Goal: Task Accomplishment & Management: Manage account settings

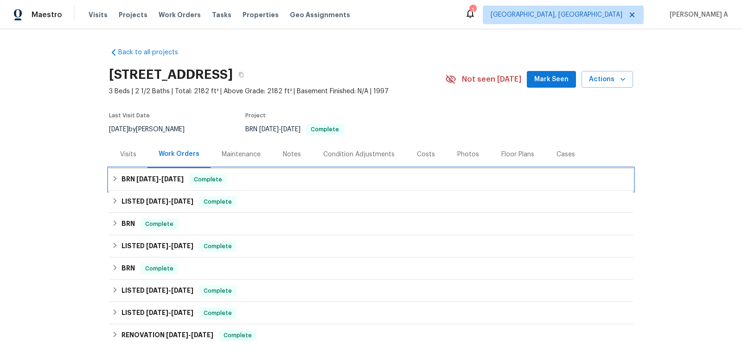
click at [292, 179] on div "BRN 8/23/25 - 9/5/25 Complete" at bounding box center [371, 179] width 519 height 11
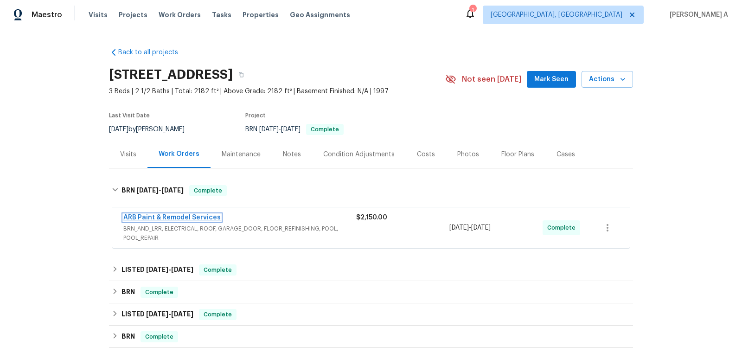
click at [167, 218] on link "ARB Paint & Remodel Services" at bounding box center [171, 217] width 97 height 6
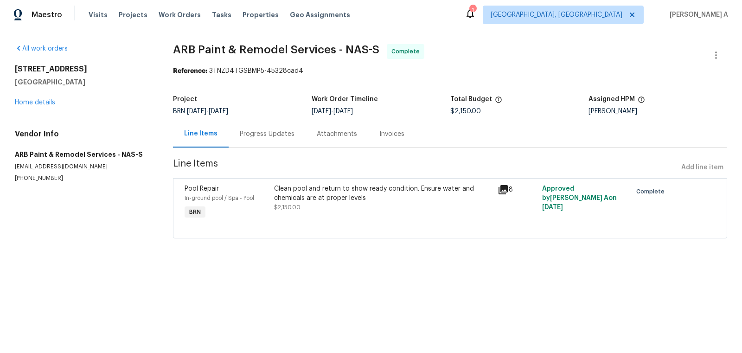
click at [326, 191] on div "Clean pool and return to show ready condition. Ensure water and chemicals are a…" at bounding box center [383, 193] width 218 height 19
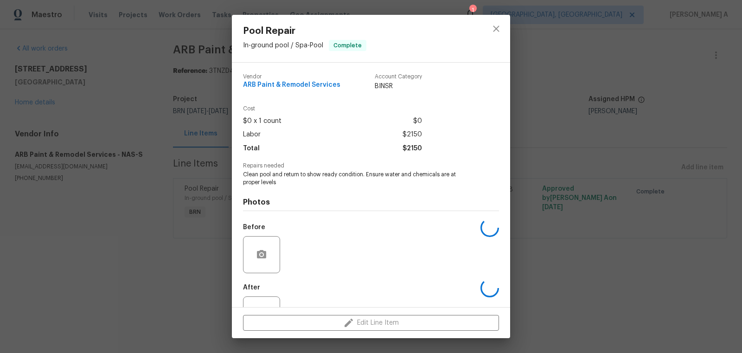
click at [326, 183] on span "Clean pool and return to show ready condition. Ensure water and chemicals are a…" at bounding box center [358, 179] width 231 height 16
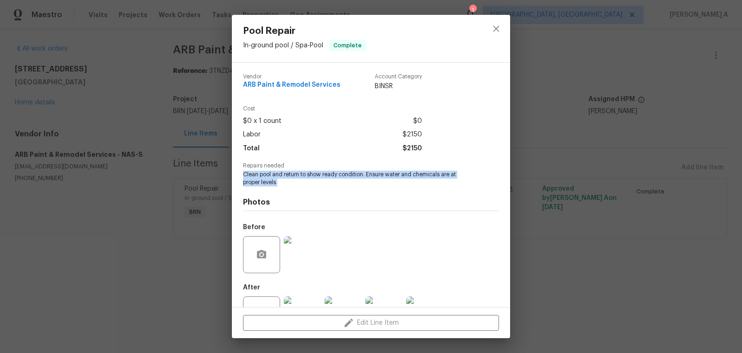
click at [326, 183] on span "Clean pool and return to show ready condition. Ensure water and chemicals are a…" at bounding box center [358, 179] width 231 height 16
copy span "Clean pool and return to show ready condition. Ensure water and chemicals are a…"
click at [310, 81] on div "Vendor ARB Paint & Remodel Services" at bounding box center [291, 82] width 97 height 17
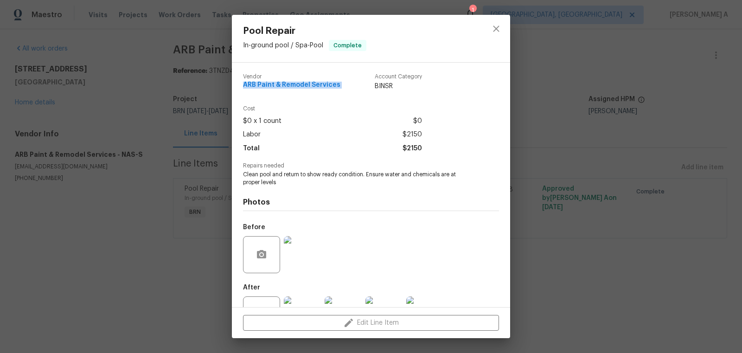
click at [310, 81] on div "Vendor ARB Paint & Remodel Services" at bounding box center [291, 82] width 97 height 17
copy span "ARB Paint & Remodel Services"
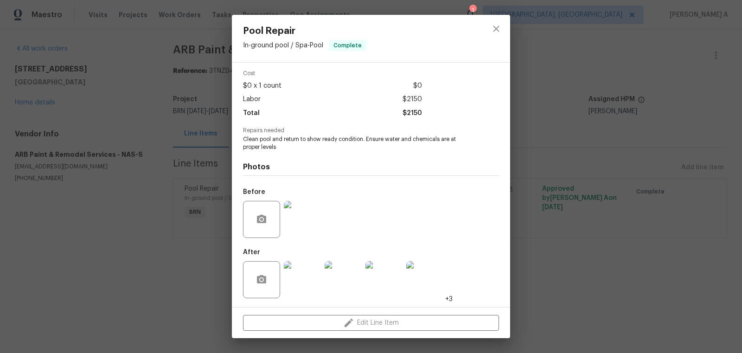
click at [306, 215] on img at bounding box center [302, 219] width 37 height 37
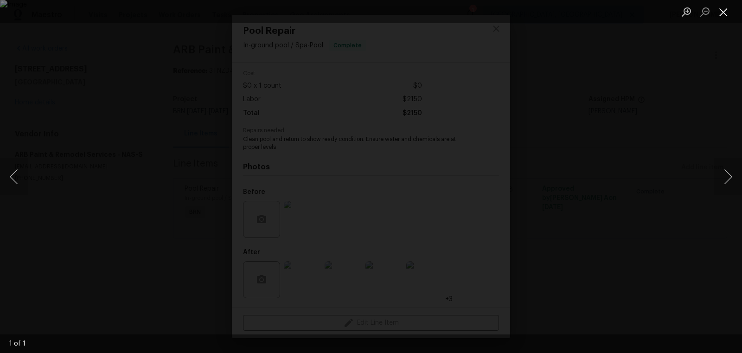
click at [725, 10] on button "Close lightbox" at bounding box center [724, 12] width 19 height 16
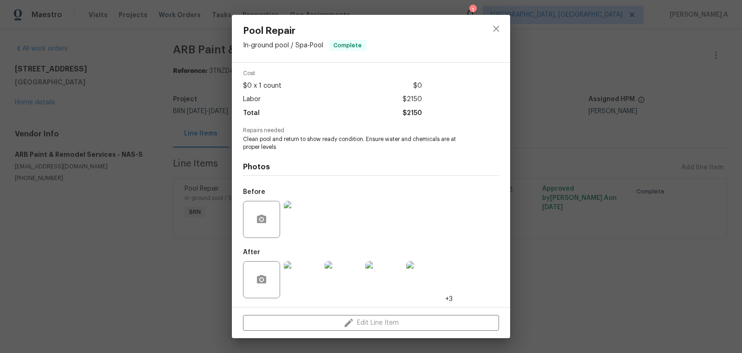
click at [302, 286] on img at bounding box center [302, 279] width 37 height 37
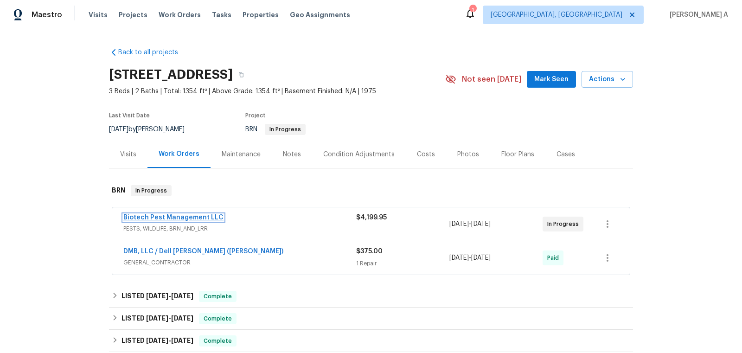
click at [160, 216] on link "Biotech Pest Management LLC" at bounding box center [173, 217] width 100 height 6
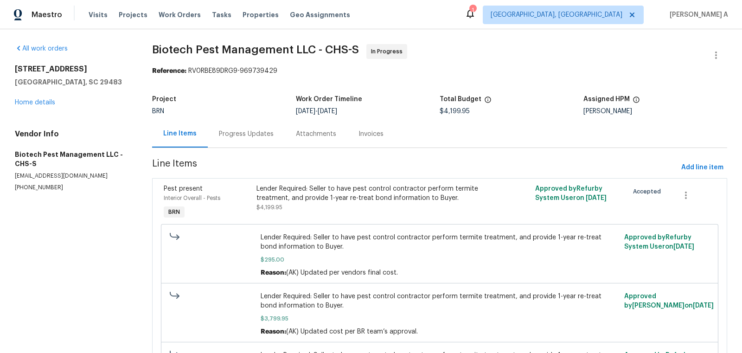
click at [245, 141] on div "Progress Updates" at bounding box center [246, 133] width 77 height 27
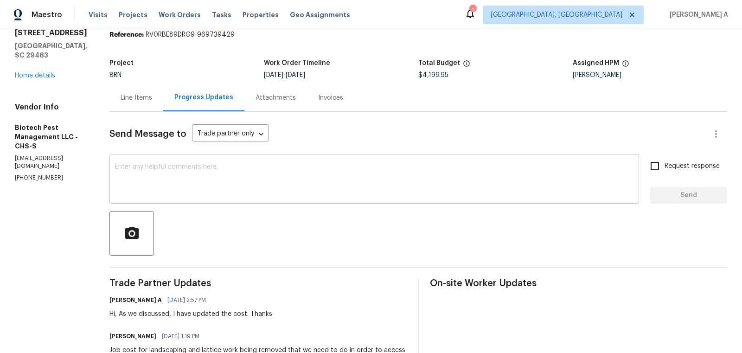
scroll to position [47, 0]
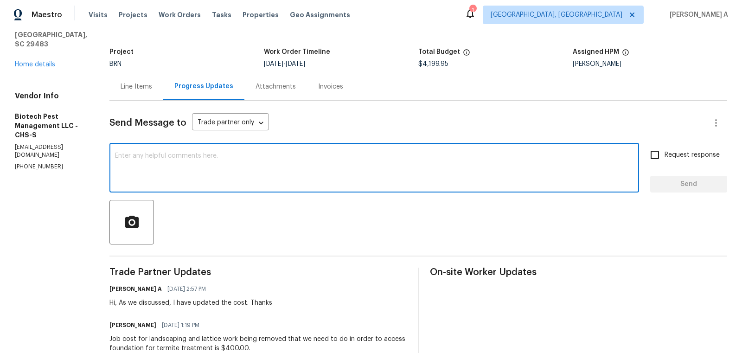
click at [307, 174] on textarea at bounding box center [374, 169] width 519 height 32
paste textarea "Ken Griffith 843-408-3037"
type textarea "Ken Griffith 843-408-3037"
drag, startPoint x: 288, startPoint y: 157, endPoint x: 0, endPoint y: 156, distance: 287.7
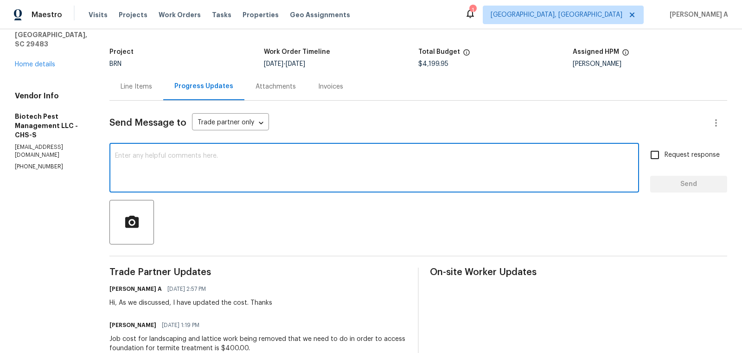
click at [318, 157] on textarea at bounding box center [374, 169] width 519 height 32
paste textarea "The buyer can't extend closing so repairs will have to take place post closing."
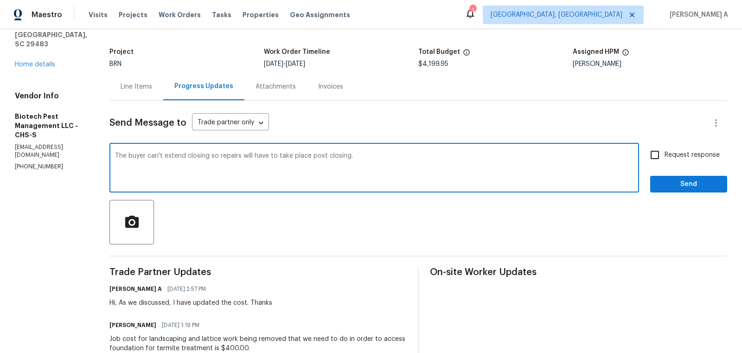
click at [0, 0] on span "Replace with" at bounding box center [0, 0] width 0 height 0
click at [363, 160] on textarea "The buyer can't extend closing so repairs will have to take place post-closing." at bounding box center [374, 169] width 519 height 32
paste textarea "Here's the buyer's contact information as we are closing on Monday 9/8."
paste textarea "Ken Griffith 843-408-3037"
click at [0, 0] on qb-div "Add Punctuation information ," at bounding box center [0, 0] width 0 height 0
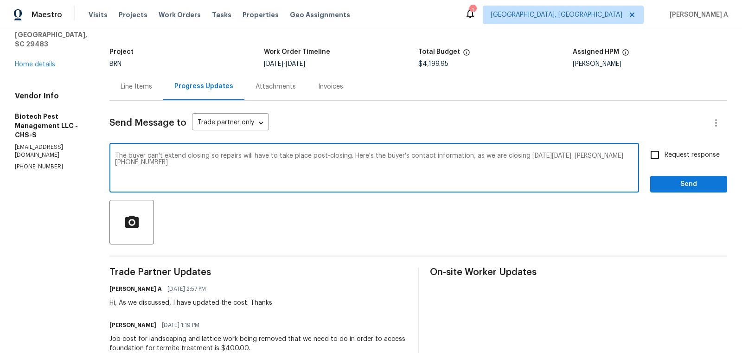
type textarea "The buyer can't extend closing so repairs will have to take place post-closing.…"
click at [655, 154] on input "Request response" at bounding box center [655, 154] width 19 height 19
checkbox input "true"
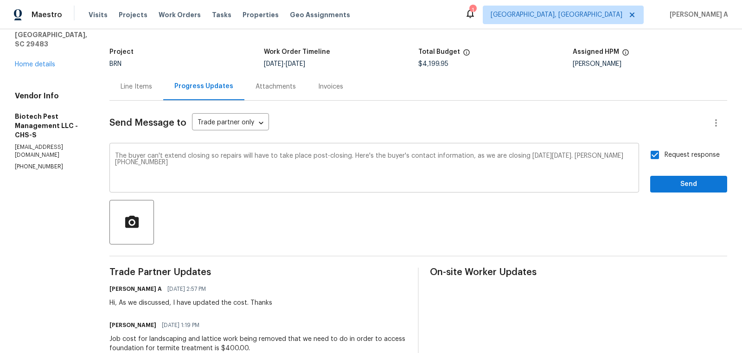
click at [167, 163] on textarea "The buyer can't extend closing so repairs will have to take place post-closing.…" at bounding box center [374, 169] width 519 height 32
click at [687, 189] on span "Send" at bounding box center [689, 185] width 62 height 12
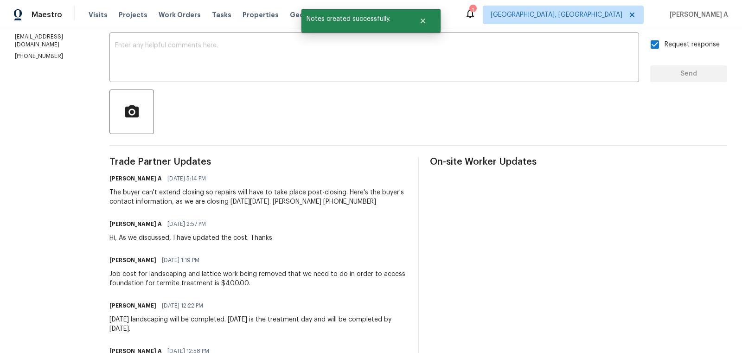
scroll to position [0, 0]
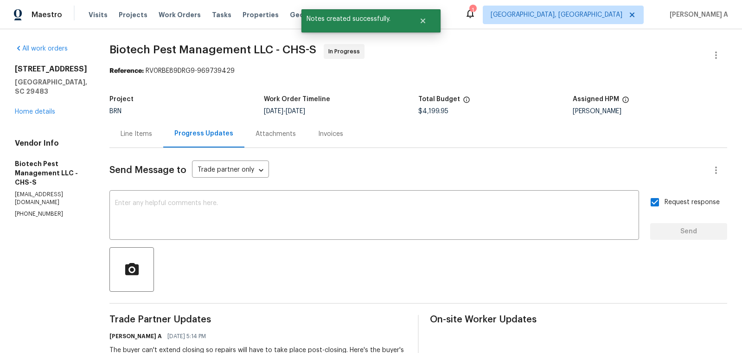
click at [123, 135] on div "Line Items" at bounding box center [137, 133] width 32 height 9
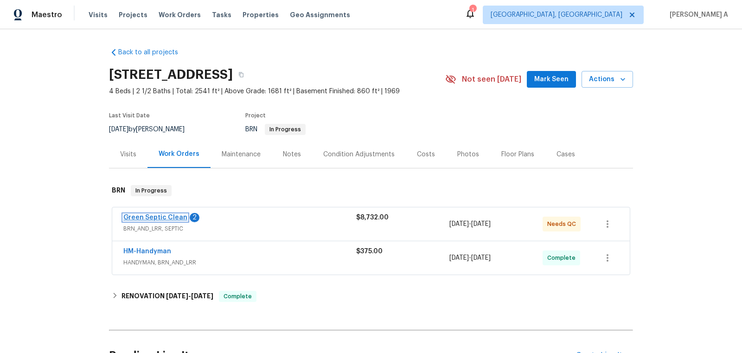
click at [165, 217] on link "Green Septic Clean" at bounding box center [155, 217] width 64 height 6
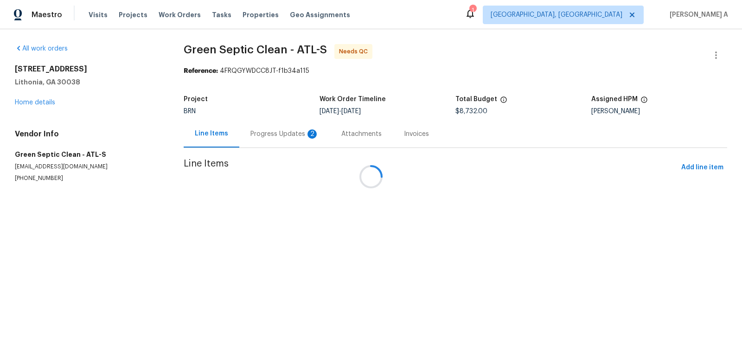
click at [272, 131] on div at bounding box center [371, 176] width 742 height 353
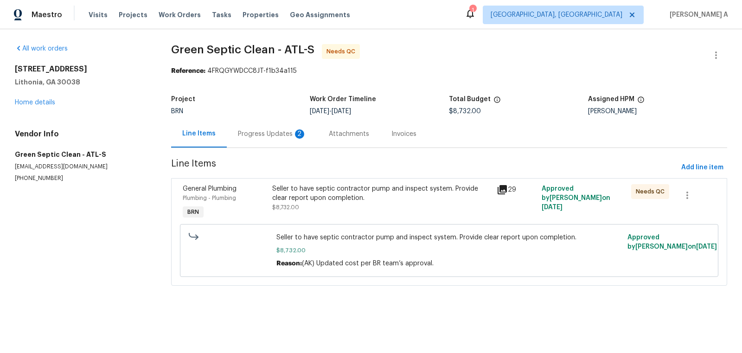
click at [260, 140] on div "Progress Updates 2" at bounding box center [272, 133] width 91 height 27
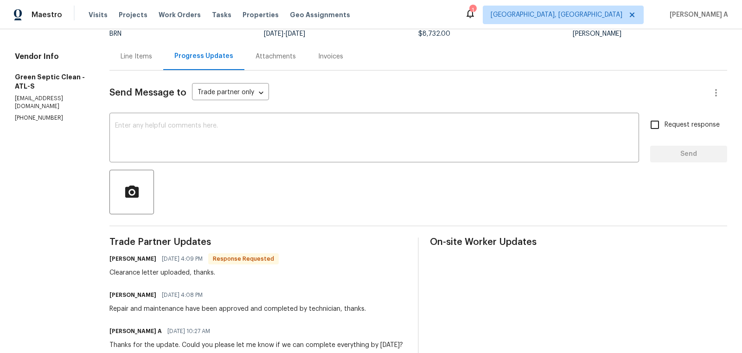
scroll to position [79, 0]
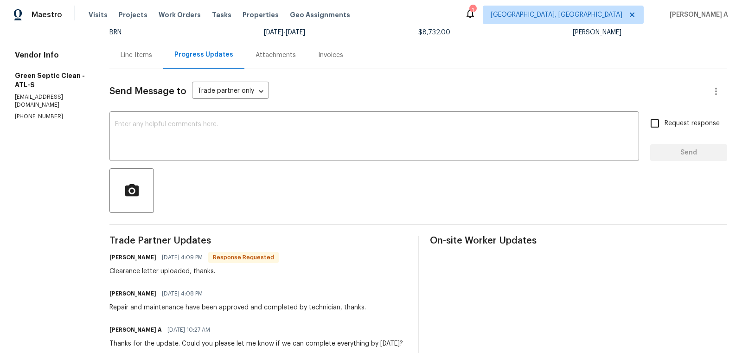
click at [147, 57] on div "Line Items" at bounding box center [137, 55] width 32 height 9
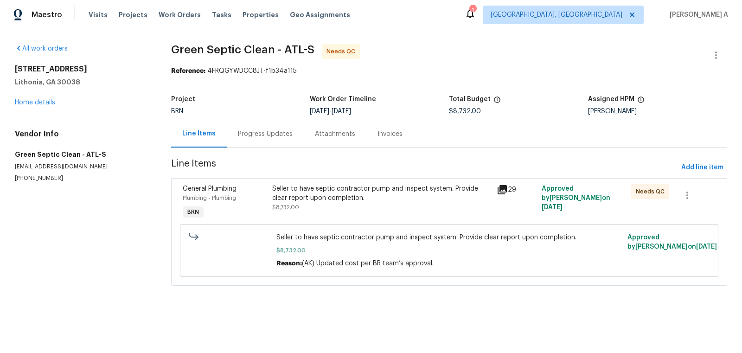
click at [387, 194] on div "Seller to have septic contractor pump and inspect system. Provide clear report …" at bounding box center [381, 193] width 219 height 19
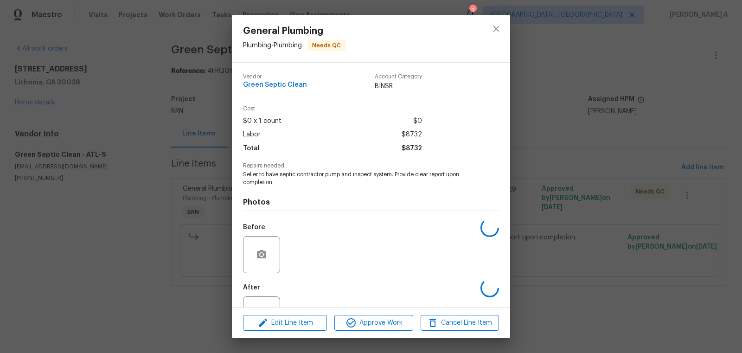
scroll to position [35, 0]
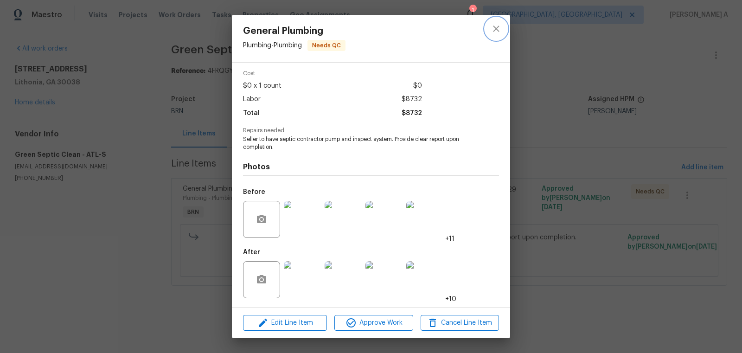
click at [494, 33] on icon "close" at bounding box center [496, 28] width 11 height 11
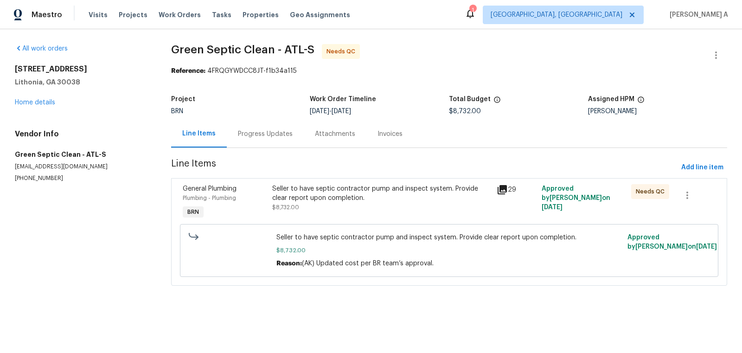
click at [258, 139] on div "Progress Updates" at bounding box center [265, 133] width 77 height 27
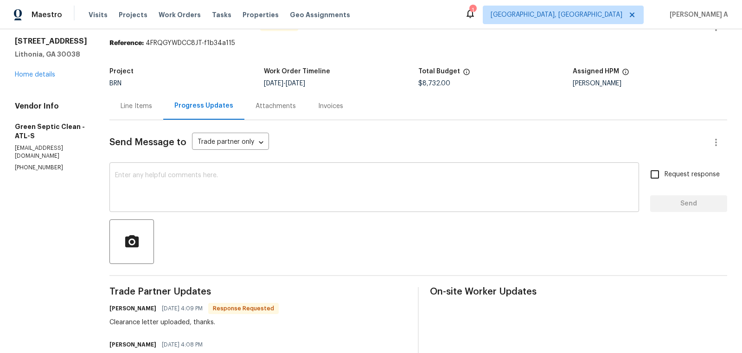
scroll to position [40, 0]
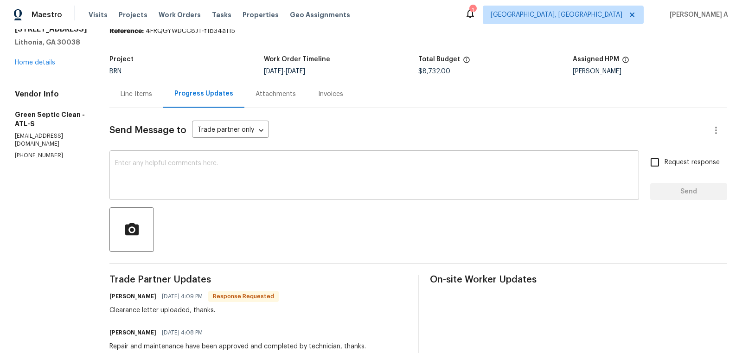
click at [273, 171] on textarea at bounding box center [374, 176] width 519 height 32
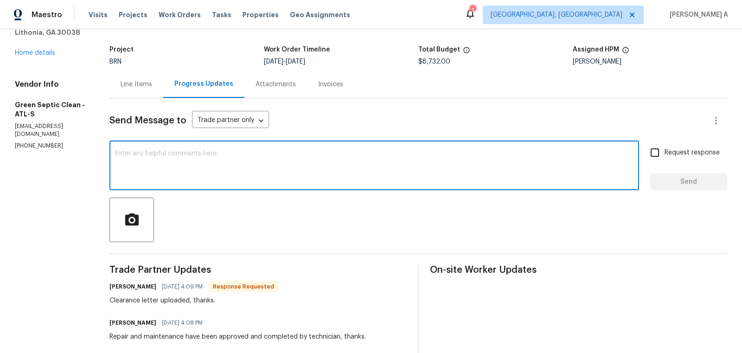
scroll to position [50, 0]
type textarea "Thank you!"
click at [665, 150] on input "Request response" at bounding box center [655, 151] width 19 height 19
checkbox input "true"
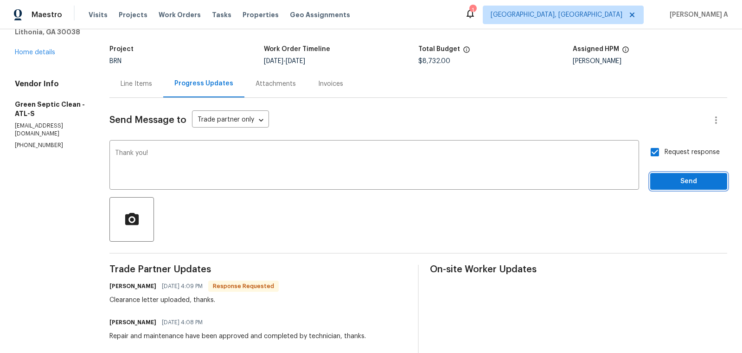
click at [682, 185] on span "Send" at bounding box center [689, 182] width 62 height 12
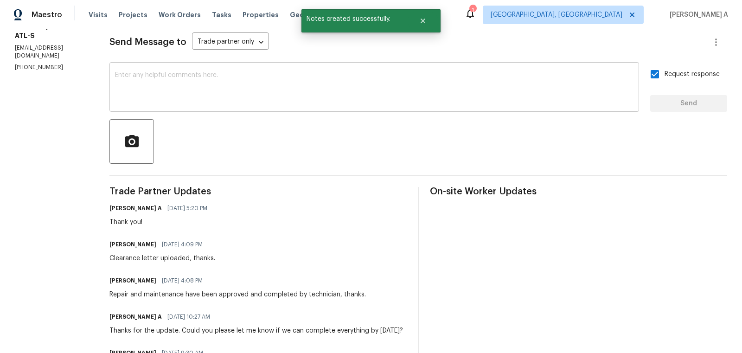
scroll to position [0, 0]
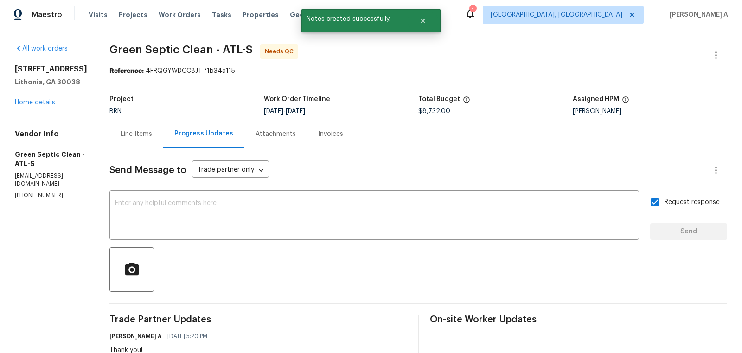
click at [145, 138] on div "Line Items" at bounding box center [137, 133] width 32 height 9
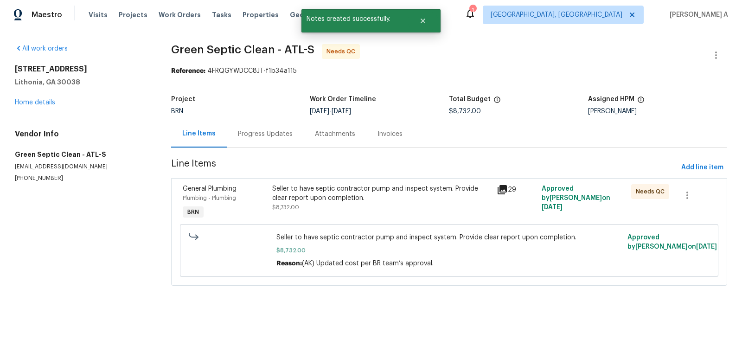
click at [270, 139] on div "Progress Updates" at bounding box center [265, 133] width 77 height 27
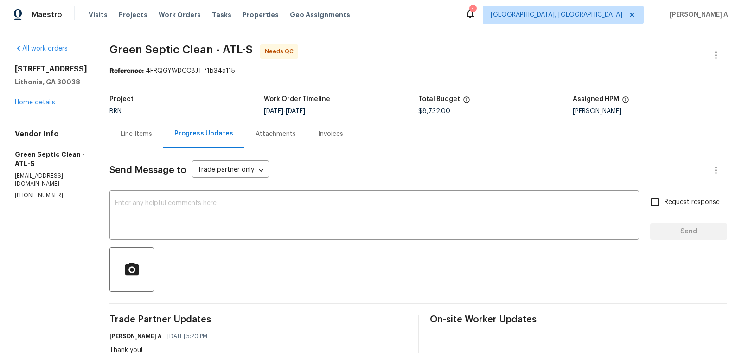
click at [149, 123] on div "Line Items" at bounding box center [137, 133] width 54 height 27
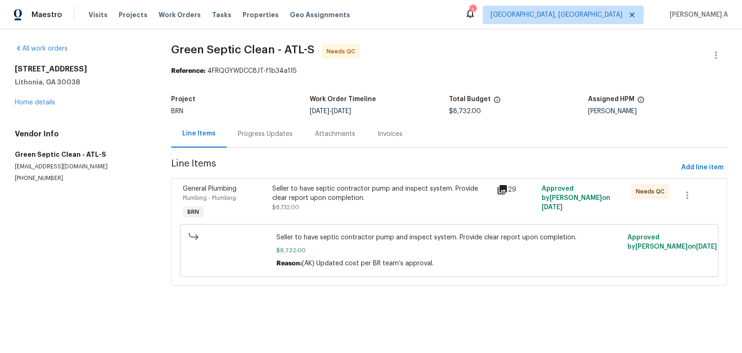
click at [329, 198] on div "Seller to have septic contractor pump and inspect system. Provide clear report …" at bounding box center [381, 193] width 219 height 19
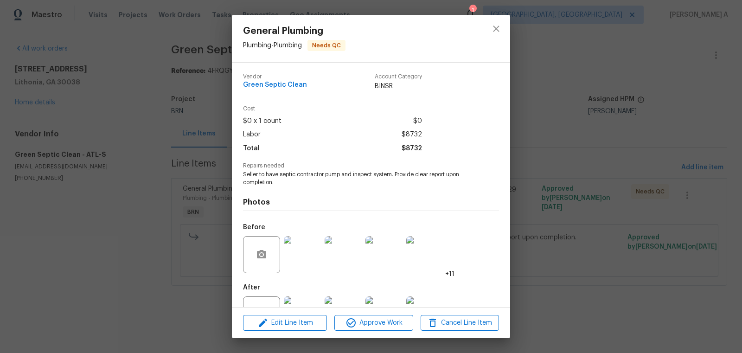
scroll to position [35, 0]
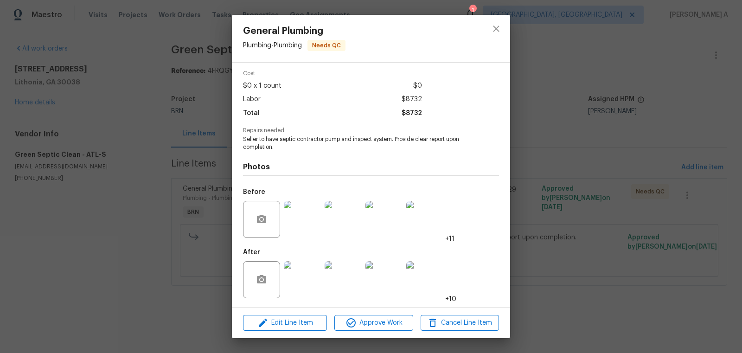
click at [300, 270] on img at bounding box center [302, 279] width 37 height 37
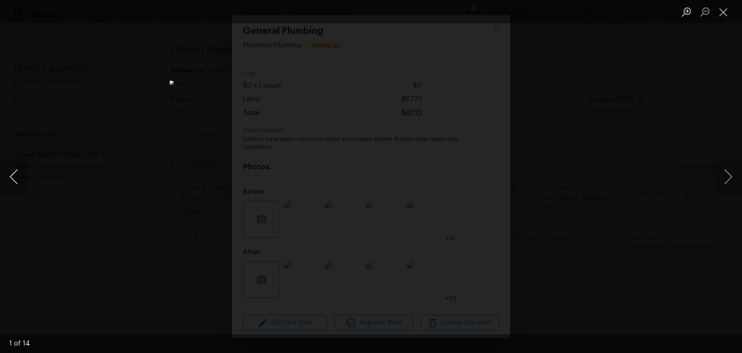
click at [16, 172] on button "Previous image" at bounding box center [14, 176] width 28 height 37
click at [724, 12] on button "Close lightbox" at bounding box center [724, 12] width 19 height 16
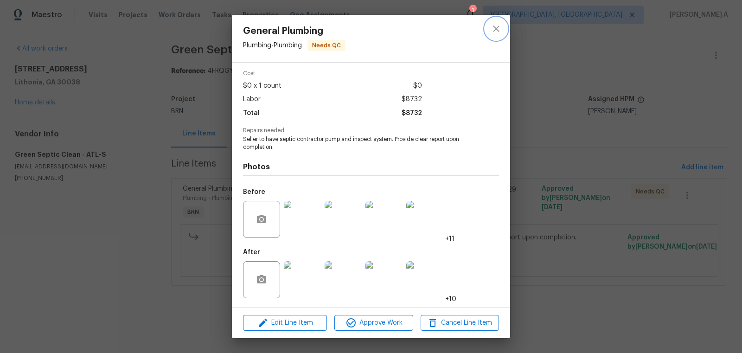
click at [495, 29] on icon "close" at bounding box center [496, 28] width 11 height 11
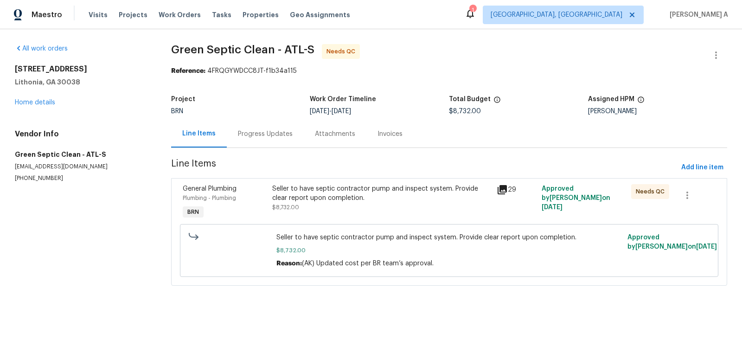
click at [273, 132] on div "Progress Updates" at bounding box center [265, 133] width 55 height 9
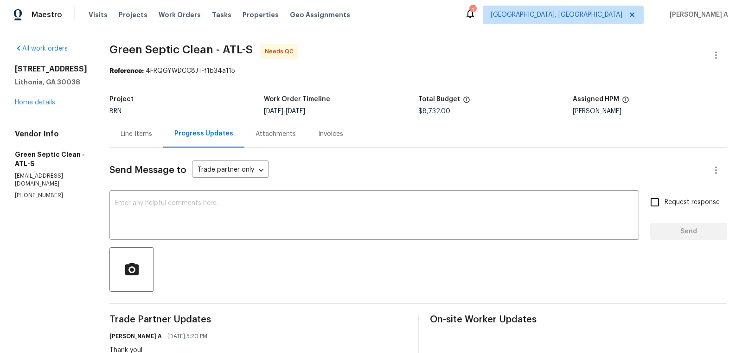
click at [139, 136] on div "Line Items" at bounding box center [137, 133] width 32 height 9
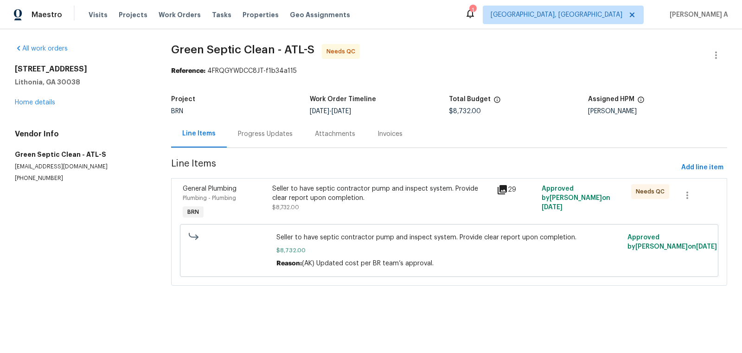
click at [388, 194] on div "Seller to have septic contractor pump and inspect system. Provide clear report …" at bounding box center [381, 193] width 219 height 19
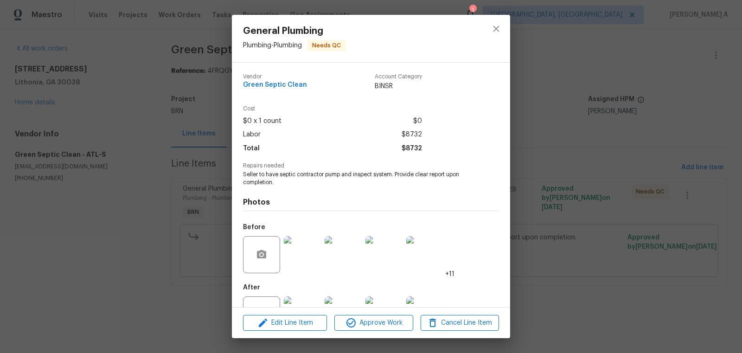
scroll to position [35, 0]
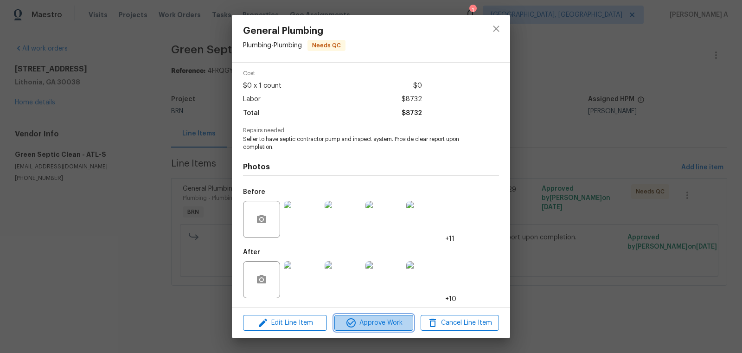
click at [382, 320] on span "Approve Work" at bounding box center [373, 323] width 73 height 12
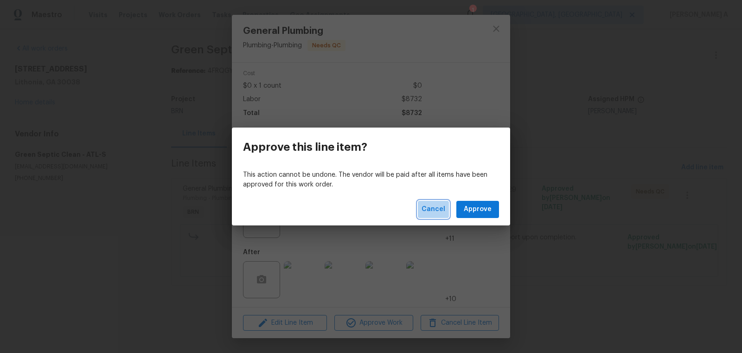
click at [437, 209] on span "Cancel" at bounding box center [434, 210] width 24 height 12
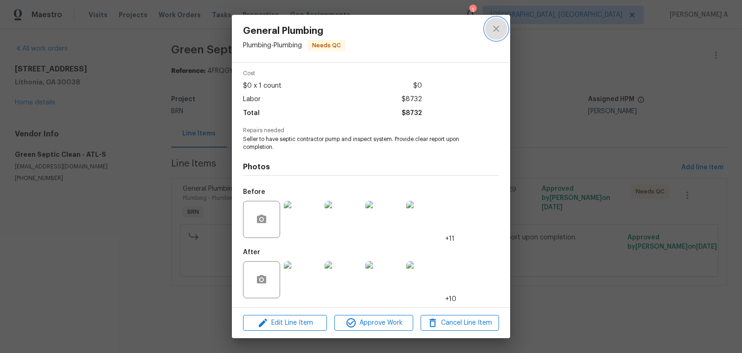
click at [496, 23] on icon "close" at bounding box center [496, 28] width 11 height 11
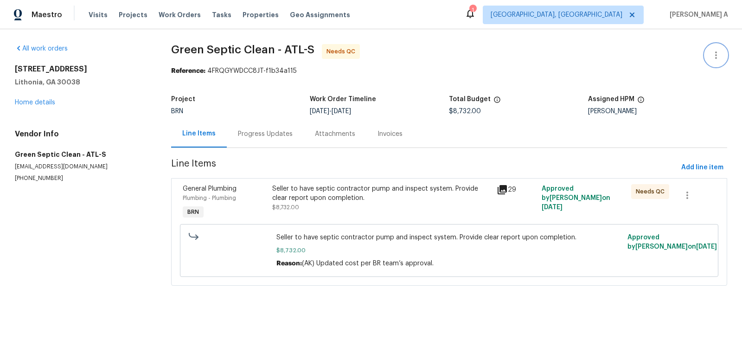
click at [717, 50] on icon "button" at bounding box center [716, 55] width 11 height 11
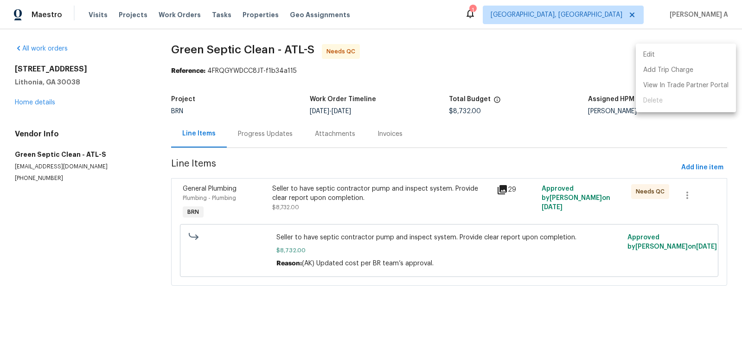
click at [696, 50] on li "Edit" at bounding box center [686, 54] width 100 height 15
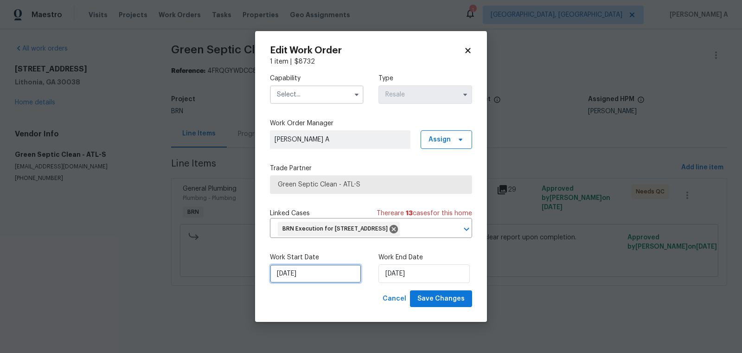
click at [315, 283] on input "[DATE]" at bounding box center [315, 274] width 91 height 19
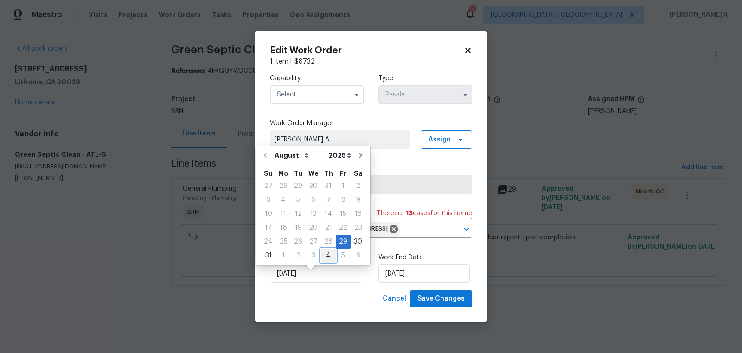
click at [321, 256] on div "4" at bounding box center [328, 255] width 15 height 13
type input "9/4/2025"
select select "8"
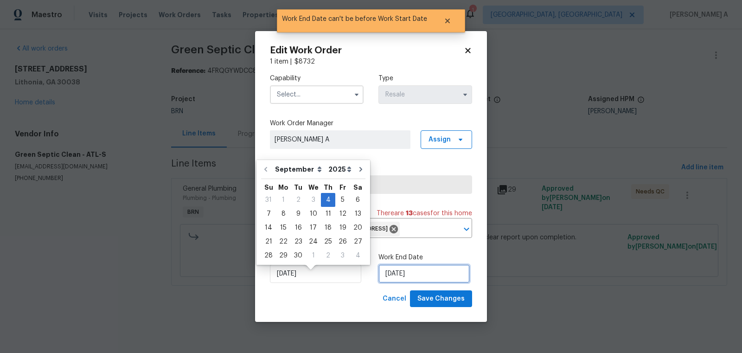
click at [389, 280] on input "9/4/2025" at bounding box center [424, 274] width 91 height 19
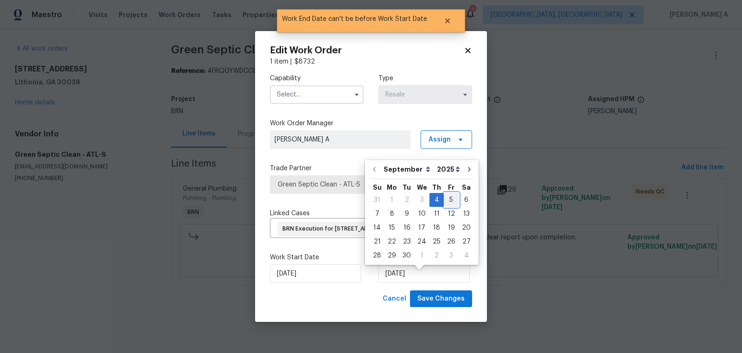
click at [446, 195] on div "5" at bounding box center [451, 200] width 15 height 13
type input "9/5/2025"
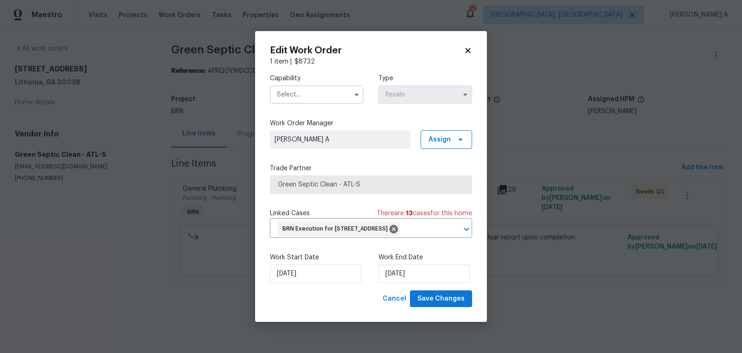
click at [308, 89] on input "text" at bounding box center [317, 94] width 94 height 19
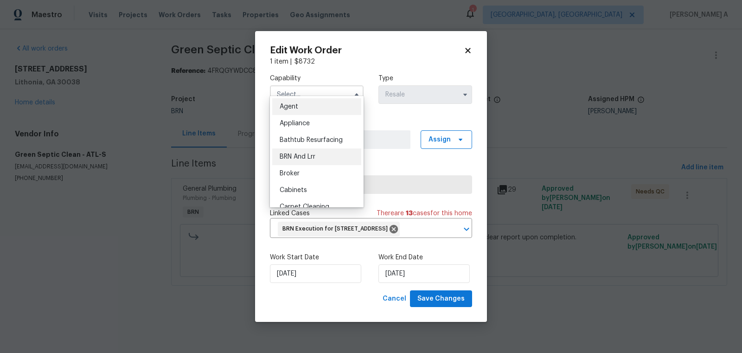
click at [320, 155] on div "BRN And Lrr" at bounding box center [316, 156] width 89 height 17
type input "BRN And Lrr"
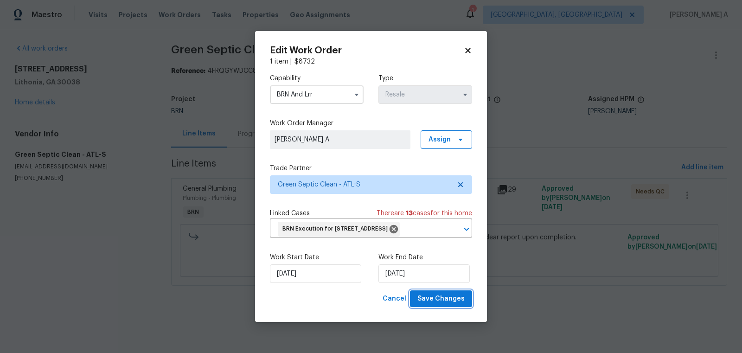
click at [459, 301] on span "Save Changes" at bounding box center [441, 299] width 47 height 12
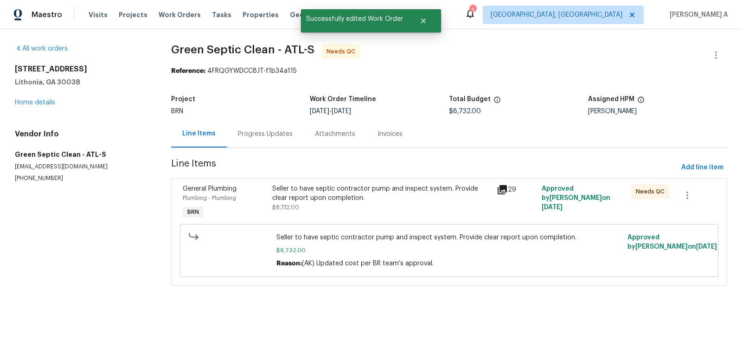
click at [358, 194] on div "Seller to have septic contractor pump and inspect system. Provide clear report …" at bounding box center [381, 193] width 219 height 19
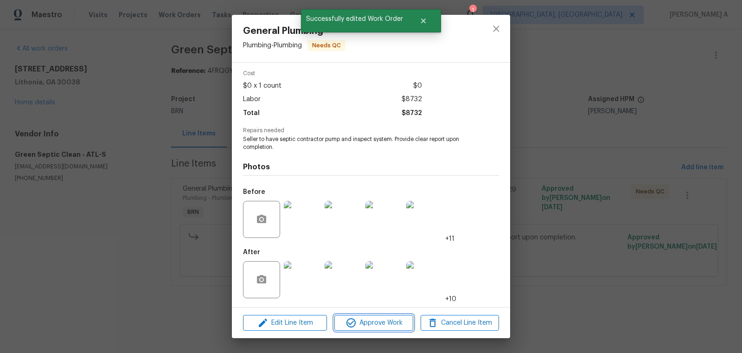
click at [391, 323] on span "Approve Work" at bounding box center [373, 323] width 73 height 12
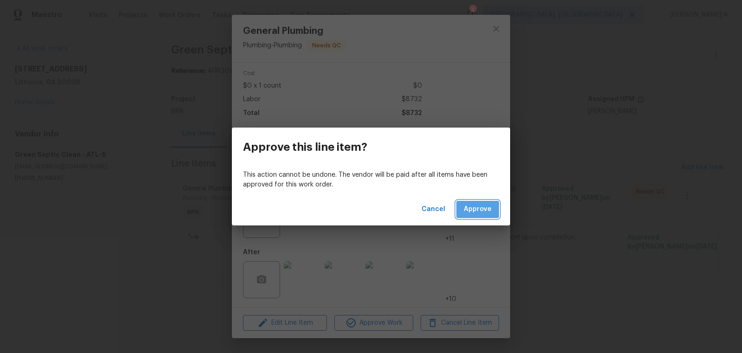
click at [474, 210] on span "Approve" at bounding box center [478, 210] width 28 height 12
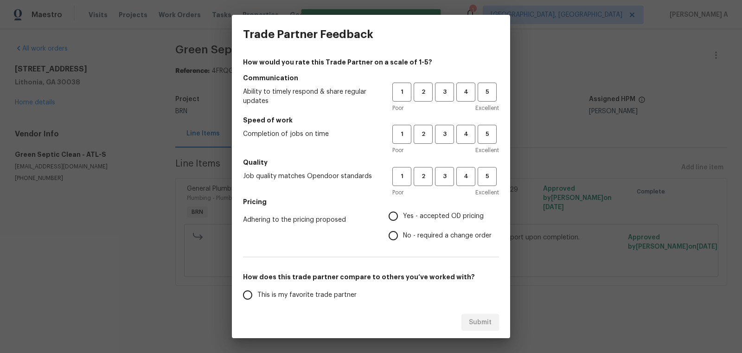
click at [441, 101] on div "1 2 3 4 5 Poor Excellent" at bounding box center [446, 98] width 107 height 30
click at [441, 94] on span "3" at bounding box center [444, 92] width 17 height 11
click at [441, 136] on span "3" at bounding box center [444, 134] width 17 height 11
click at [441, 187] on div "1 2 3 4 5 Poor Excellent" at bounding box center [446, 182] width 107 height 30
click at [441, 184] on button "3" at bounding box center [444, 176] width 19 height 19
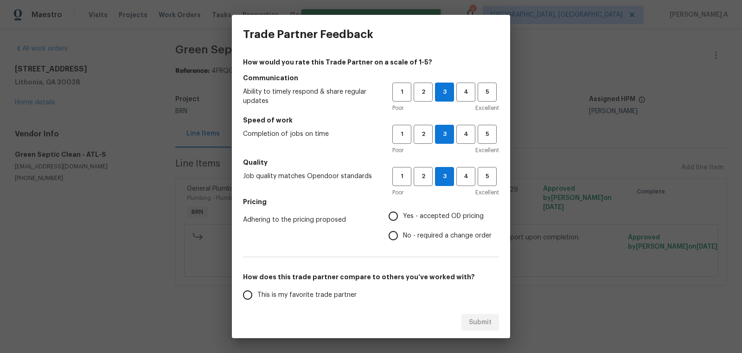
click at [425, 225] on label "Yes - accepted OD pricing" at bounding box center [438, 216] width 108 height 19
click at [403, 225] on input "Yes - accepted OD pricing" at bounding box center [393, 216] width 19 height 19
radio input "true"
click at [418, 233] on span "No - required a change order" at bounding box center [447, 236] width 89 height 10
click at [403, 233] on input "No - required a change order" at bounding box center [393, 235] width 19 height 19
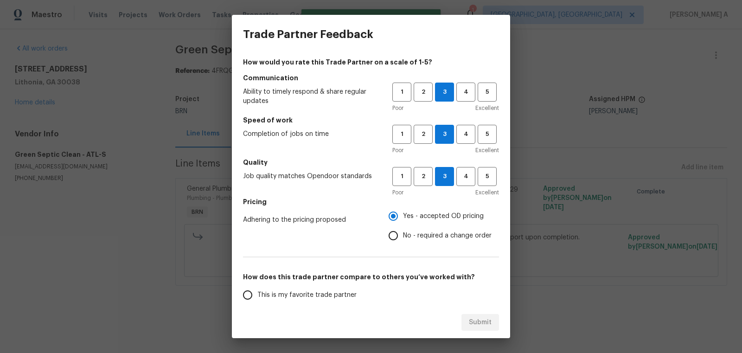
radio input "true"
click at [276, 297] on span "This is my favorite trade partner" at bounding box center [307, 296] width 99 height 10
click at [258, 297] on input "This is my favorite trade partner" at bounding box center [247, 294] width 19 height 19
click at [484, 314] on button "Submit" at bounding box center [481, 322] width 38 height 17
radio input "true"
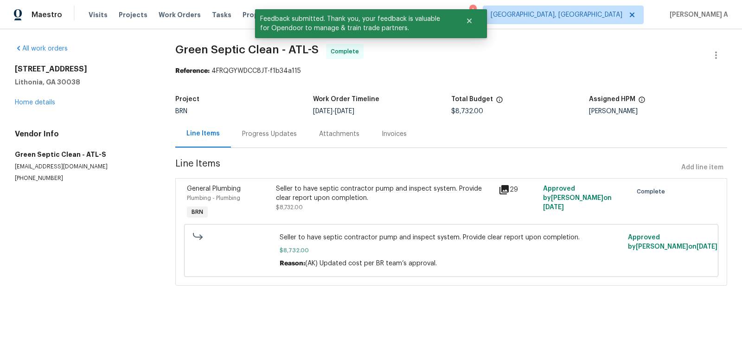
click at [267, 145] on div "Progress Updates" at bounding box center [269, 133] width 77 height 27
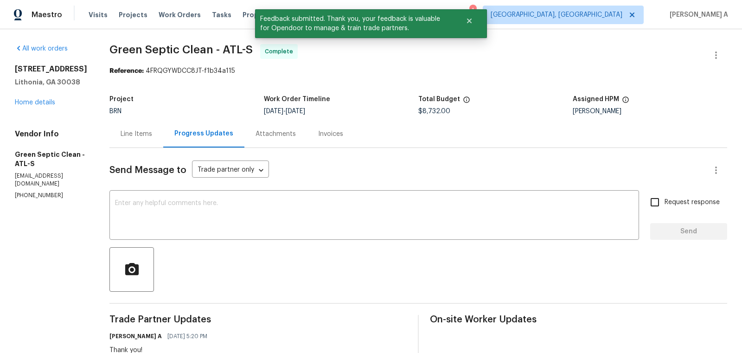
click at [145, 134] on div "Line Items" at bounding box center [137, 133] width 32 height 9
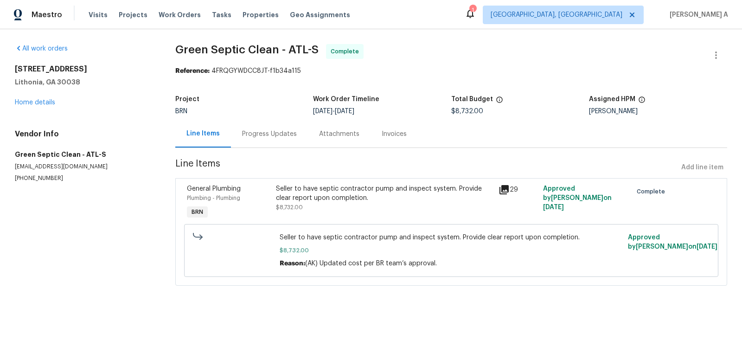
click at [341, 189] on div "Seller to have septic contractor pump and inspect system. Provide clear report …" at bounding box center [384, 193] width 217 height 19
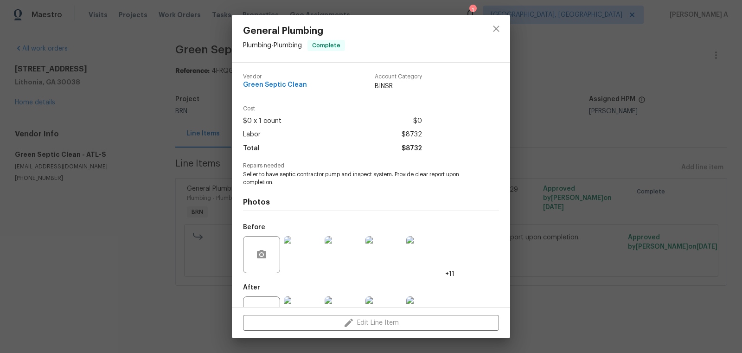
click at [344, 174] on span "Seller to have septic contractor pump and inspect system. Provide clear report …" at bounding box center [358, 179] width 231 height 16
copy span "Seller to have septic contractor pump and inspect system. Provide clear report …"
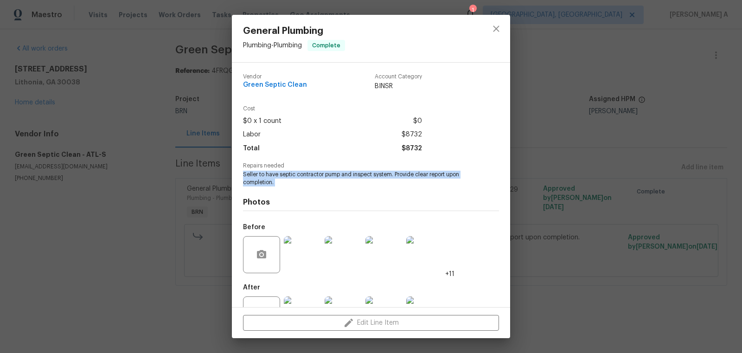
scroll to position [35, 0]
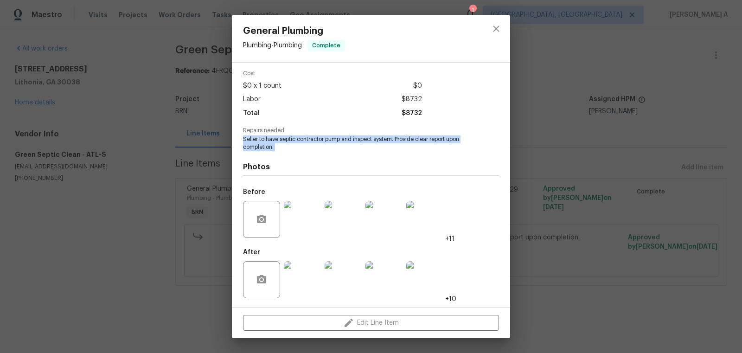
click at [297, 221] on img at bounding box center [302, 219] width 37 height 37
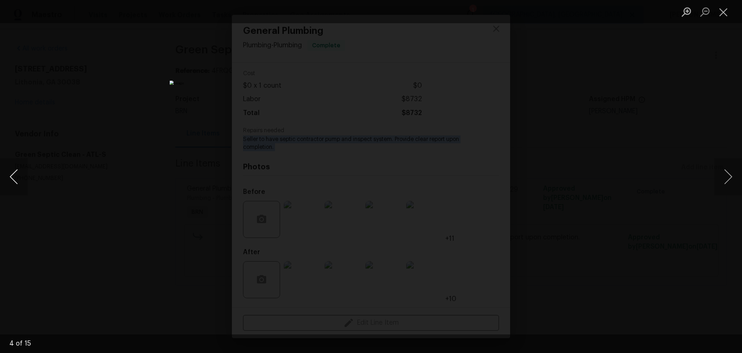
click at [17, 169] on button "Previous image" at bounding box center [14, 176] width 28 height 37
click at [17, 167] on button "Previous image" at bounding box center [14, 176] width 28 height 37
click at [721, 15] on button "Close lightbox" at bounding box center [724, 12] width 19 height 16
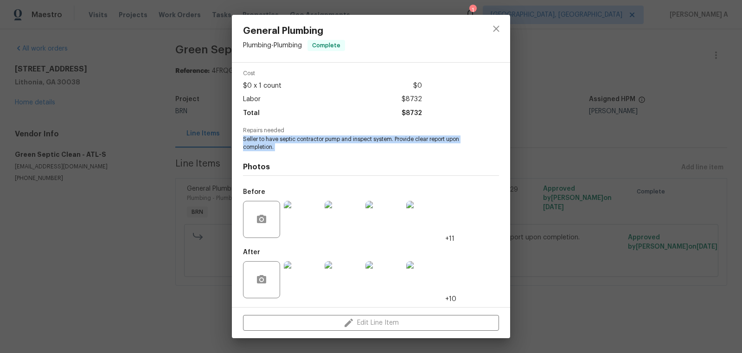
click at [310, 275] on img at bounding box center [302, 279] width 37 height 37
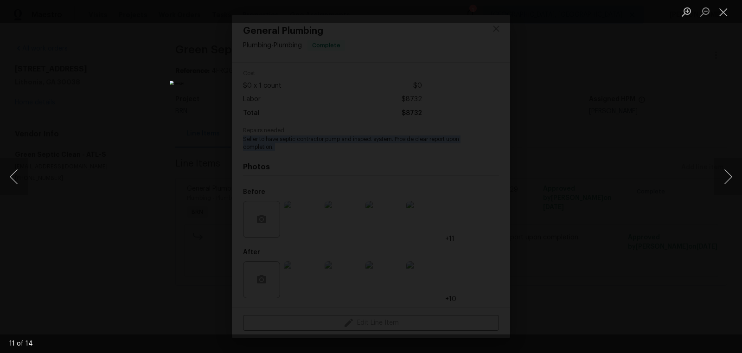
click at [460, 111] on img "Lightbox" at bounding box center [371, 177] width 403 height 192
click at [17, 168] on button "Previous image" at bounding box center [14, 176] width 28 height 37
click at [721, 14] on button "Close lightbox" at bounding box center [724, 12] width 19 height 16
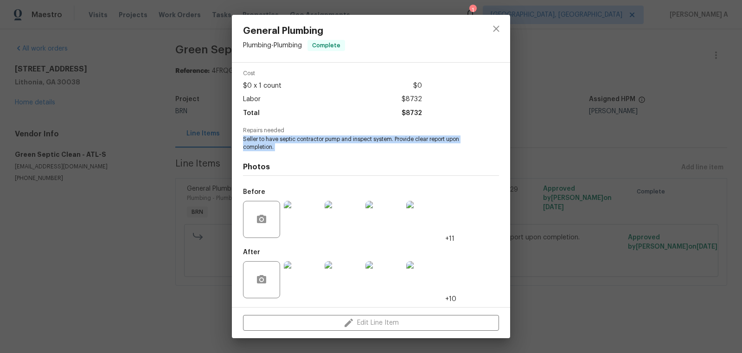
scroll to position [0, 0]
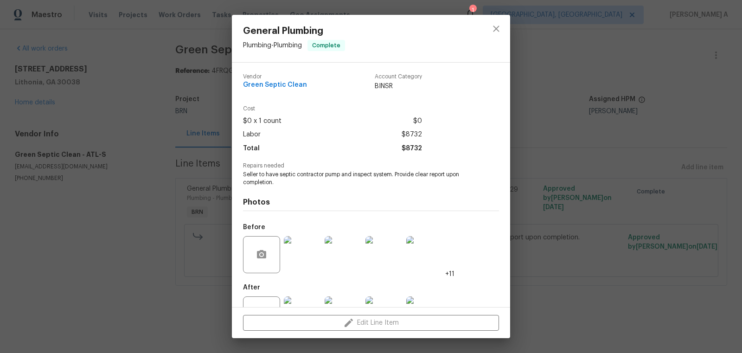
click at [285, 90] on div "Vendor Green Septic Clean" at bounding box center [275, 82] width 64 height 17
copy span "Green Septic Clean"
click at [494, 29] on icon "close" at bounding box center [496, 28] width 11 height 11
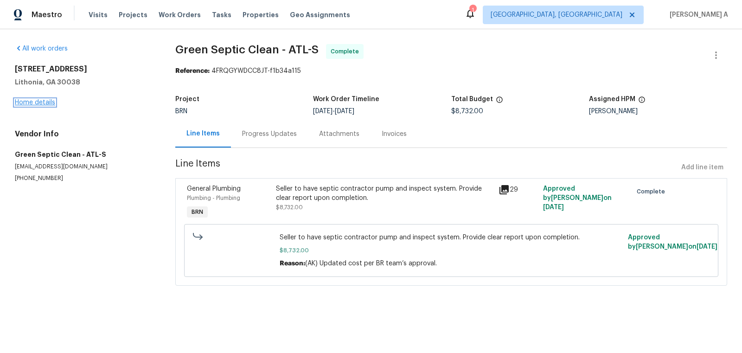
click at [35, 104] on link "Home details" at bounding box center [35, 102] width 40 height 6
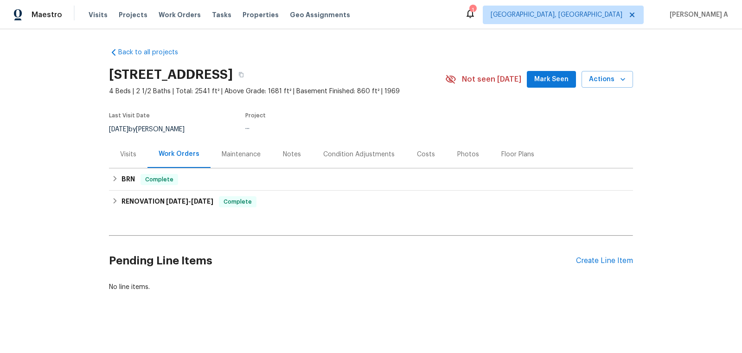
scroll to position [1, 0]
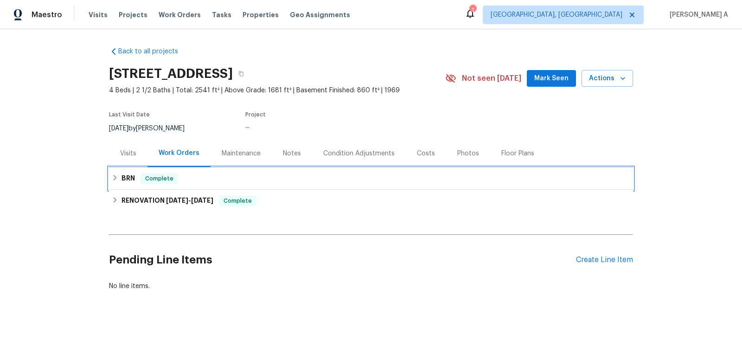
click at [255, 168] on div "BRN Complete" at bounding box center [371, 179] width 524 height 22
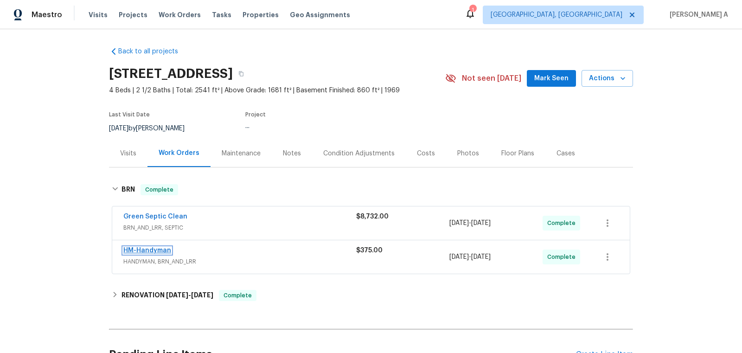
click at [144, 248] on link "HM-Handyman" at bounding box center [147, 250] width 48 height 6
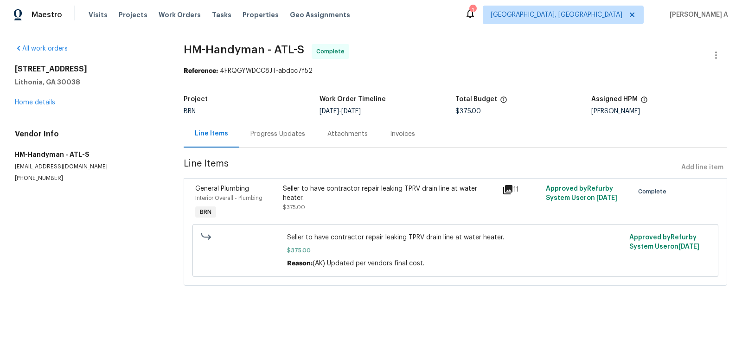
click at [341, 198] on div "Seller to have contractor repair leaking TPRV drain line at water heater." at bounding box center [390, 193] width 214 height 19
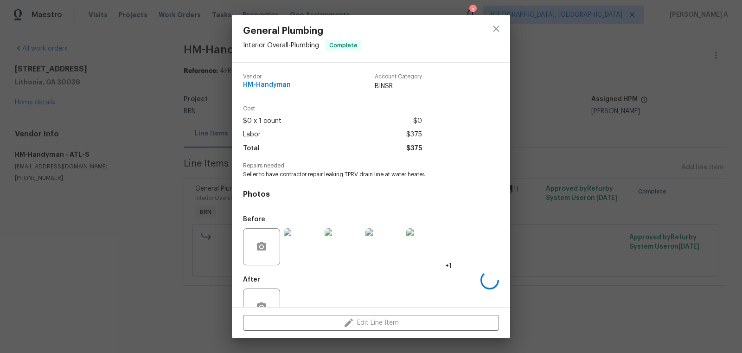
click at [322, 174] on span "Seller to have contractor repair leaking TPRV drain line at water heater." at bounding box center [358, 175] width 231 height 8
copy span "Seller to have contractor repair leaking TPRV drain line at water heater."
click at [280, 88] on span "HM-Handyman" at bounding box center [267, 85] width 48 height 7
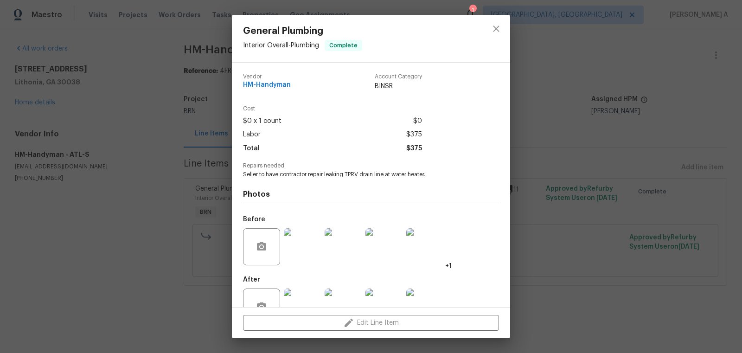
click at [280, 88] on span "HM-Handyman" at bounding box center [267, 85] width 48 height 7
copy span "HM-Handyman"
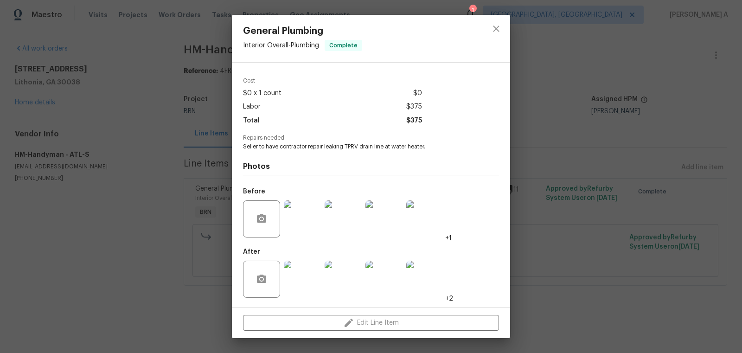
click at [308, 224] on img at bounding box center [302, 218] width 37 height 37
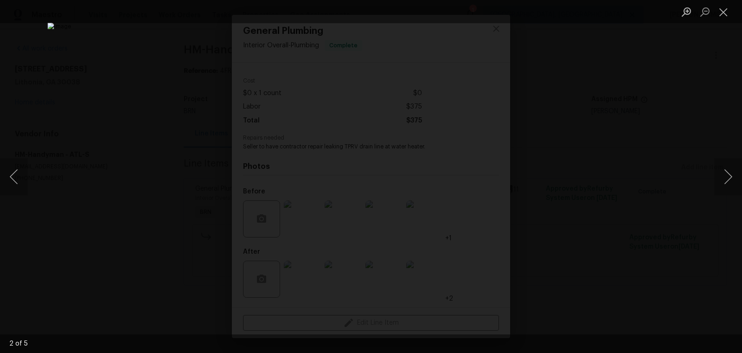
click at [472, 108] on img "Lightbox" at bounding box center [370, 177] width 647 height 308
click at [723, 15] on button "Close lightbox" at bounding box center [724, 12] width 19 height 16
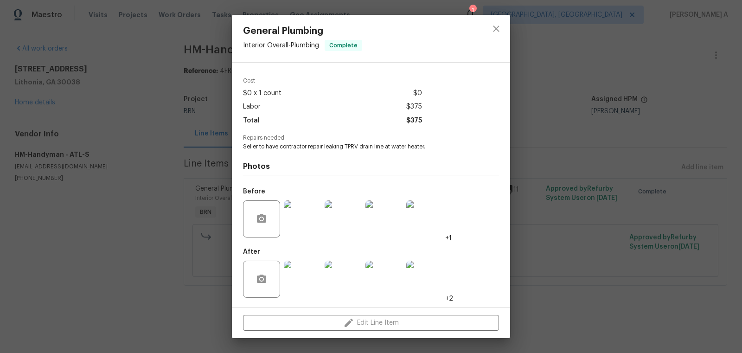
click at [300, 286] on img at bounding box center [302, 279] width 37 height 37
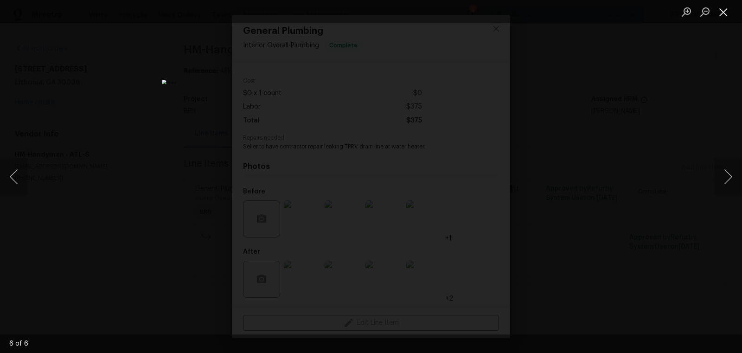
click at [728, 12] on button "Close lightbox" at bounding box center [724, 12] width 19 height 16
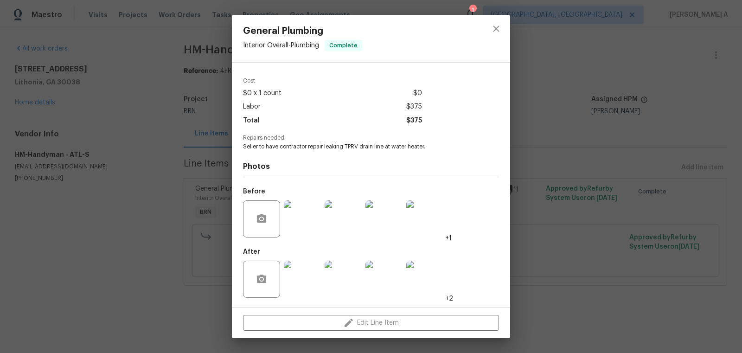
scroll to position [0, 0]
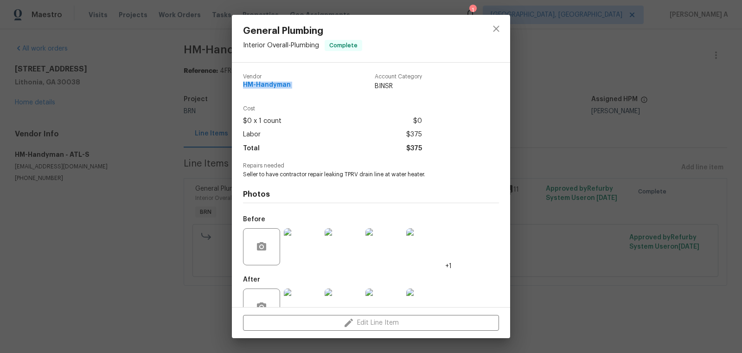
copy span "HM-Handyman"
click at [496, 31] on icon "close" at bounding box center [496, 28] width 11 height 11
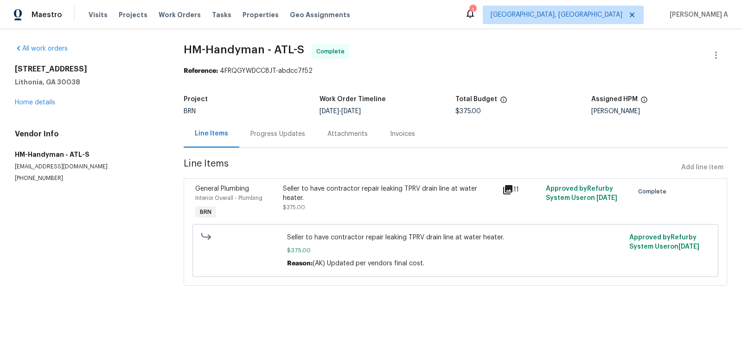
click at [379, 133] on div "Invoices" at bounding box center [402, 133] width 47 height 27
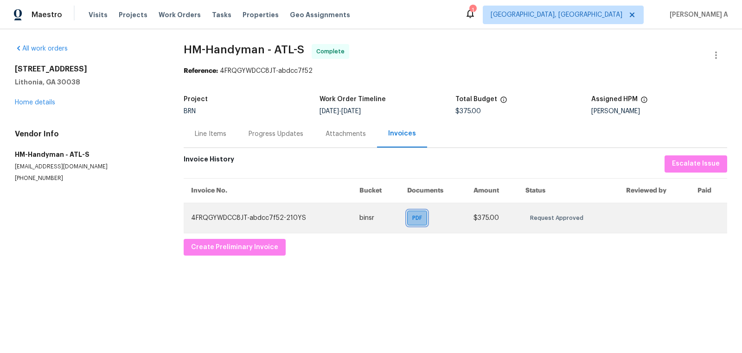
click at [413, 219] on span "PDF" at bounding box center [419, 217] width 13 height 9
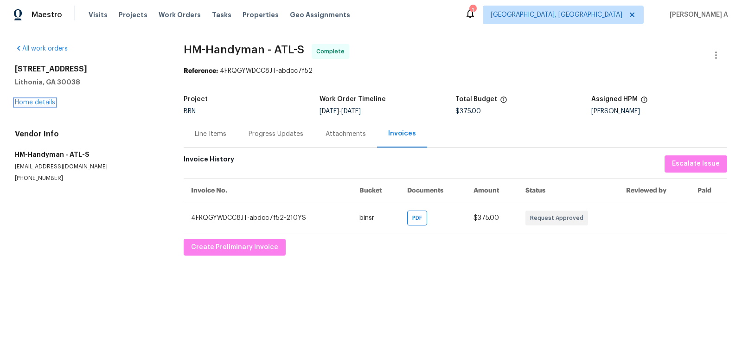
click at [38, 104] on link "Home details" at bounding box center [35, 102] width 40 height 6
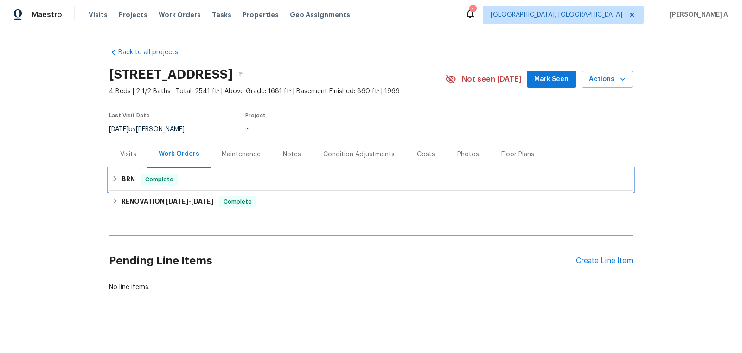
click at [207, 181] on div "BRN Complete" at bounding box center [371, 179] width 519 height 11
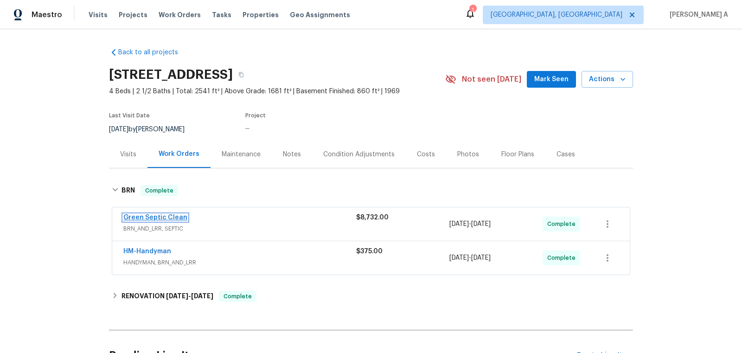
click at [161, 220] on link "Green Septic Clean" at bounding box center [155, 217] width 64 height 6
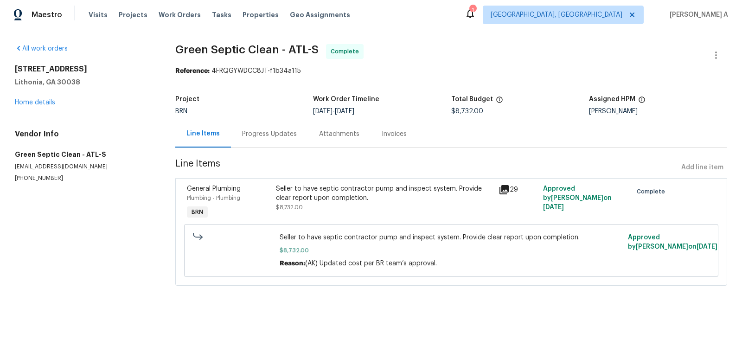
click at [280, 138] on div "Progress Updates" at bounding box center [269, 133] width 77 height 27
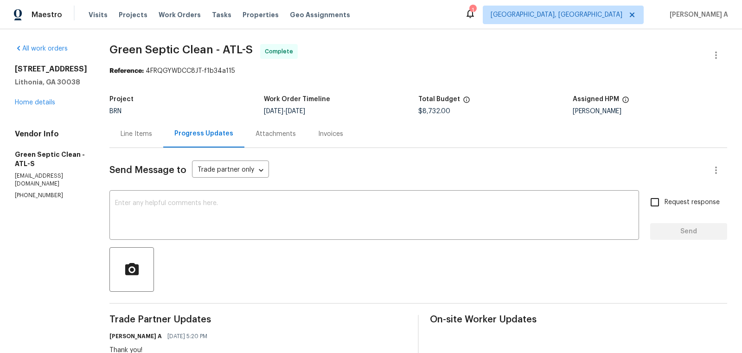
click at [325, 139] on div "Invoices" at bounding box center [330, 133] width 47 height 27
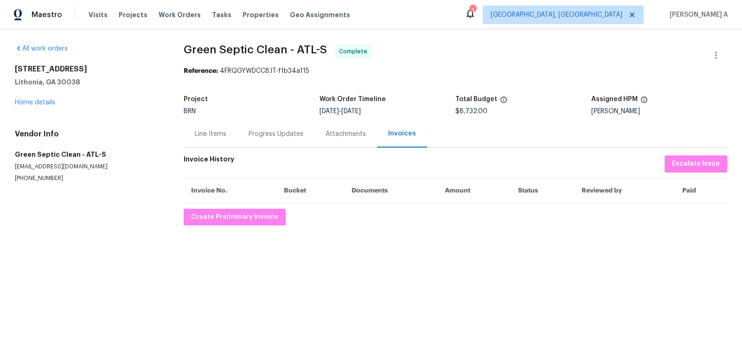
click at [258, 130] on div "Progress Updates" at bounding box center [276, 133] width 55 height 9
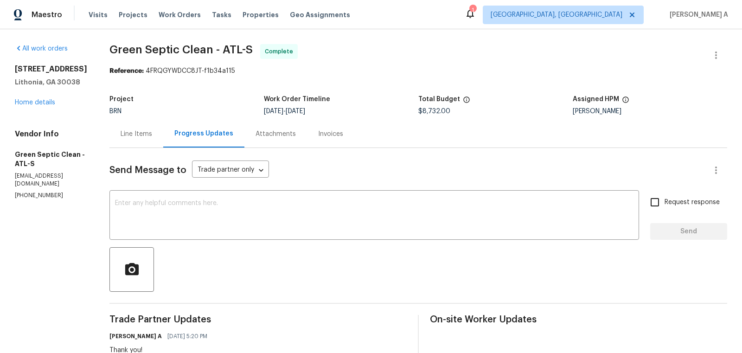
click at [132, 131] on div "Line Items" at bounding box center [137, 133] width 32 height 9
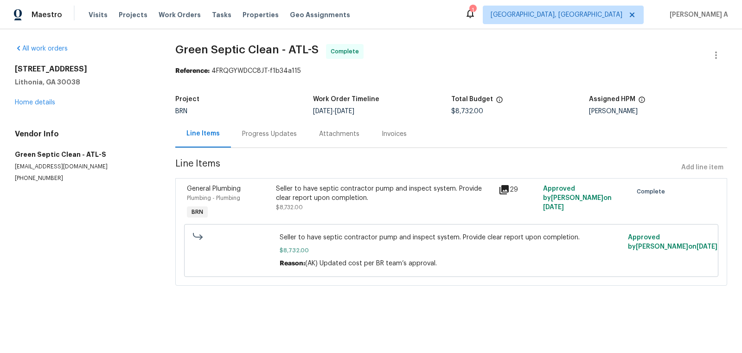
click at [407, 121] on div "Invoices" at bounding box center [394, 133] width 47 height 27
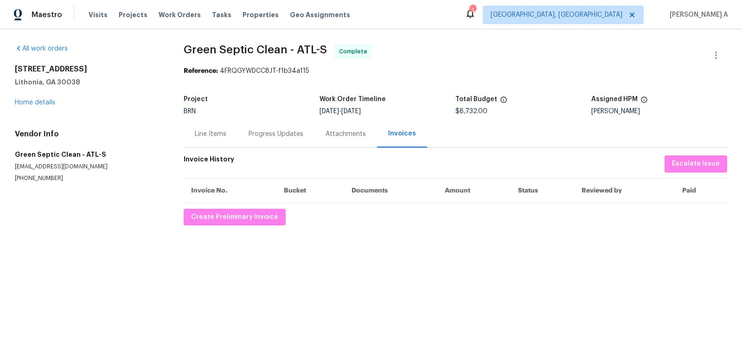
click at [265, 135] on div "Progress Updates" at bounding box center [276, 133] width 55 height 9
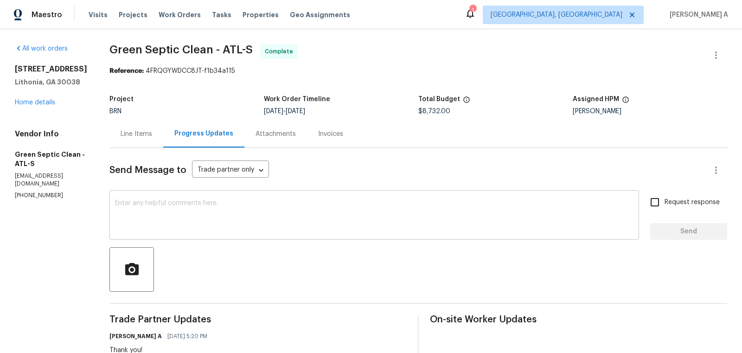
click at [161, 217] on textarea at bounding box center [374, 216] width 519 height 32
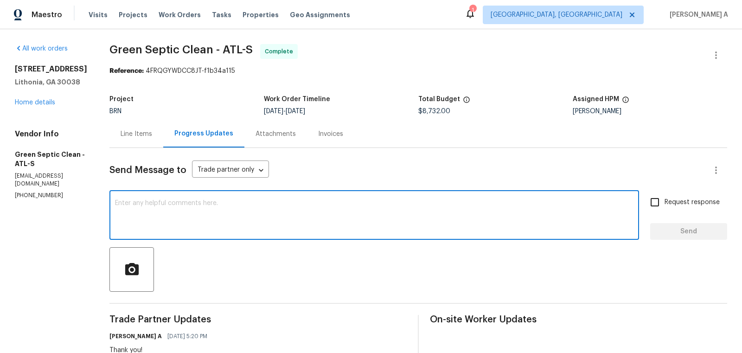
paste textarea "Please upload the invoice under the invoice section. Thanks!"
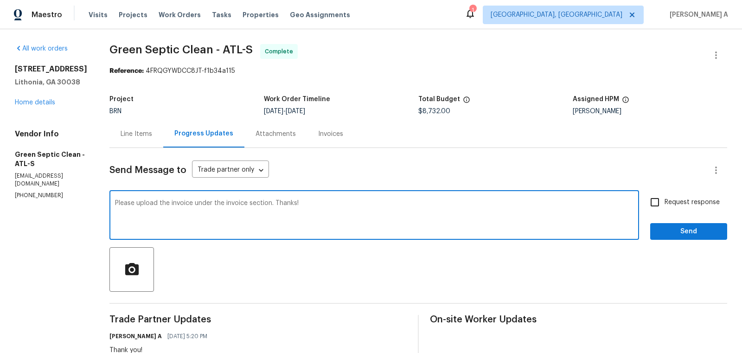
type textarea "Please upload the invoice under the invoice section. Thanks!"
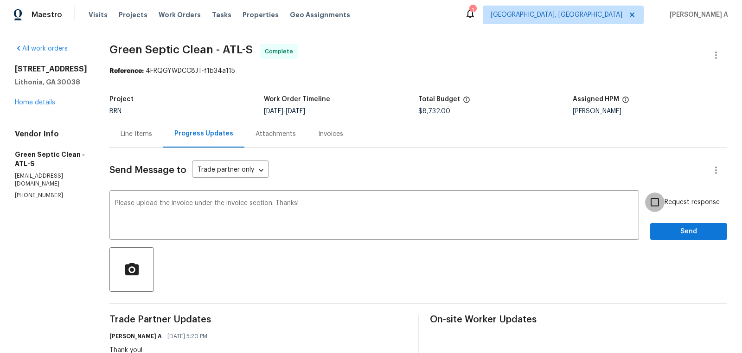
click at [659, 198] on input "Request response" at bounding box center [655, 202] width 19 height 19
checkbox input "true"
click at [685, 232] on span "Send" at bounding box center [689, 232] width 62 height 12
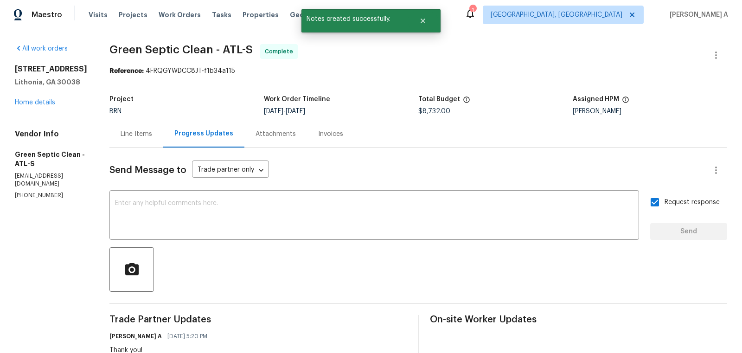
click at [335, 139] on div "Invoices" at bounding box center [330, 133] width 47 height 27
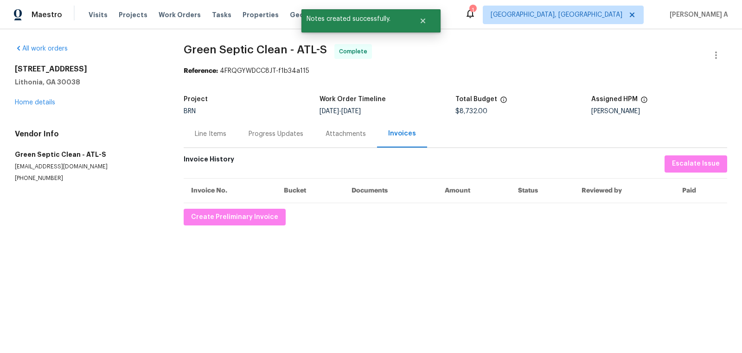
click at [236, 231] on div "All work orders 3145 Oxbridge Way Lithonia, GA 30038 Home details Vendor Info G…" at bounding box center [371, 134] width 742 height 211
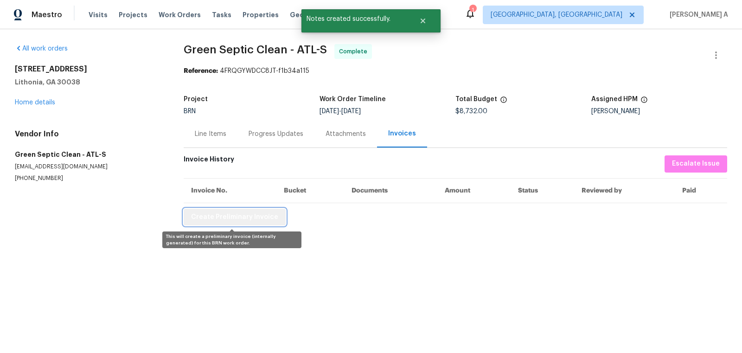
click at [237, 217] on span "Create Preliminary Invoice" at bounding box center [234, 218] width 87 height 12
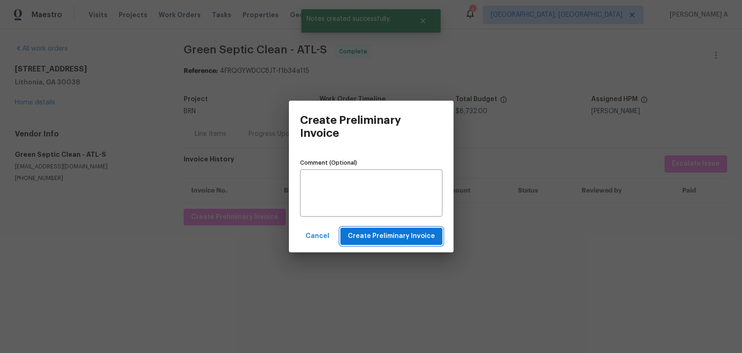
click at [396, 239] on span "Create Preliminary Invoice" at bounding box center [391, 237] width 87 height 12
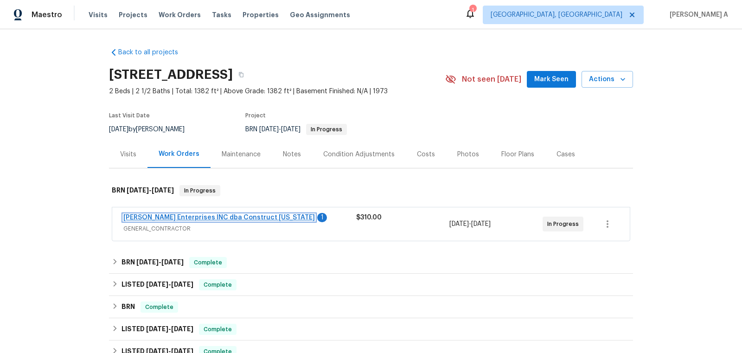
click at [236, 215] on link "[PERSON_NAME] Enterprises INC dba Construct [US_STATE]" at bounding box center [219, 217] width 192 height 6
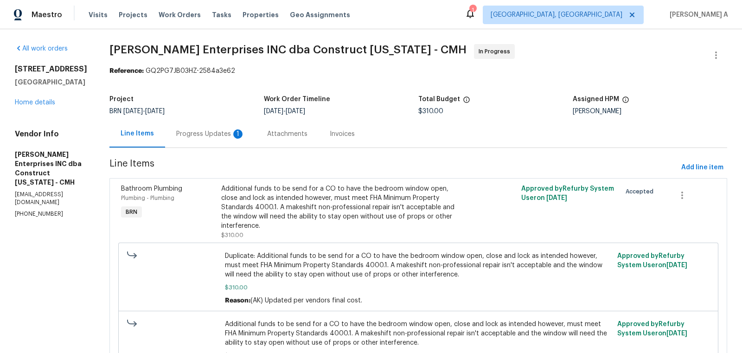
click at [212, 120] on div "Progress Updates 1" at bounding box center [210, 133] width 91 height 27
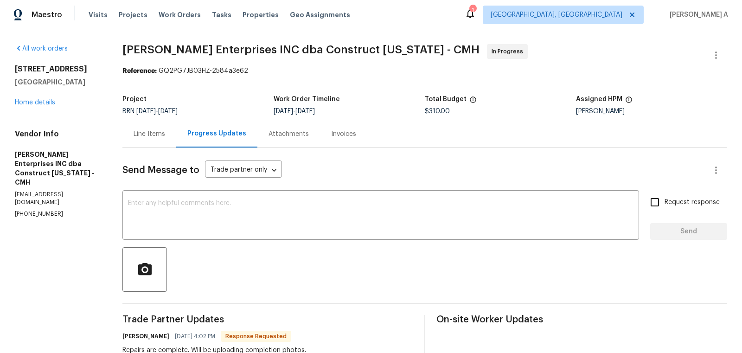
click at [157, 140] on div "Line Items" at bounding box center [150, 133] width 54 height 27
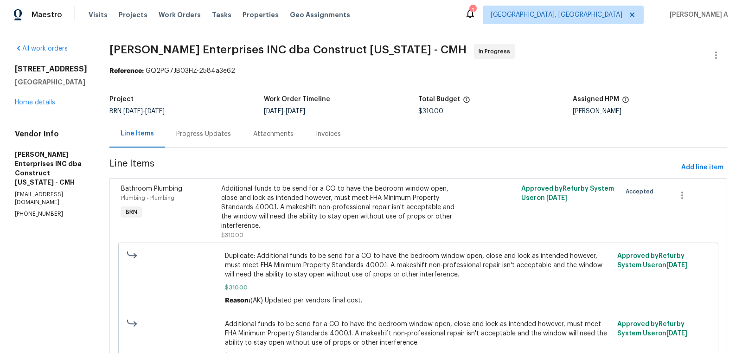
click at [187, 127] on div "Progress Updates" at bounding box center [203, 133] width 77 height 27
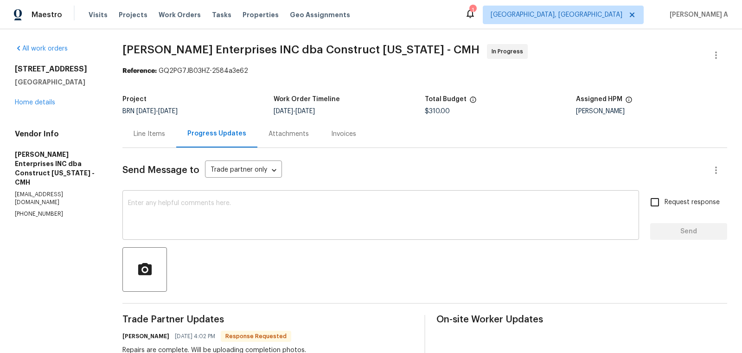
scroll to position [22, 0]
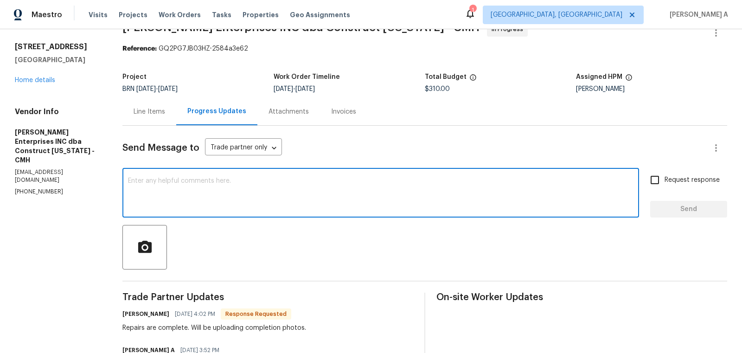
click at [252, 193] on textarea at bounding box center [381, 194] width 506 height 32
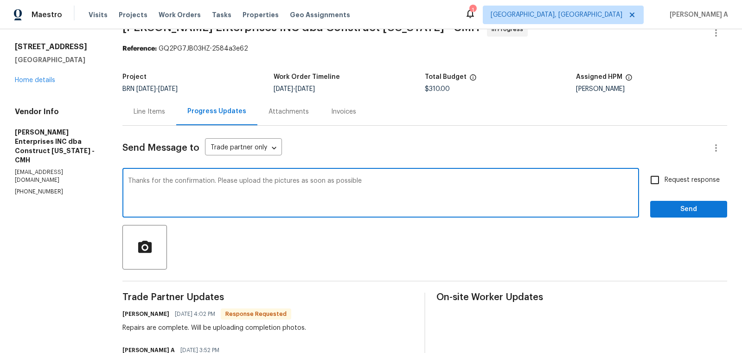
type textarea "Thanks for the confirmation. Please upload the pictures as soon as possible"
click at [664, 187] on input "Request response" at bounding box center [655, 179] width 19 height 19
checkbox input "true"
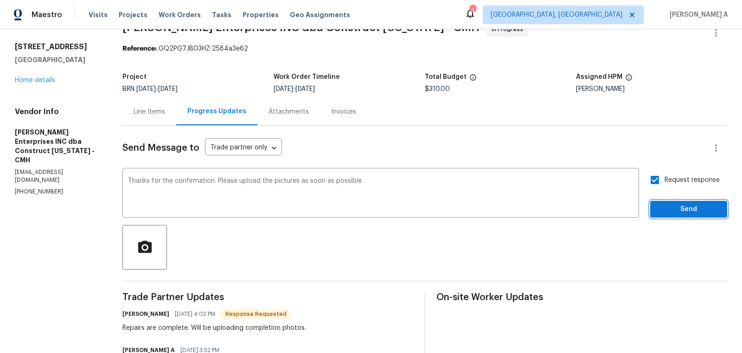
click at [677, 209] on span "Send" at bounding box center [689, 210] width 62 height 12
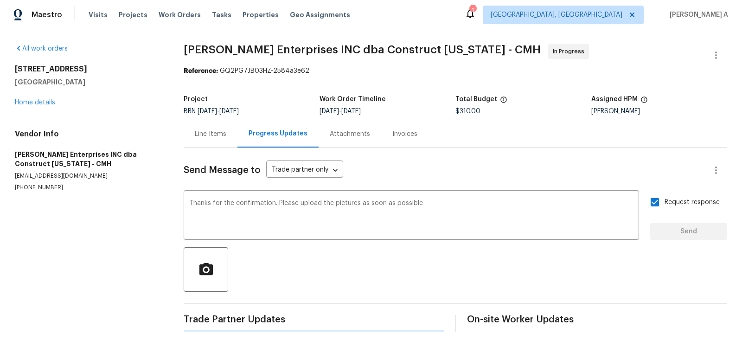
scroll to position [0, 0]
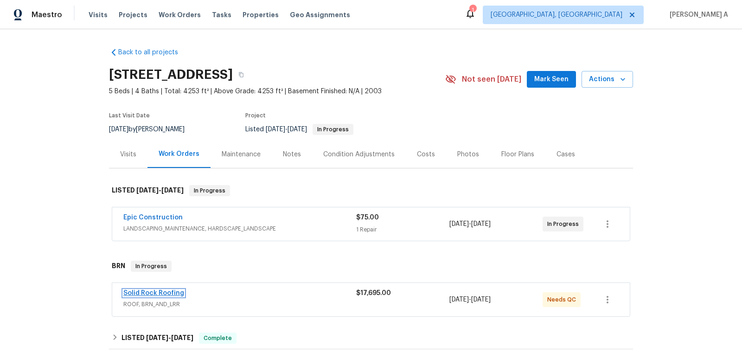
click at [156, 292] on link "Solid Rock Roofing" at bounding box center [153, 293] width 61 height 6
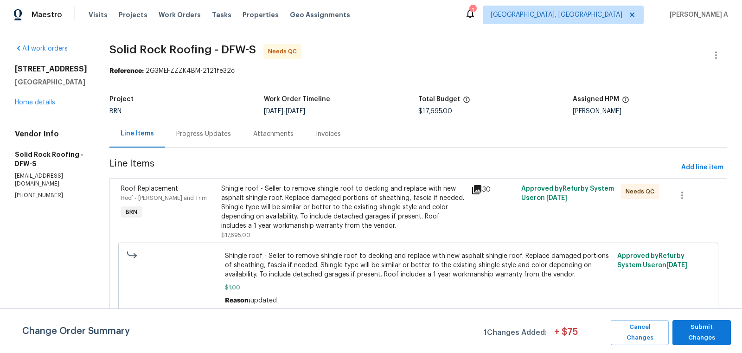
click at [179, 133] on div "Progress Updates" at bounding box center [203, 133] width 55 height 9
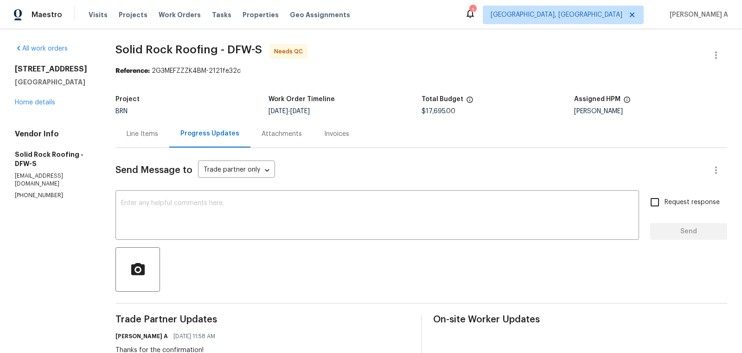
click at [154, 130] on div "Line Items" at bounding box center [143, 133] width 32 height 9
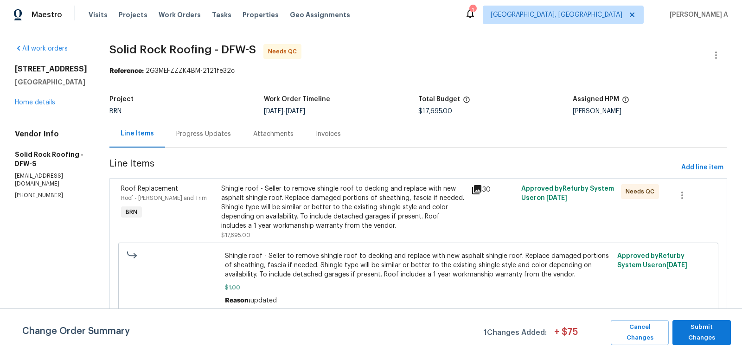
click at [346, 194] on div "Shingle roof - Seller to remove shingle roof to decking and replace with new as…" at bounding box center [343, 207] width 245 height 46
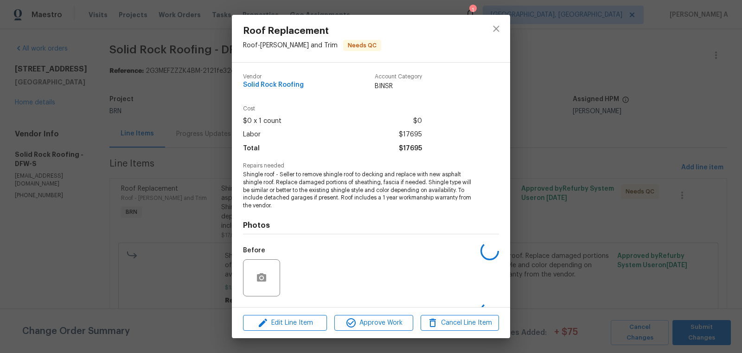
scroll to position [59, 0]
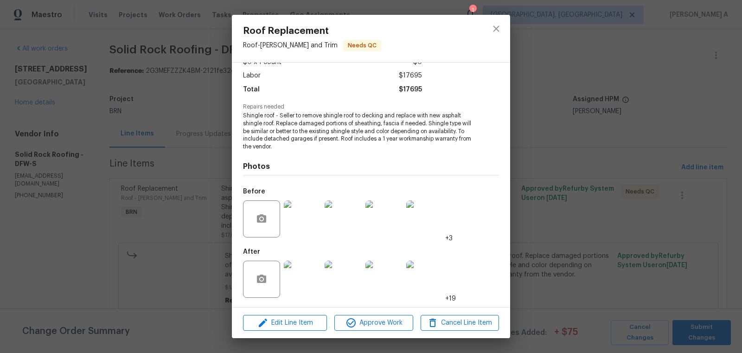
click at [303, 280] on img at bounding box center [302, 279] width 37 height 37
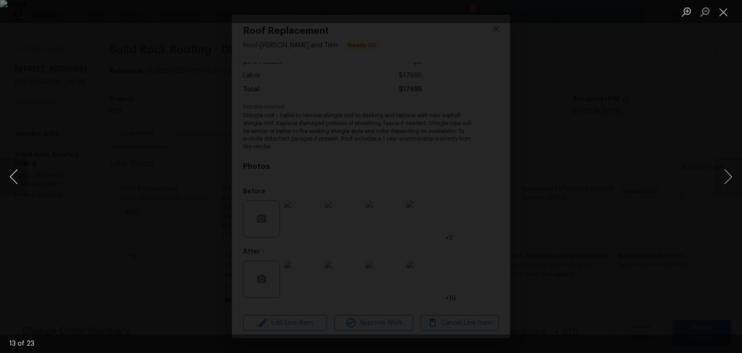
click at [8, 171] on button "Previous image" at bounding box center [14, 176] width 28 height 37
click at [724, 11] on button "Close lightbox" at bounding box center [724, 12] width 19 height 16
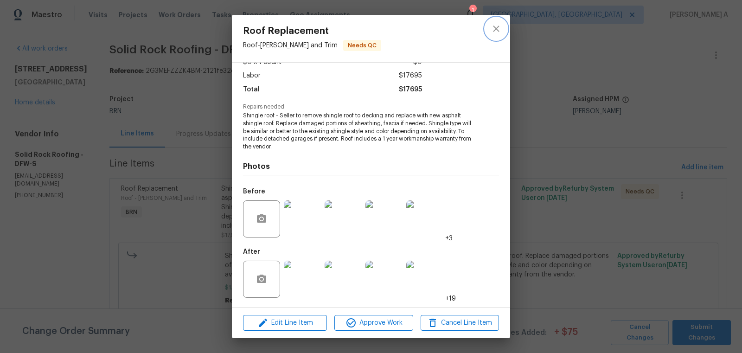
click at [501, 26] on icon "close" at bounding box center [496, 28] width 11 height 11
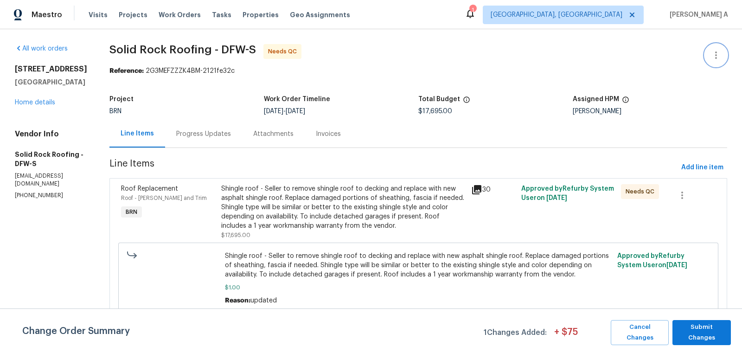
click at [721, 52] on icon "button" at bounding box center [716, 55] width 11 height 11
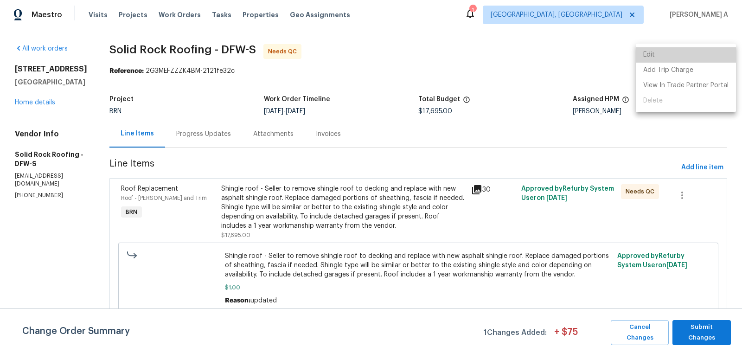
click at [700, 52] on li "Edit" at bounding box center [686, 54] width 100 height 15
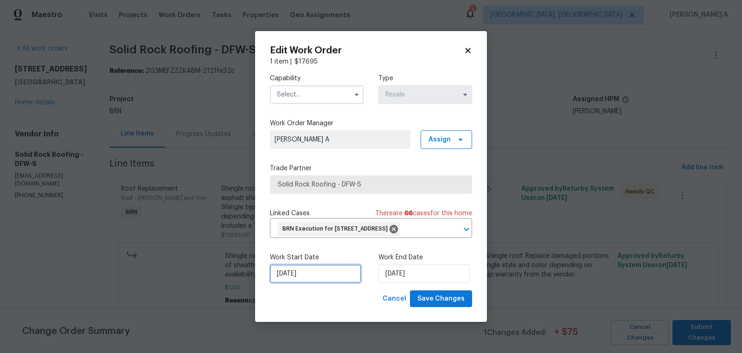
click at [310, 283] on input "8/29/2025" at bounding box center [315, 274] width 91 height 19
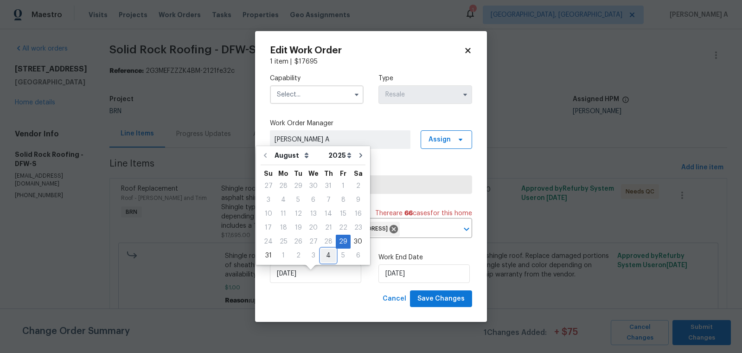
click at [326, 255] on div "4" at bounding box center [328, 255] width 15 height 13
type input "9/4/2025"
select select "8"
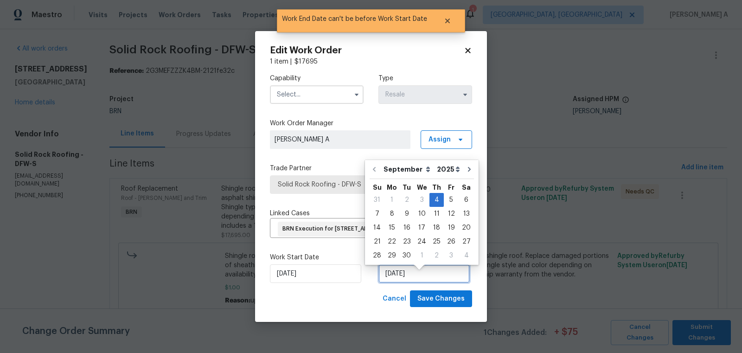
click at [396, 283] on input "9/4/2025" at bounding box center [424, 274] width 91 height 19
click at [445, 197] on div "5" at bounding box center [451, 200] width 15 height 13
type input "9/5/2025"
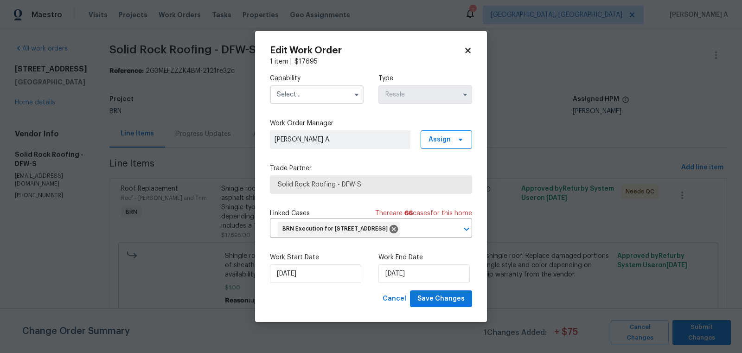
click at [309, 86] on input "text" at bounding box center [317, 94] width 94 height 19
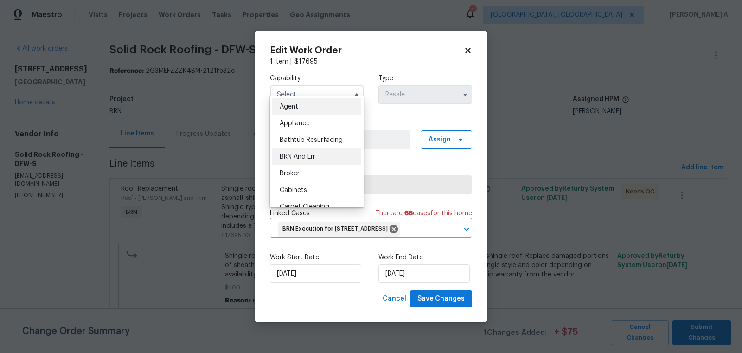
click at [314, 156] on span "BRN And Lrr" at bounding box center [298, 157] width 36 height 6
type input "BRN And Lrr"
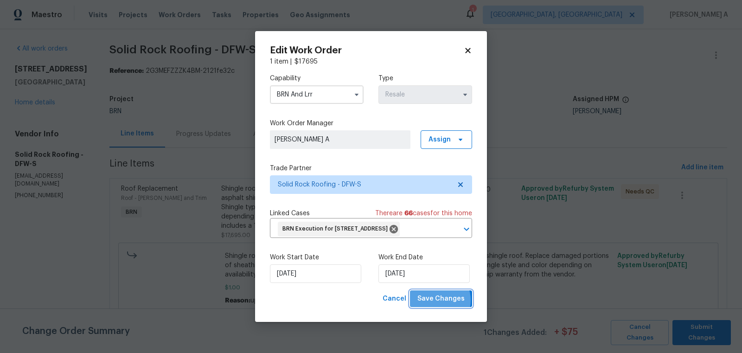
click at [438, 305] on span "Save Changes" at bounding box center [441, 299] width 47 height 12
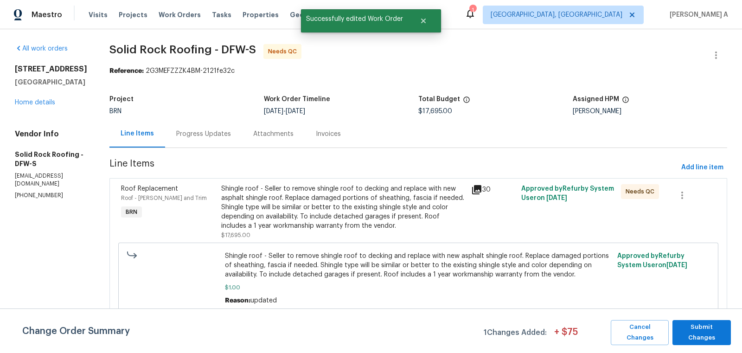
click at [325, 215] on div "Shingle roof - Seller to remove shingle roof to decking and replace with new as…" at bounding box center [343, 207] width 245 height 46
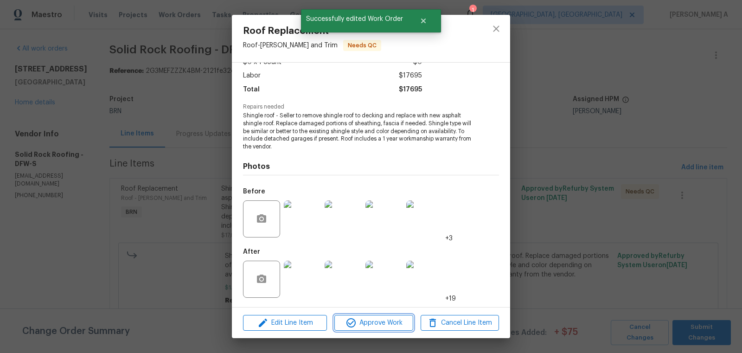
click at [384, 325] on span "Approve Work" at bounding box center [373, 323] width 73 height 12
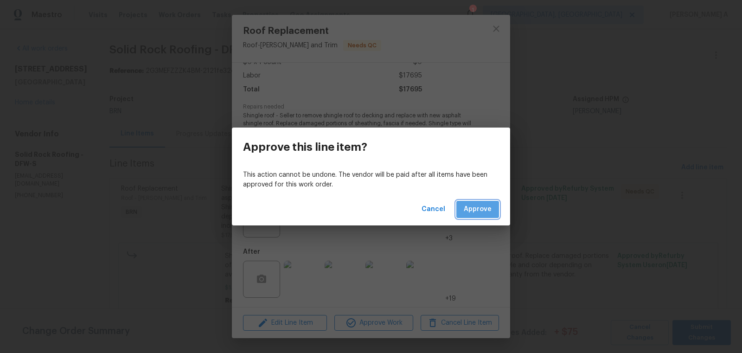
click at [479, 211] on span "Approve" at bounding box center [478, 210] width 28 height 12
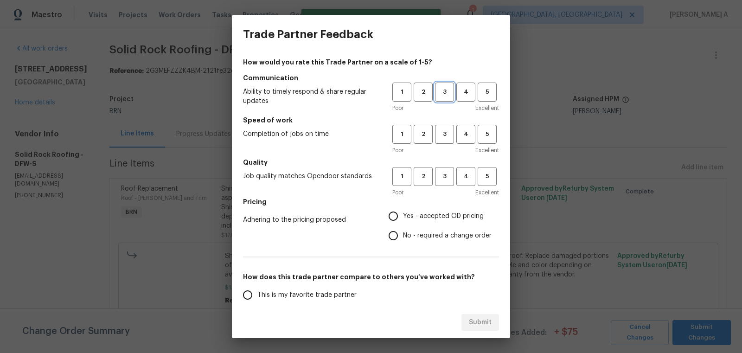
click at [445, 94] on span "3" at bounding box center [444, 92] width 17 height 11
click at [445, 133] on span "3" at bounding box center [444, 134] width 17 height 11
click at [445, 172] on span "3" at bounding box center [444, 176] width 17 height 11
click at [413, 233] on span "No - required a change order" at bounding box center [447, 236] width 89 height 10
click at [403, 233] on input "No - required a change order" at bounding box center [393, 235] width 19 height 19
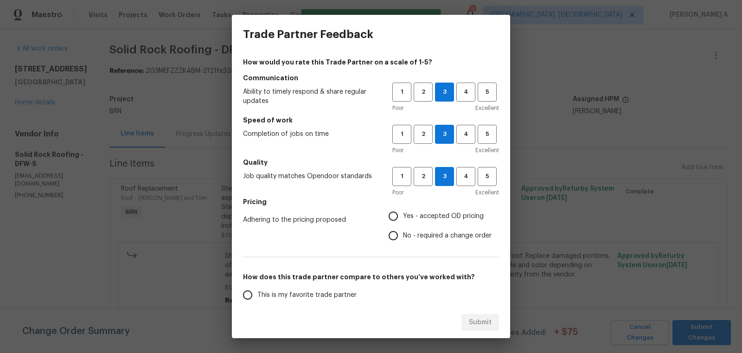
radio input "true"
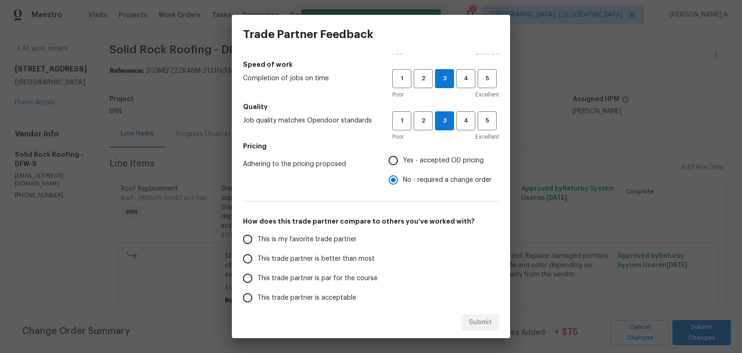
click at [331, 238] on span "This is my favorite trade partner" at bounding box center [307, 240] width 99 height 10
click at [258, 238] on input "This is my favorite trade partner" at bounding box center [247, 239] width 19 height 19
click at [481, 327] on span "Submit" at bounding box center [480, 323] width 23 height 12
radio input "true"
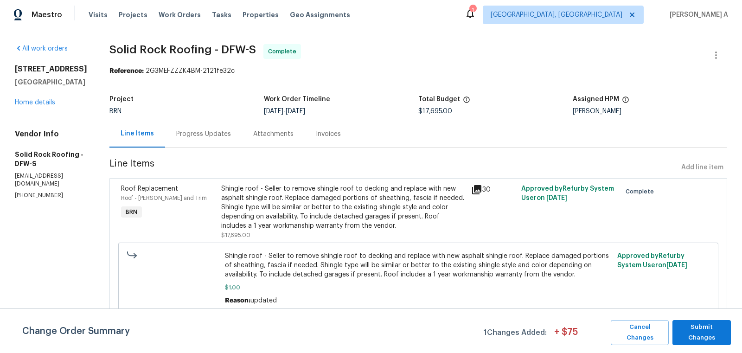
click at [213, 132] on div "Progress Updates" at bounding box center [203, 133] width 55 height 9
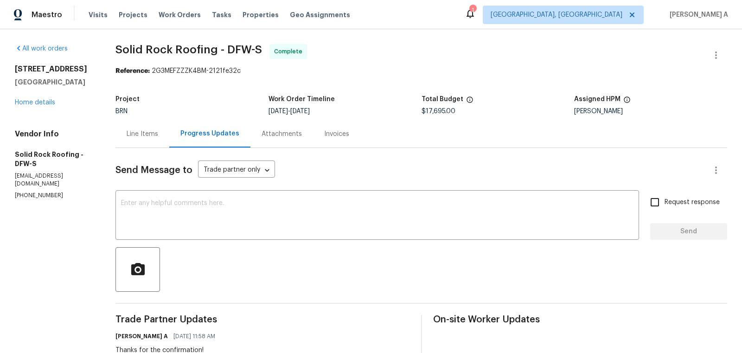
click at [155, 130] on div "Line Items" at bounding box center [143, 133] width 32 height 9
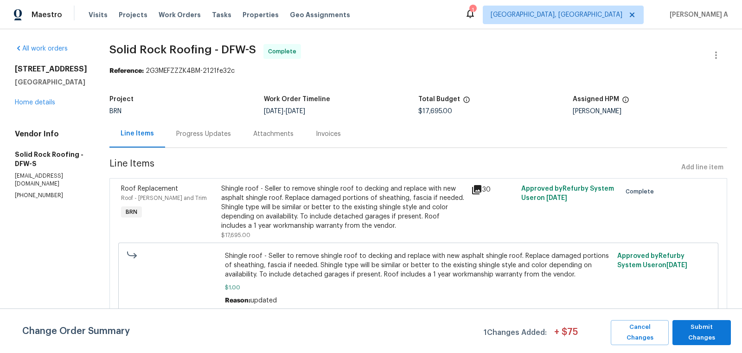
click at [270, 200] on div "Shingle roof - Seller to remove shingle roof to decking and replace with new as…" at bounding box center [343, 207] width 245 height 46
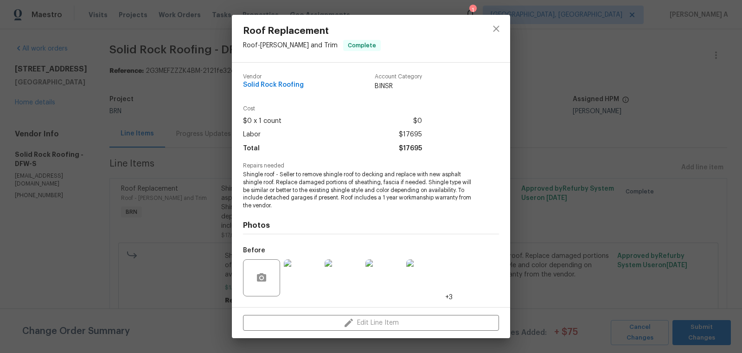
click at [275, 196] on span "Shingle roof - Seller to remove shingle roof to decking and replace with new as…" at bounding box center [358, 190] width 231 height 39
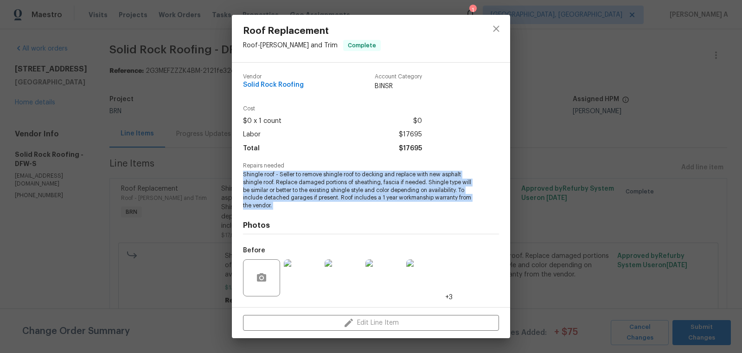
click at [275, 196] on span "Shingle roof - Seller to remove shingle roof to decking and replace with new as…" at bounding box center [358, 190] width 231 height 39
copy span "Shingle roof - Seller to remove shingle roof to decking and replace with new as…"
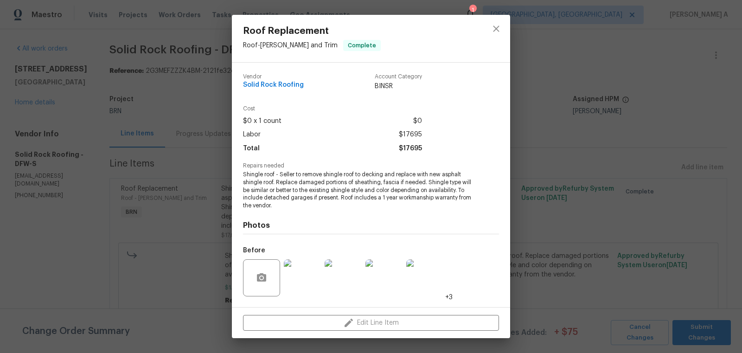
click at [300, 78] on span "Vendor" at bounding box center [273, 77] width 61 height 6
click at [300, 84] on span "Solid Rock Roofing" at bounding box center [273, 85] width 61 height 7
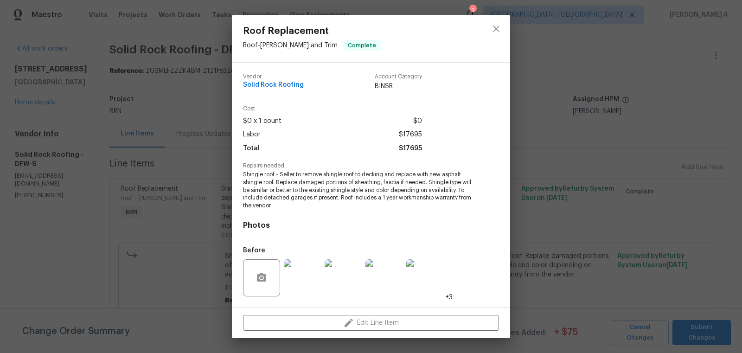
click at [300, 84] on span "Solid Rock Roofing" at bounding box center [273, 85] width 61 height 7
copy span "Solid Rock Roofing"
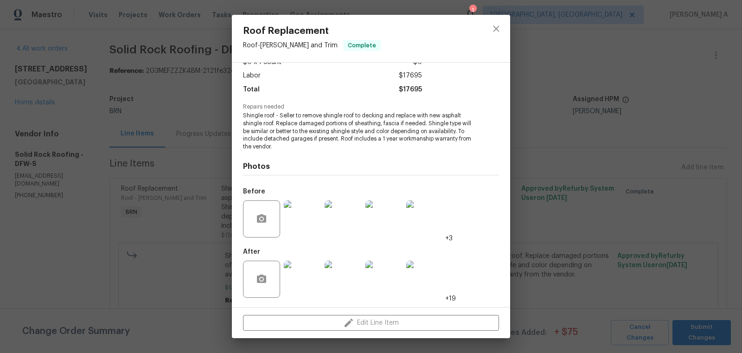
click at [299, 229] on img at bounding box center [302, 218] width 37 height 37
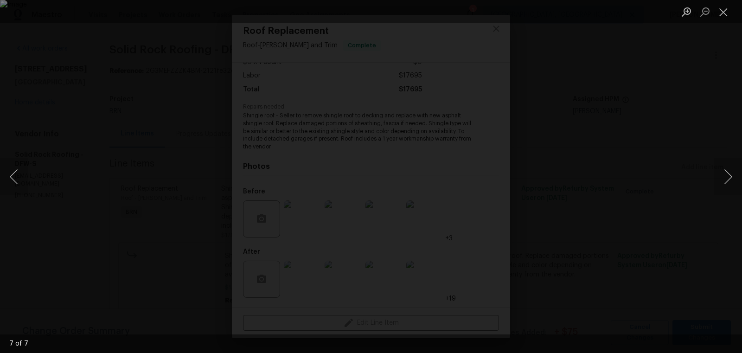
click at [718, 0] on li "Lightbox" at bounding box center [724, 11] width 19 height 23
click at [722, 10] on button "Close lightbox" at bounding box center [724, 12] width 19 height 16
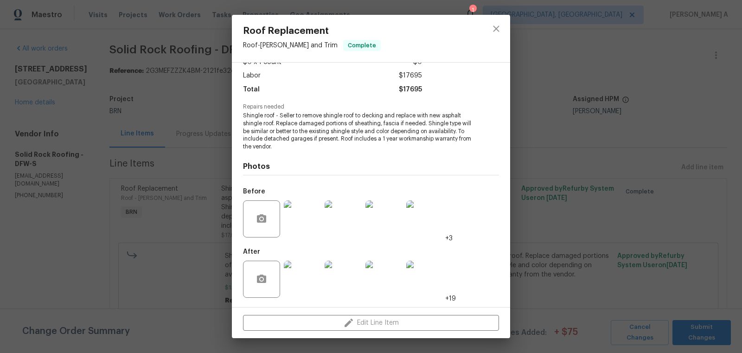
click at [287, 283] on img at bounding box center [302, 279] width 37 height 37
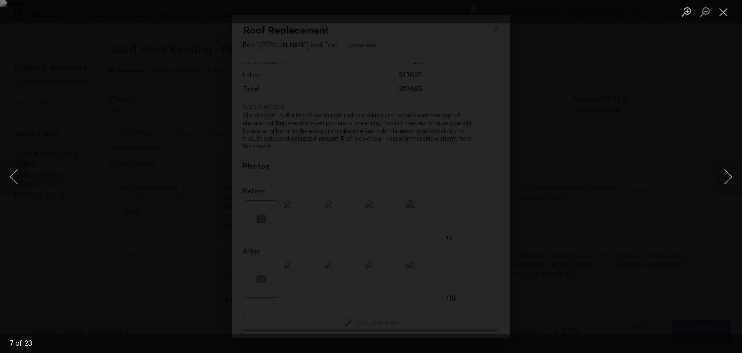
click at [372, 100] on img "Lightbox" at bounding box center [371, 176] width 742 height 353
click at [725, 11] on button "Close lightbox" at bounding box center [724, 12] width 19 height 16
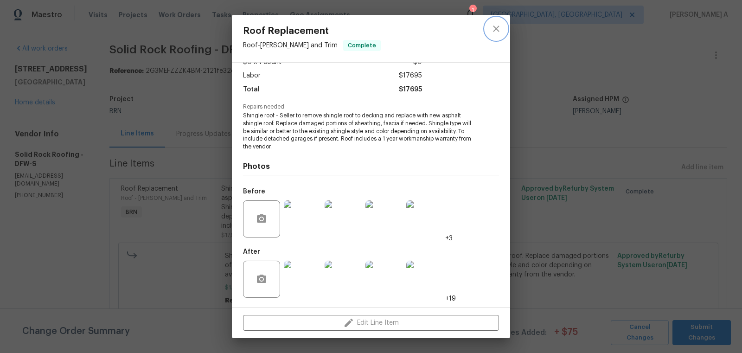
click at [499, 22] on button "close" at bounding box center [496, 29] width 22 height 22
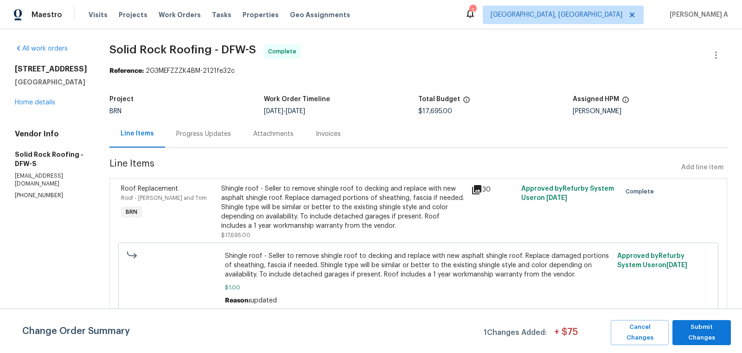
click at [336, 128] on div "Invoices" at bounding box center [328, 133] width 47 height 27
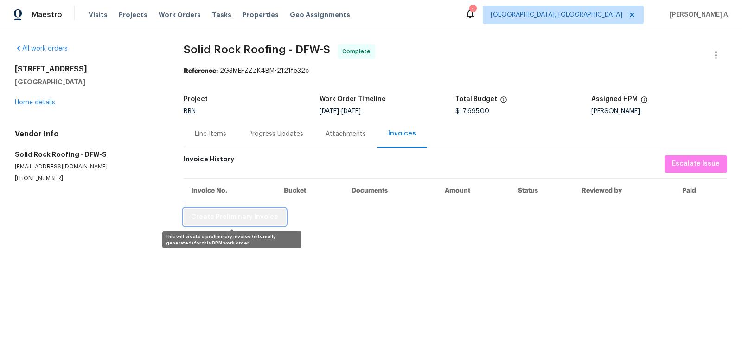
click at [249, 215] on span "Create Preliminary Invoice" at bounding box center [234, 218] width 87 height 12
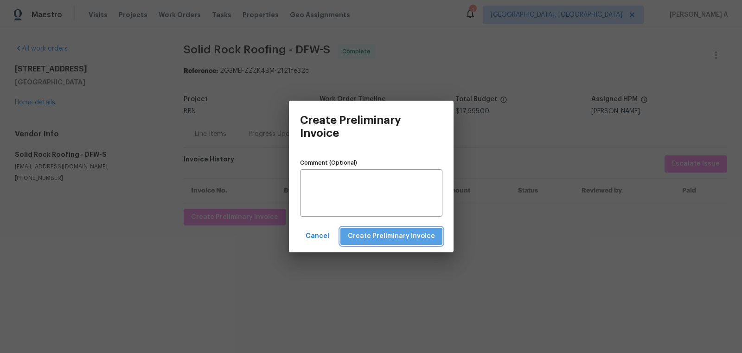
click at [416, 240] on span "Create Preliminary Invoice" at bounding box center [391, 237] width 87 height 12
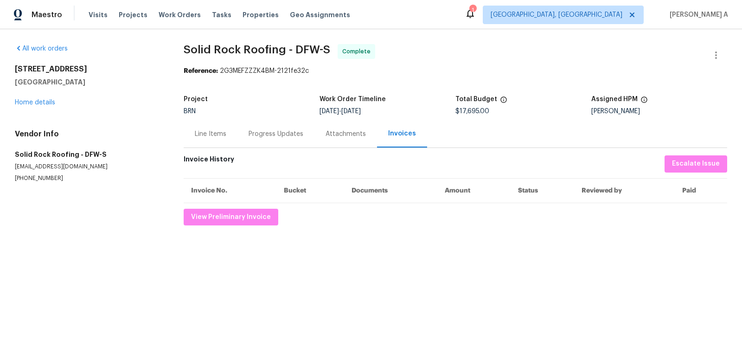
click at [261, 137] on div "Progress Updates" at bounding box center [276, 133] width 55 height 9
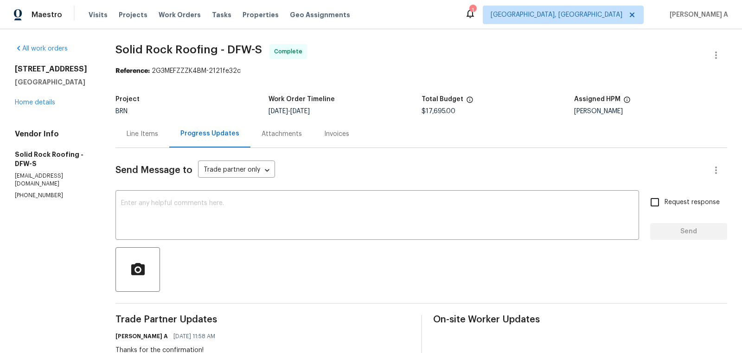
click at [149, 127] on div "Line Items" at bounding box center [143, 133] width 54 height 27
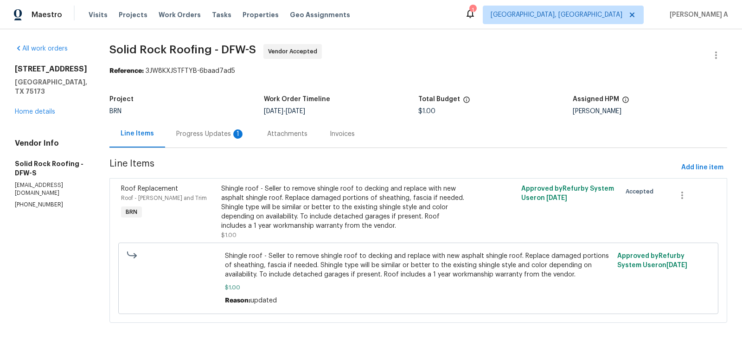
click at [207, 134] on div "Progress Updates 1" at bounding box center [210, 133] width 69 height 9
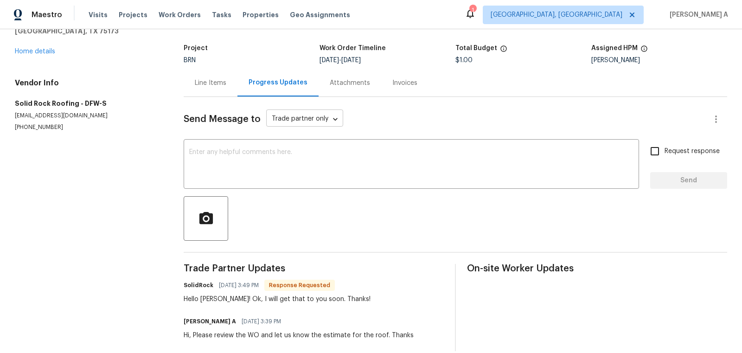
scroll to position [61, 0]
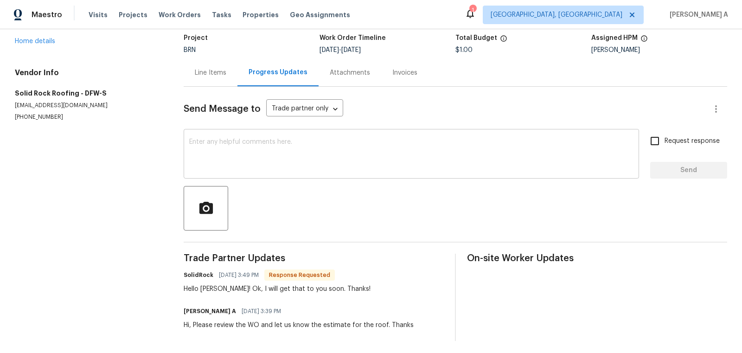
click at [291, 172] on div "x ​" at bounding box center [412, 154] width 456 height 47
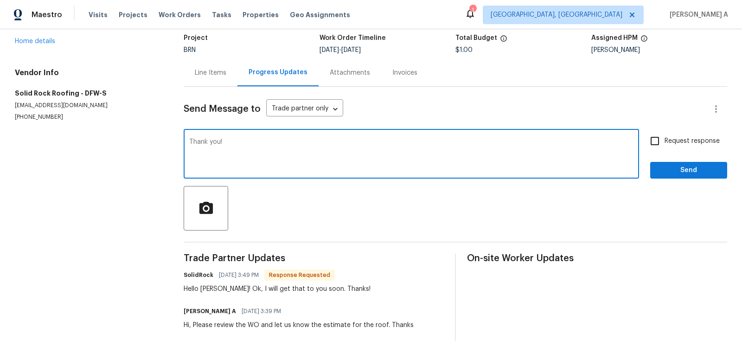
type textarea "Thank you!"
click at [648, 135] on input "Request response" at bounding box center [655, 140] width 19 height 19
checkbox input "true"
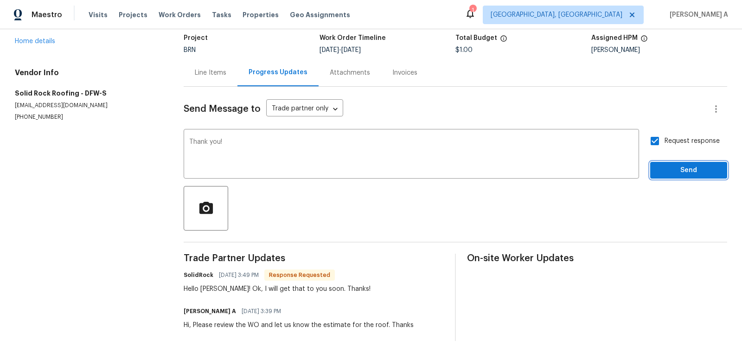
click at [683, 169] on span "Send" at bounding box center [689, 171] width 62 height 12
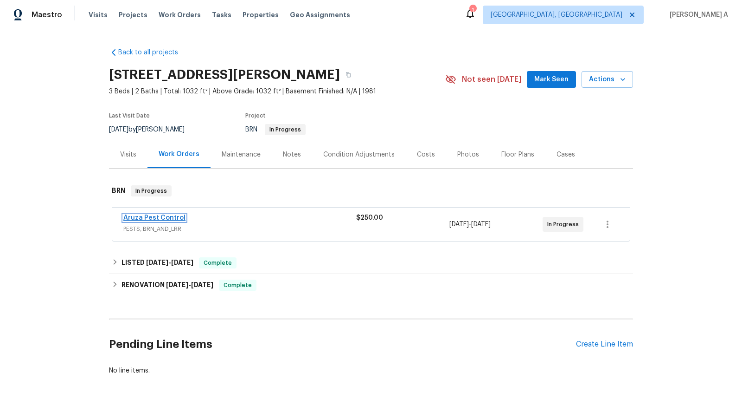
click at [162, 217] on link "Aruza Pest Control" at bounding box center [154, 217] width 62 height 6
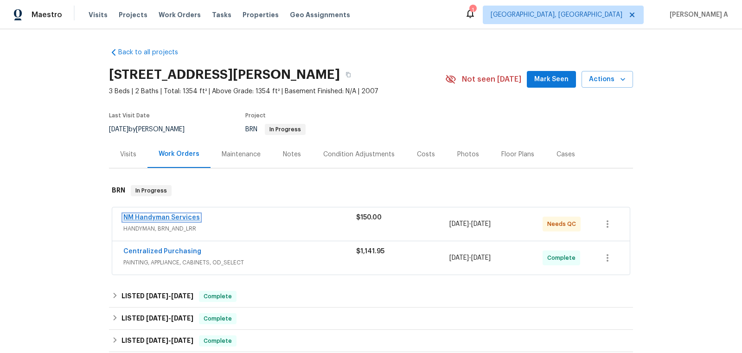
click at [155, 214] on link "NM Handyman Services" at bounding box center [161, 217] width 77 height 6
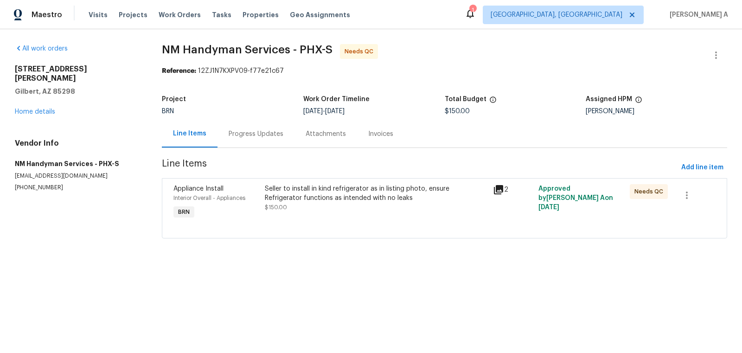
click at [250, 135] on div "Progress Updates" at bounding box center [256, 133] width 55 height 9
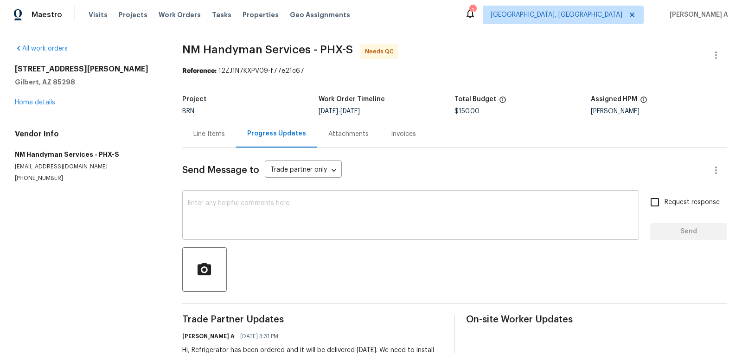
scroll to position [37, 0]
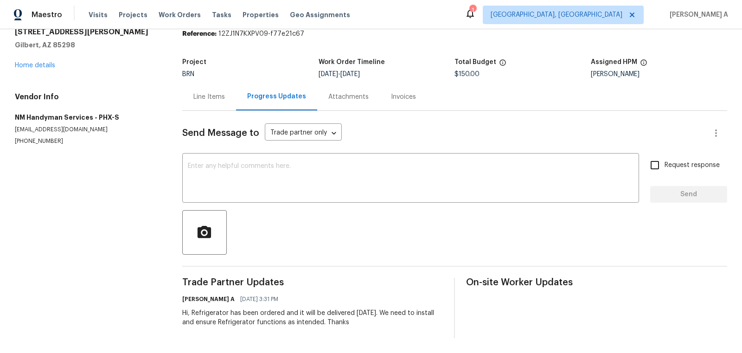
click at [218, 102] on div "Line Items" at bounding box center [209, 96] width 54 height 27
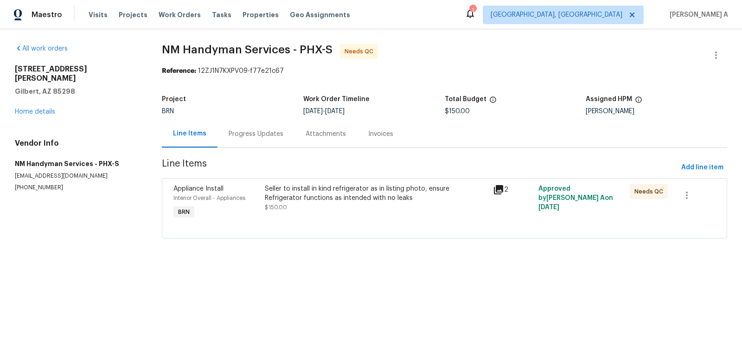
click at [364, 187] on div "Seller to install in kind refrigerator as in listing photo, ensure Refrigerator…" at bounding box center [376, 193] width 223 height 19
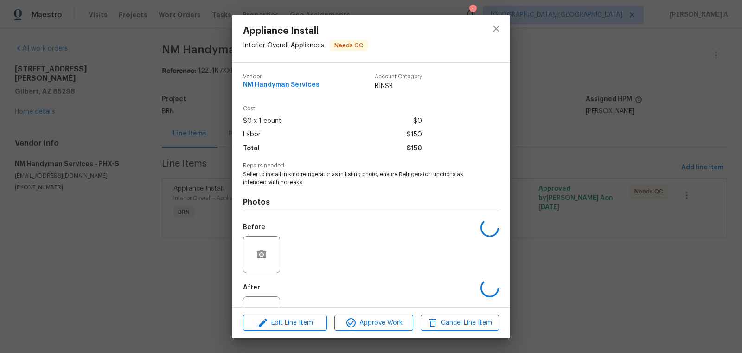
scroll to position [35, 0]
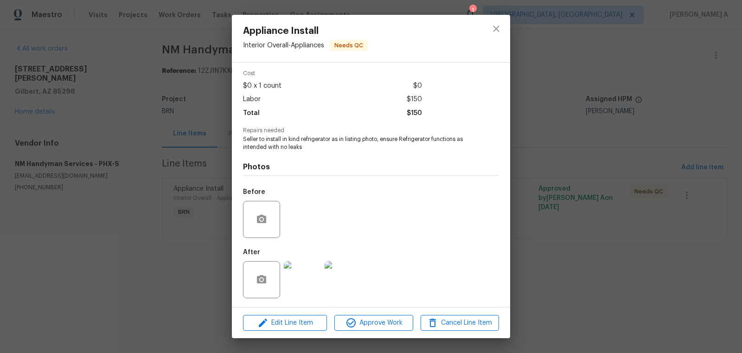
click at [293, 288] on img at bounding box center [302, 279] width 37 height 37
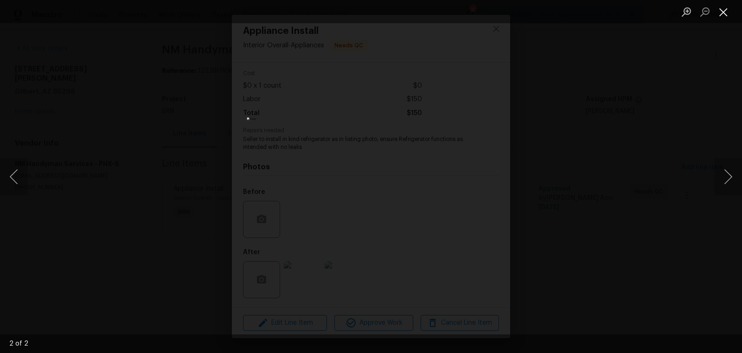
click at [720, 9] on button "Close lightbox" at bounding box center [724, 12] width 19 height 16
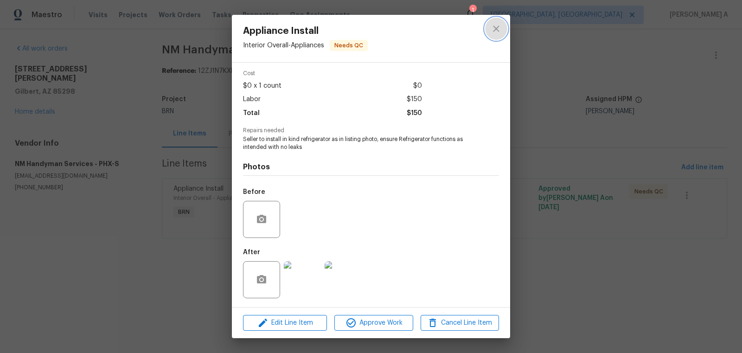
click at [494, 28] on icon "close" at bounding box center [496, 28] width 11 height 11
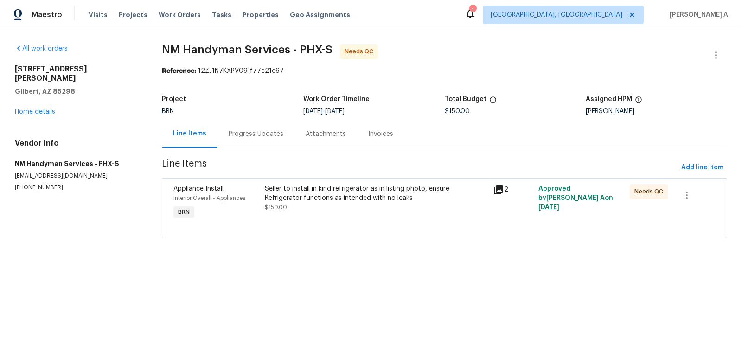
click at [314, 196] on div "Seller to install in kind refrigerator as in listing photo, ensure Refrigerator…" at bounding box center [376, 193] width 223 height 19
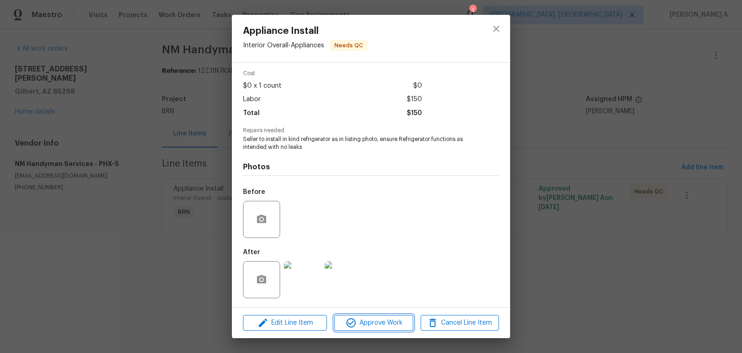
click at [375, 322] on span "Approve Work" at bounding box center [373, 323] width 73 height 12
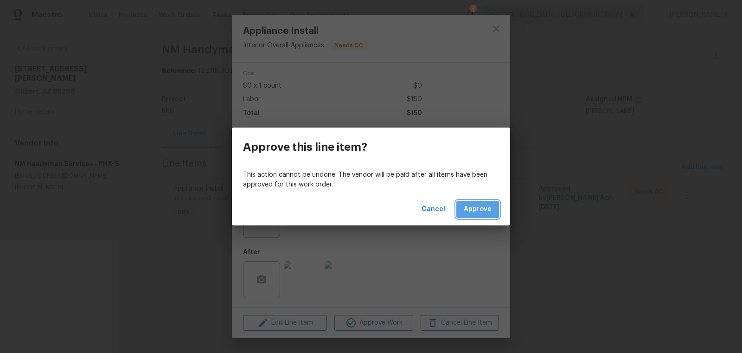
click at [482, 212] on span "Approve" at bounding box center [478, 210] width 28 height 12
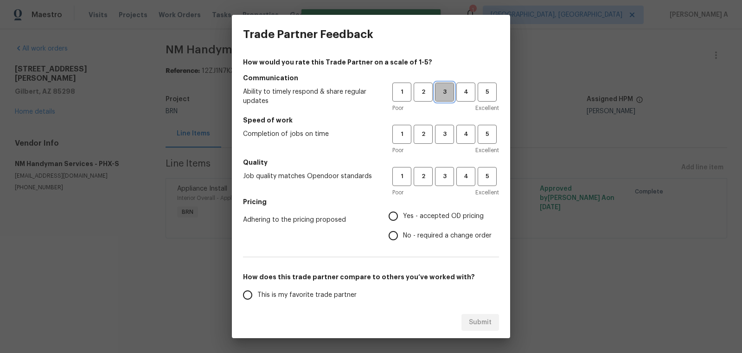
click at [445, 94] on span "3" at bounding box center [444, 92] width 17 height 11
click at [445, 127] on button "3" at bounding box center [444, 134] width 19 height 19
click at [445, 168] on button "3" at bounding box center [444, 176] width 19 height 19
click at [430, 220] on span "Yes - accepted OD pricing" at bounding box center [443, 217] width 81 height 10
click at [403, 220] on input "Yes - accepted OD pricing" at bounding box center [393, 216] width 19 height 19
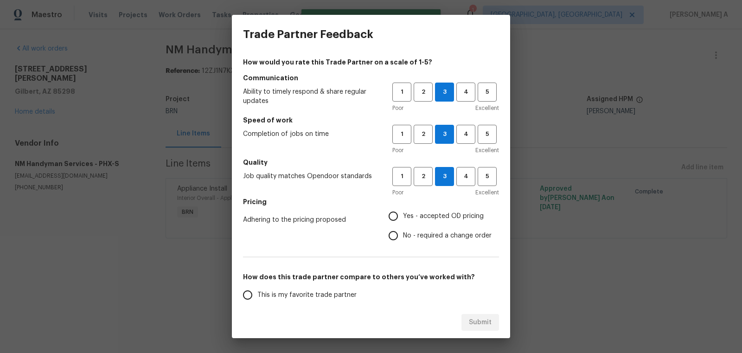
radio input "true"
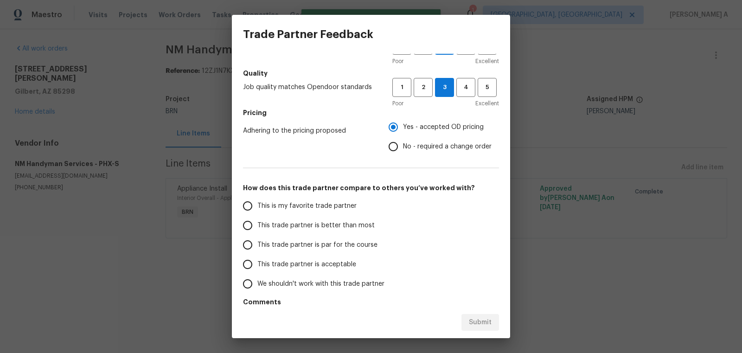
scroll to position [97, 0]
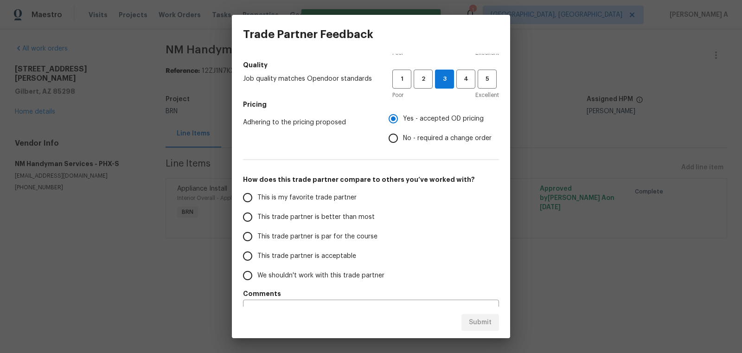
click at [298, 194] on span "This is my favorite trade partner" at bounding box center [307, 198] width 99 height 10
click at [258, 194] on input "This is my favorite trade partner" at bounding box center [247, 197] width 19 height 19
click at [484, 327] on span "Submit" at bounding box center [480, 323] width 23 height 12
radio input "true"
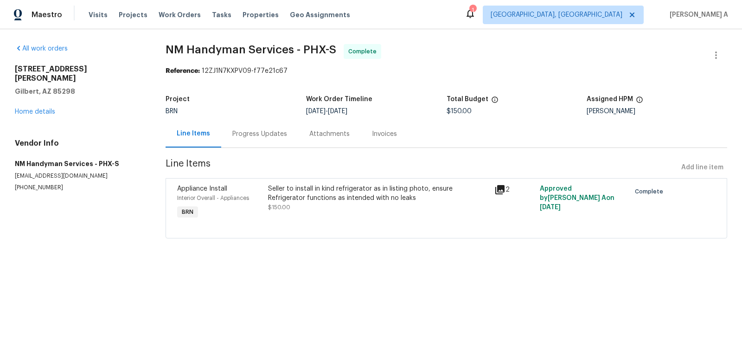
click at [392, 194] on div "Seller to install in kind refrigerator as in listing photo, ensure Refrigerator…" at bounding box center [378, 193] width 221 height 19
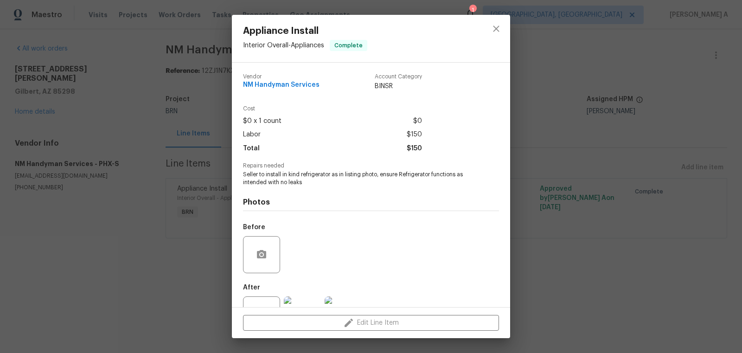
scroll to position [35, 0]
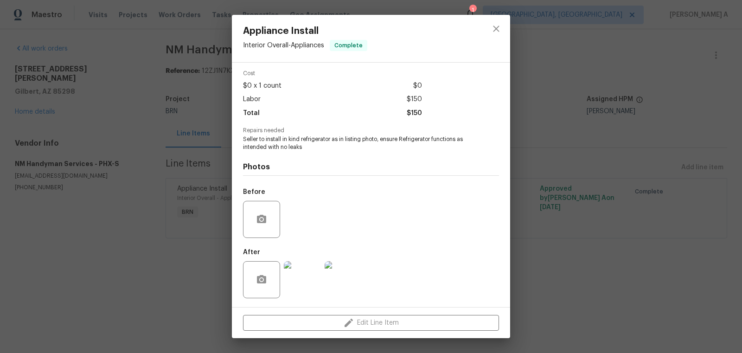
click at [303, 280] on img at bounding box center [302, 279] width 37 height 37
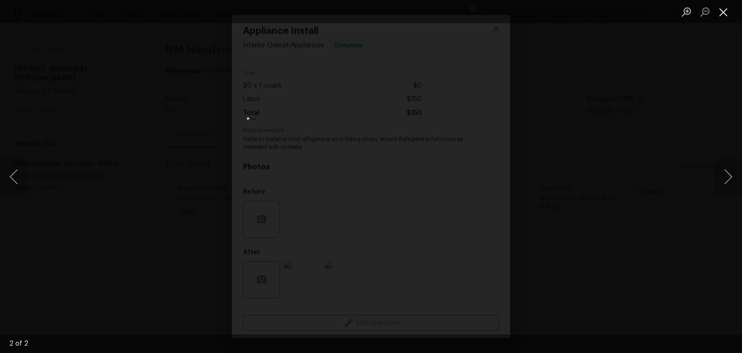
click at [726, 13] on button "Close lightbox" at bounding box center [724, 12] width 19 height 16
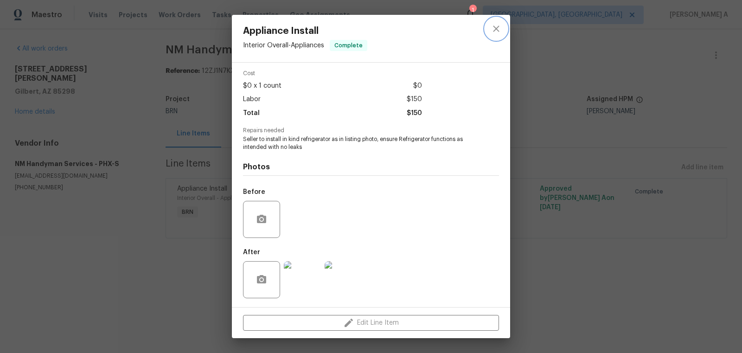
click at [494, 29] on icon "close" at bounding box center [496, 28] width 11 height 11
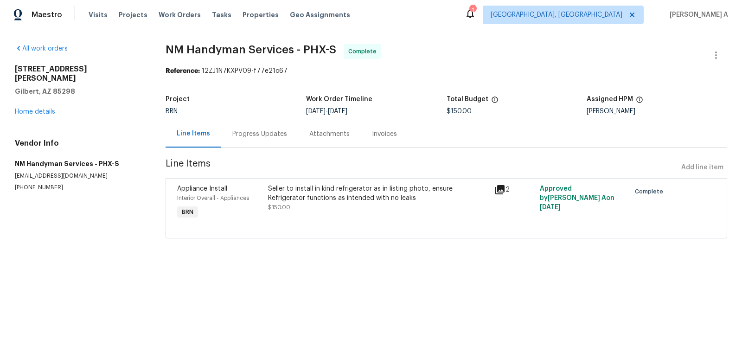
click at [256, 133] on div "Progress Updates" at bounding box center [259, 133] width 55 height 9
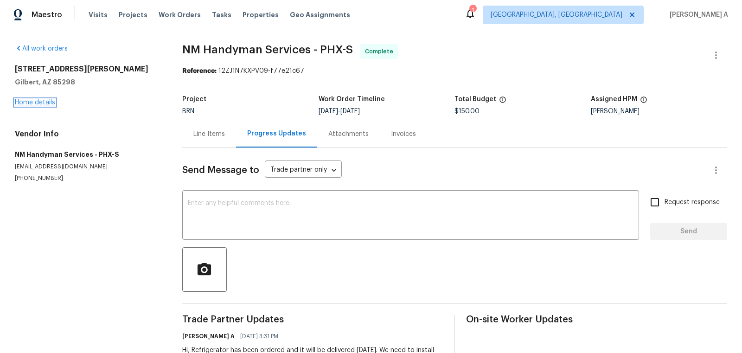
click at [44, 102] on link "Home details" at bounding box center [35, 102] width 40 height 6
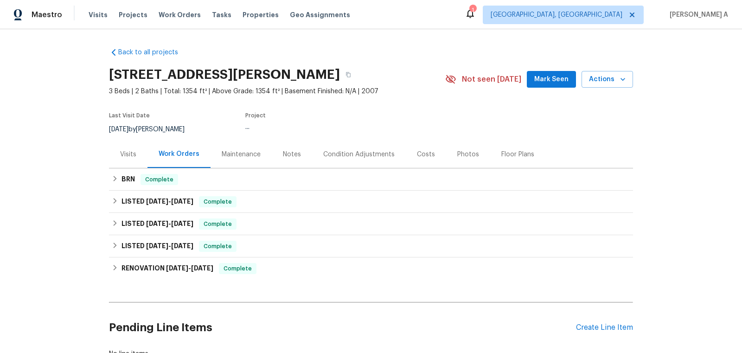
scroll to position [68, 0]
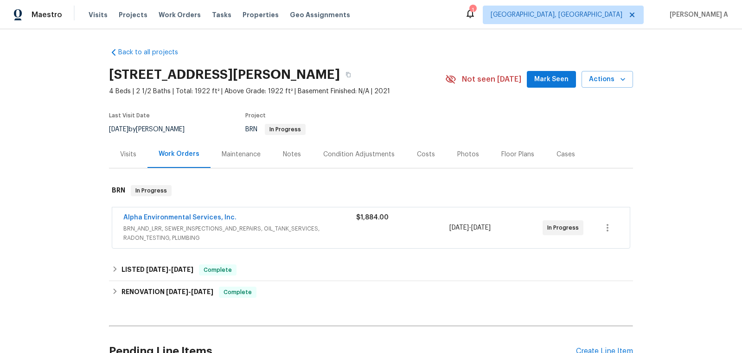
click at [183, 221] on span "Alpha Environmental Services, Inc." at bounding box center [179, 217] width 113 height 9
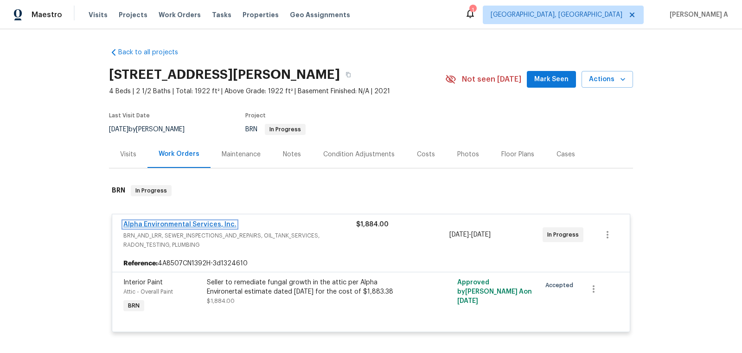
click at [181, 223] on link "Alpha Environmental Services, Inc." at bounding box center [179, 224] width 113 height 6
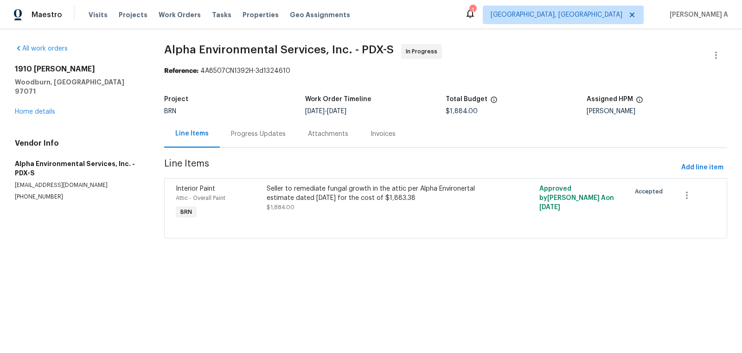
click at [240, 125] on div "Progress Updates" at bounding box center [258, 133] width 77 height 27
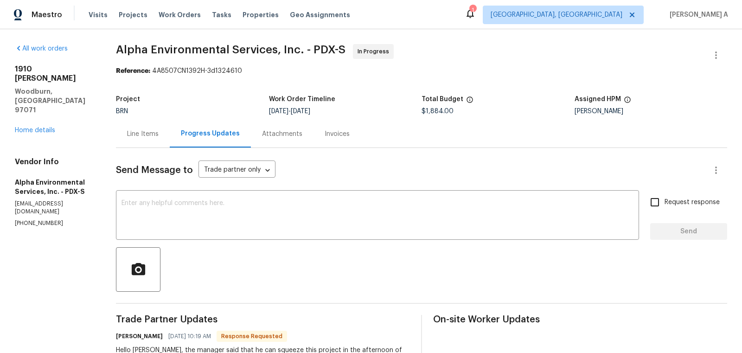
click at [136, 140] on div "Line Items" at bounding box center [143, 133] width 54 height 27
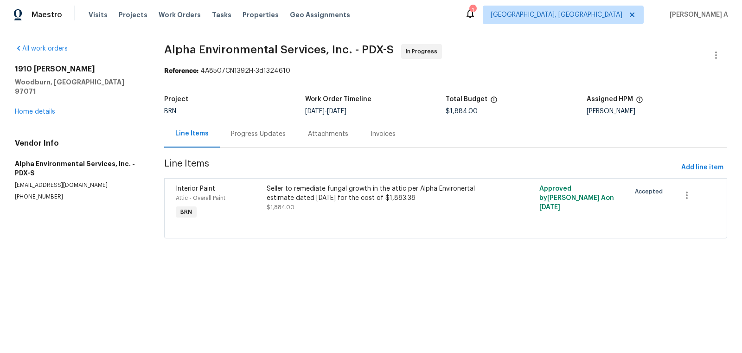
click at [264, 142] on div "Progress Updates" at bounding box center [258, 133] width 77 height 27
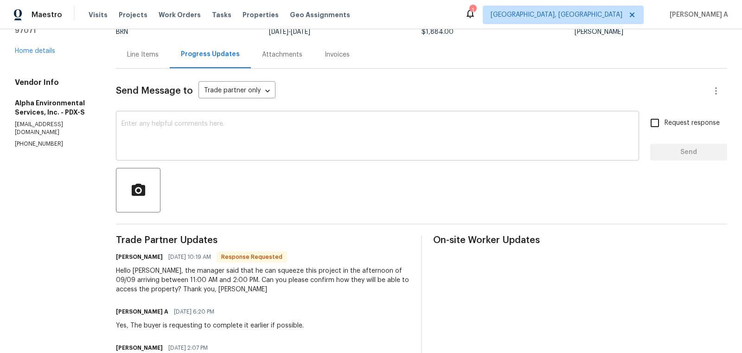
scroll to position [80, 0]
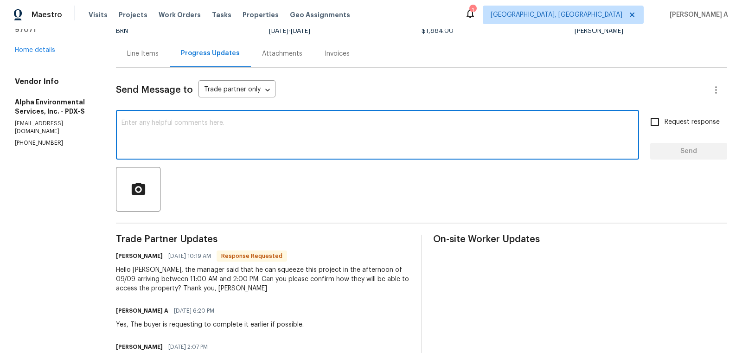
click at [234, 142] on textarea at bounding box center [378, 136] width 512 height 32
type textarea "Okay, please proceed with it."
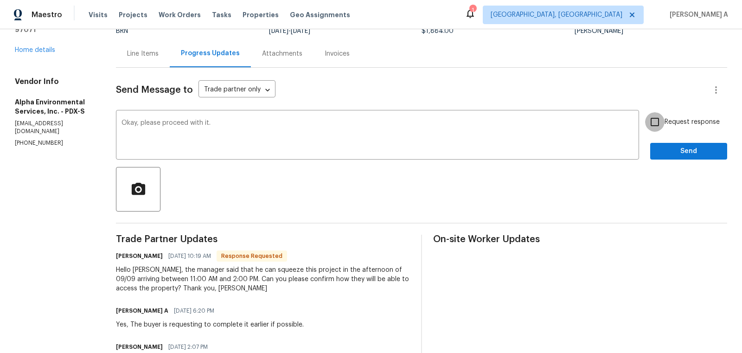
click at [656, 122] on input "Request response" at bounding box center [655, 121] width 19 height 19
checkbox input "true"
click at [676, 153] on span "Send" at bounding box center [689, 152] width 62 height 12
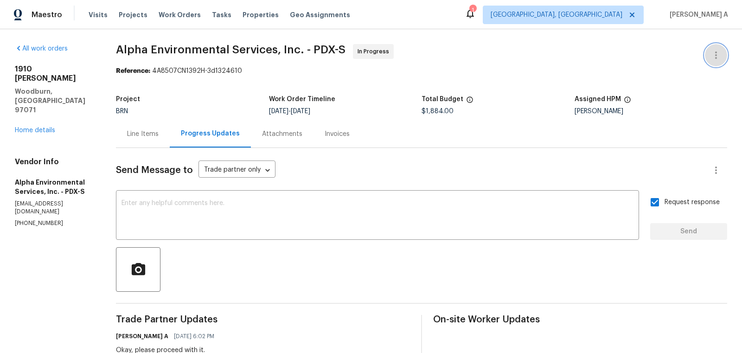
click at [717, 52] on icon "button" at bounding box center [717, 55] width 2 height 7
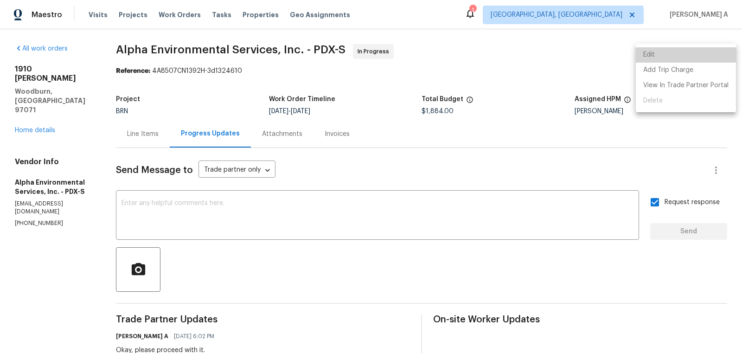
click at [700, 53] on li "Edit" at bounding box center [686, 54] width 100 height 15
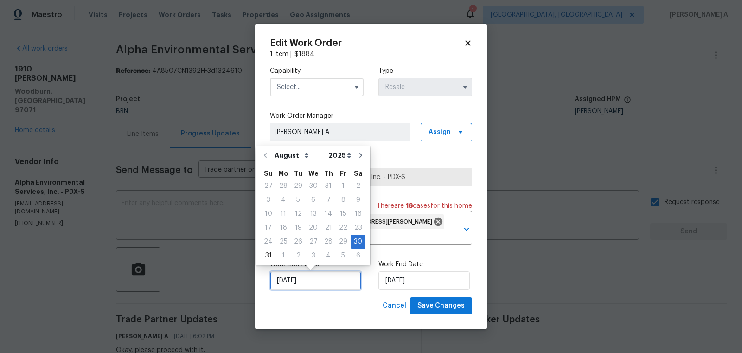
click at [297, 279] on input "8/30/2025" at bounding box center [315, 280] width 91 height 19
click at [470, 37] on div "Edit Work Order 1 item | $ 1884 Capability Type Resale Work Order Manager Aksha…" at bounding box center [371, 177] width 232 height 306
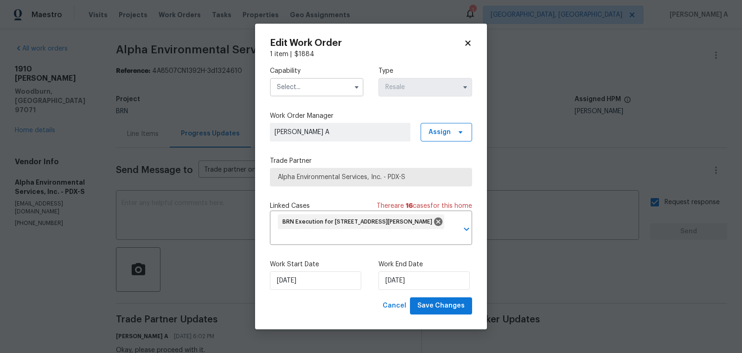
click at [470, 42] on icon at bounding box center [468, 43] width 8 height 8
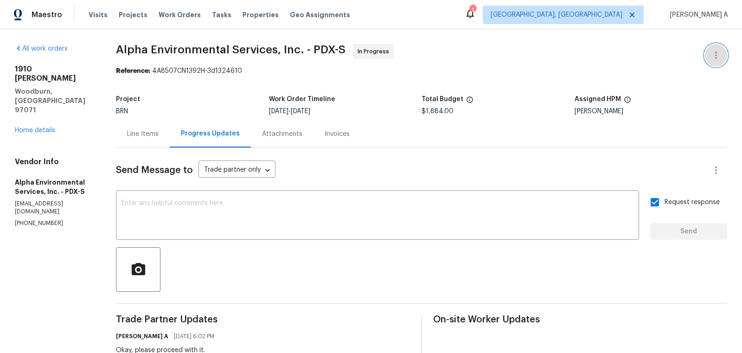
click at [713, 50] on icon "button" at bounding box center [716, 55] width 11 height 11
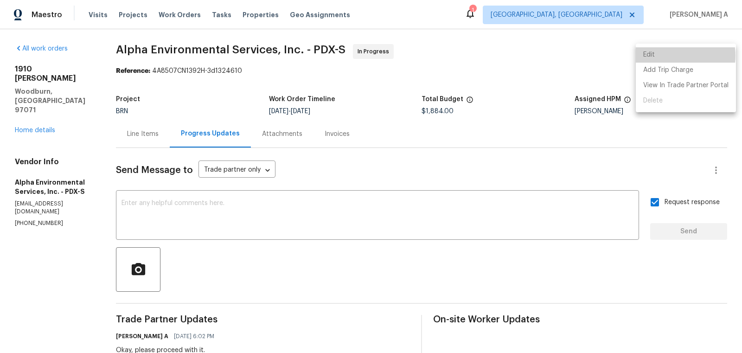
click at [674, 56] on li "Edit" at bounding box center [686, 54] width 100 height 15
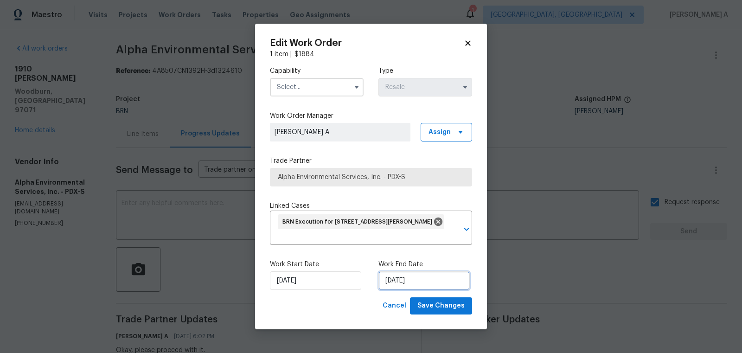
select select "8"
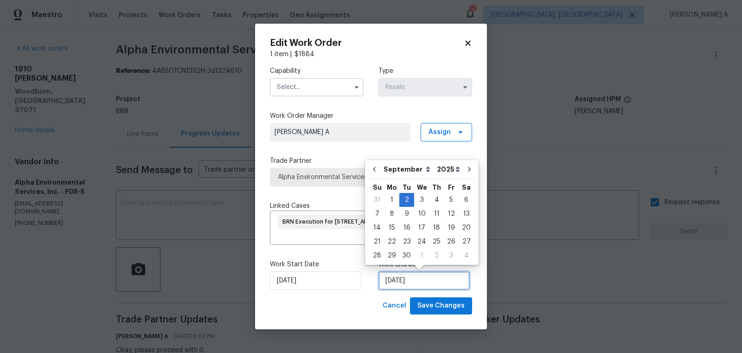
click at [407, 286] on input "[DATE]" at bounding box center [424, 280] width 91 height 19
click at [434, 215] on div "11" at bounding box center [437, 213] width 14 height 13
type input "9/11/2025"
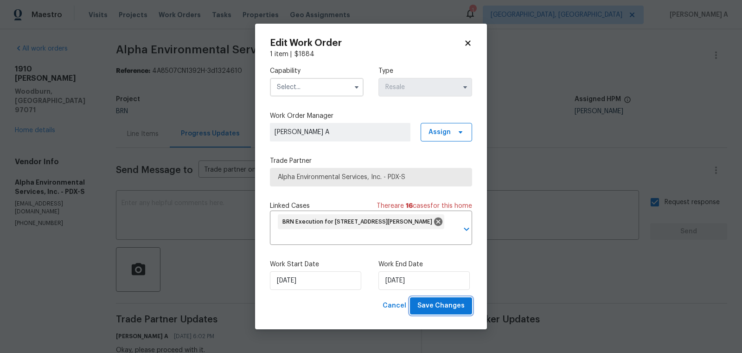
click at [430, 310] on span "Save Changes" at bounding box center [441, 306] width 47 height 12
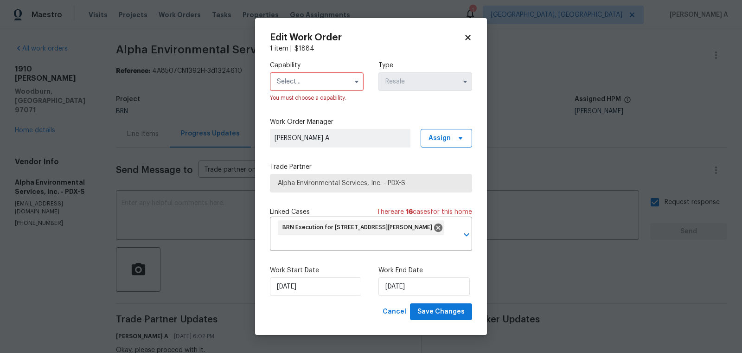
click at [333, 80] on input "text" at bounding box center [317, 81] width 94 height 19
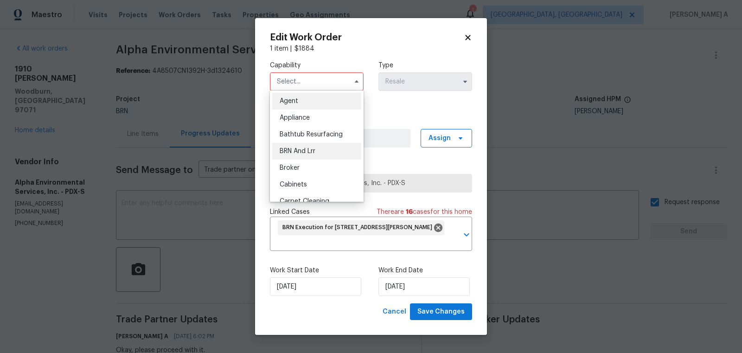
click at [318, 152] on div "BRN And Lrr" at bounding box center [316, 151] width 89 height 17
type input "BRN And Lrr"
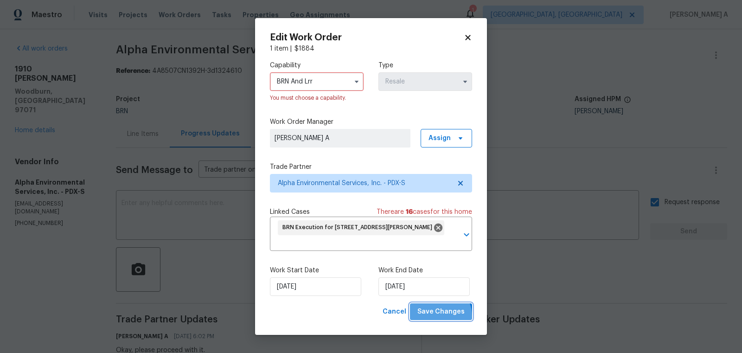
click at [439, 317] on span "Save Changes" at bounding box center [441, 312] width 47 height 12
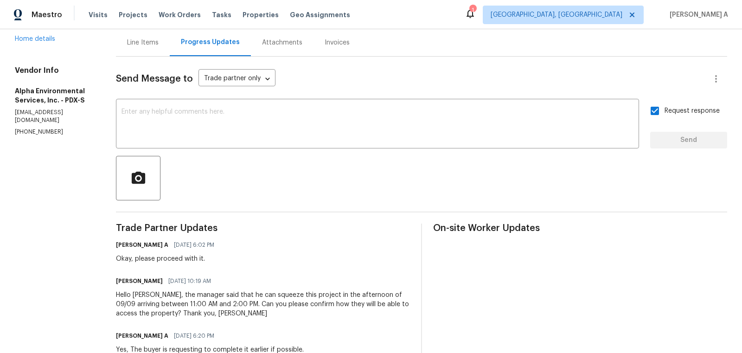
scroll to position [89, 0]
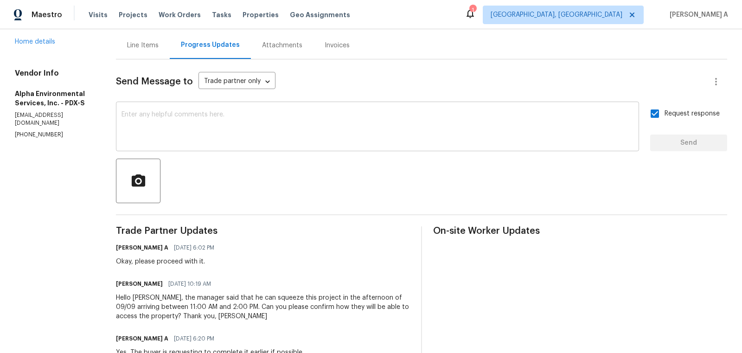
click at [290, 149] on div "x ​" at bounding box center [377, 127] width 523 height 47
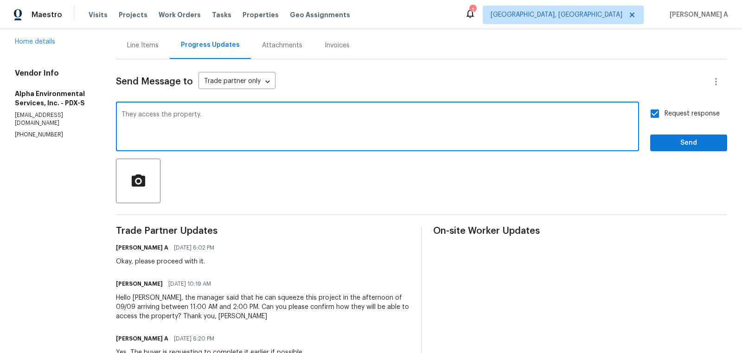
paste textarea "Lockbox Code: 6909"
click at [202, 118] on textarea "They access the property. Lockbox Code: 6909" at bounding box center [378, 127] width 512 height 32
click at [202, 116] on textarea "They access the property. Lockbox Code: 6909" at bounding box center [378, 127] width 512 height 32
click at [0, 0] on span "Replace with" at bounding box center [0, 0] width 0 height 0
drag, startPoint x: 264, startPoint y: 113, endPoint x: 289, endPoint y: 113, distance: 25.1
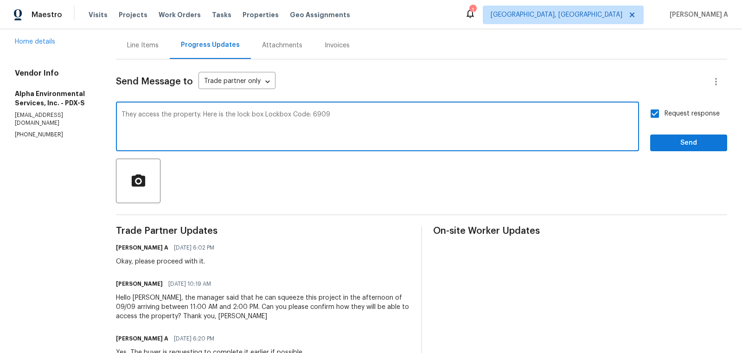
click at [290, 113] on textarea "They access the property. Here is the lock box Lockbox Code: 6909" at bounding box center [378, 127] width 512 height 32
click at [0, 0] on span "Replace with" at bounding box center [0, 0] width 0 height 0
type textarea "They access the property. Here is the lockbox. Code: 6909"
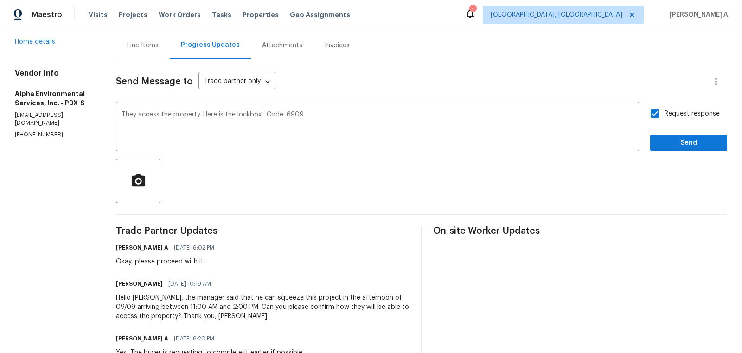
click at [686, 146] on span "Send" at bounding box center [689, 143] width 62 height 12
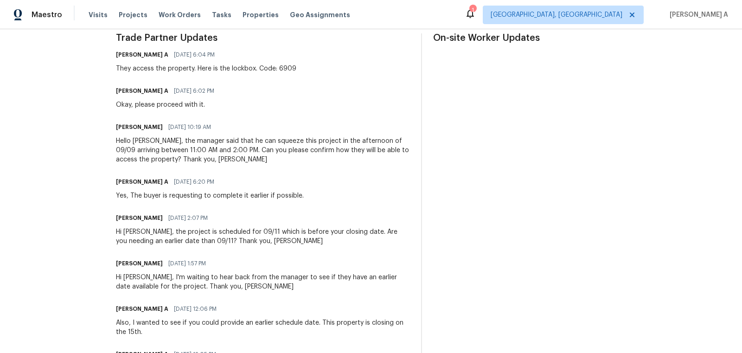
scroll to position [269, 0]
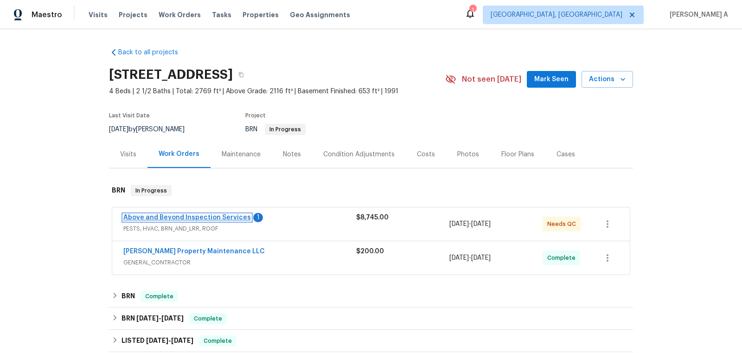
click at [212, 216] on link "Above and Beyond Inspection Services" at bounding box center [187, 217] width 128 height 6
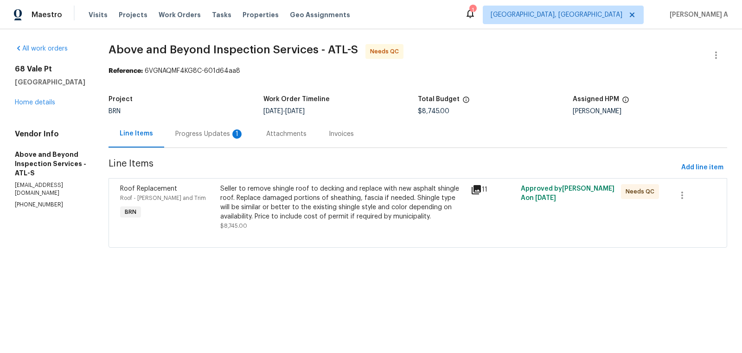
click at [244, 136] on div "Progress Updates 1" at bounding box center [209, 133] width 69 height 9
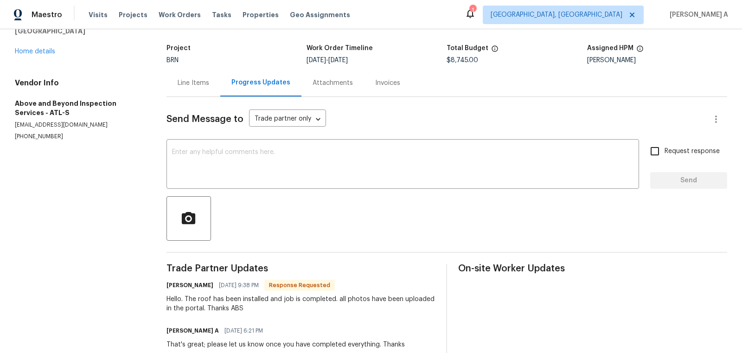
scroll to position [35, 0]
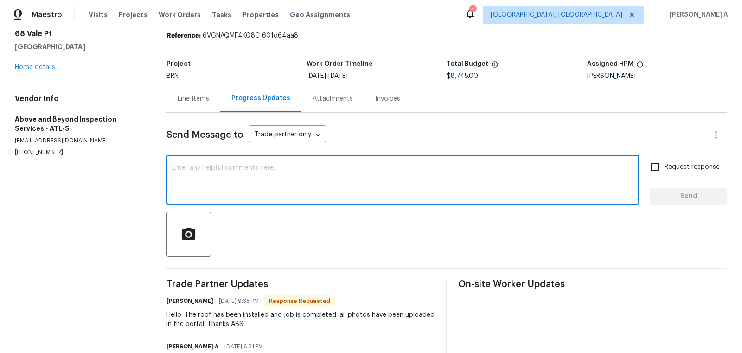
click at [277, 178] on textarea at bounding box center [403, 181] width 462 height 32
type textarea "Thank you!"
click at [650, 165] on input "Request response" at bounding box center [655, 166] width 19 height 19
checkbox input "true"
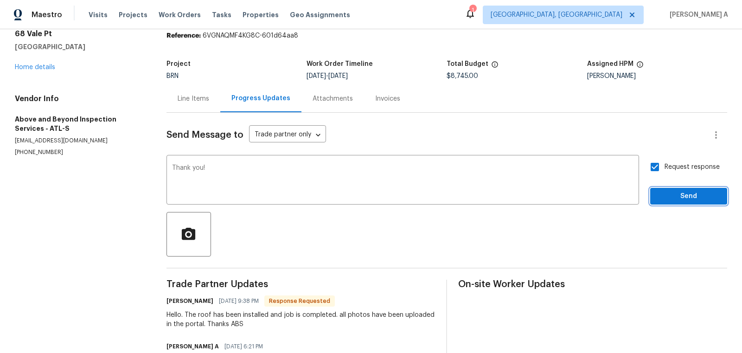
click at [684, 192] on span "Send" at bounding box center [689, 197] width 62 height 12
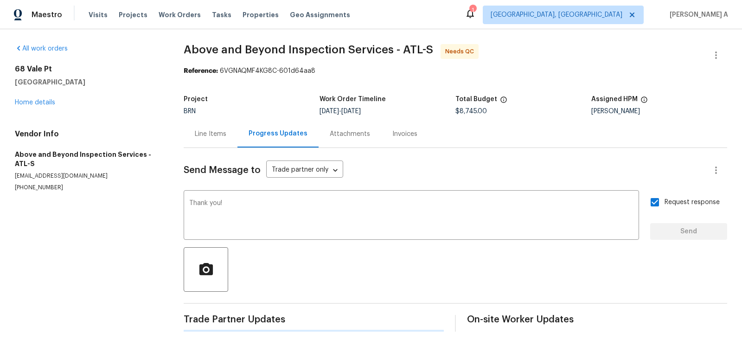
scroll to position [0, 0]
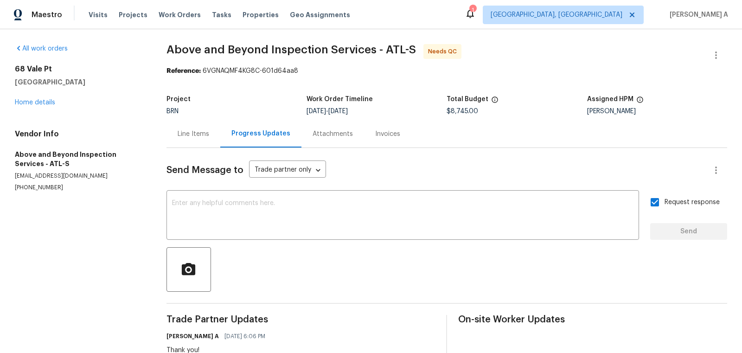
click at [200, 128] on div "Line Items" at bounding box center [194, 133] width 54 height 27
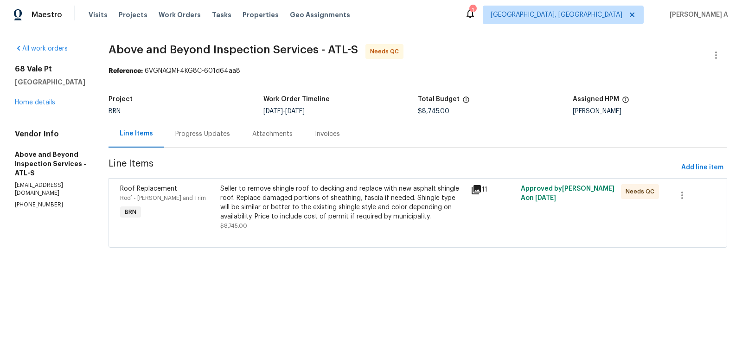
click at [373, 215] on div "Seller to remove shingle roof to decking and replace with new asphalt shingle r…" at bounding box center [342, 202] width 245 height 37
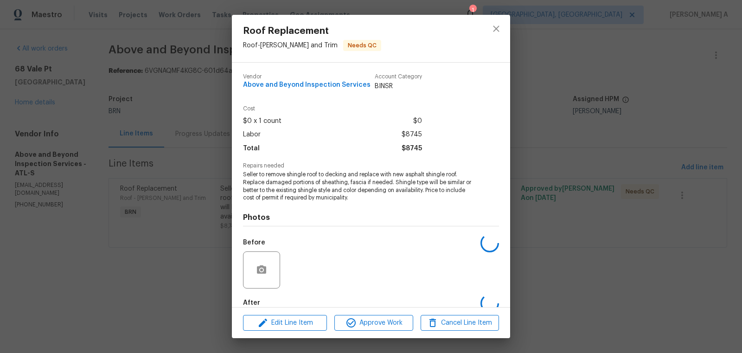
scroll to position [51, 0]
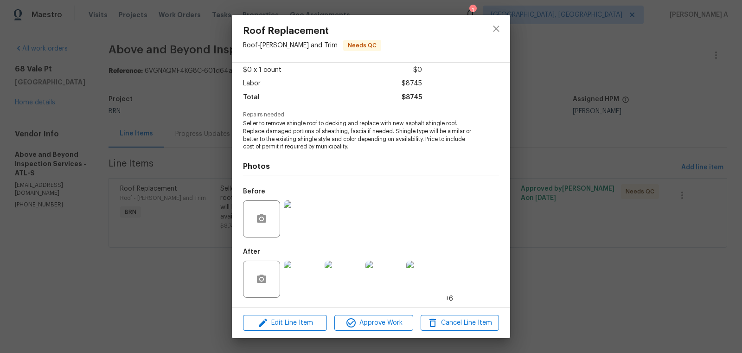
click at [306, 278] on img at bounding box center [302, 279] width 37 height 37
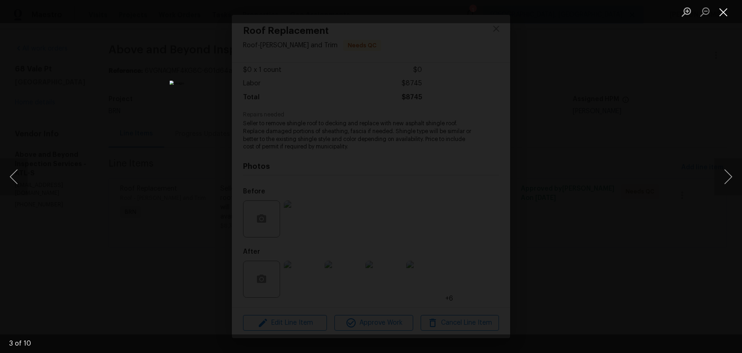
click at [726, 15] on button "Close lightbox" at bounding box center [724, 12] width 19 height 16
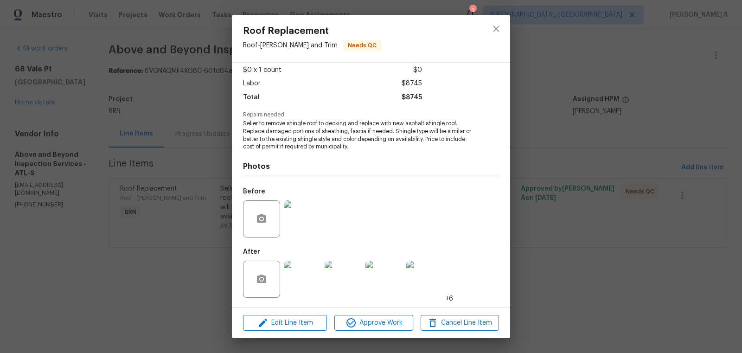
click at [301, 208] on img at bounding box center [302, 218] width 37 height 37
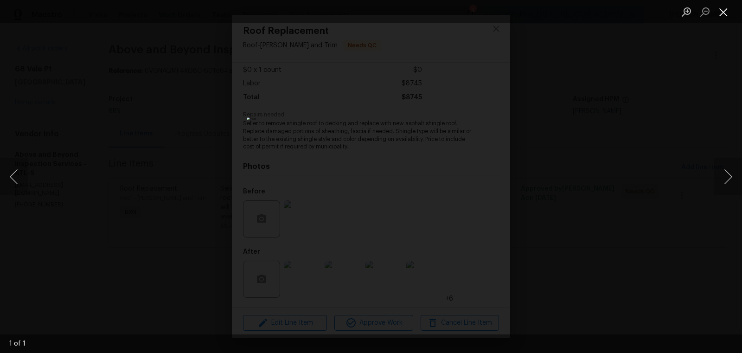
click at [725, 13] on button "Close lightbox" at bounding box center [724, 12] width 19 height 16
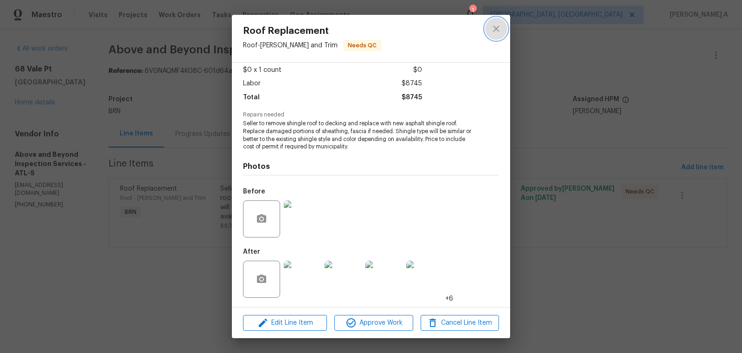
click at [501, 33] on icon "close" at bounding box center [496, 28] width 11 height 11
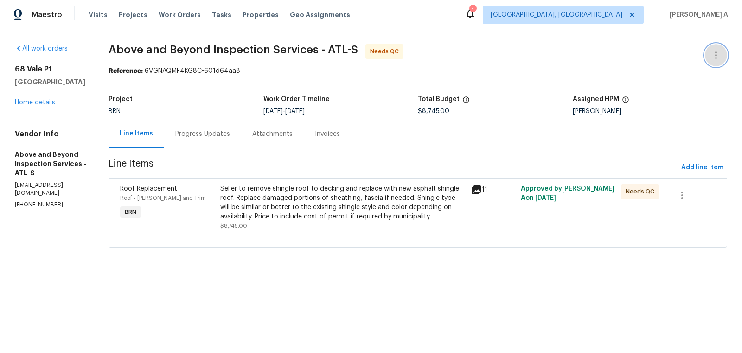
click at [709, 54] on button "button" at bounding box center [716, 55] width 22 height 22
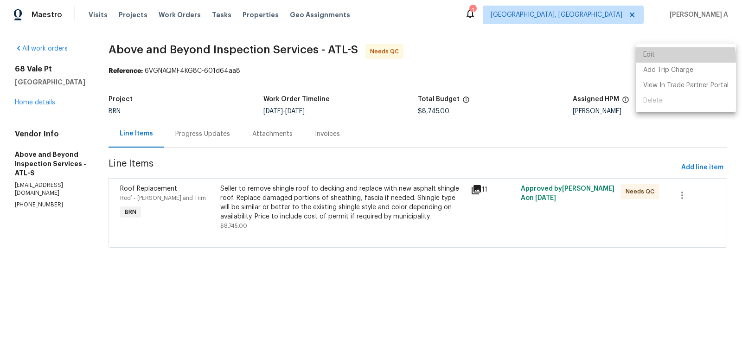
click at [675, 58] on li "Edit" at bounding box center [686, 54] width 100 height 15
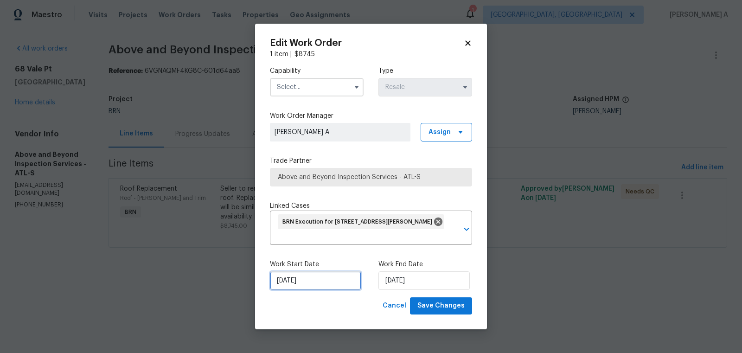
click at [305, 274] on input "[DATE]" at bounding box center [315, 280] width 91 height 19
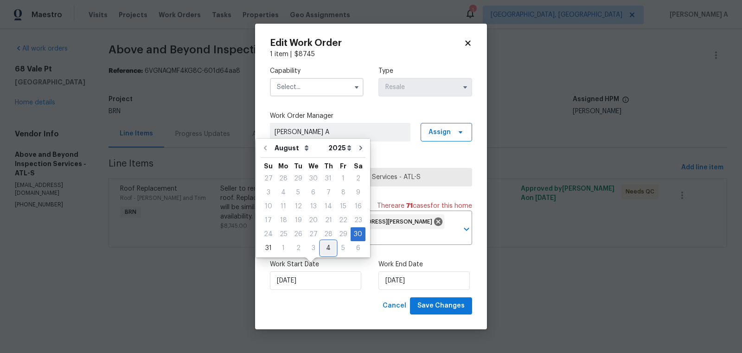
click at [323, 246] on div "4" at bounding box center [328, 248] width 15 height 13
type input "[DATE]"
select select "8"
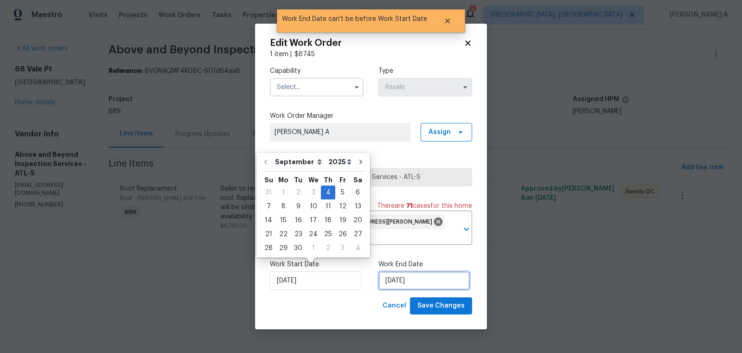
click at [395, 278] on input "[DATE]" at bounding box center [424, 280] width 91 height 19
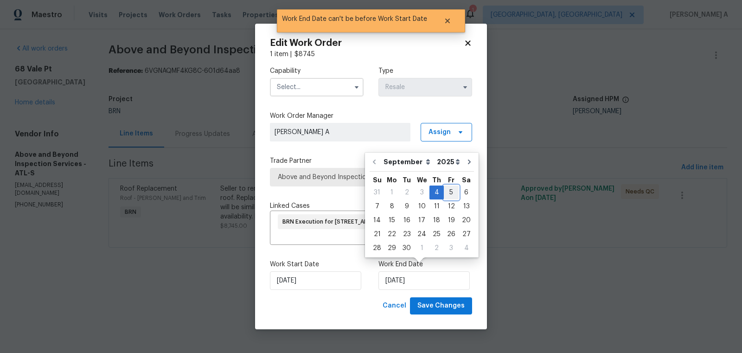
click at [446, 192] on div "5" at bounding box center [451, 192] width 15 height 13
type input "[DATE]"
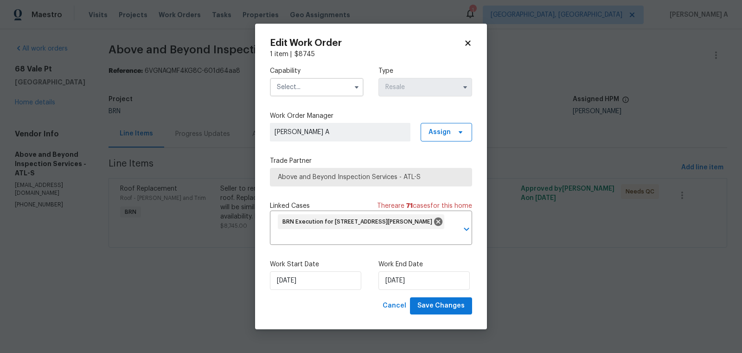
click at [312, 87] on input "text" at bounding box center [317, 87] width 94 height 19
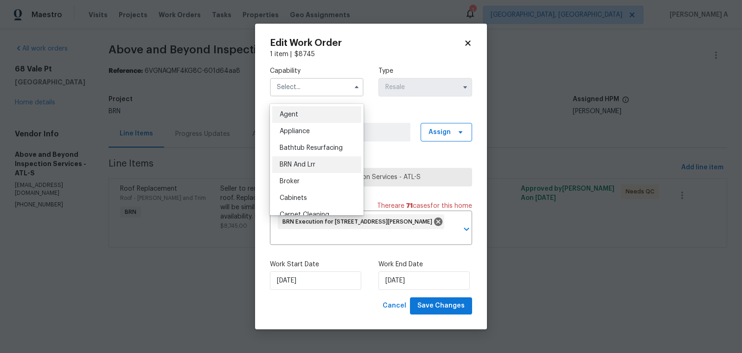
click at [312, 156] on div "BRN And Lrr" at bounding box center [316, 164] width 89 height 17
type input "BRN And Lrr"
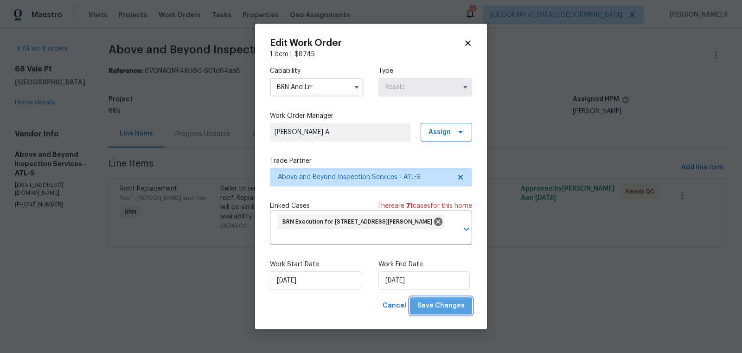
click at [451, 300] on span "Save Changes" at bounding box center [441, 306] width 47 height 12
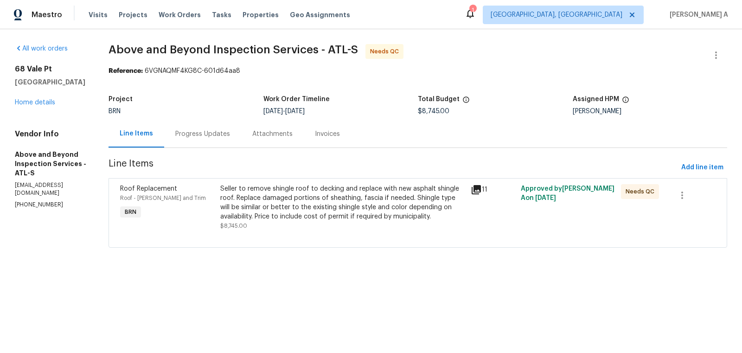
click at [358, 207] on div "Seller to remove shingle roof to decking and replace with new asphalt shingle r…" at bounding box center [342, 202] width 245 height 37
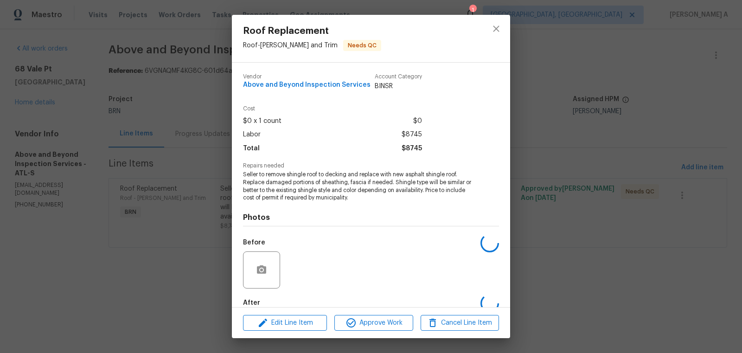
scroll to position [51, 0]
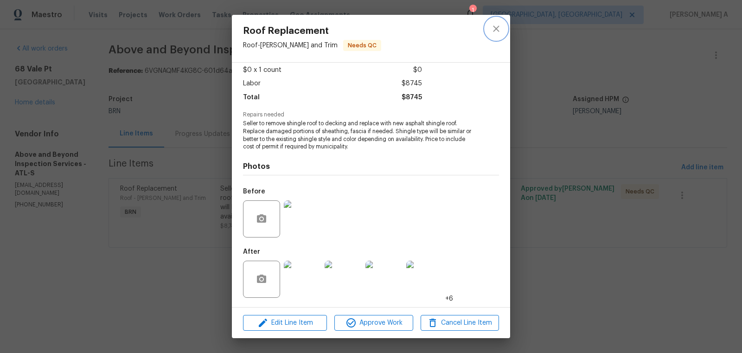
click at [499, 22] on button "close" at bounding box center [496, 29] width 22 height 22
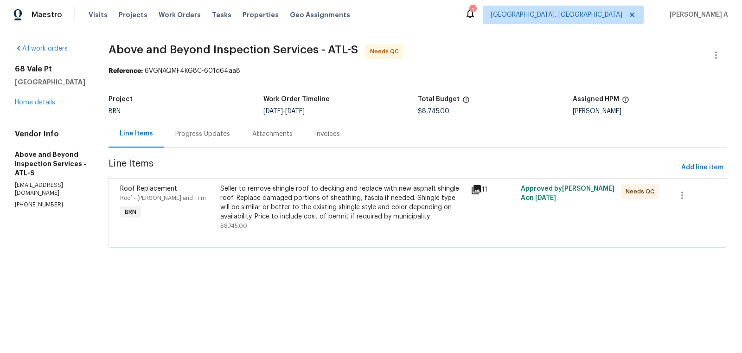
click at [230, 129] on div "Progress Updates" at bounding box center [202, 133] width 55 height 9
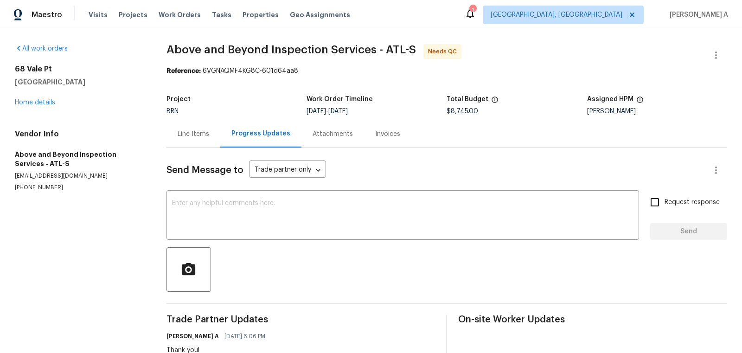
click at [244, 194] on div "x ​" at bounding box center [403, 216] width 473 height 47
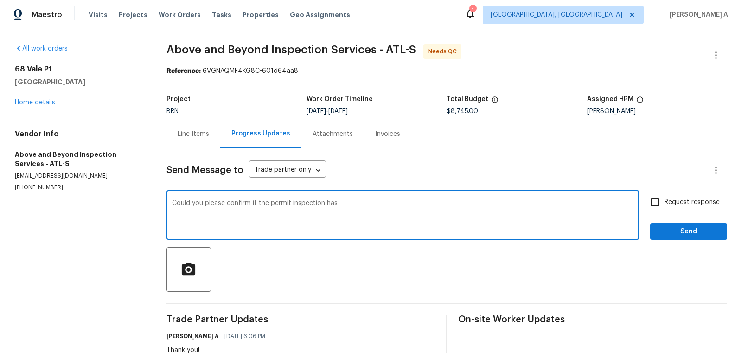
drag, startPoint x: 292, startPoint y: 205, endPoint x: 362, endPoint y: 209, distance: 69.3
click at [362, 209] on textarea "Could you please confirm if the permit inspection has" at bounding box center [403, 216] width 462 height 32
type textarea "Could you please confirm if the permit closed here?"
click at [655, 202] on input "Request response" at bounding box center [655, 202] width 19 height 19
checkbox input "true"
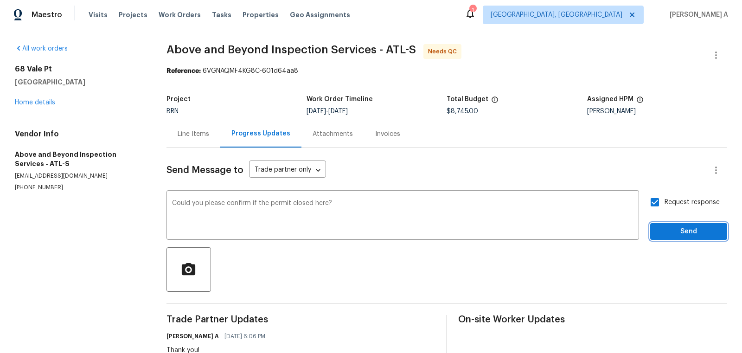
click at [685, 230] on span "Send" at bounding box center [689, 232] width 62 height 12
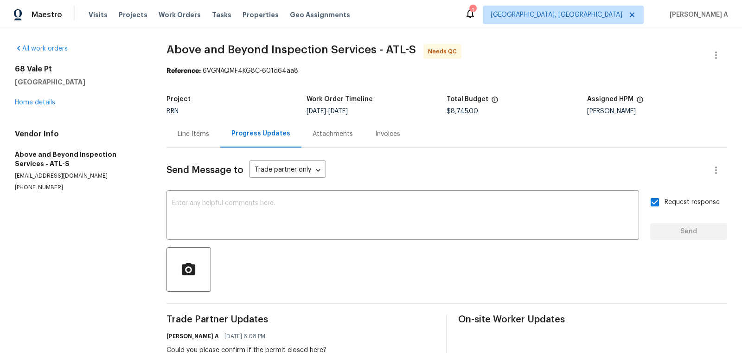
click at [45, 189] on p "[PHONE_NUMBER]" at bounding box center [79, 188] width 129 height 8
copy p "[PHONE_NUMBER]"
click at [187, 136] on div "Line Items" at bounding box center [194, 133] width 32 height 9
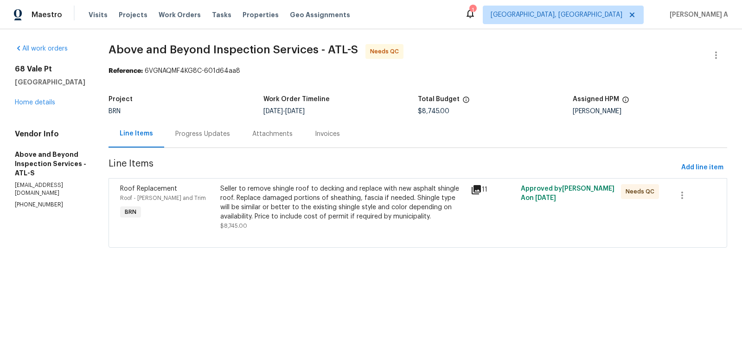
click at [241, 142] on div "Progress Updates" at bounding box center [202, 133] width 77 height 27
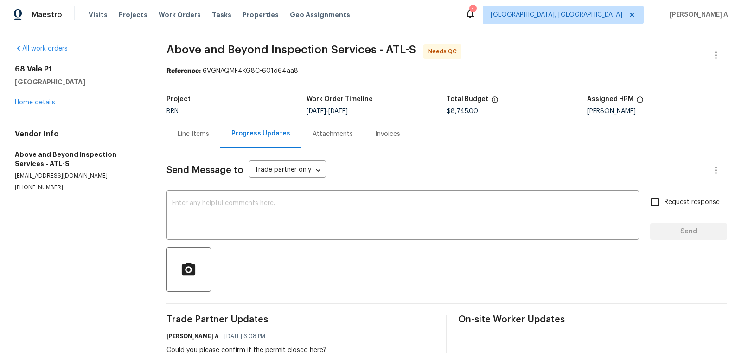
click at [180, 143] on div "Line Items" at bounding box center [194, 133] width 54 height 27
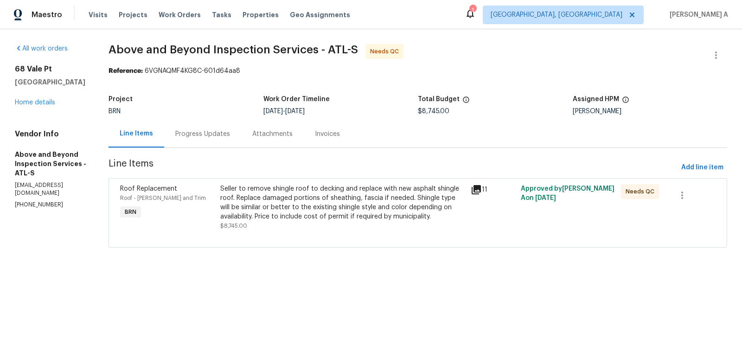
click at [389, 207] on div "Seller to remove shingle roof to decking and replace with new asphalt shingle r…" at bounding box center [342, 202] width 245 height 37
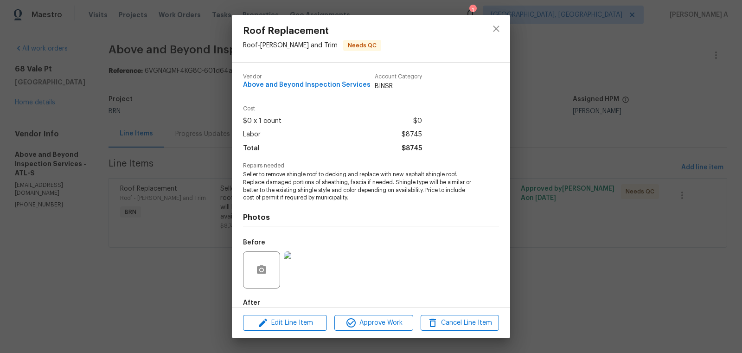
scroll to position [51, 0]
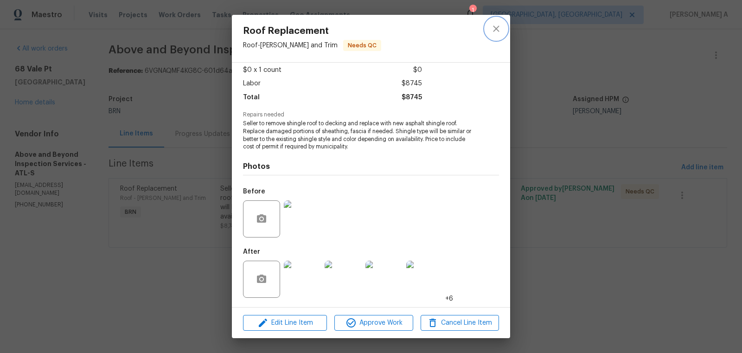
click at [486, 33] on button "close" at bounding box center [496, 29] width 22 height 22
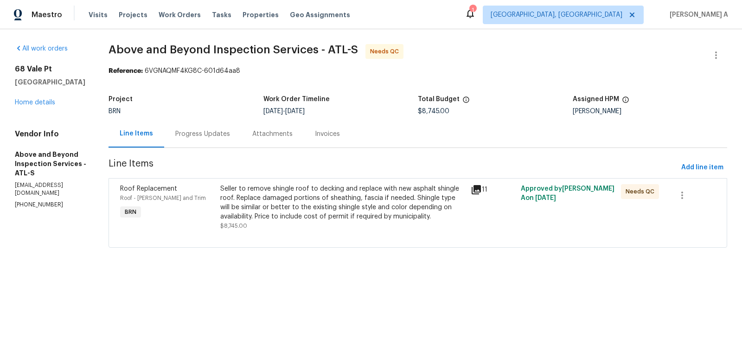
click at [237, 116] on div "Project BRN Work Order Timeline [DATE] - [DATE] Total Budget $8,745.00 Assigned…" at bounding box center [418, 105] width 619 height 30
click at [223, 125] on div "Progress Updates" at bounding box center [202, 133] width 77 height 27
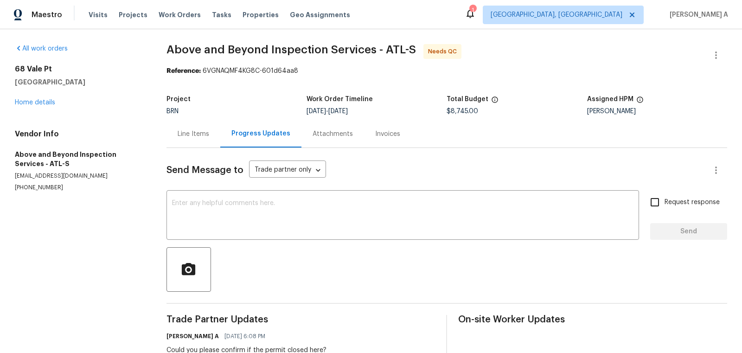
click at [205, 139] on div "Line Items" at bounding box center [194, 133] width 54 height 27
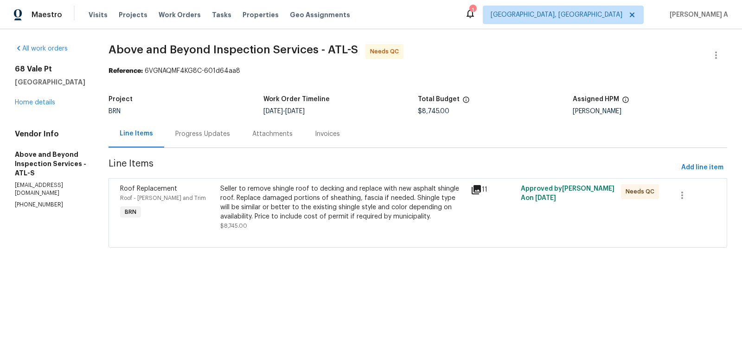
click at [230, 133] on div "Progress Updates" at bounding box center [202, 133] width 55 height 9
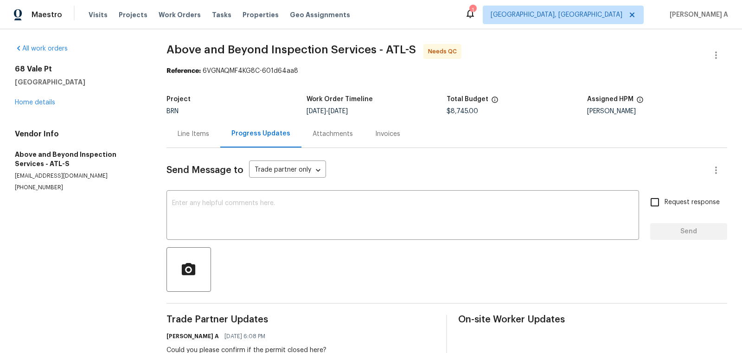
click at [179, 134] on div "Line Items" at bounding box center [194, 133] width 32 height 9
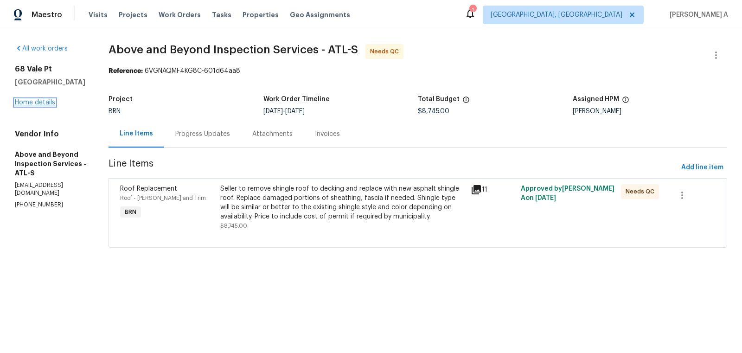
click at [51, 101] on link "Home details" at bounding box center [35, 102] width 40 height 6
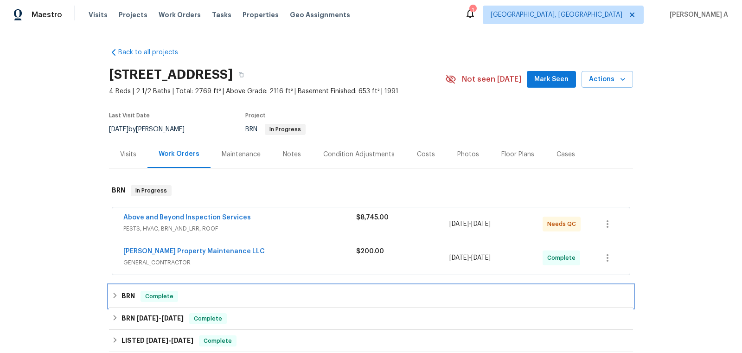
click at [218, 300] on div "BRN Complete" at bounding box center [371, 296] width 519 height 11
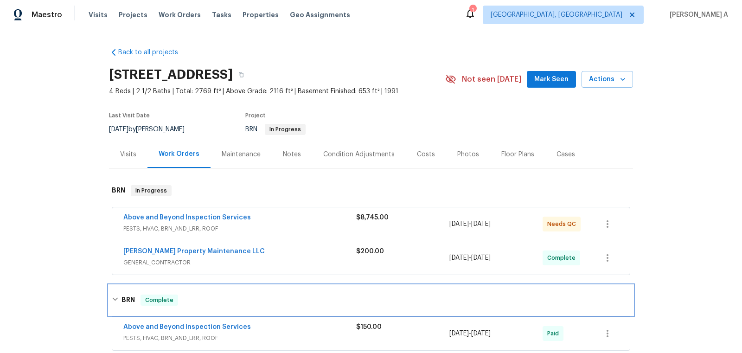
scroll to position [85, 0]
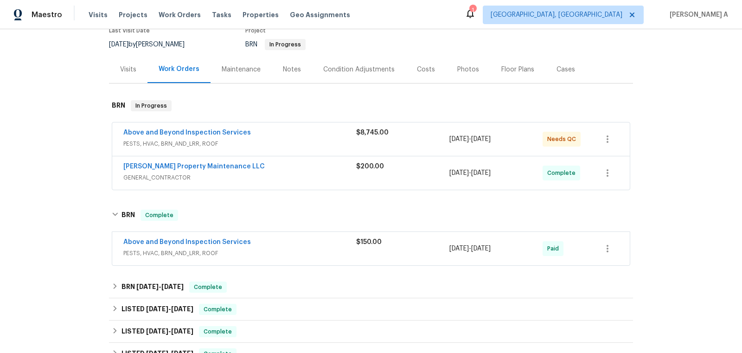
click at [197, 245] on span "Above and Beyond Inspection Services" at bounding box center [187, 242] width 128 height 9
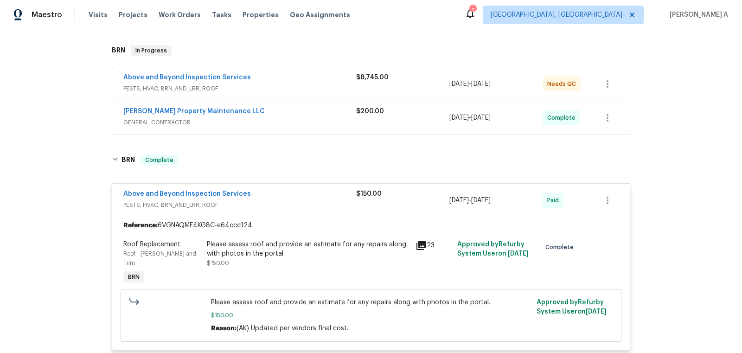
scroll to position [138, 0]
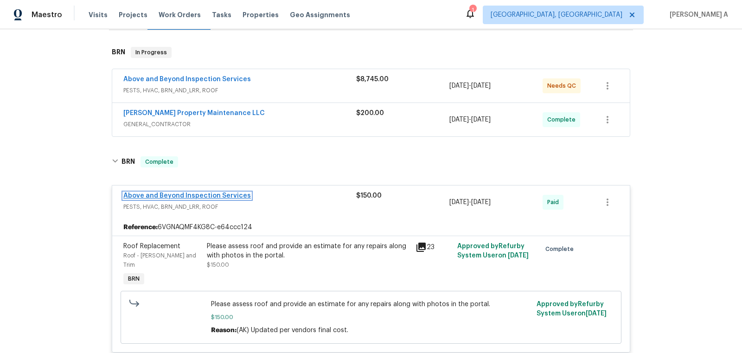
click at [210, 193] on link "Above and Beyond Inspection Services" at bounding box center [187, 196] width 128 height 6
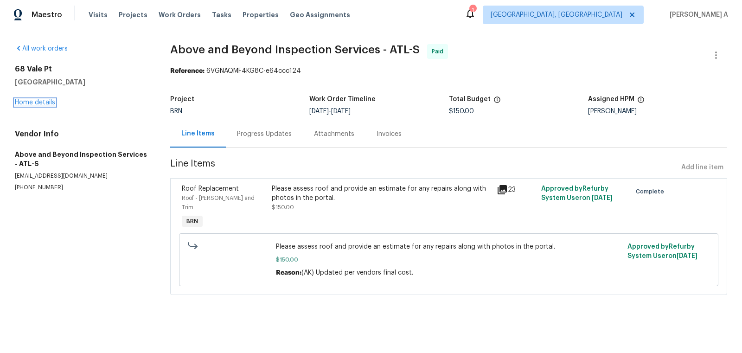
click at [41, 100] on link "Home details" at bounding box center [35, 102] width 40 height 6
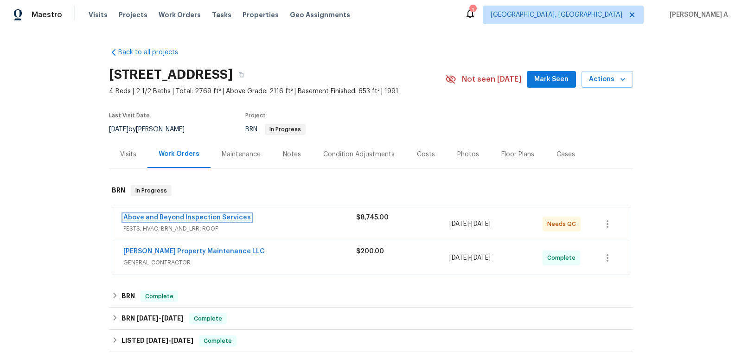
click at [188, 217] on link "Above and Beyond Inspection Services" at bounding box center [187, 217] width 128 height 6
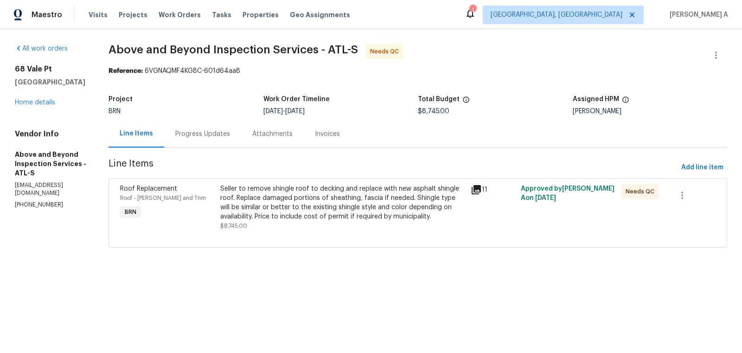
click at [226, 135] on div "Progress Updates" at bounding box center [202, 133] width 55 height 9
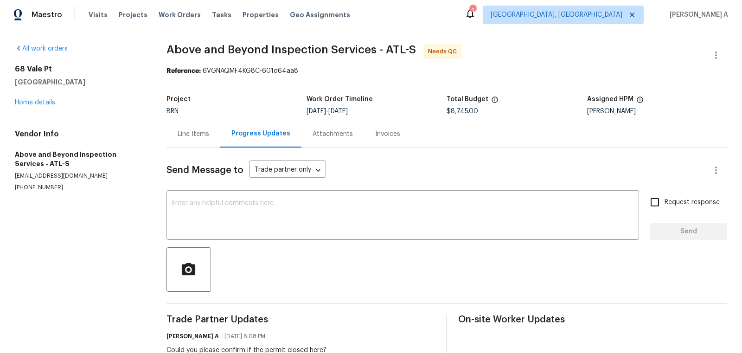
click at [200, 136] on div "Line Items" at bounding box center [194, 133] width 32 height 9
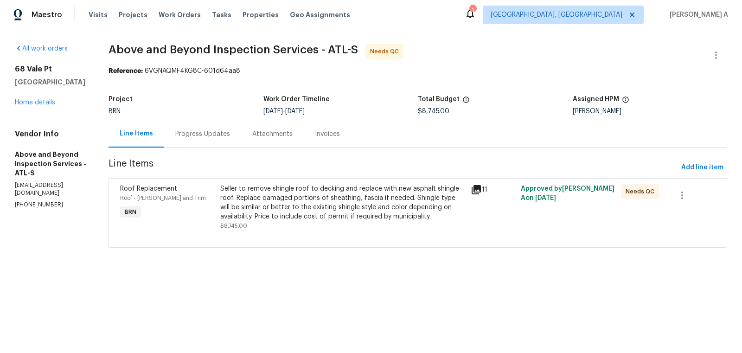
click at [302, 205] on div "Seller to remove shingle roof to decking and replace with new asphalt shingle r…" at bounding box center [342, 202] width 245 height 37
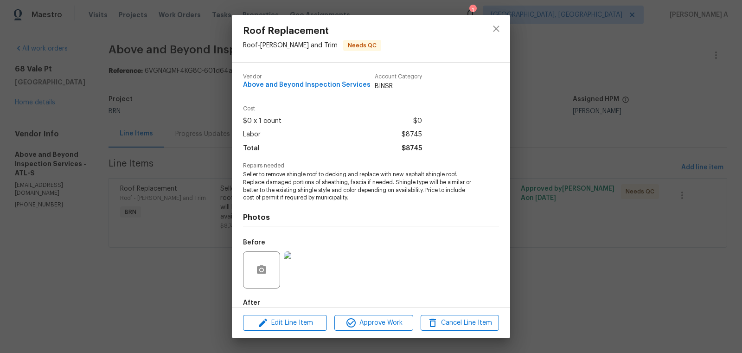
click at [276, 188] on span "Seller to remove shingle roof to decking and replace with new asphalt shingle r…" at bounding box center [358, 186] width 231 height 31
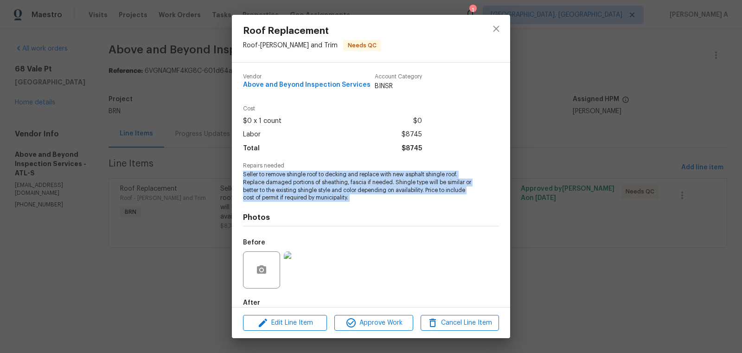
click at [276, 188] on span "Seller to remove shingle roof to decking and replace with new asphalt shingle r…" at bounding box center [358, 186] width 231 height 31
copy span "Seller to remove shingle roof to decking and replace with new asphalt shingle r…"
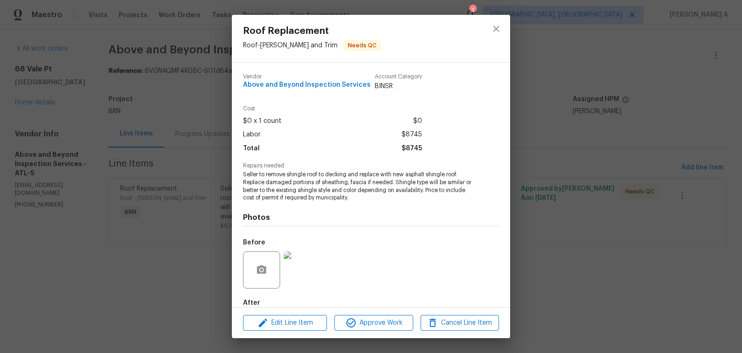
click at [270, 88] on span "Above and Beyond Inspection Services" at bounding box center [307, 85] width 128 height 7
copy span "Above and Beyond Inspection Services"
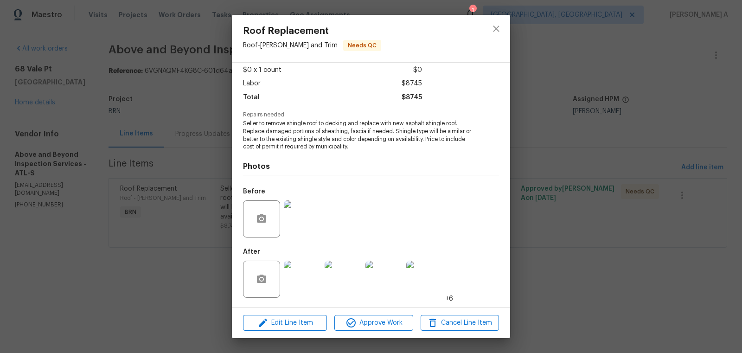
click at [302, 222] on img at bounding box center [302, 218] width 37 height 37
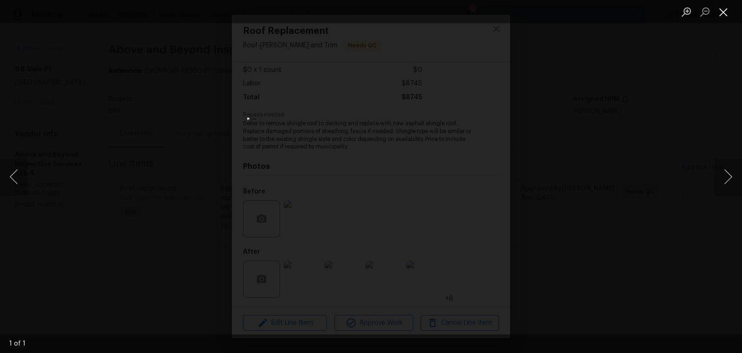
click at [723, 11] on button "Close lightbox" at bounding box center [724, 12] width 19 height 16
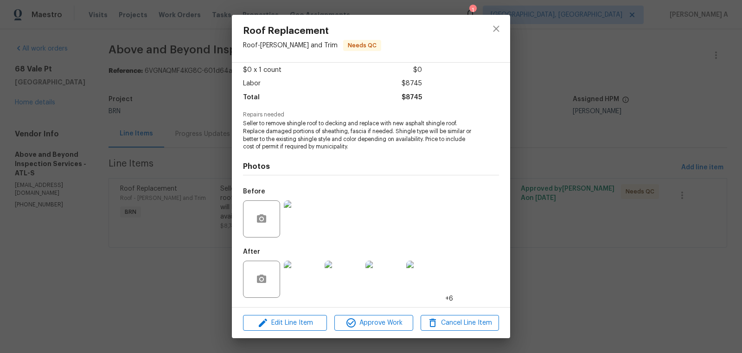
click at [304, 277] on img at bounding box center [302, 279] width 37 height 37
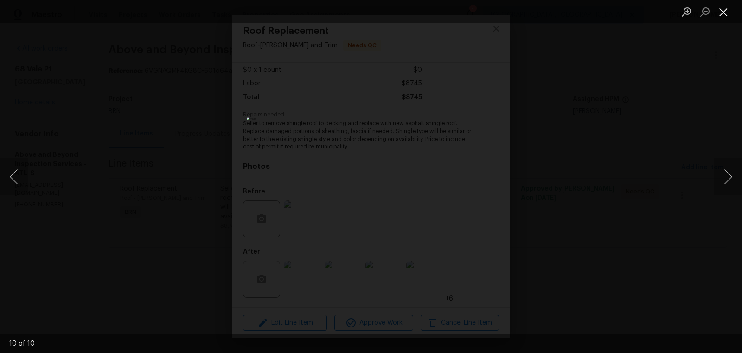
click at [720, 14] on button "Close lightbox" at bounding box center [724, 12] width 19 height 16
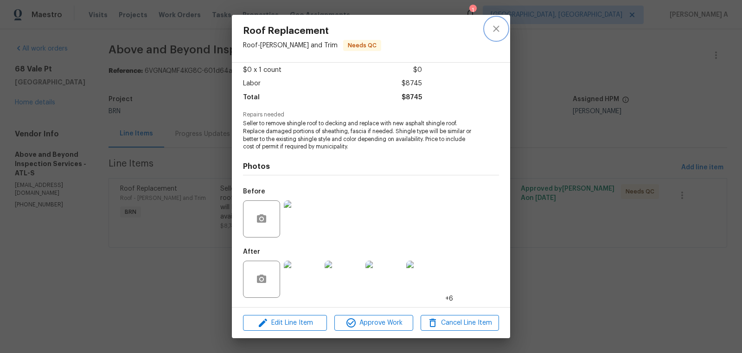
click at [491, 32] on icon "close" at bounding box center [496, 28] width 11 height 11
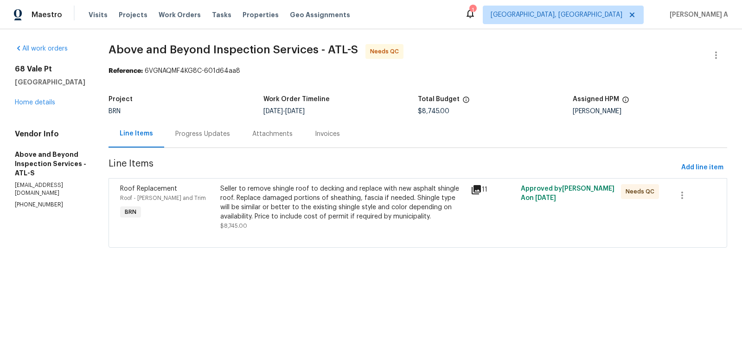
click at [230, 132] on div "Progress Updates" at bounding box center [202, 133] width 55 height 9
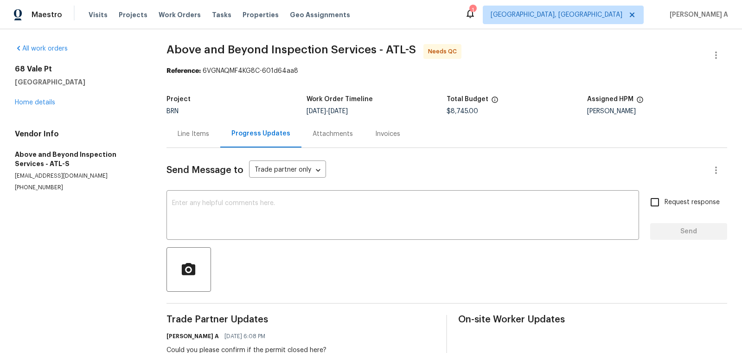
click at [181, 132] on div "Line Items" at bounding box center [194, 133] width 32 height 9
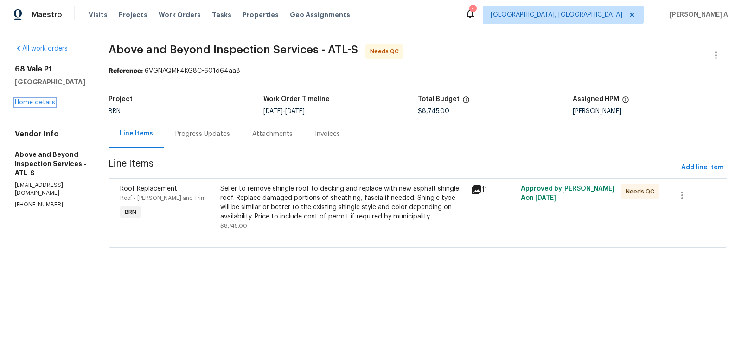
click at [43, 102] on link "Home details" at bounding box center [35, 102] width 40 height 6
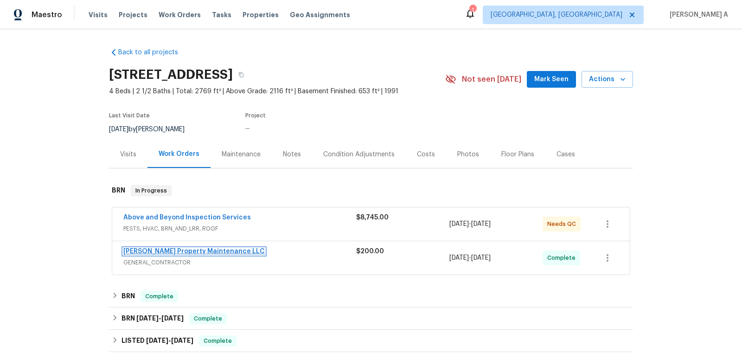
click at [185, 250] on link "Glen Property Maintenance LLC" at bounding box center [194, 251] width 142 height 6
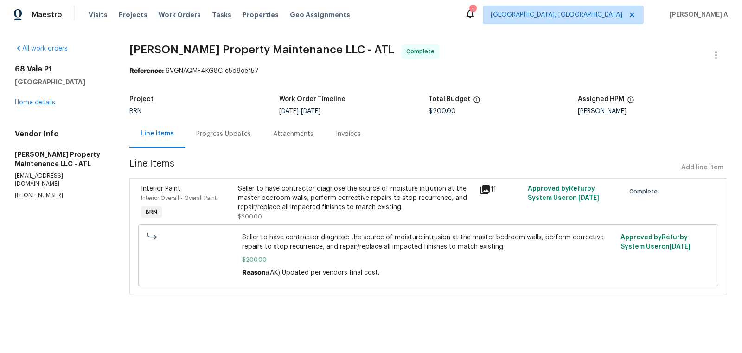
click at [332, 200] on div "Seller to have contractor diagnose the source of moisture intrusion at the mast…" at bounding box center [356, 198] width 236 height 28
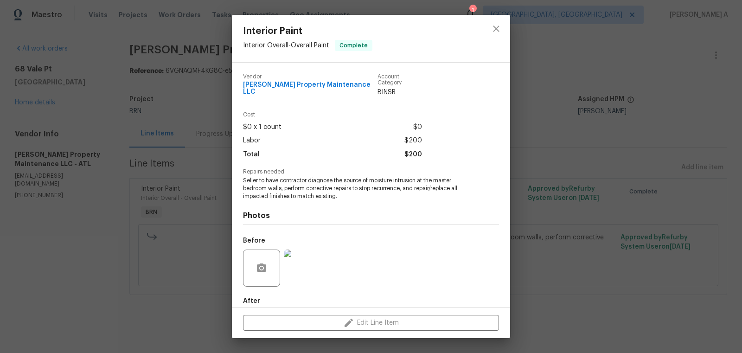
click at [324, 191] on span "Seller to have contractor diagnose the source of moisture intrusion at the mast…" at bounding box center [358, 188] width 231 height 23
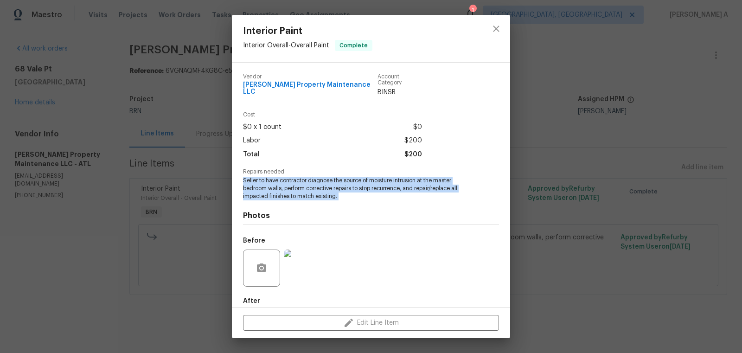
click at [324, 191] on span "Seller to have contractor diagnose the source of moisture intrusion at the mast…" at bounding box center [358, 188] width 231 height 23
copy span "Seller to have contractor diagnose the source of moisture intrusion at the mast…"
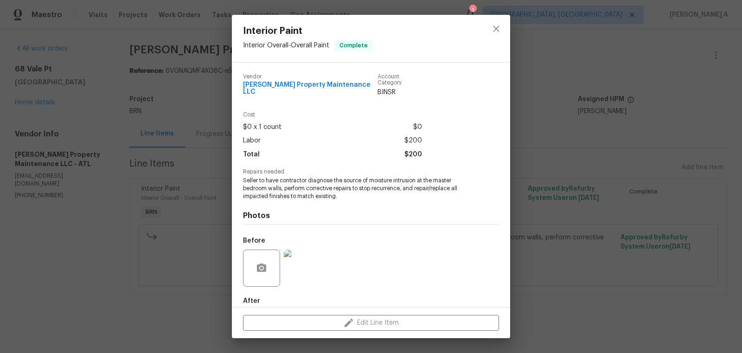
click at [303, 85] on span "Glen Property Maintenance LLC" at bounding box center [310, 89] width 135 height 14
copy span "Glen Property Maintenance LLC"
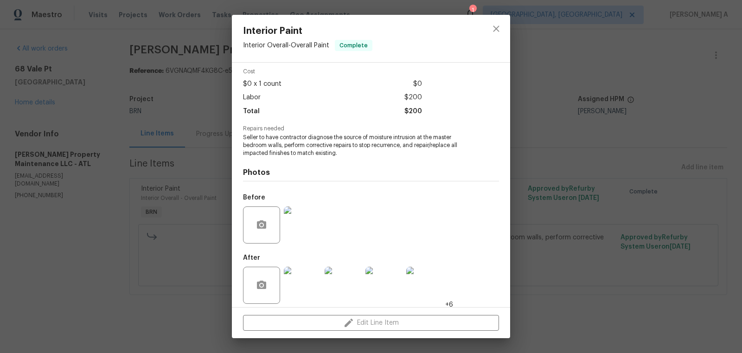
click at [308, 215] on img at bounding box center [302, 225] width 37 height 37
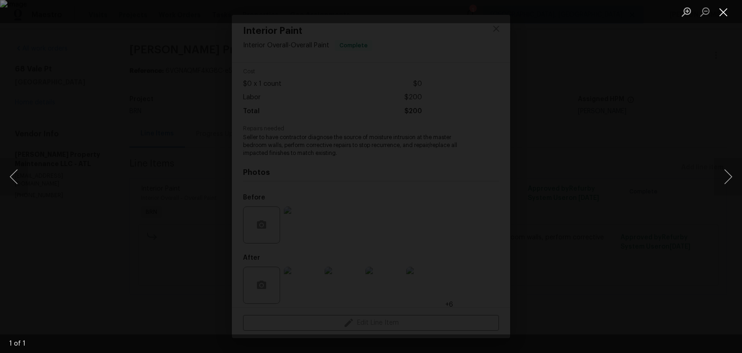
click at [726, 10] on button "Close lightbox" at bounding box center [724, 12] width 19 height 16
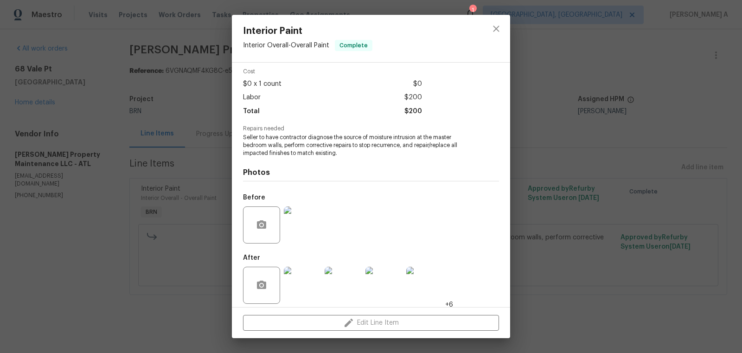
click at [304, 288] on img at bounding box center [302, 285] width 37 height 37
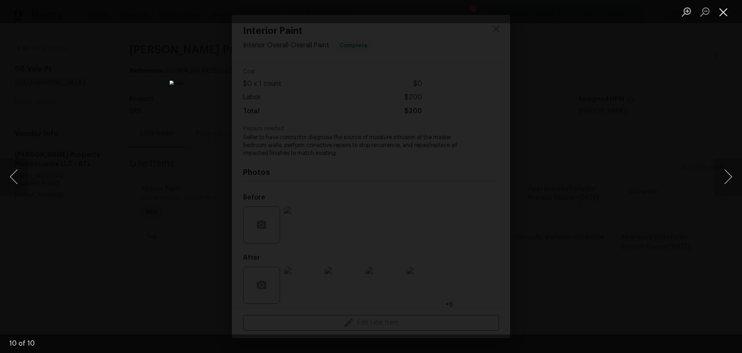
click at [725, 14] on button "Close lightbox" at bounding box center [724, 12] width 19 height 16
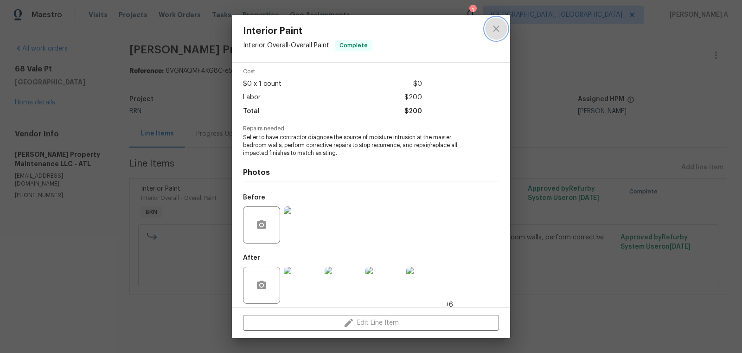
click at [502, 26] on icon "close" at bounding box center [496, 28] width 11 height 11
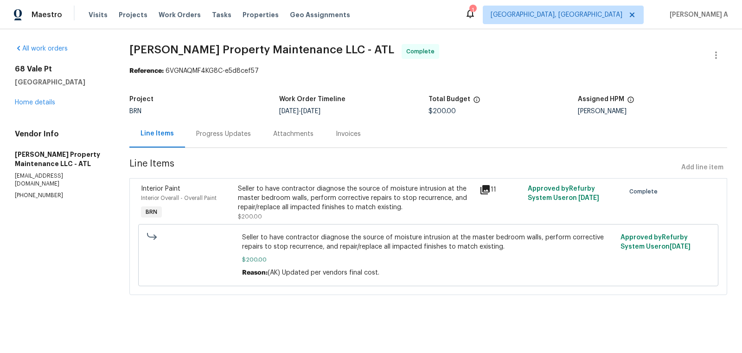
click at [338, 124] on div "Invoices" at bounding box center [348, 133] width 47 height 27
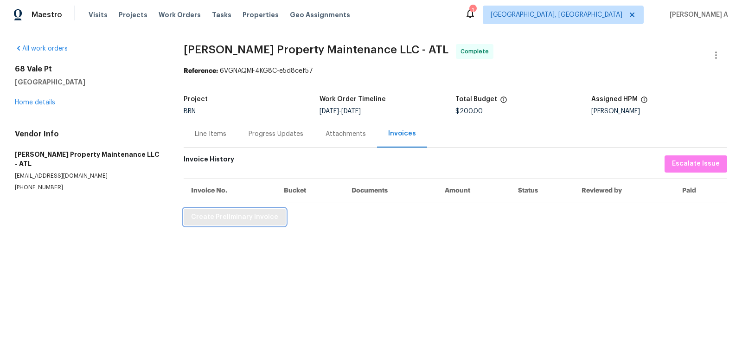
click at [238, 215] on span "Create Preliminary Invoice" at bounding box center [234, 218] width 87 height 12
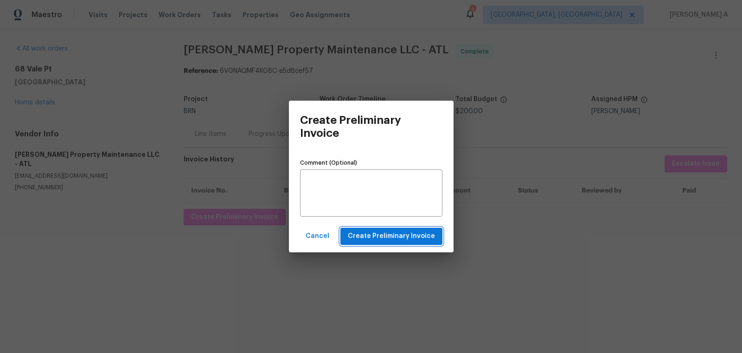
click at [394, 237] on span "Create Preliminary Invoice" at bounding box center [391, 237] width 87 height 12
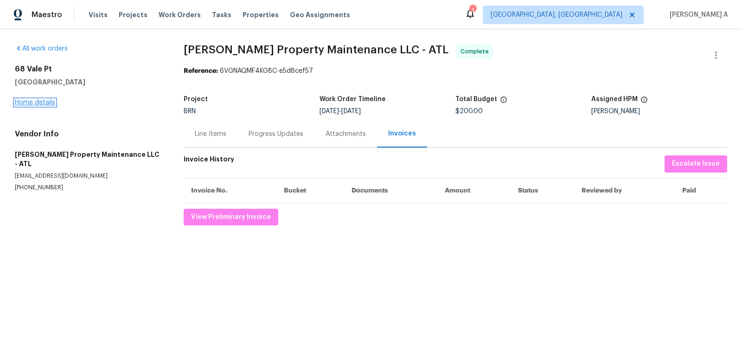
click at [45, 101] on link "Home details" at bounding box center [35, 102] width 40 height 6
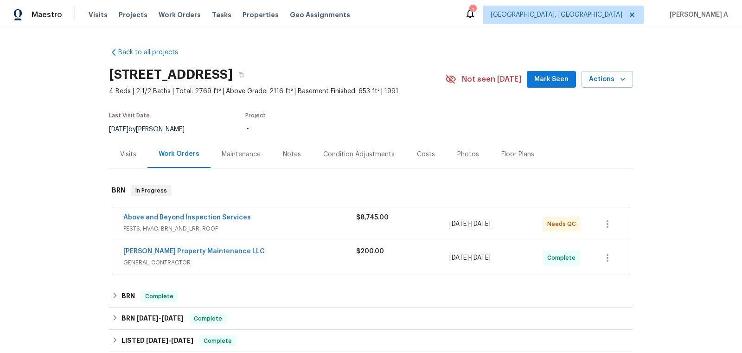
scroll to position [35, 0]
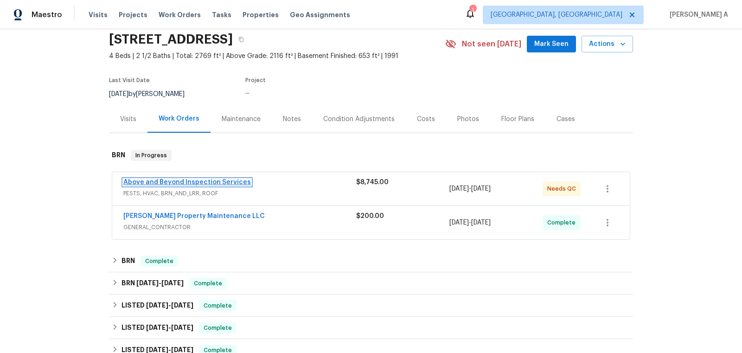
click at [196, 179] on link "Above and Beyond Inspection Services" at bounding box center [187, 182] width 128 height 6
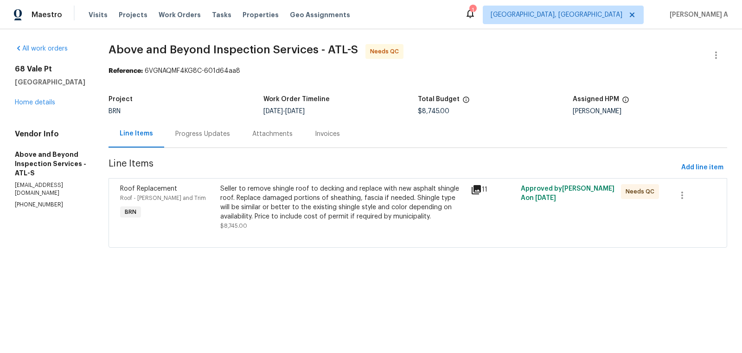
click at [230, 135] on div "Progress Updates" at bounding box center [202, 133] width 55 height 9
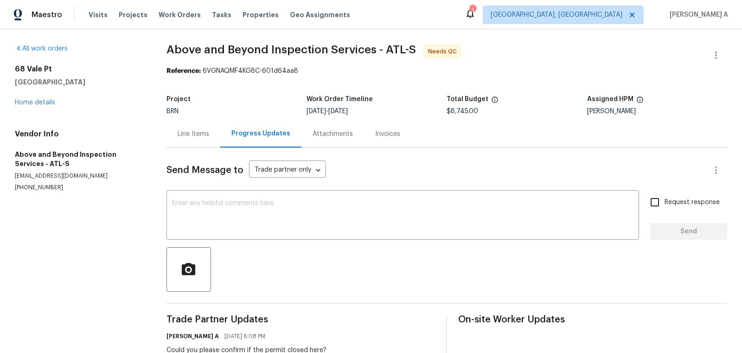
click at [197, 120] on div "Project BRN Work Order Timeline 9/4/2025 - 9/5/2025 Total Budget $8,745.00 Assi…" at bounding box center [447, 105] width 561 height 30
click at [188, 140] on div "Line Items" at bounding box center [194, 133] width 54 height 27
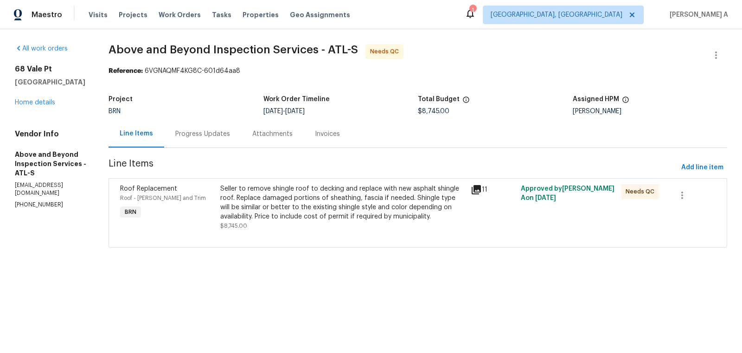
click at [345, 200] on div "Seller to remove shingle roof to decking and replace with new asphalt shingle r…" at bounding box center [342, 202] width 245 height 37
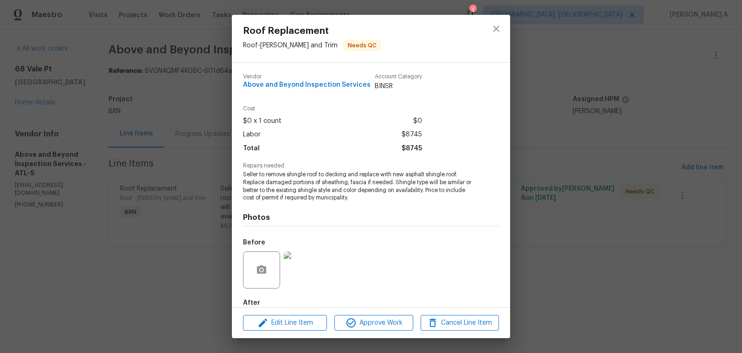
scroll to position [51, 0]
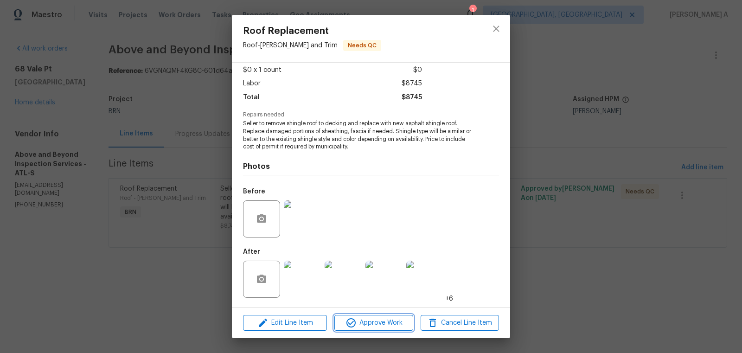
click at [371, 321] on span "Approve Work" at bounding box center [373, 323] width 73 height 12
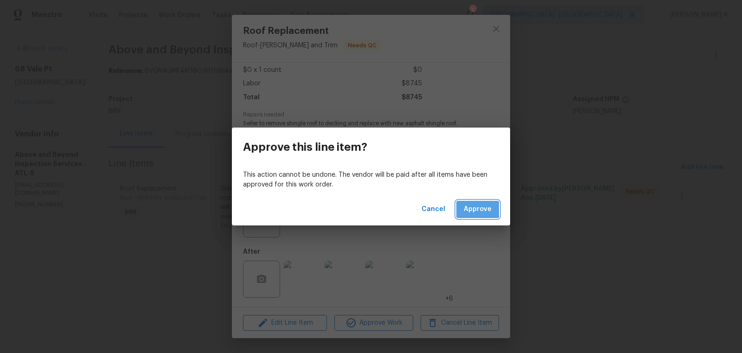
click at [472, 209] on span "Approve" at bounding box center [478, 210] width 28 height 12
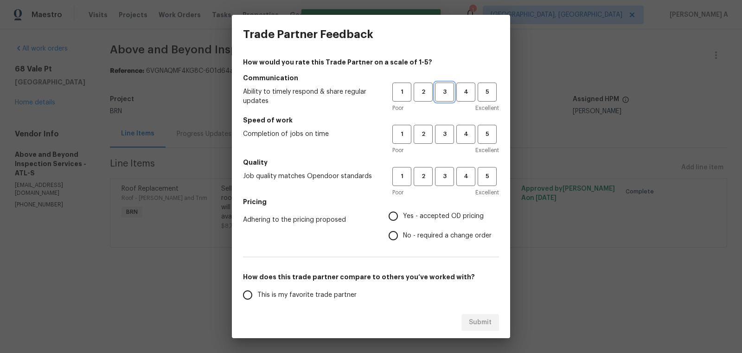
click at [445, 97] on span "3" at bounding box center [444, 92] width 17 height 11
click at [445, 136] on span "3" at bounding box center [444, 134] width 17 height 11
click at [445, 175] on span "3" at bounding box center [444, 176] width 17 height 11
click at [443, 228] on label "No - required a change order" at bounding box center [438, 235] width 108 height 19
click at [403, 228] on input "No - required a change order" at bounding box center [393, 235] width 19 height 19
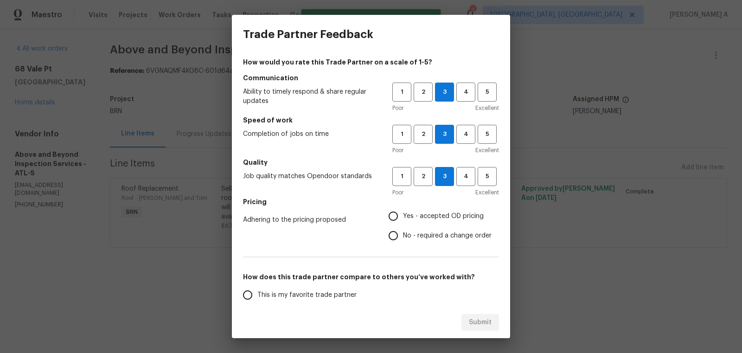
radio input "true"
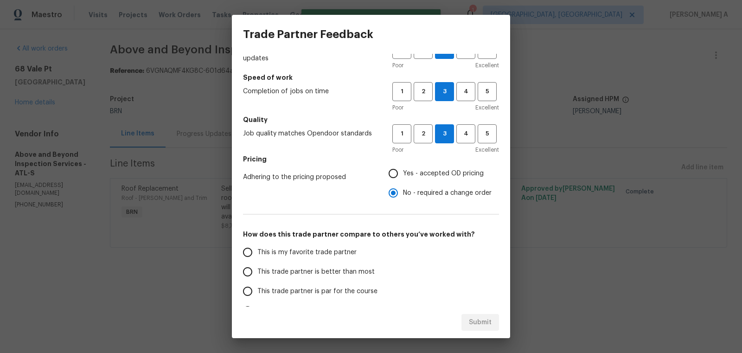
scroll to position [42, 0]
click at [407, 177] on span "Yes - accepted OD pricing" at bounding box center [443, 175] width 81 height 10
click at [403, 177] on input "Yes - accepted OD pricing" at bounding box center [393, 174] width 19 height 19
radio input "true"
click at [340, 244] on label "This is my favorite trade partner" at bounding box center [311, 253] width 147 height 19
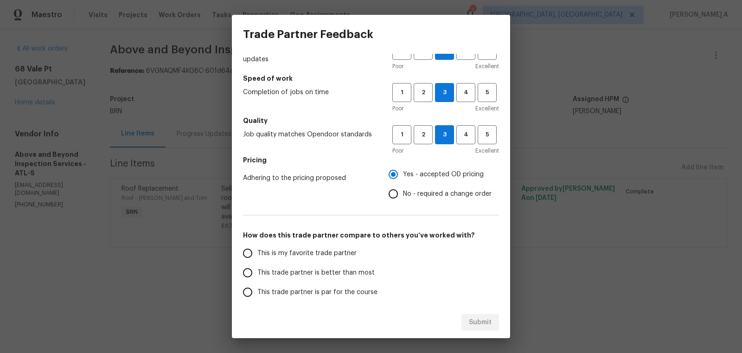
click at [258, 244] on input "This is my favorite trade partner" at bounding box center [247, 253] width 19 height 19
click at [484, 324] on span "Submit" at bounding box center [480, 323] width 23 height 12
radio input "true"
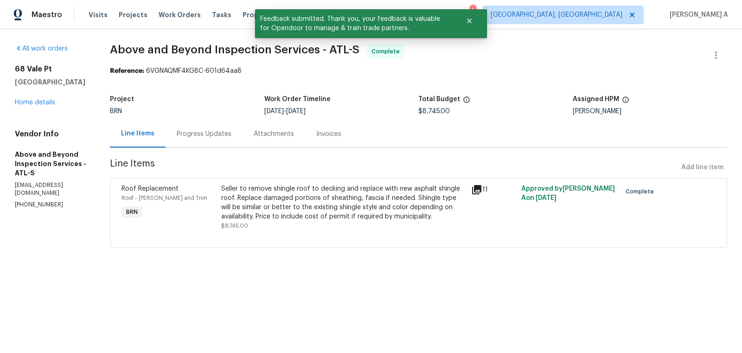
click at [342, 130] on div "Invoices" at bounding box center [328, 133] width 25 height 9
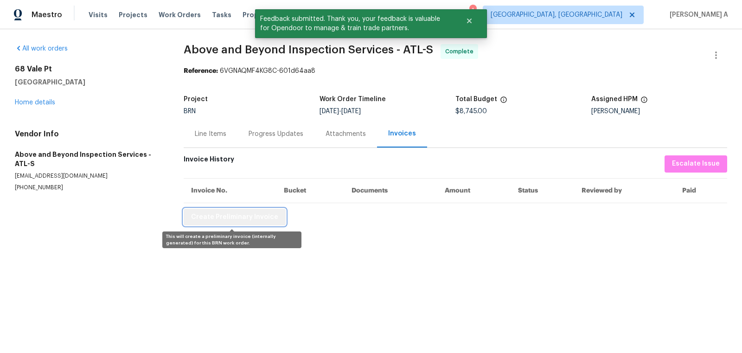
click at [245, 212] on span "Create Preliminary Invoice" at bounding box center [234, 218] width 87 height 12
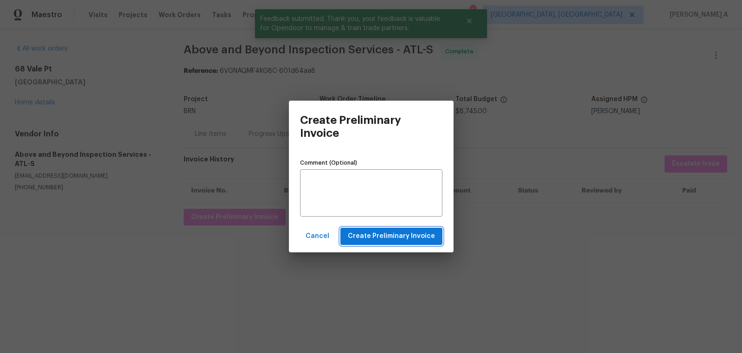
click at [355, 237] on span "Create Preliminary Invoice" at bounding box center [391, 237] width 87 height 12
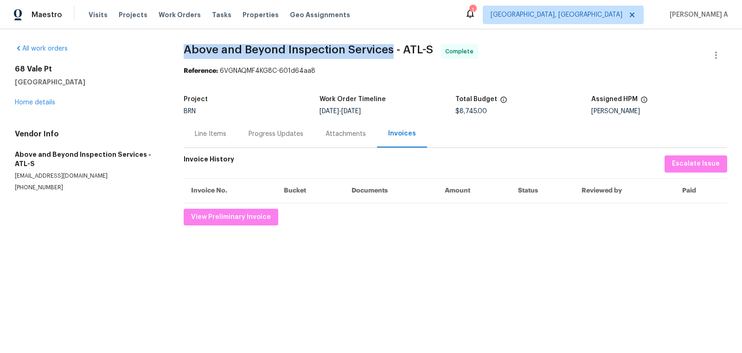
copy span "Above and Beyond Inspection Services"
drag, startPoint x: 177, startPoint y: 47, endPoint x: 390, endPoint y: 45, distance: 213.0
click at [390, 45] on div "All work orders 68 Vale Pt Newnan, GA 30265 Home details Vendor Info Above and …" at bounding box center [371, 134] width 742 height 211
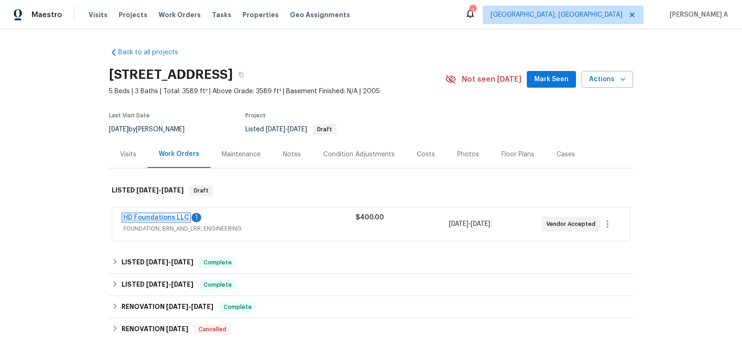
click at [154, 215] on link "HD Foundations LLC" at bounding box center [156, 217] width 66 height 6
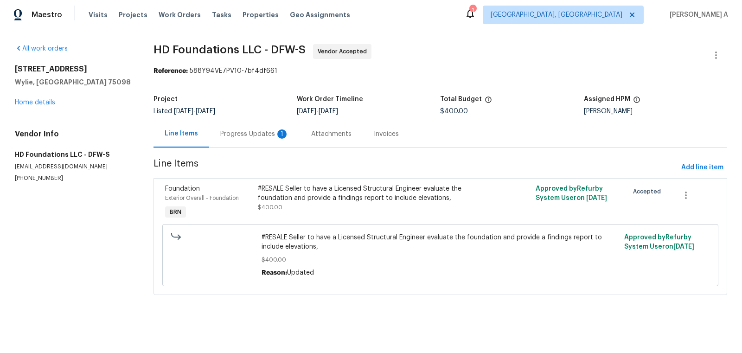
click at [250, 129] on div "Progress Updates 1" at bounding box center [254, 133] width 91 height 27
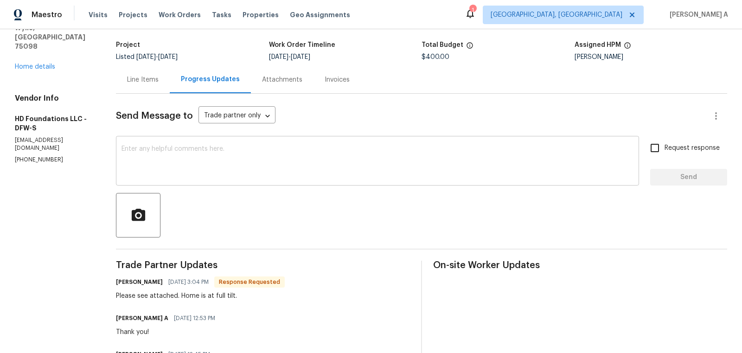
scroll to position [58, 0]
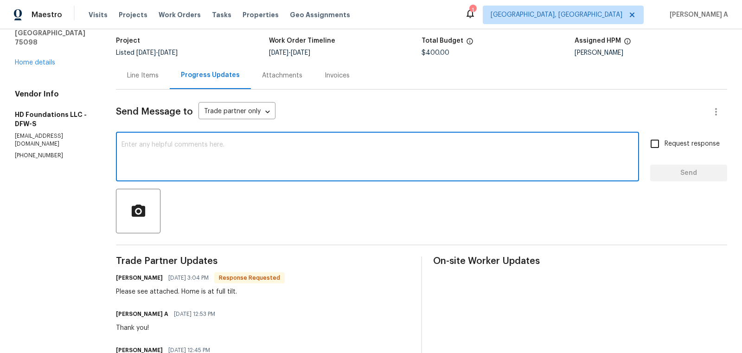
click at [289, 157] on textarea at bounding box center [378, 158] width 512 height 32
type textarea "Let me check the report and keep you posted. Thanks"
click at [252, 148] on textarea "Let me check the report and keep you posted. Thanks" at bounding box center [378, 158] width 512 height 32
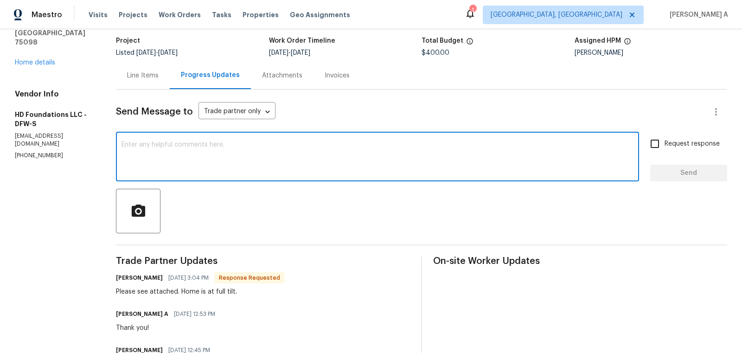
click at [158, 86] on div "Line Items" at bounding box center [143, 75] width 54 height 27
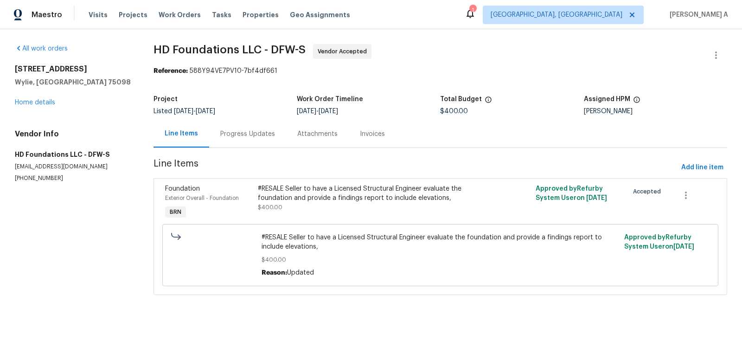
click at [359, 204] on div "#RESALE Seller to have a Licensed Structural Engineer evaluate the foundation a…" at bounding box center [371, 198] width 226 height 28
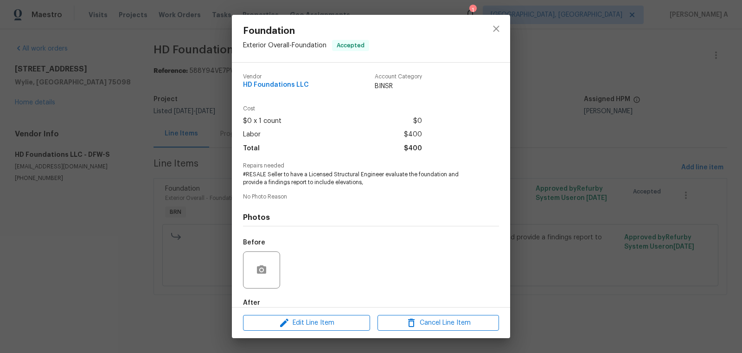
scroll to position [51, 0]
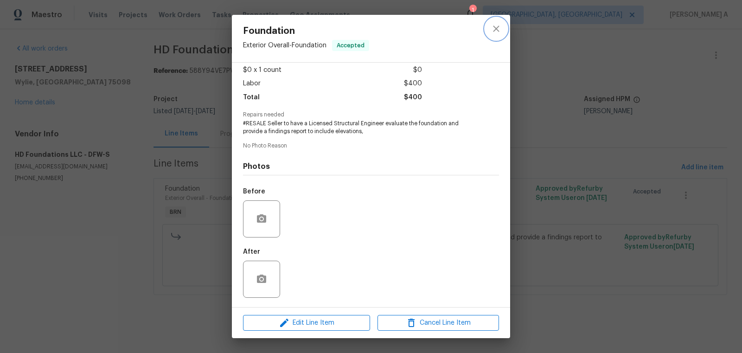
click at [494, 26] on icon "close" at bounding box center [496, 29] width 6 height 6
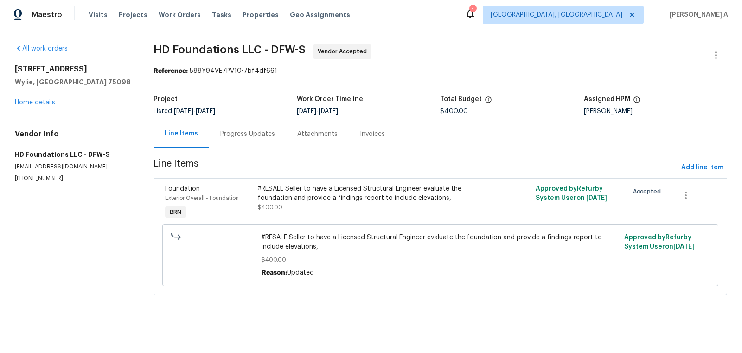
click at [237, 141] on div "Progress Updates" at bounding box center [247, 133] width 77 height 27
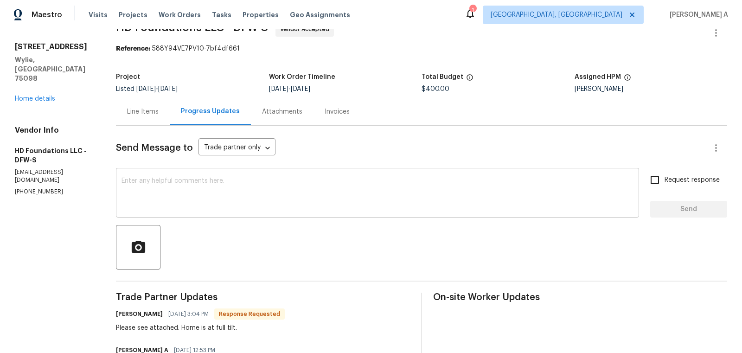
scroll to position [30, 0]
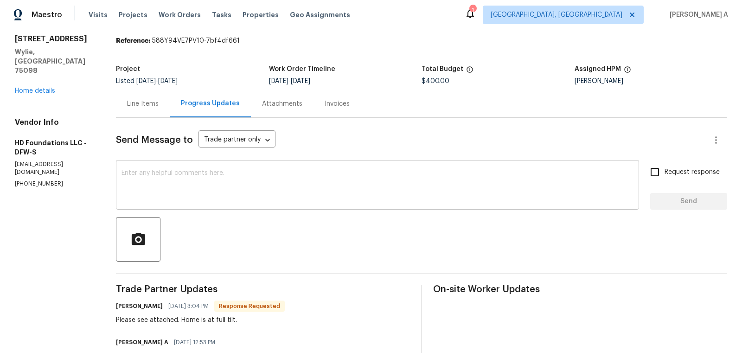
click at [235, 197] on textarea at bounding box center [378, 186] width 512 height 32
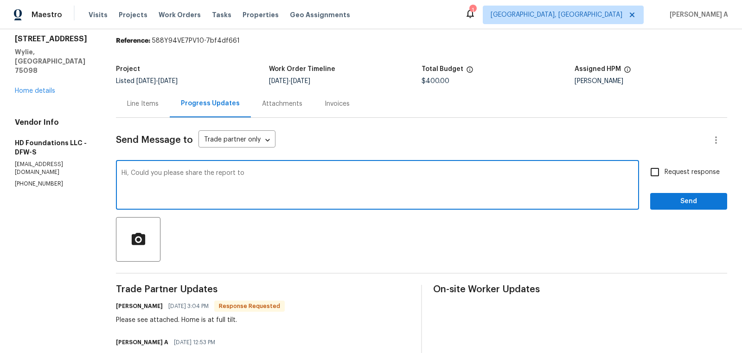
paste textarea "[EMAIL_ADDRESS][PERSON_NAME][DOMAIN_NAME]"
click at [0, 0] on span "Fix the preposition" at bounding box center [0, 0] width 0 height 0
click at [201, 174] on textarea "Hi, Could you please share the report with [PERSON_NAME][EMAIL_ADDRESS][DOMAIN_…" at bounding box center [378, 186] width 512 height 32
click at [252, 175] on textarea "Hi, Could you please email the report with [PERSON_NAME][EMAIL_ADDRESS][DOMAIN_…" at bounding box center [378, 186] width 512 height 32
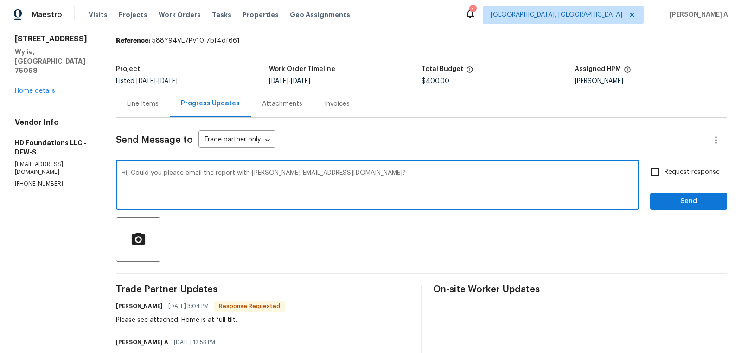
click at [252, 175] on textarea "Hi, Could you please email the report with [PERSON_NAME][EMAIL_ADDRESS][DOMAIN_…" at bounding box center [378, 186] width 512 height 32
type textarea "Hi, Could you please email the report to [PERSON_NAME][EMAIL_ADDRESS][DOMAIN_NA…"
click at [650, 169] on input "Request response" at bounding box center [655, 171] width 19 height 19
checkbox input "true"
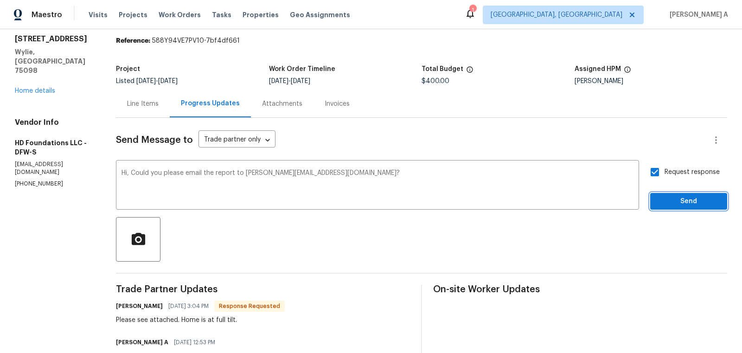
click at [698, 199] on span "Send" at bounding box center [689, 202] width 62 height 12
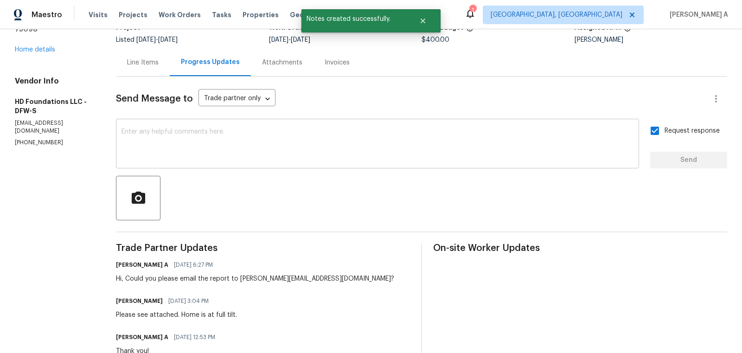
scroll to position [0, 0]
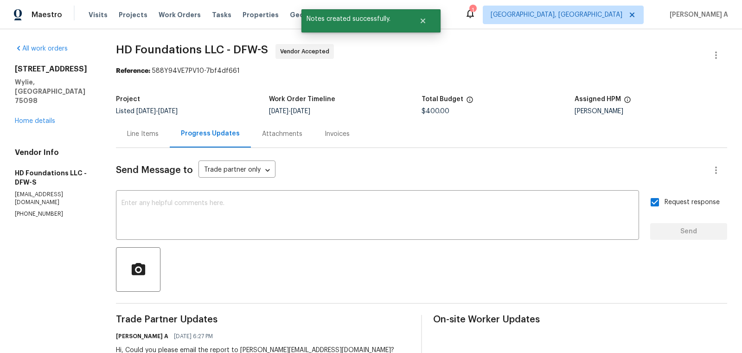
click at [155, 128] on div "Line Items" at bounding box center [143, 133] width 54 height 27
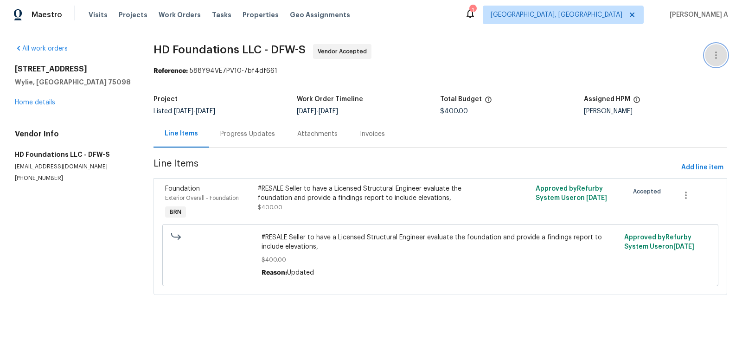
click at [715, 50] on icon "button" at bounding box center [716, 55] width 11 height 11
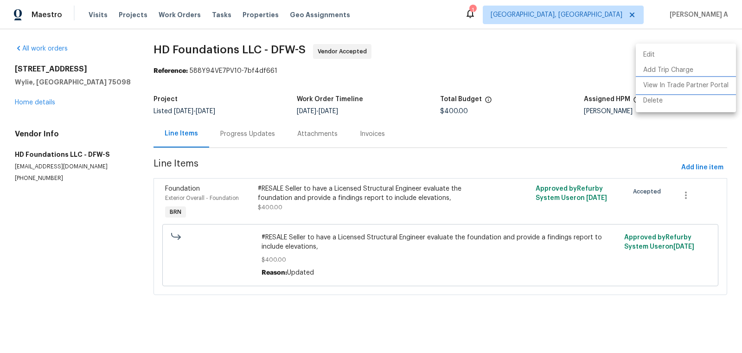
click at [700, 85] on li "View In Trade Partner Portal" at bounding box center [686, 85] width 100 height 15
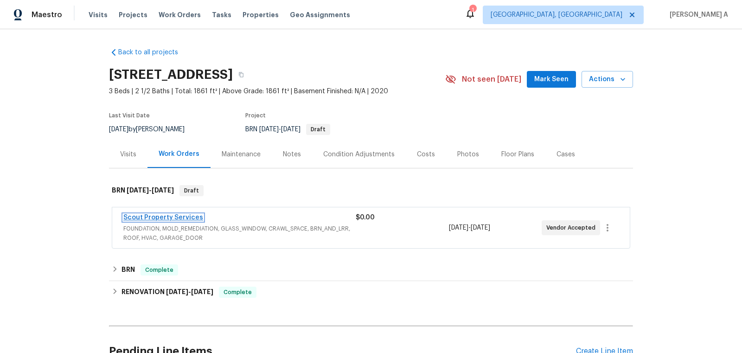
click at [172, 214] on link "Scout Property Services" at bounding box center [163, 217] width 80 height 6
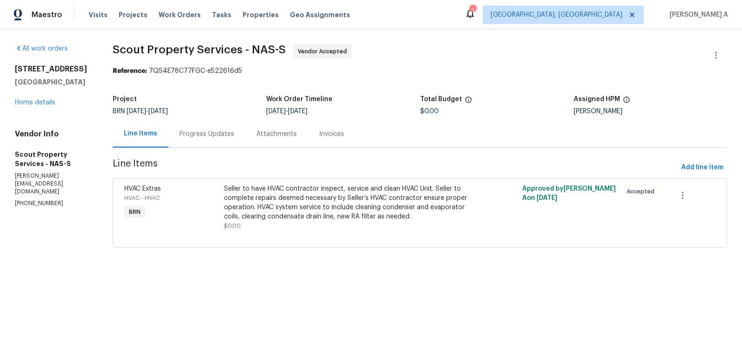
click at [197, 130] on div "Progress Updates" at bounding box center [207, 133] width 55 height 9
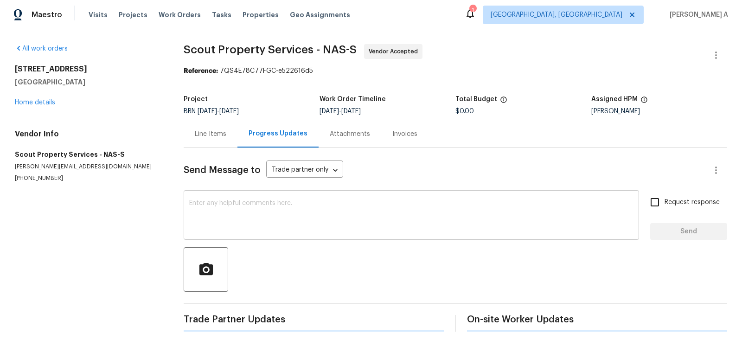
click at [231, 214] on textarea at bounding box center [411, 216] width 445 height 32
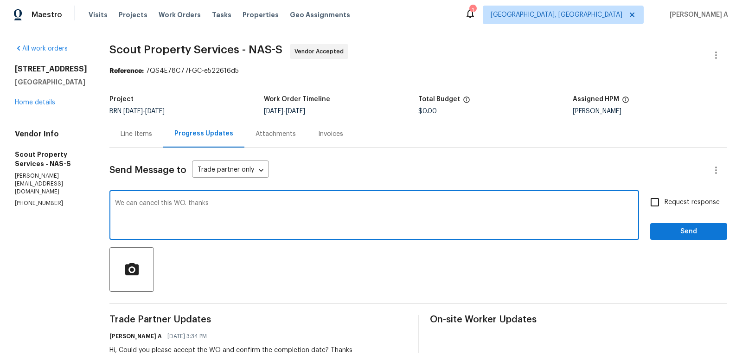
type textarea "We can cancel this WO. thanks"
click at [666, 205] on span "Request response" at bounding box center [692, 203] width 55 height 10
click at [665, 205] on input "Request response" at bounding box center [655, 202] width 19 height 19
checkbox input "true"
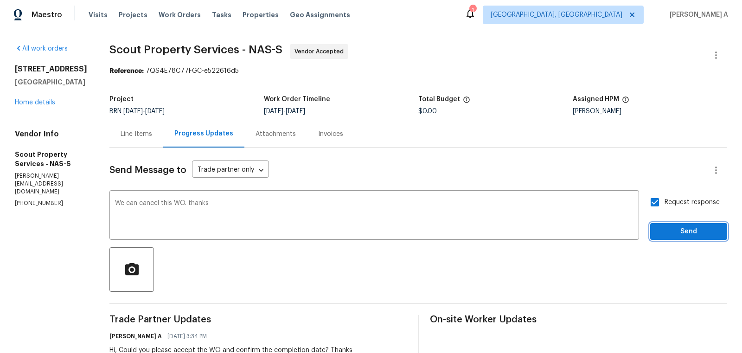
click at [685, 230] on span "Send" at bounding box center [689, 232] width 62 height 12
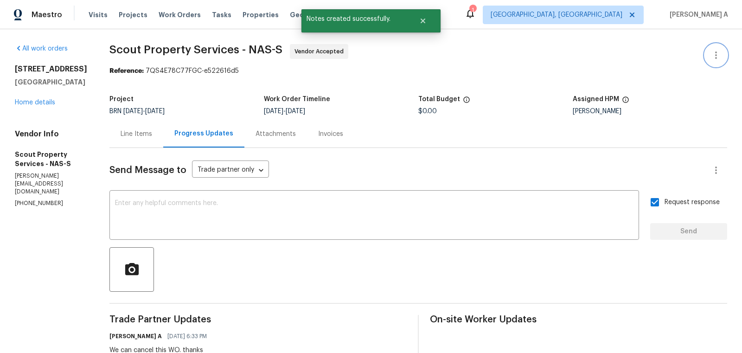
click at [721, 57] on icon "button" at bounding box center [716, 55] width 11 height 11
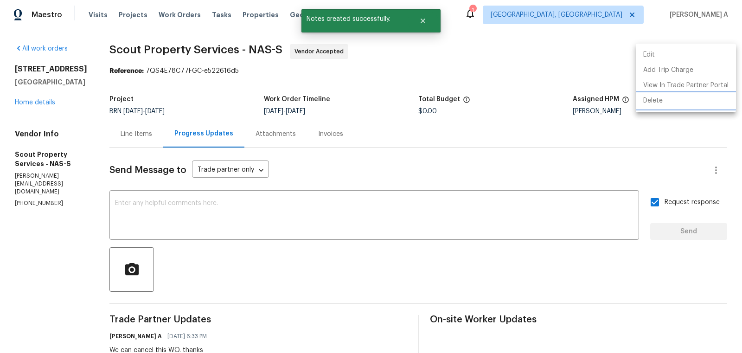
click at [682, 103] on li "Delete" at bounding box center [686, 100] width 100 height 15
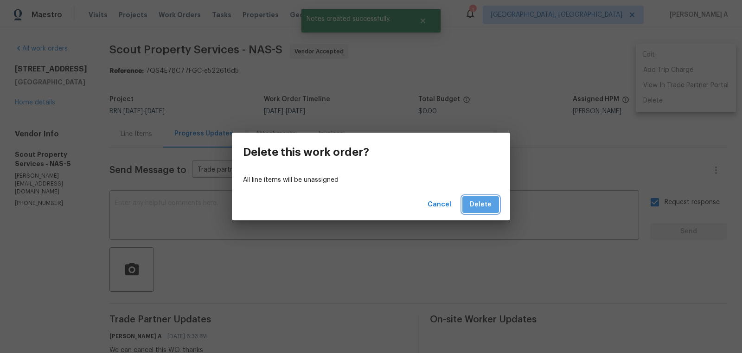
click at [486, 206] on span "Delete" at bounding box center [481, 205] width 22 height 12
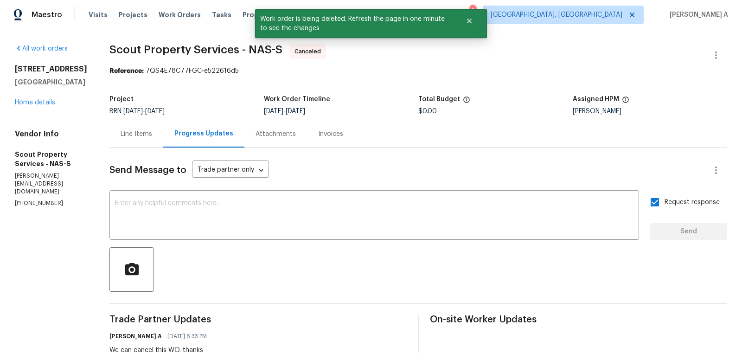
click at [126, 134] on div "Line Items" at bounding box center [137, 133] width 32 height 9
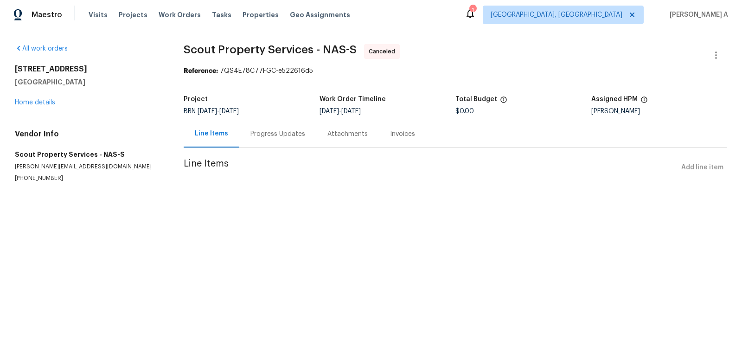
click at [202, 146] on div "Line Items" at bounding box center [212, 133] width 56 height 27
click at [276, 140] on div "Progress Updates" at bounding box center [277, 133] width 77 height 27
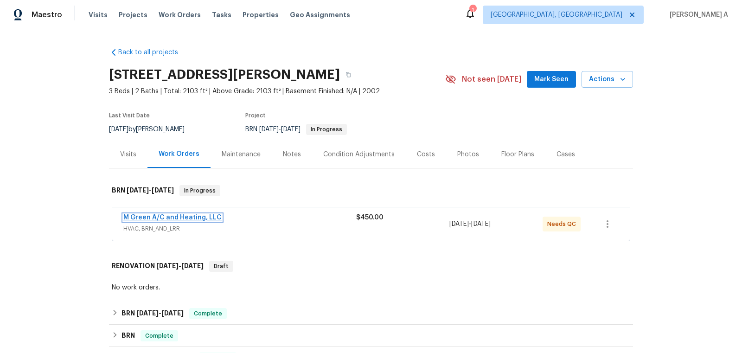
click at [187, 214] on link "M Green A/C and Heating, LLC" at bounding box center [172, 217] width 98 height 6
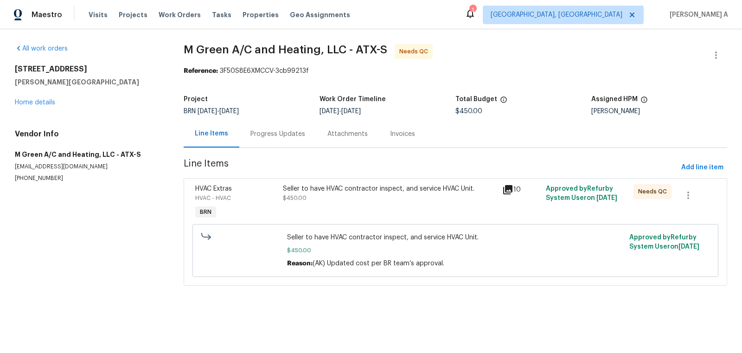
click at [340, 197] on div "Seller to have HVAC contractor inspect, and service HVAC Unit. $450.00" at bounding box center [390, 193] width 214 height 19
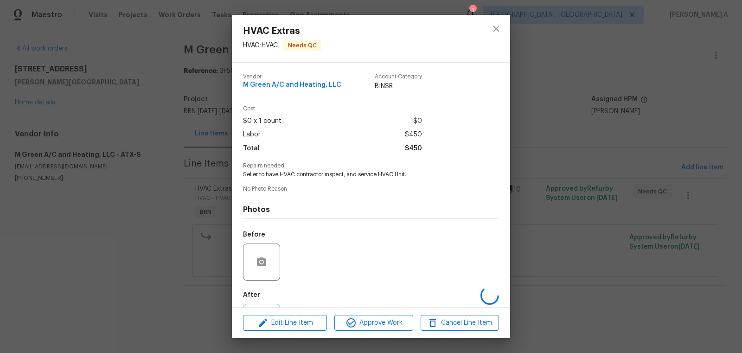
scroll to position [43, 0]
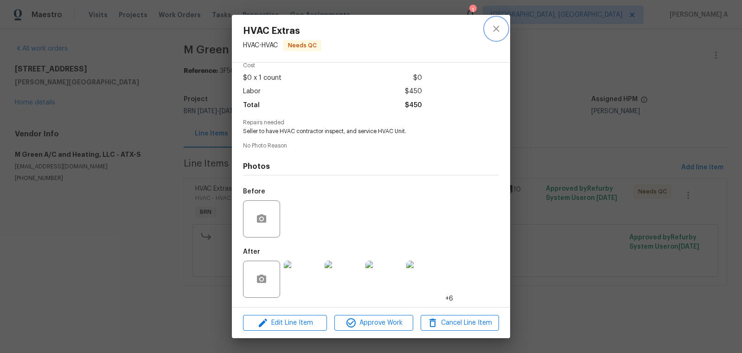
click at [493, 28] on icon "close" at bounding box center [496, 28] width 11 height 11
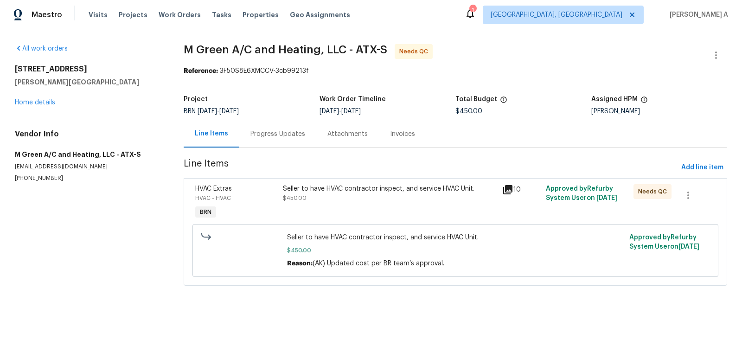
click at [270, 129] on div "Progress Updates" at bounding box center [277, 133] width 77 height 27
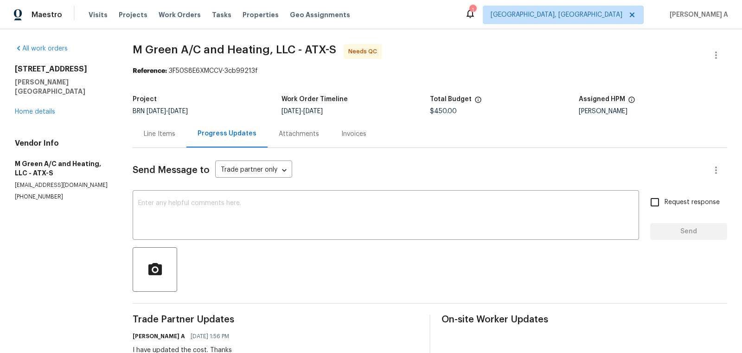
click at [145, 139] on div "Line Items" at bounding box center [160, 133] width 54 height 27
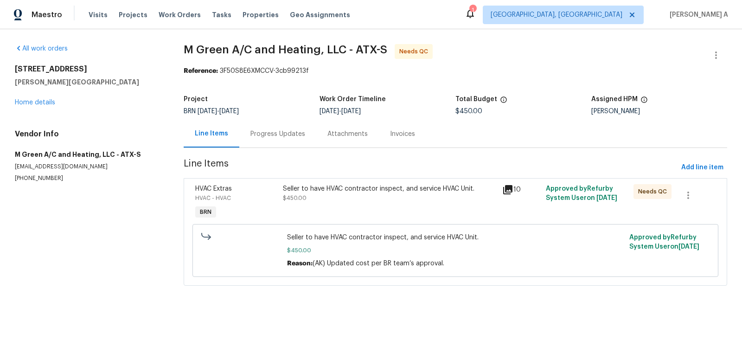
click at [317, 184] on div "Seller to have HVAC contractor inspect, and service HVAC Unit." at bounding box center [390, 188] width 214 height 9
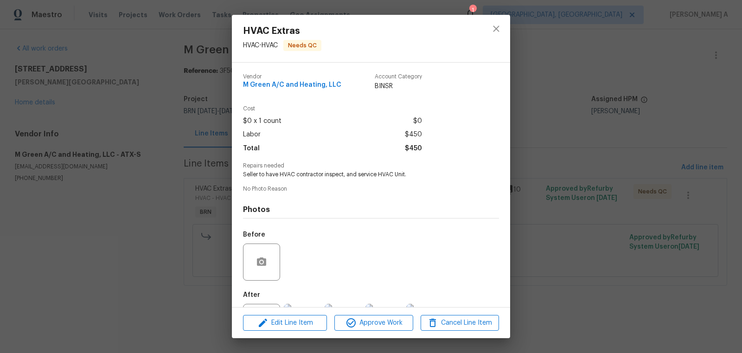
scroll to position [43, 0]
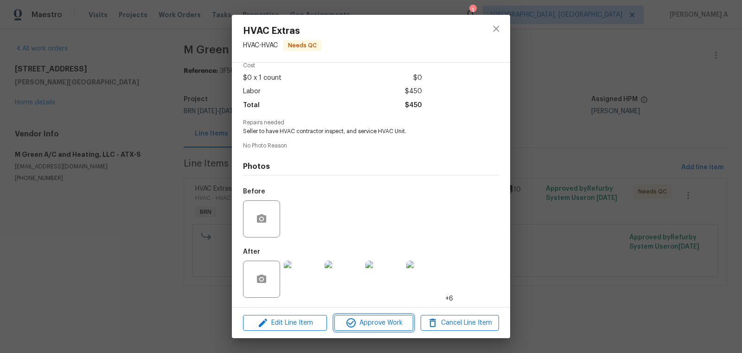
click at [376, 320] on span "Approve Work" at bounding box center [373, 323] width 73 height 12
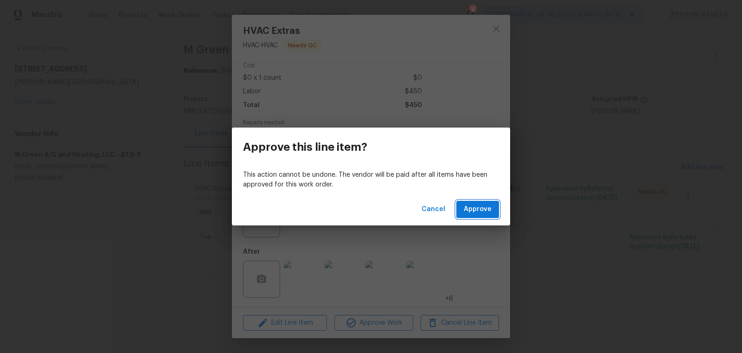
click at [476, 209] on span "Approve" at bounding box center [478, 210] width 28 height 12
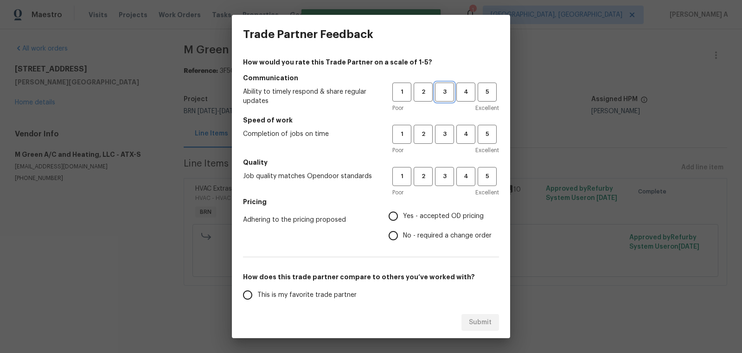
click at [443, 94] on span "3" at bounding box center [444, 92] width 17 height 11
click at [443, 133] on span "3" at bounding box center [444, 134] width 17 height 11
click at [443, 182] on button "3" at bounding box center [444, 176] width 19 height 19
click at [441, 221] on span "Yes - accepted OD pricing" at bounding box center [443, 217] width 81 height 10
click at [403, 221] on input "Yes - accepted OD pricing" at bounding box center [393, 216] width 19 height 19
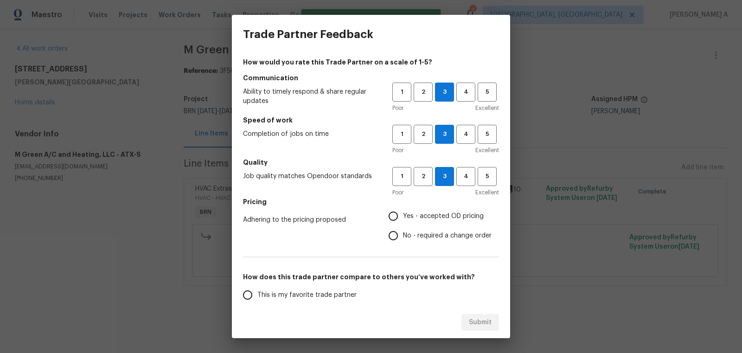
radio input "true"
click at [439, 231] on span "No - required a change order" at bounding box center [447, 236] width 89 height 10
click at [403, 231] on input "No - required a change order" at bounding box center [393, 235] width 19 height 19
radio input "true"
click at [314, 294] on span "This is my favorite trade partner" at bounding box center [307, 296] width 99 height 10
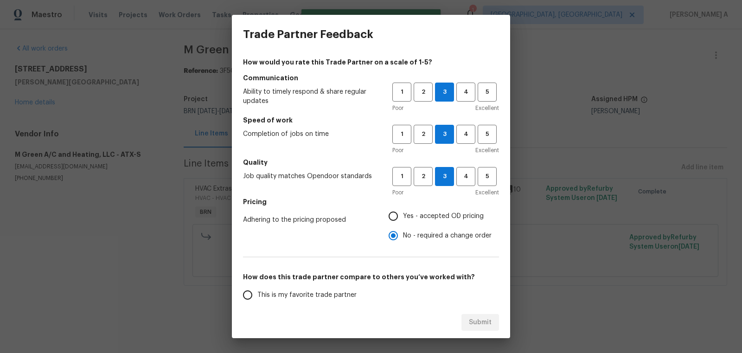
click at [258, 294] on input "This is my favorite trade partner" at bounding box center [247, 294] width 19 height 19
click at [484, 318] on span "Submit" at bounding box center [480, 323] width 23 height 12
radio input "true"
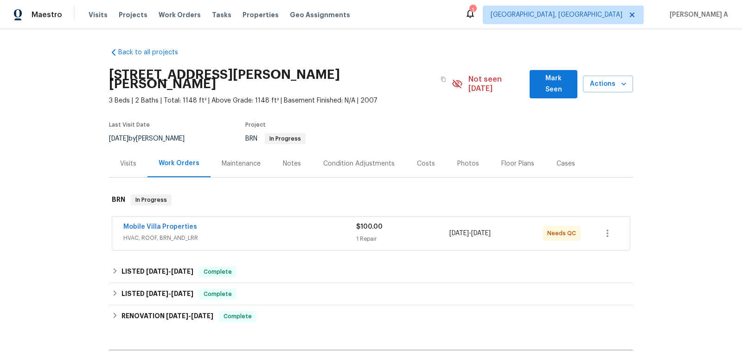
click at [177, 222] on span "Mobile Villa Properties" at bounding box center [160, 226] width 74 height 9
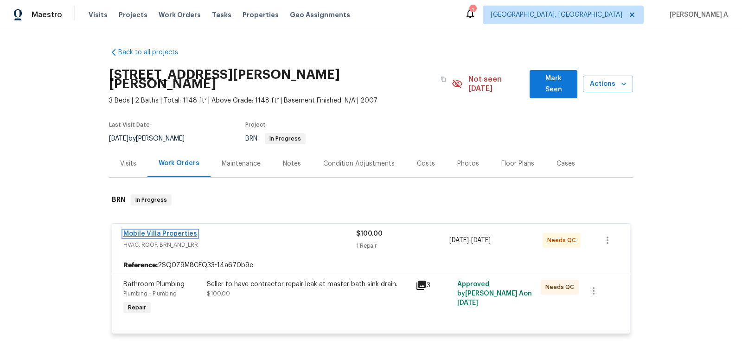
click at [159, 231] on link "Mobile Villa Properties" at bounding box center [160, 234] width 74 height 6
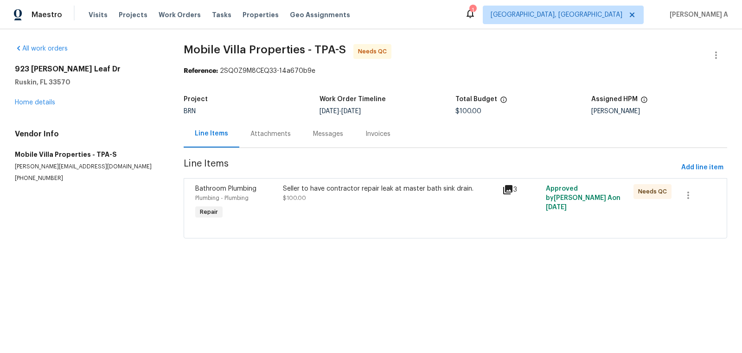
click at [358, 206] on div "Seller to have contractor repair leak at master bath sink drain. $100.00" at bounding box center [390, 202] width 220 height 43
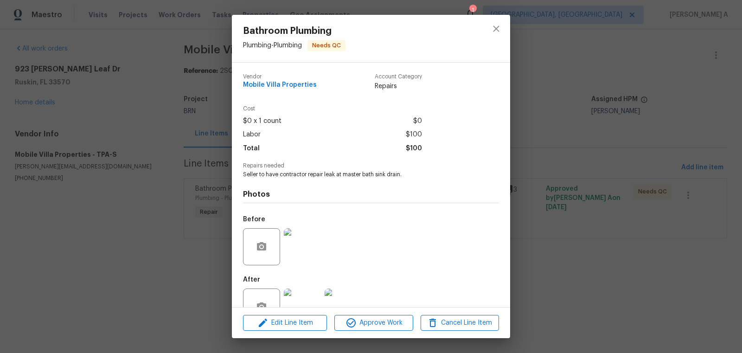
click at [284, 84] on span "Mobile Villa Properties" at bounding box center [280, 85] width 74 height 7
copy span "Mobile Villa Properties"
click at [335, 175] on span "Seller to have contractor repair leak at master bath sink drain." at bounding box center [358, 175] width 231 height 8
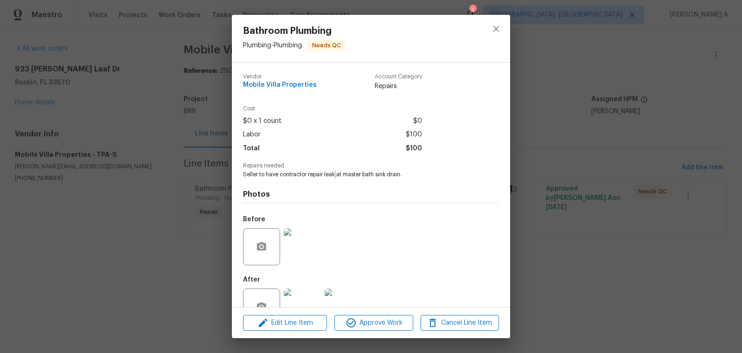
click at [335, 175] on span "Seller to have contractor repair leak at master bath sink drain." at bounding box center [358, 175] width 231 height 8
copy span "Seller to have contractor repair leak at master bath sink drain."
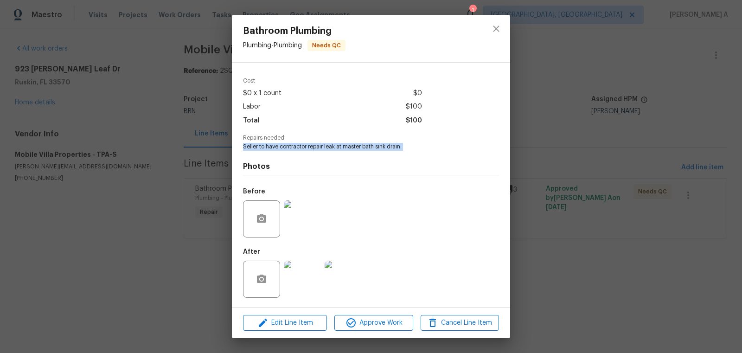
click at [287, 212] on img at bounding box center [302, 218] width 37 height 37
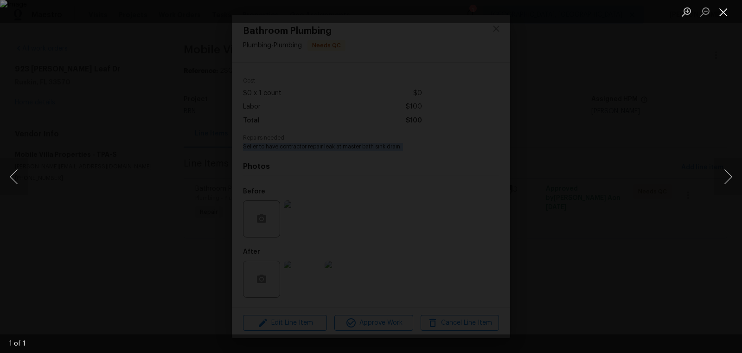
click at [728, 6] on button "Close lightbox" at bounding box center [724, 12] width 19 height 16
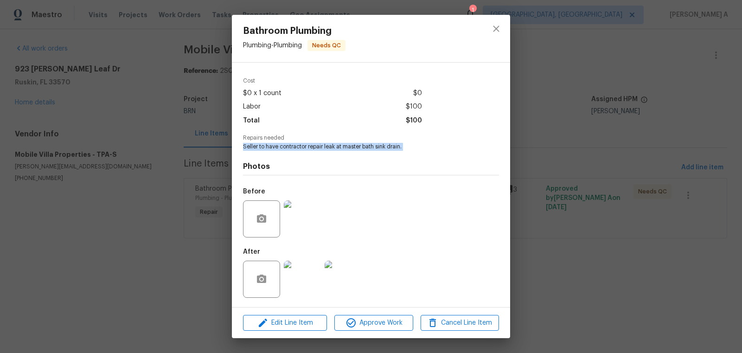
click at [305, 279] on img at bounding box center [302, 279] width 37 height 37
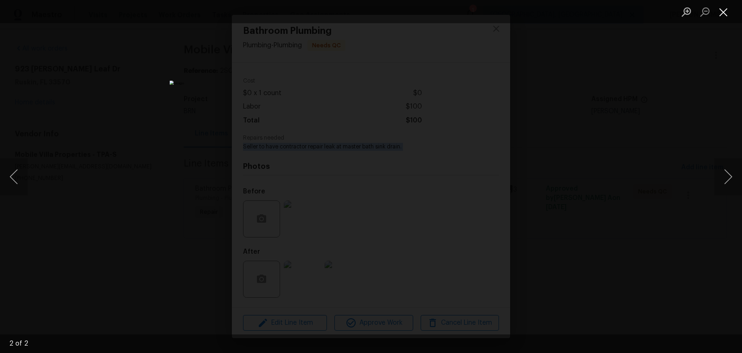
click at [724, 15] on button "Close lightbox" at bounding box center [724, 12] width 19 height 16
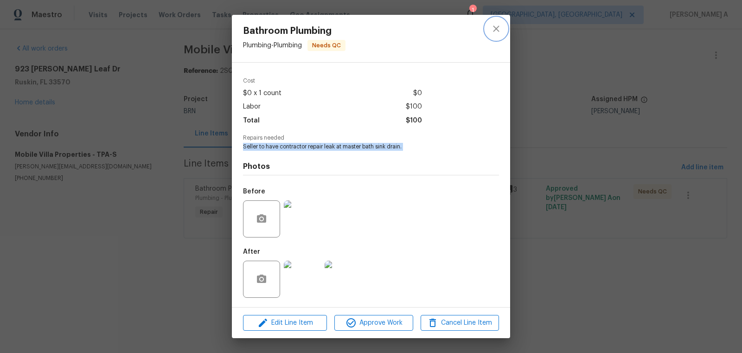
click at [506, 33] on button "close" at bounding box center [496, 29] width 22 height 22
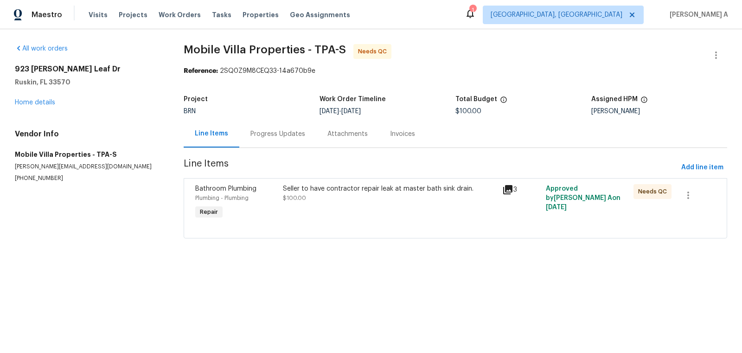
click at [281, 129] on div "Progress Updates" at bounding box center [277, 133] width 77 height 27
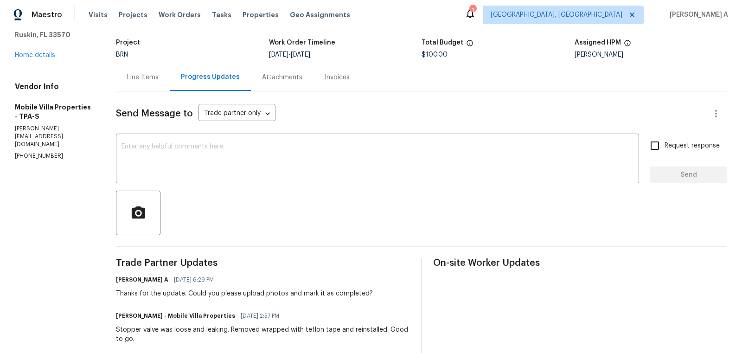
scroll to position [56, 0]
click at [150, 83] on div "Line Items" at bounding box center [143, 78] width 54 height 27
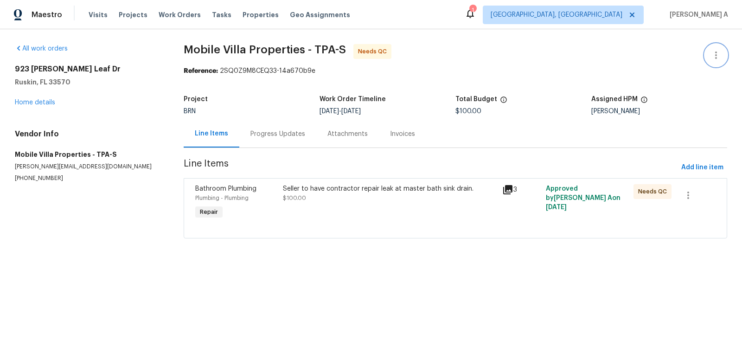
click at [719, 60] on icon "button" at bounding box center [716, 55] width 11 height 11
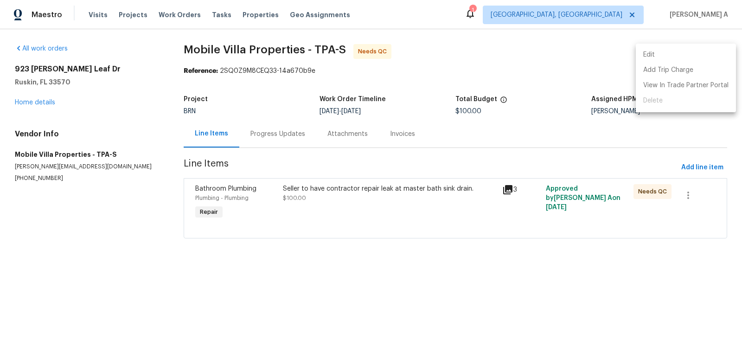
click at [699, 58] on li "Edit" at bounding box center [686, 54] width 100 height 15
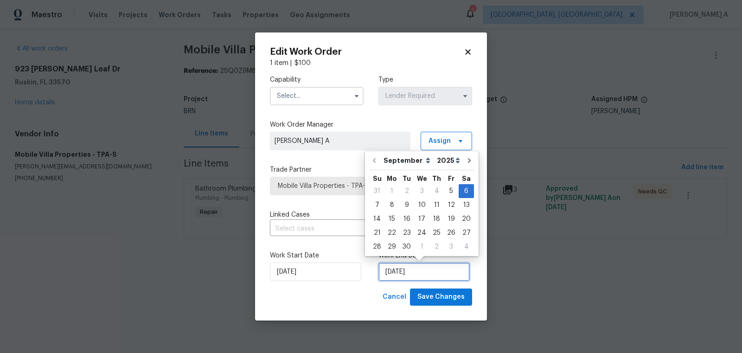
click at [408, 271] on input "[DATE]" at bounding box center [424, 272] width 91 height 19
click at [446, 189] on div "5" at bounding box center [451, 191] width 15 height 13
type input "[DATE]"
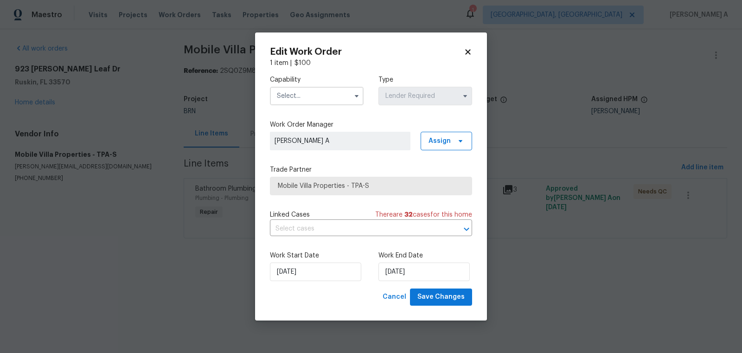
click at [318, 94] on input "text" at bounding box center [317, 96] width 94 height 19
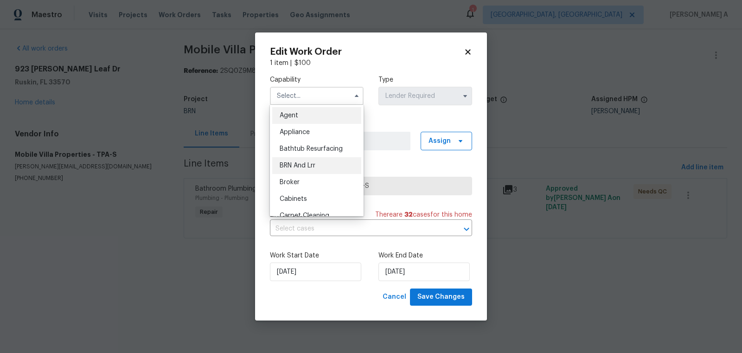
click at [318, 160] on div "BRN And Lrr" at bounding box center [316, 165] width 89 height 17
type input "BRN And Lrr"
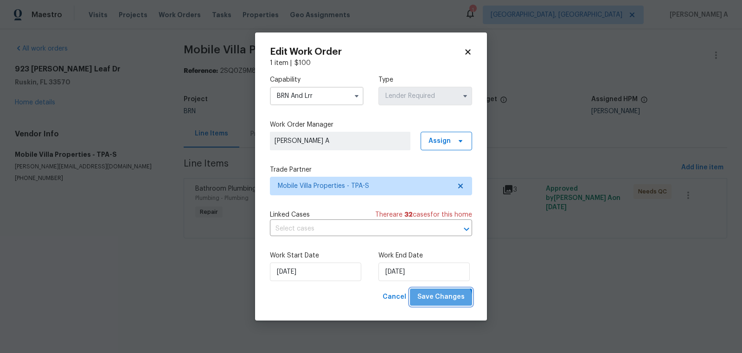
click at [443, 304] on button "Save Changes" at bounding box center [441, 297] width 62 height 17
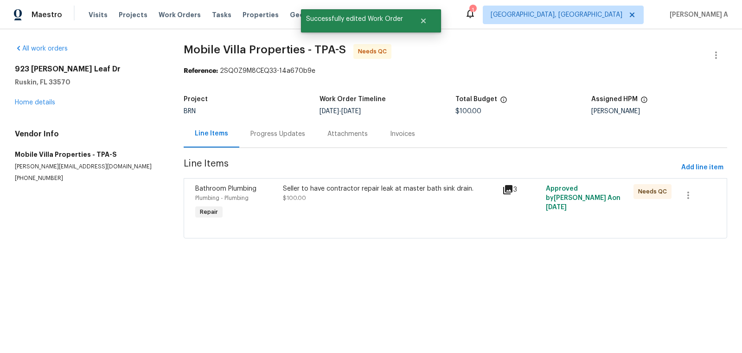
click at [359, 207] on div "Seller to have contractor repair leak at master bath sink drain. $100.00" at bounding box center [390, 202] width 220 height 43
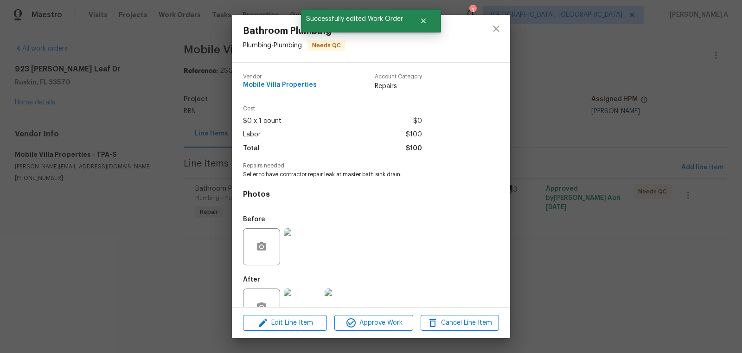
scroll to position [28, 0]
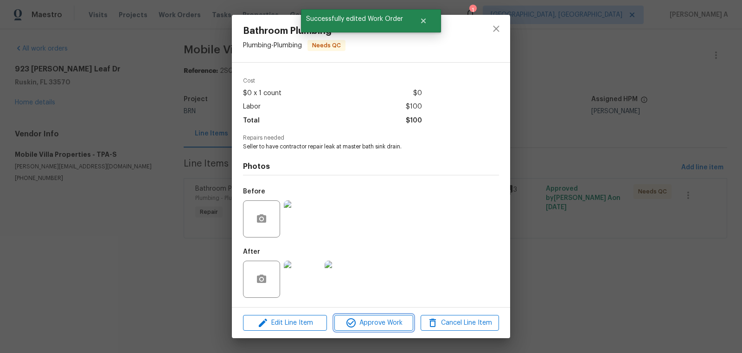
click at [381, 323] on span "Approve Work" at bounding box center [373, 323] width 73 height 12
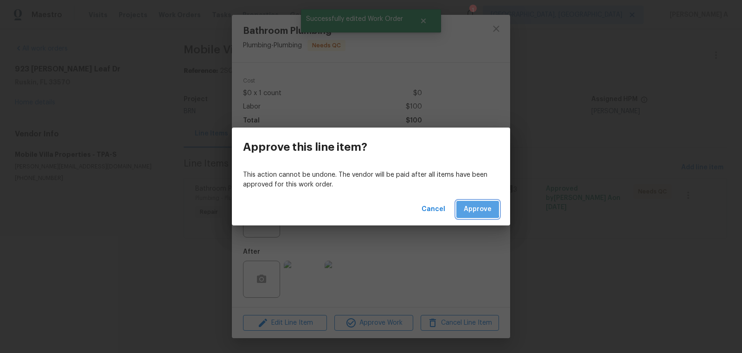
click at [475, 207] on span "Approve" at bounding box center [478, 210] width 28 height 12
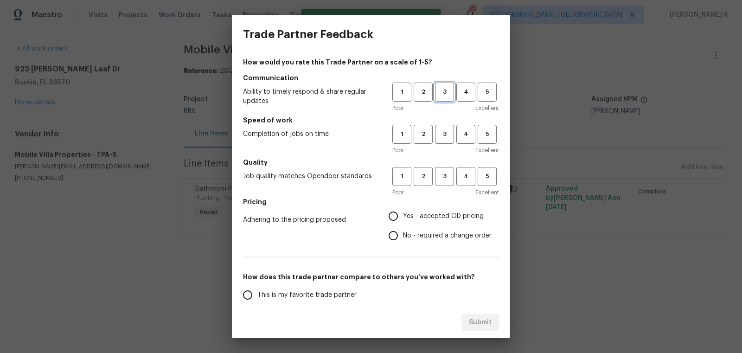
click at [447, 91] on span "3" at bounding box center [444, 92] width 17 height 11
click at [446, 133] on span "3" at bounding box center [444, 134] width 17 height 11
click at [446, 178] on span "3" at bounding box center [444, 176] width 17 height 11
click at [444, 206] on h5 "Pricing" at bounding box center [371, 201] width 256 height 9
click at [444, 218] on span "Yes - accepted OD pricing" at bounding box center [443, 217] width 81 height 10
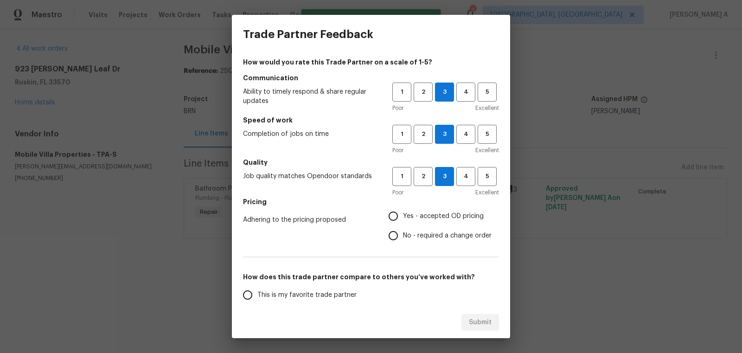
click at [403, 218] on input "Yes - accepted OD pricing" at bounding box center [393, 216] width 19 height 19
radio input "true"
click at [461, 140] on button "4" at bounding box center [466, 134] width 19 height 19
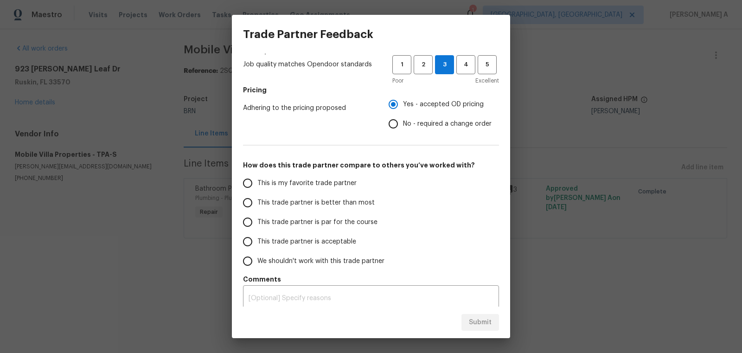
scroll to position [118, 0]
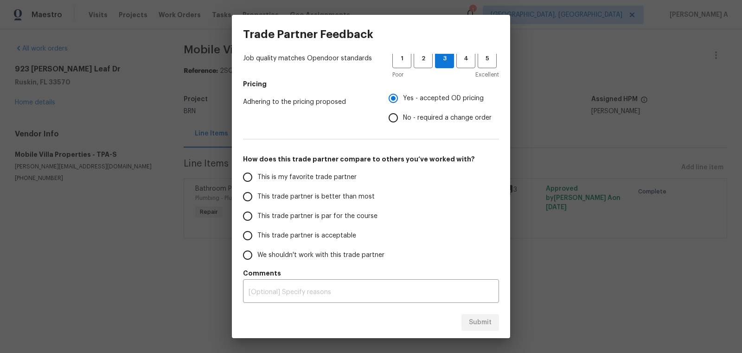
click at [335, 173] on span "This is my favorite trade partner" at bounding box center [307, 178] width 99 height 10
click at [258, 173] on input "This is my favorite trade partner" at bounding box center [247, 177] width 19 height 19
click at [481, 323] on span "Submit" at bounding box center [480, 323] width 23 height 12
radio input "true"
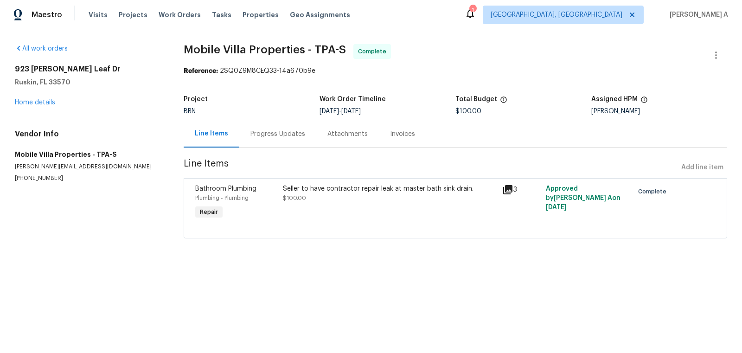
click at [273, 125] on div "Progress Updates" at bounding box center [277, 133] width 77 height 27
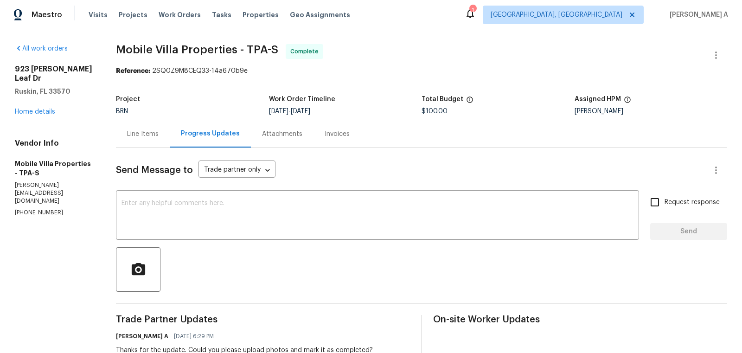
click at [138, 134] on div "Line Items" at bounding box center [143, 133] width 32 height 9
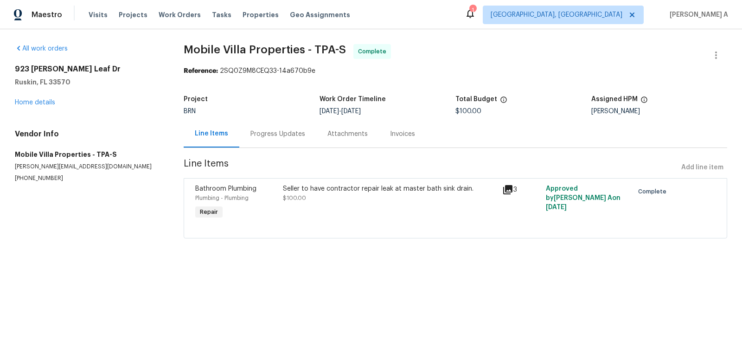
click at [399, 132] on div "Invoices" at bounding box center [402, 133] width 25 height 9
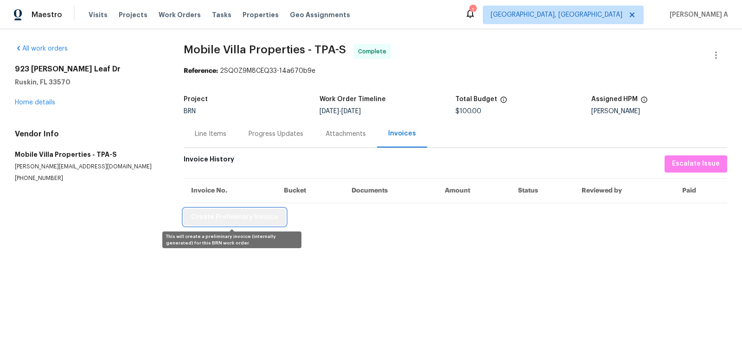
click at [244, 223] on button "Create Preliminary Invoice" at bounding box center [235, 217] width 102 height 17
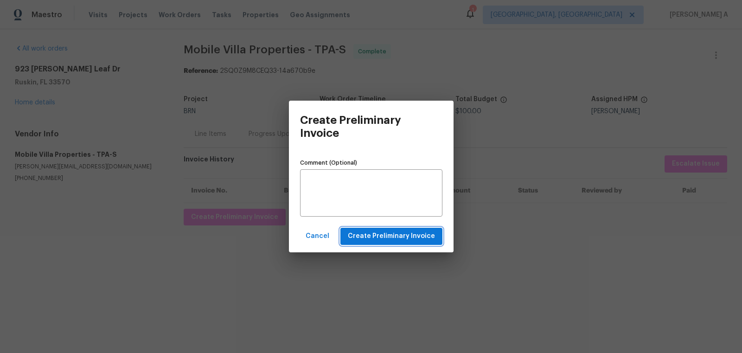
click at [381, 235] on span "Create Preliminary Invoice" at bounding box center [391, 237] width 87 height 12
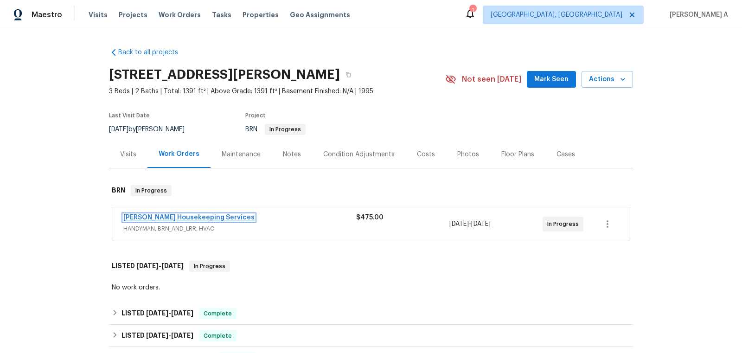
click at [195, 219] on link "Arelis Housekeeping Services" at bounding box center [188, 217] width 131 height 6
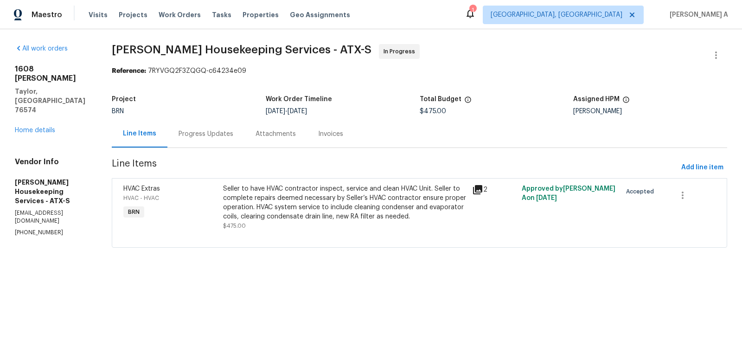
click at [209, 132] on div "Progress Updates" at bounding box center [206, 133] width 55 height 9
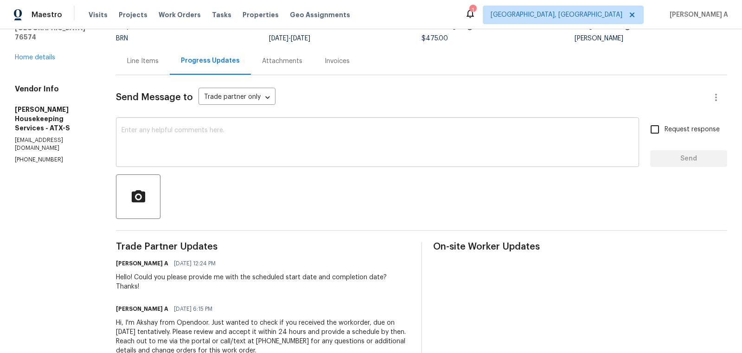
scroll to position [74, 0]
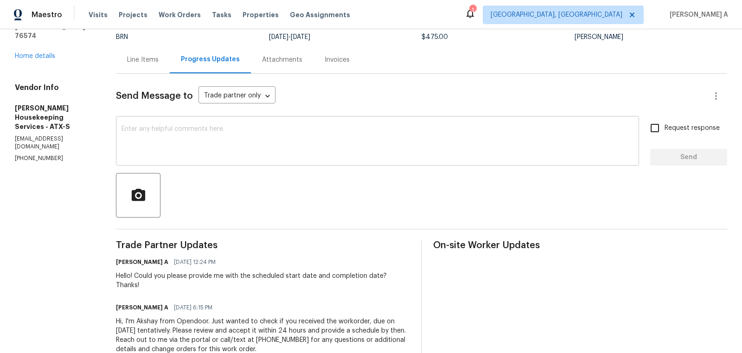
click at [265, 150] on textarea at bounding box center [378, 142] width 512 height 32
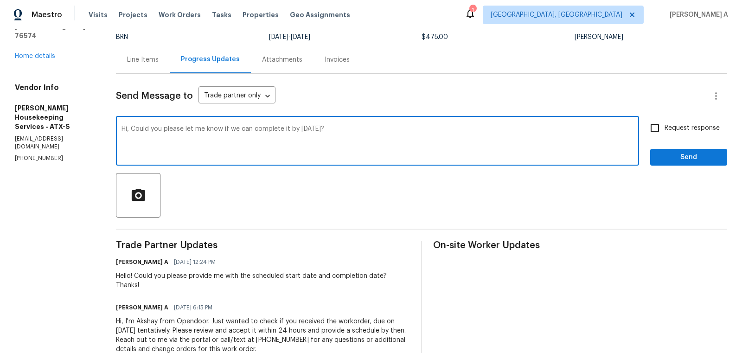
click at [265, 150] on textarea "Hi, Could you please let me know if we can complete it by Monday?" at bounding box center [378, 142] width 512 height 32
type textarea "Hi, Could you please let me know if we can complete it by Monday?"
click at [669, 156] on span "Send" at bounding box center [689, 158] width 62 height 12
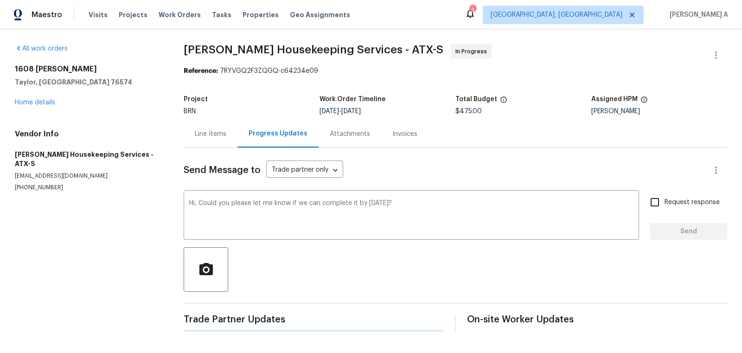
scroll to position [0, 0]
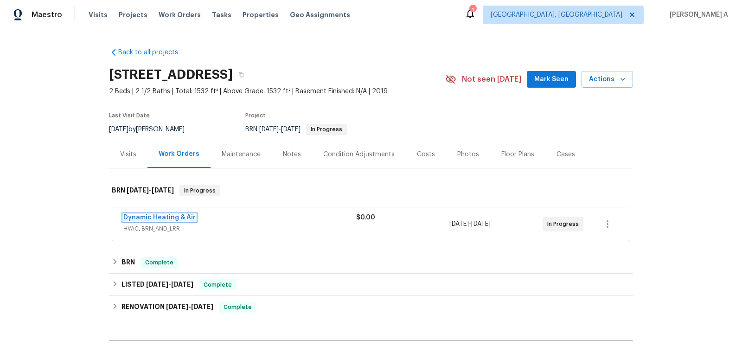
click at [177, 218] on link "Dynamic Heating & Air" at bounding box center [159, 217] width 72 height 6
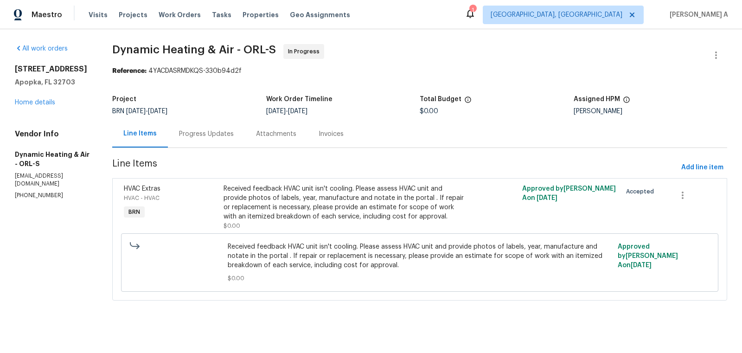
click at [211, 130] on div "Progress Updates" at bounding box center [206, 133] width 55 height 9
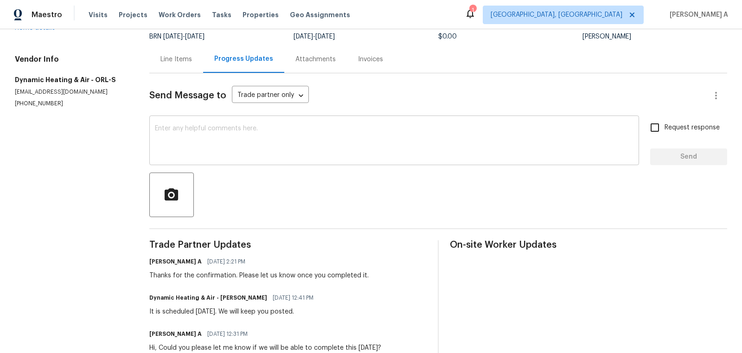
scroll to position [73, 0]
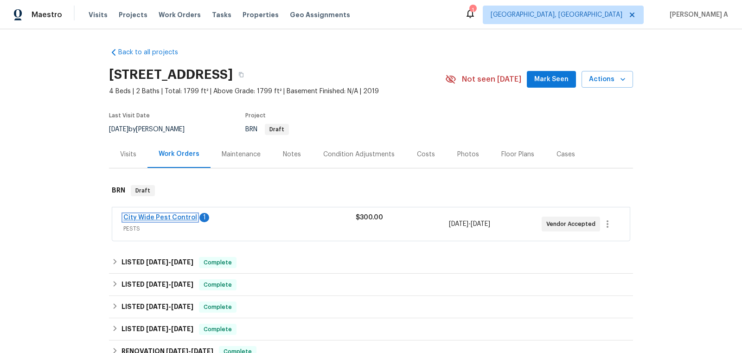
click at [159, 219] on link "City Wide Pest Control" at bounding box center [160, 217] width 74 height 6
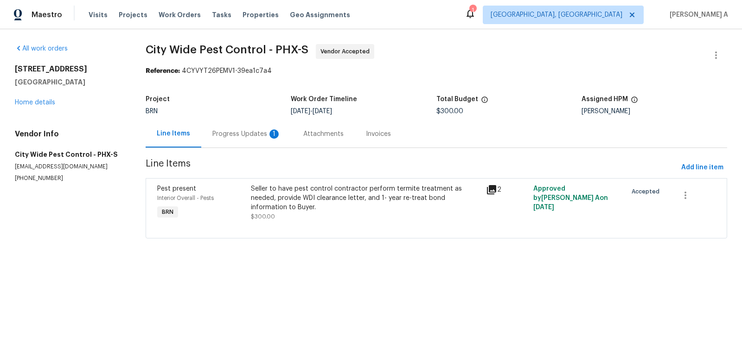
click at [252, 136] on div "Progress Updates 1" at bounding box center [247, 133] width 69 height 9
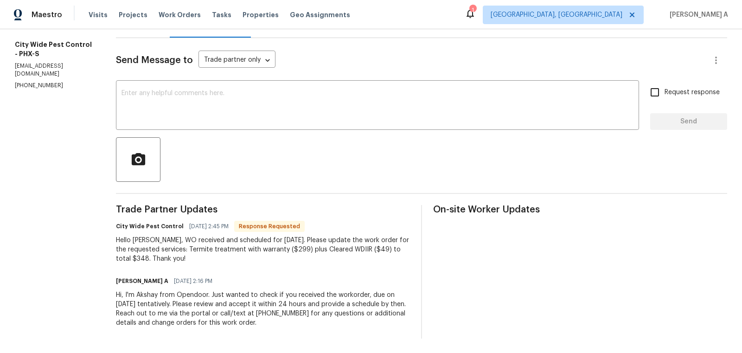
scroll to position [56, 0]
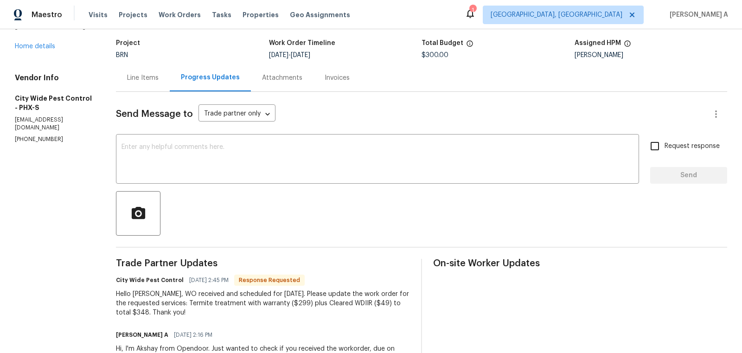
click at [149, 90] on div "Line Items" at bounding box center [143, 77] width 54 height 27
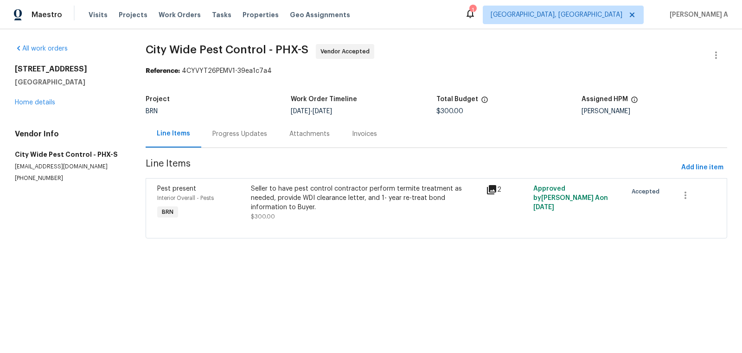
click at [324, 214] on div "Seller to have pest control contractor perform termite treatment as needed, pro…" at bounding box center [366, 202] width 230 height 37
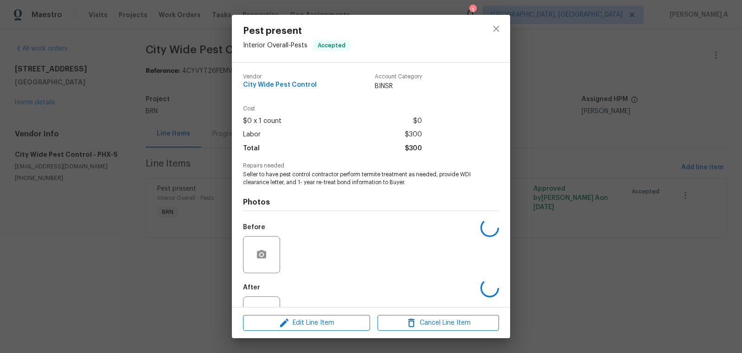
scroll to position [35, 0]
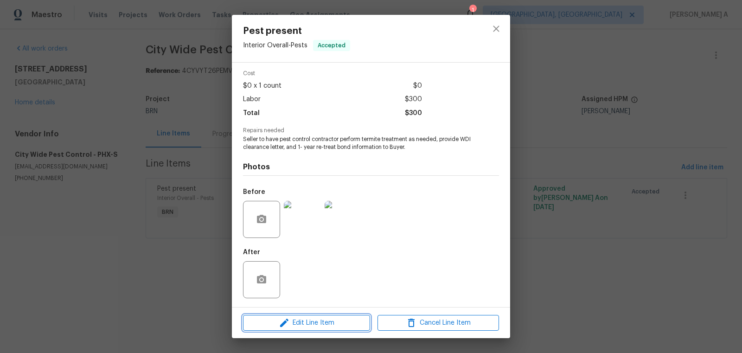
click at [323, 321] on span "Edit Line Item" at bounding box center [307, 323] width 122 height 12
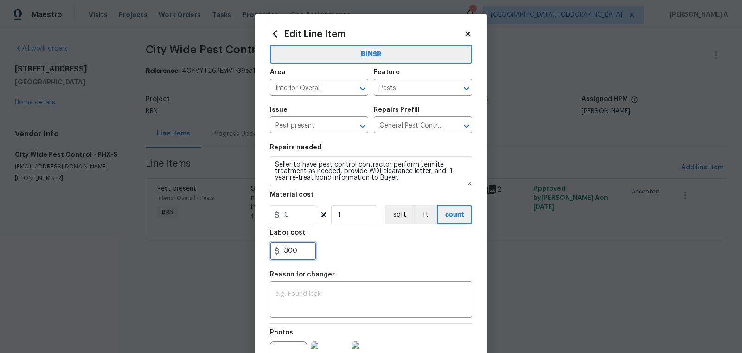
drag, startPoint x: 290, startPoint y: 252, endPoint x: 330, endPoint y: 251, distance: 40.4
click at [330, 251] on div "300" at bounding box center [371, 251] width 202 height 19
type input "349"
click at [367, 303] on textarea at bounding box center [371, 300] width 191 height 19
paste textarea "(AK) Updated per vendors final cost."
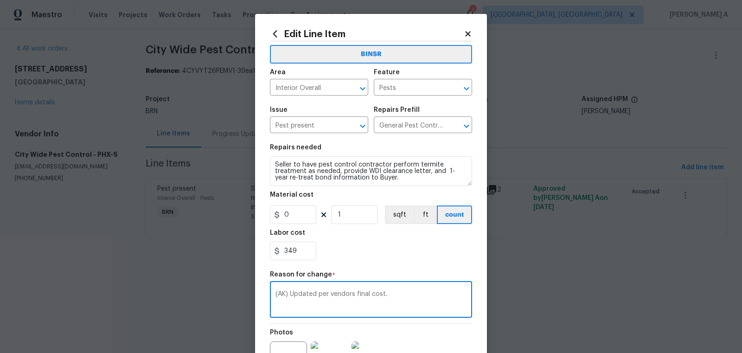
scroll to position [103, 0]
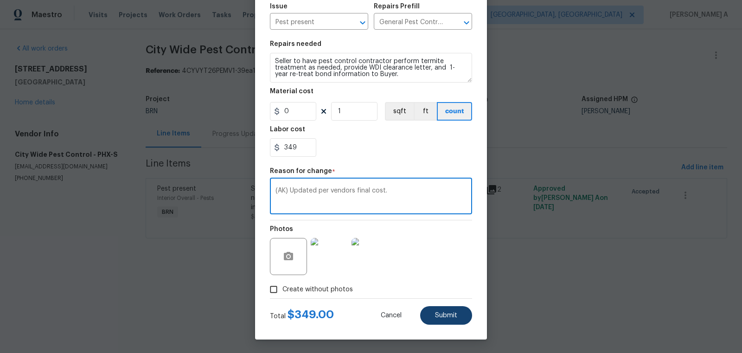
type textarea "(AK) Updated per vendors final cost."
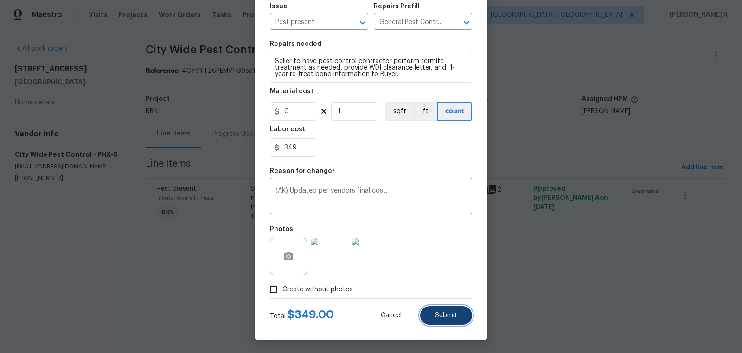
click at [454, 315] on span "Submit" at bounding box center [446, 315] width 22 height 7
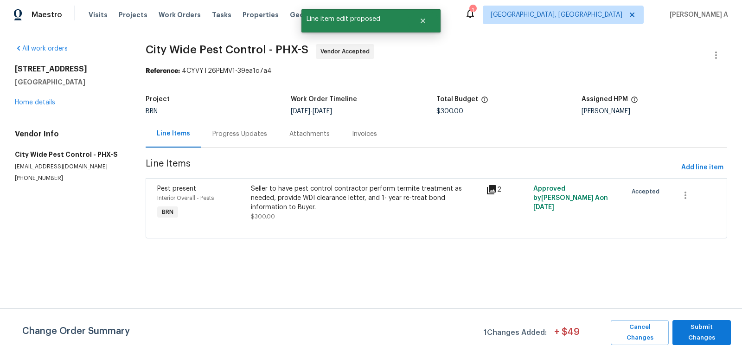
scroll to position [0, 0]
click at [707, 323] on button "Submit Changes" at bounding box center [702, 332] width 58 height 25
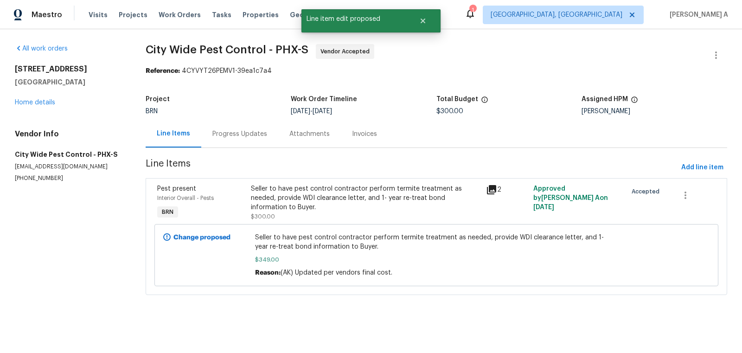
click at [228, 134] on div "Progress Updates" at bounding box center [240, 133] width 55 height 9
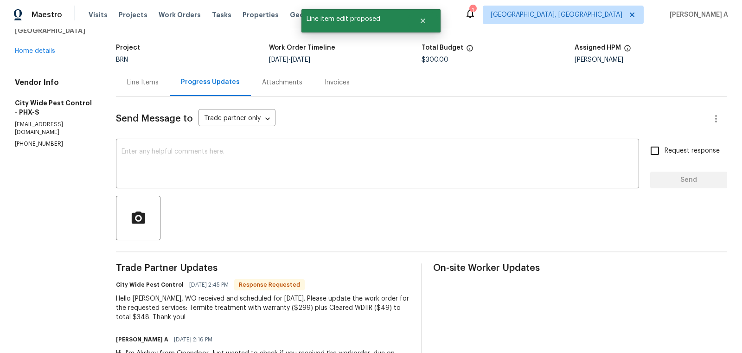
scroll to position [49, 0]
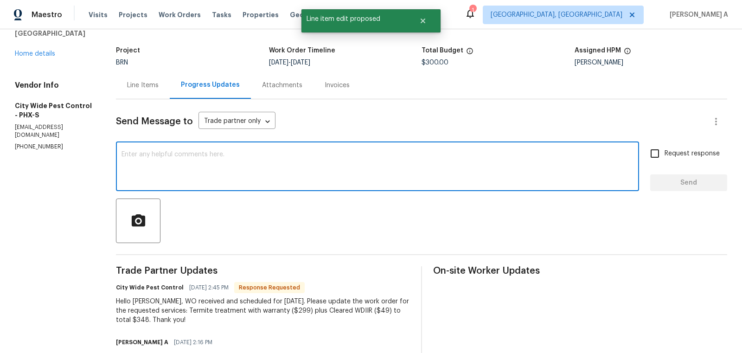
click at [323, 153] on textarea at bounding box center [378, 167] width 512 height 32
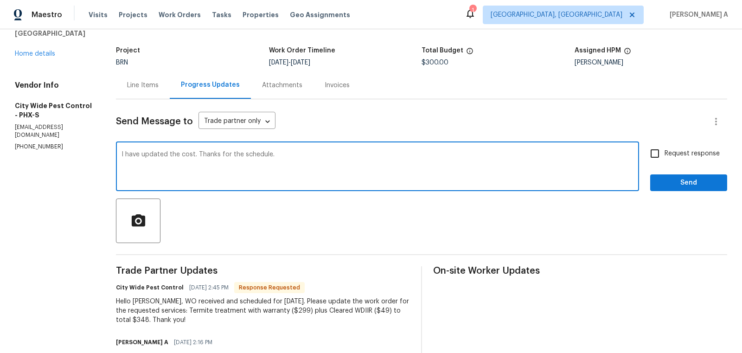
type textarea "I have updated the cost. Thanks for the schedule."
click at [670, 149] on span "Request response" at bounding box center [692, 154] width 55 height 10
click at [665, 148] on input "Request response" at bounding box center [655, 153] width 19 height 19
checkbox input "true"
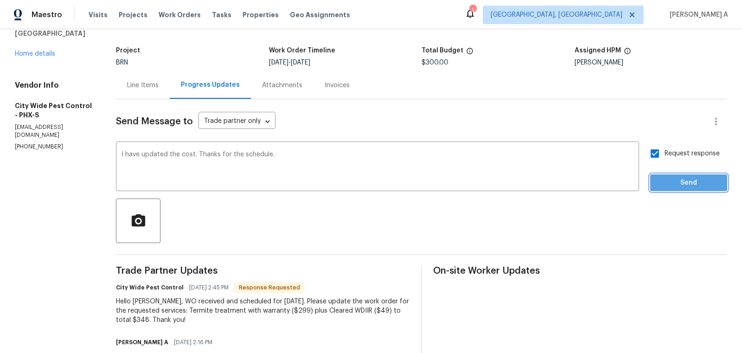
click at [680, 174] on button "Send" at bounding box center [689, 182] width 77 height 17
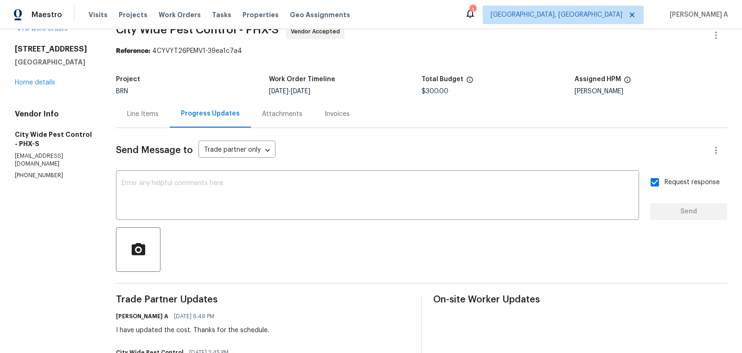
scroll to position [0, 0]
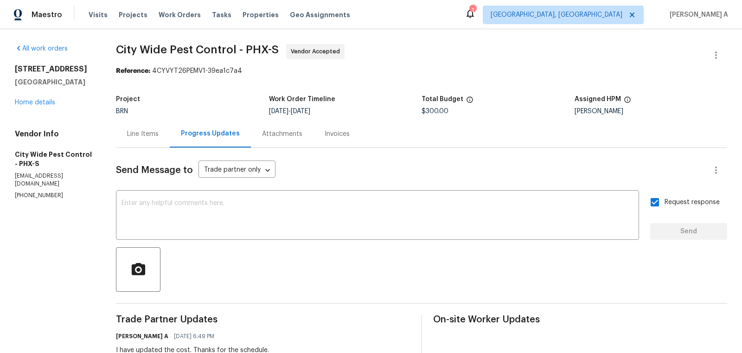
click at [121, 140] on div "Line Items" at bounding box center [143, 133] width 54 height 27
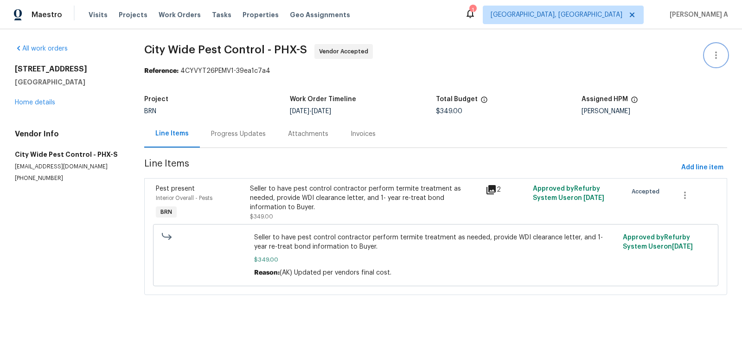
click at [714, 50] on icon "button" at bounding box center [716, 55] width 11 height 11
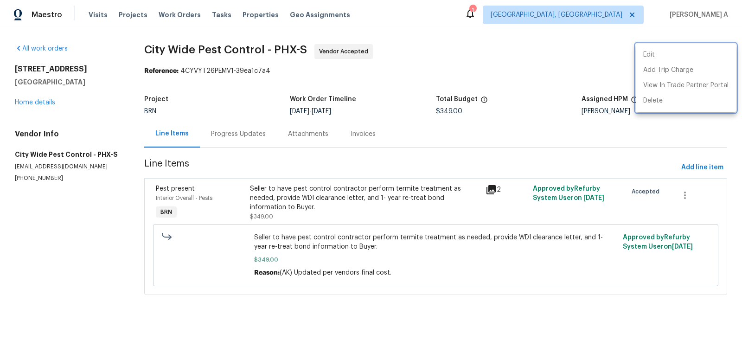
click at [411, 73] on div at bounding box center [371, 176] width 742 height 353
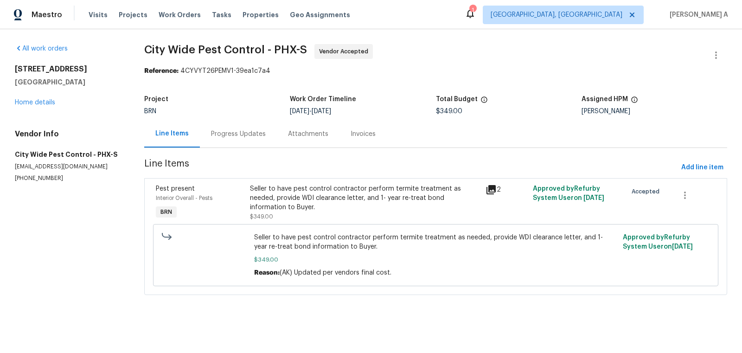
click at [384, 200] on div "Seller to have pest control contractor perform termite treatment as needed, pro…" at bounding box center [365, 198] width 230 height 28
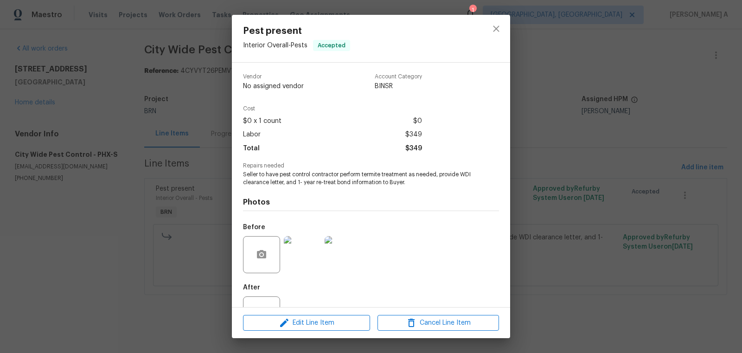
scroll to position [35, 0]
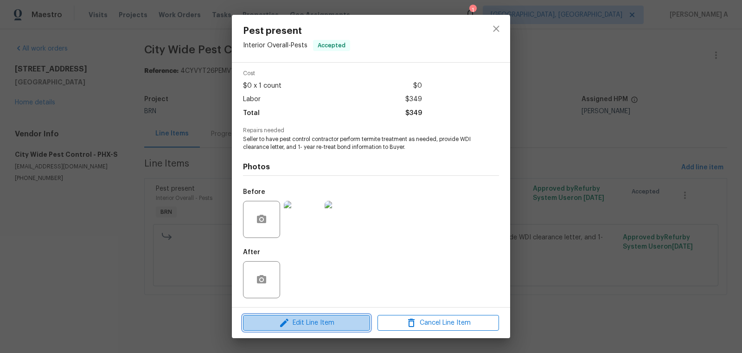
click at [307, 323] on span "Edit Line Item" at bounding box center [307, 323] width 122 height 12
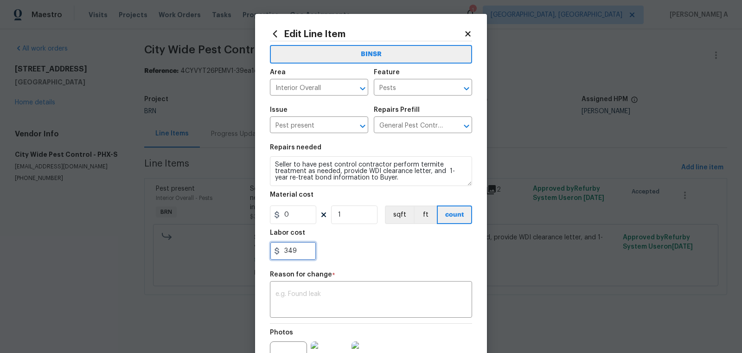
click at [300, 252] on input "349" at bounding box center [293, 251] width 46 height 19
type input "348"
click at [341, 312] on div "x ​" at bounding box center [371, 301] width 202 height 34
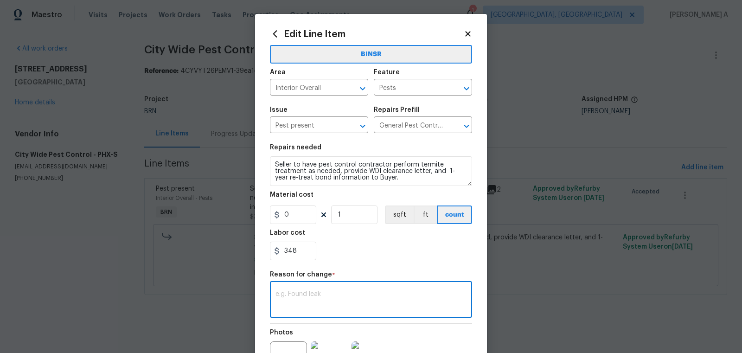
paste textarea "(AK) Updated per vendors final cost."
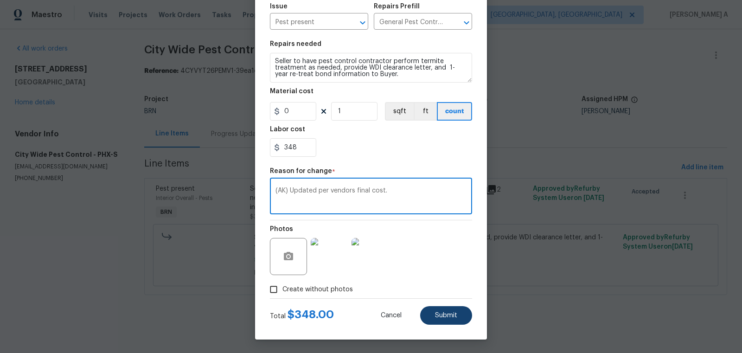
type textarea "(AK) Updated per vendors final cost."
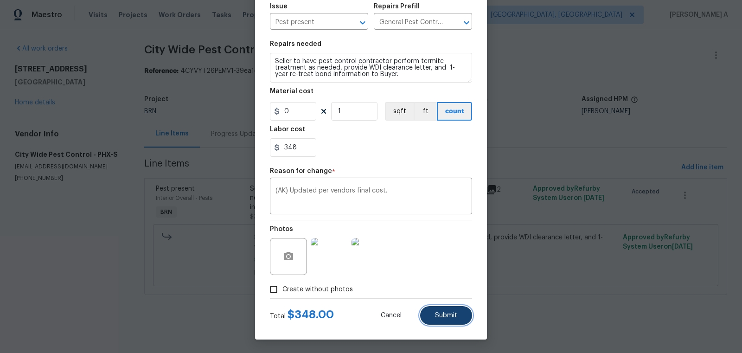
click at [433, 313] on button "Submit" at bounding box center [446, 315] width 52 height 19
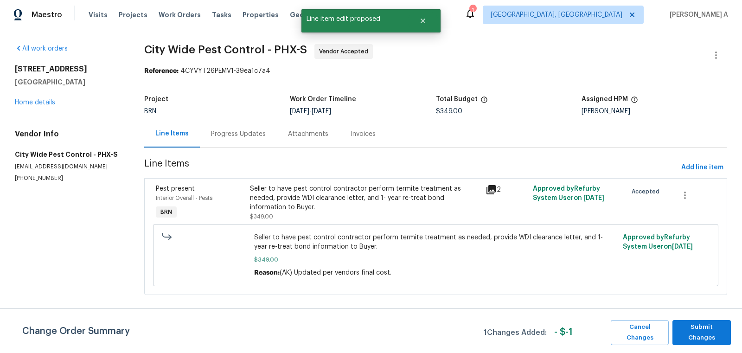
scroll to position [0, 0]
click at [695, 329] on span "Submit Changes" at bounding box center [702, 332] width 49 height 21
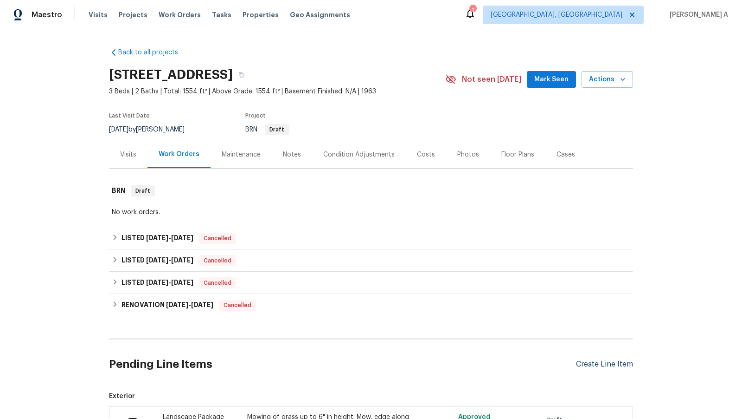
scroll to position [147, 0]
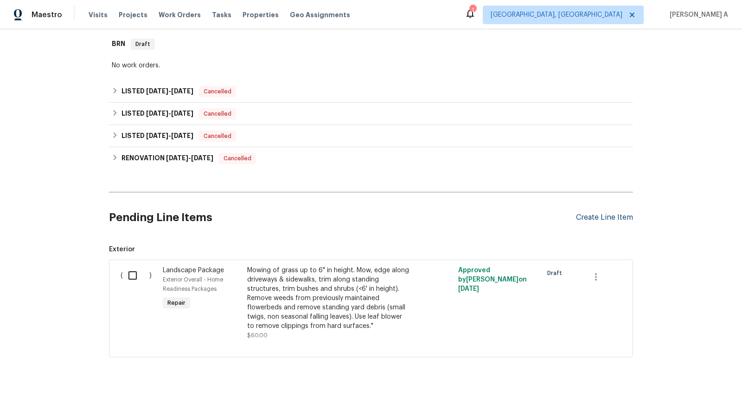
click at [598, 214] on div "Create Line Item" at bounding box center [604, 217] width 57 height 9
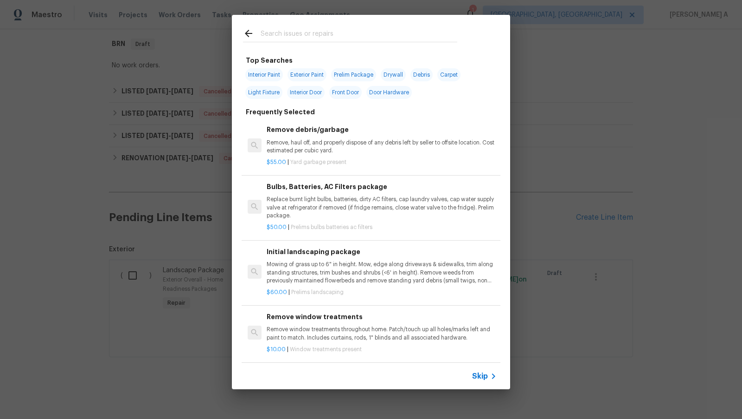
click at [481, 372] on span "Skip" at bounding box center [480, 375] width 16 height 9
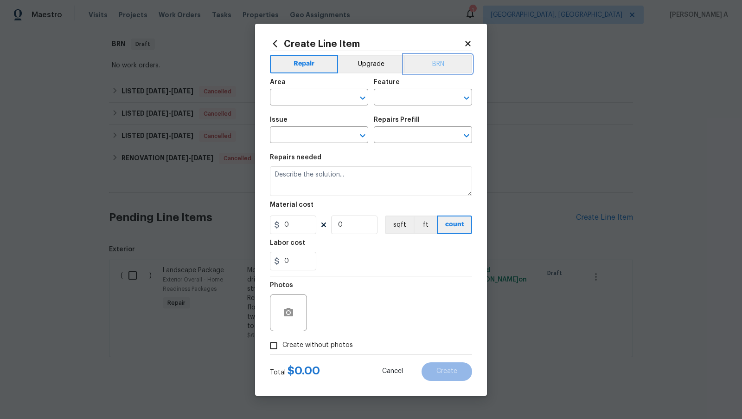
click at [431, 66] on button "BRN" at bounding box center [438, 64] width 68 height 19
click at [303, 103] on input "text" at bounding box center [306, 98] width 72 height 14
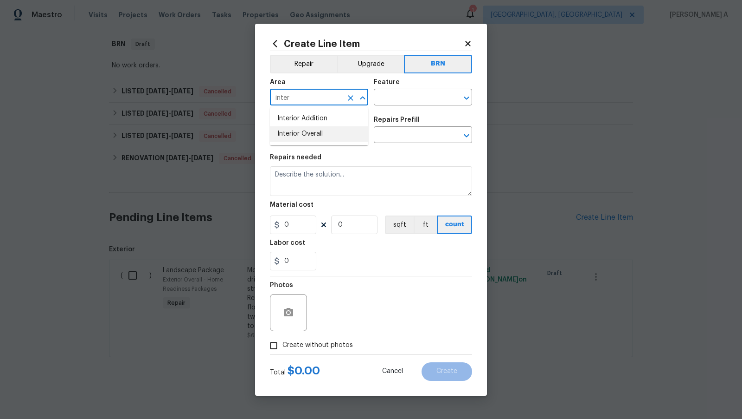
click at [326, 131] on li "Interior Overall" at bounding box center [319, 133] width 98 height 15
type input "Interior Overall"
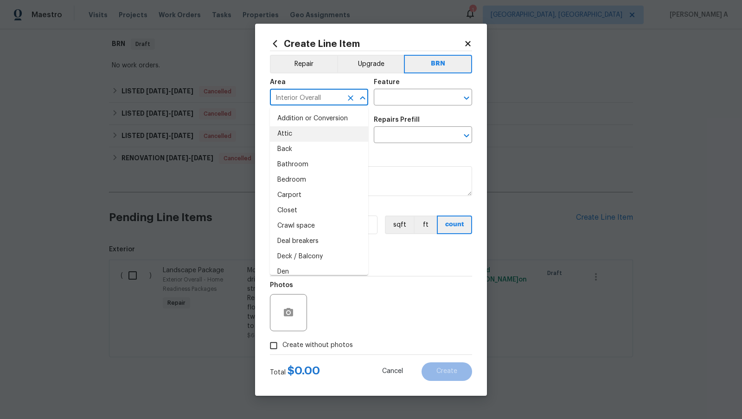
click at [412, 81] on div "Feature" at bounding box center [423, 85] width 98 height 12
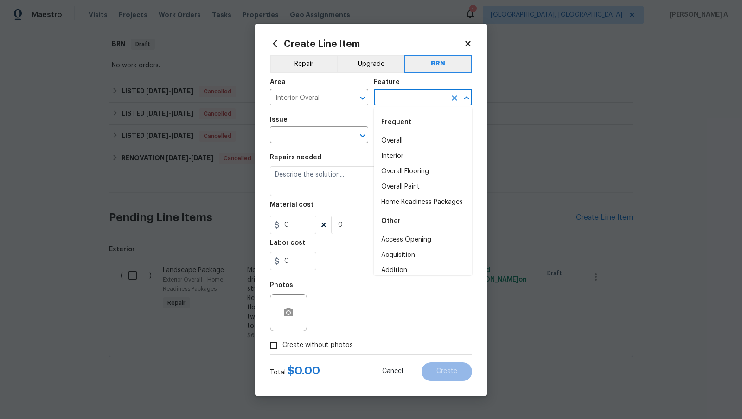
click at [403, 95] on input "text" at bounding box center [410, 98] width 72 height 14
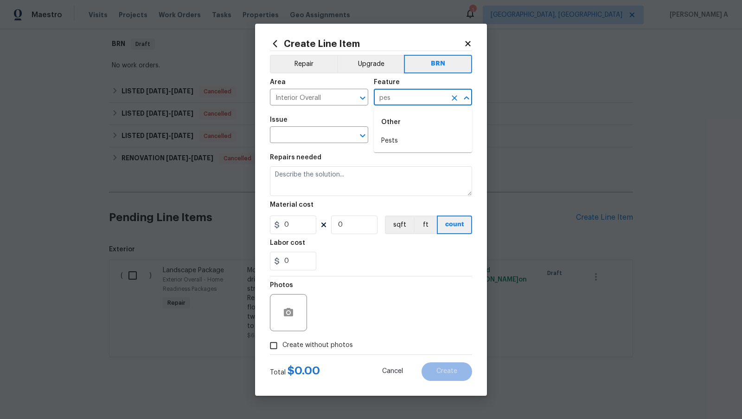
click at [408, 132] on div "Other" at bounding box center [423, 122] width 98 height 22
click at [408, 140] on li "Pests" at bounding box center [423, 140] width 98 height 15
type input "Pests"
click at [286, 140] on input "text" at bounding box center [306, 136] width 72 height 14
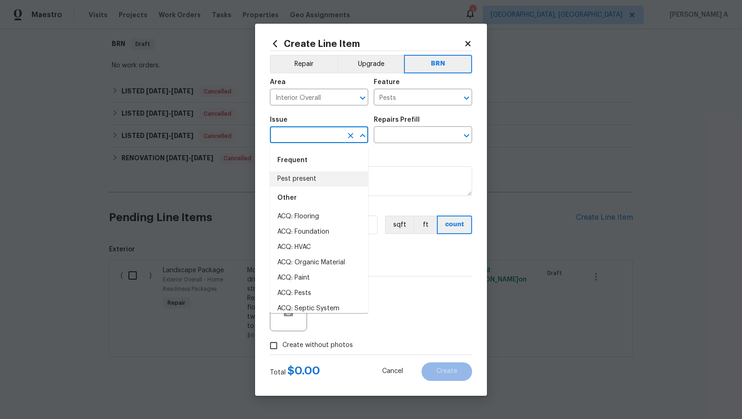
click at [303, 178] on li "Pest present" at bounding box center [319, 178] width 98 height 15
type input "Pest present"
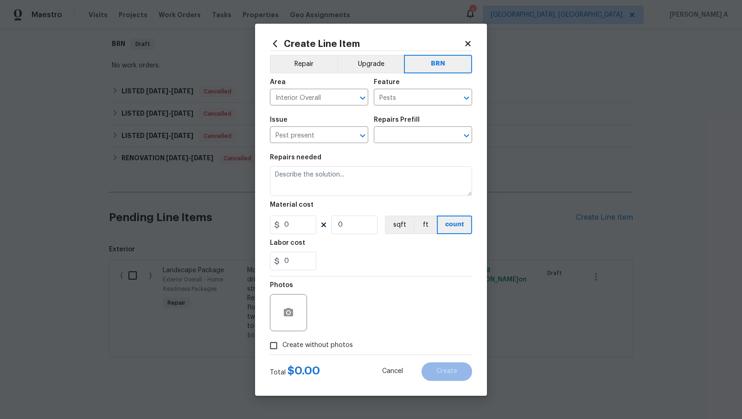
click at [403, 123] on h5 "Repairs Prefill" at bounding box center [397, 119] width 46 height 6
click at [403, 131] on input "text" at bounding box center [410, 136] width 72 height 14
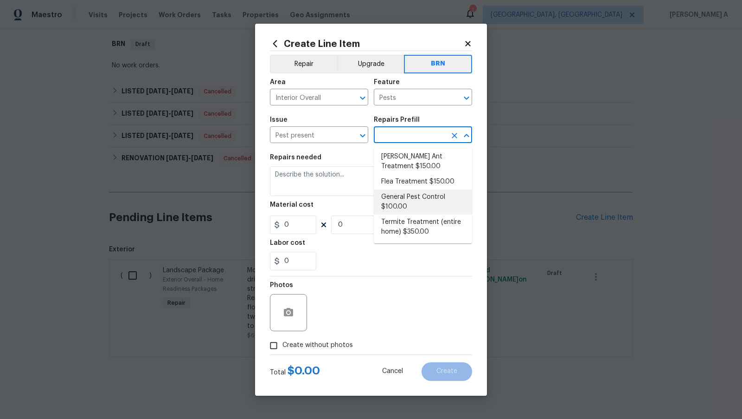
click at [403, 201] on li "General Pest Control $100.00" at bounding box center [423, 201] width 98 height 25
type input "General Pest Control $100.00"
type textarea "General pest treatment for active pest/insect infestation - non termite"
type input "100"
type input "1"
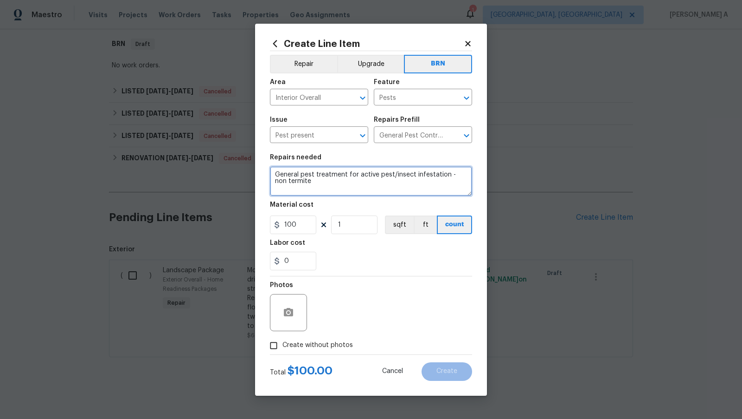
click at [351, 186] on textarea "General pest treatment for active pest/insect infestation - non termite" at bounding box center [371, 181] width 202 height 30
paste textarea "Seller to clear what is blocking attic access so attic may be inspected"
type textarea "Seller to clear what is blocking attic access so attic may be inspected"
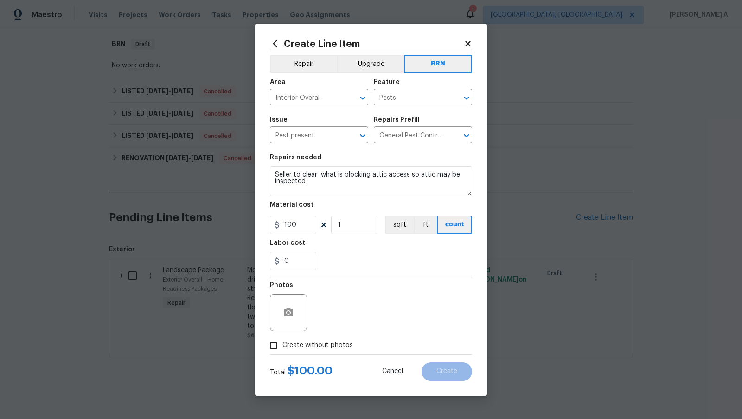
click at [294, 345] on span "Create without photos" at bounding box center [318, 345] width 71 height 10
click at [283, 345] on input "Create without photos" at bounding box center [274, 345] width 18 height 18
checkbox input "true"
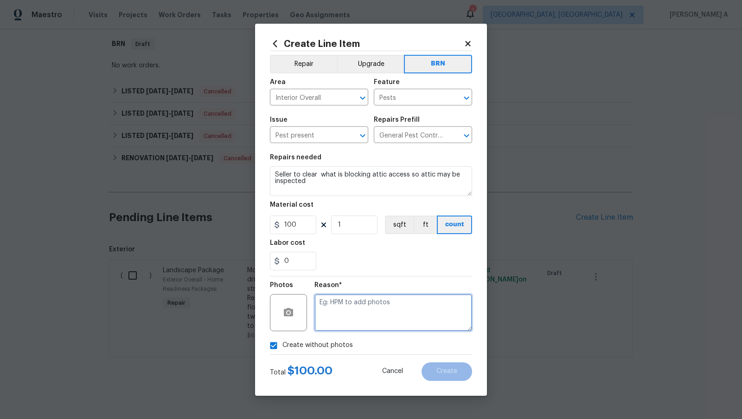
click at [349, 312] on textarea at bounding box center [394, 312] width 158 height 37
click at [348, 100] on icon "Clear" at bounding box center [350, 97] width 9 height 9
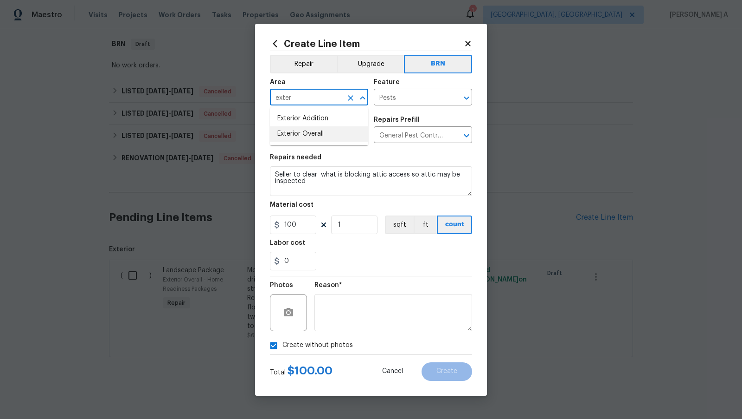
click at [315, 136] on li "Exterior Overall" at bounding box center [319, 133] width 98 height 15
click at [452, 97] on icon "Clear" at bounding box center [454, 97] width 9 height 9
type input "Exterior Overall"
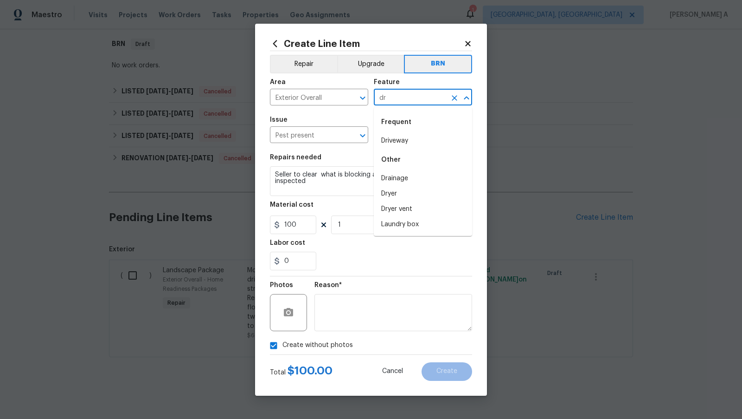
click at [421, 127] on div "Frequent" at bounding box center [423, 122] width 98 height 22
click at [419, 140] on li "Driveway" at bounding box center [423, 140] width 98 height 15
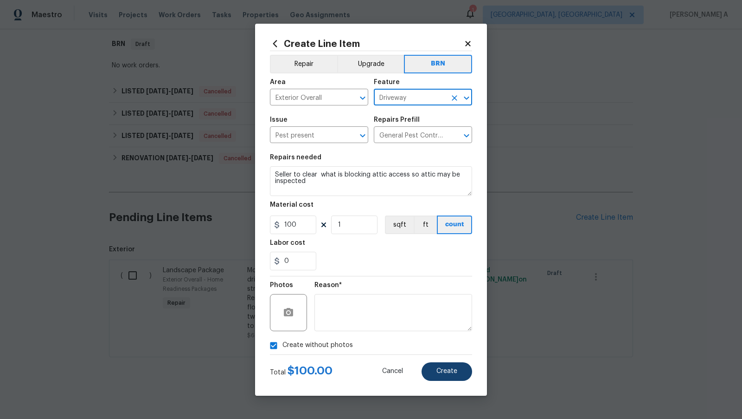
type input "Driveway"
click at [443, 365] on button "Create" at bounding box center [447, 371] width 51 height 19
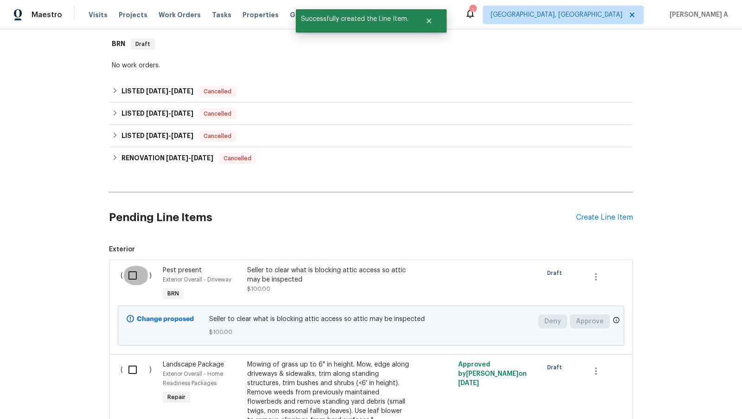
click at [136, 274] on input "checkbox" at bounding box center [136, 274] width 26 height 19
checkbox input "true"
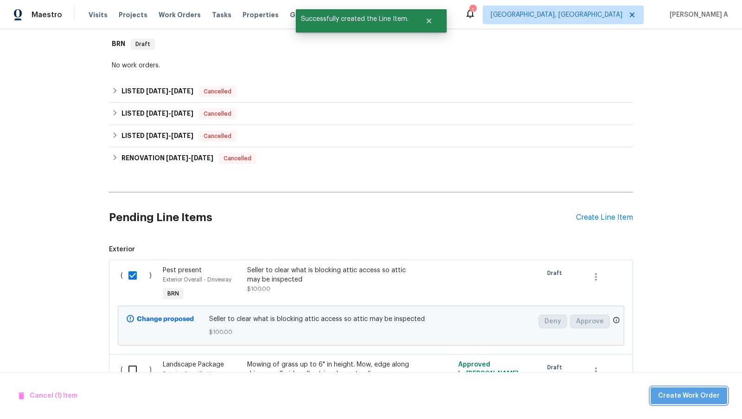
click at [698, 396] on span "Create Work Order" at bounding box center [690, 396] width 62 height 12
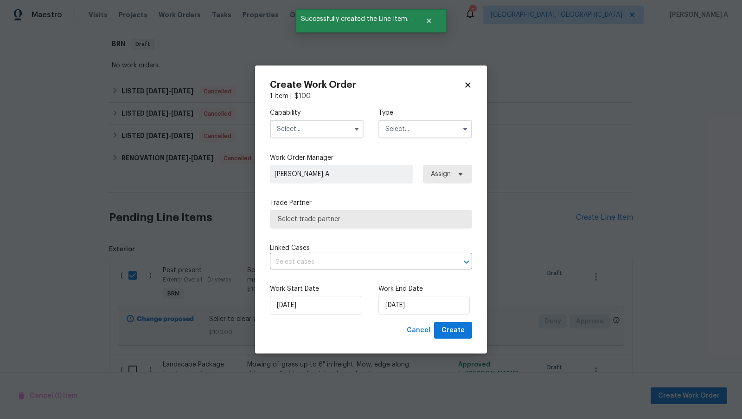
click at [311, 143] on div "Capability Type" at bounding box center [371, 123] width 202 height 45
click at [314, 130] on input "text" at bounding box center [317, 129] width 94 height 19
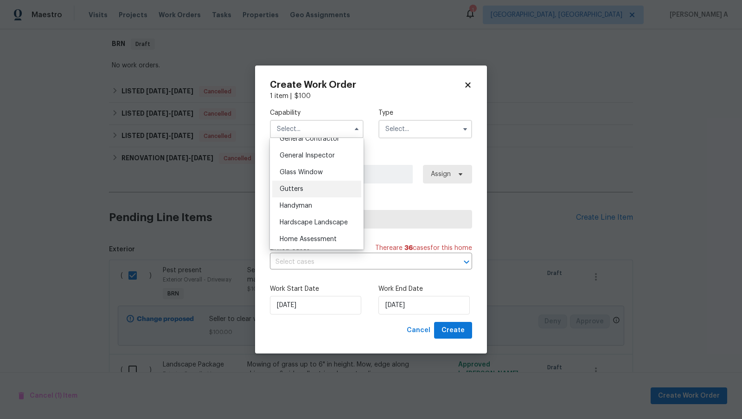
scroll to position [458, 0]
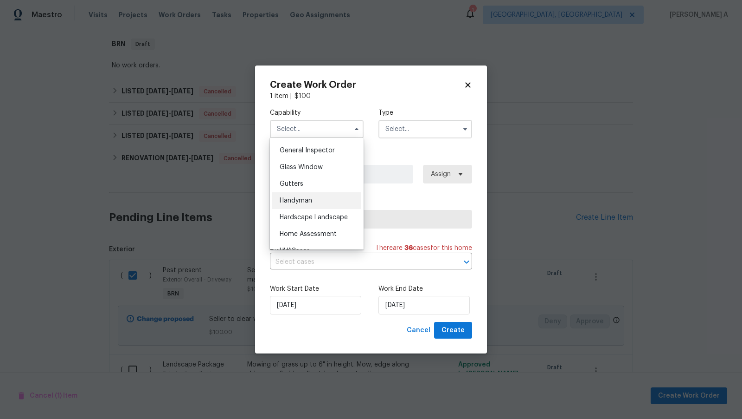
click at [311, 198] on span "Handyman" at bounding box center [296, 200] width 32 height 6
type input "Handyman"
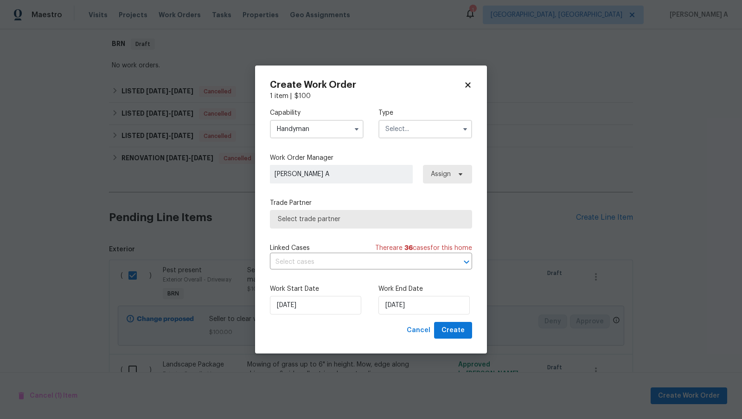
click at [418, 115] on label "Type" at bounding box center [426, 112] width 94 height 9
click at [417, 132] on input "text" at bounding box center [426, 129] width 94 height 19
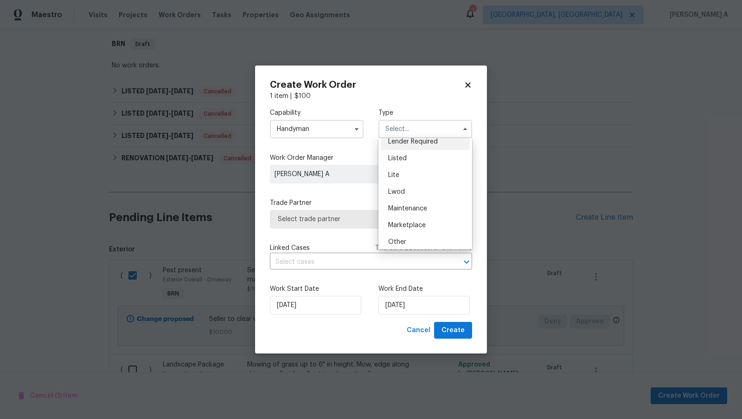
scroll to position [210, 0]
click at [412, 189] on div "Resale" at bounding box center [425, 189] width 89 height 17
type input "Resale"
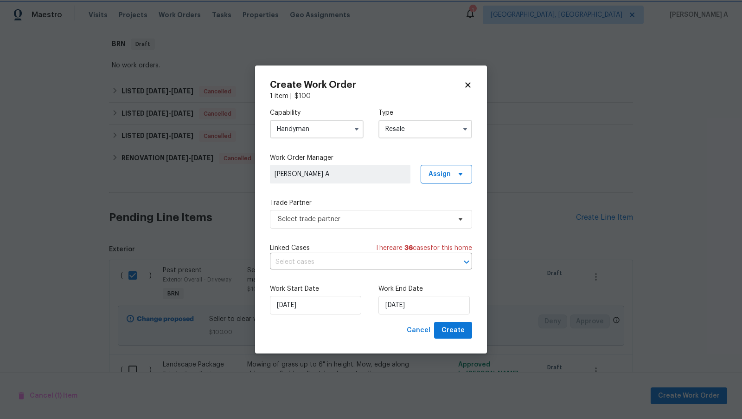
scroll to position [0, 0]
click at [352, 218] on span "Select trade partner" at bounding box center [364, 218] width 173 height 9
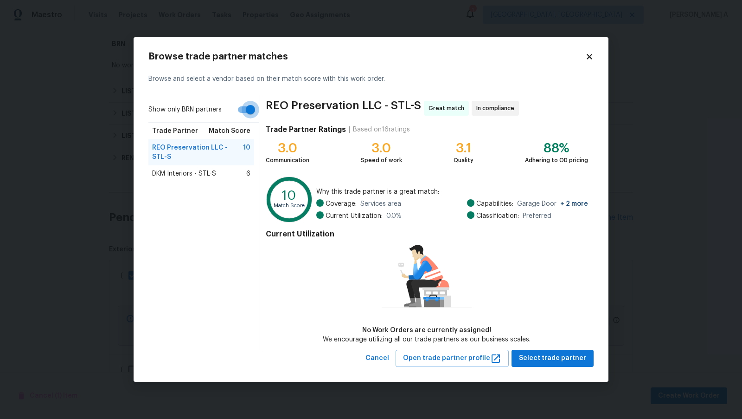
click at [236, 114] on input "Show only BRN partners" at bounding box center [250, 110] width 53 height 18
checkbox input "false"
click at [210, 169] on span "A-Z Masters - STL-S" at bounding box center [182, 173] width 60 height 9
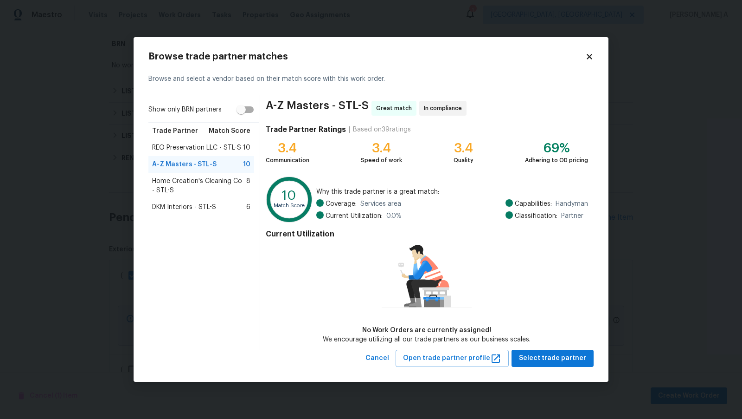
click at [173, 200] on div "DKM Interiors - STL-S 6" at bounding box center [201, 207] width 106 height 17
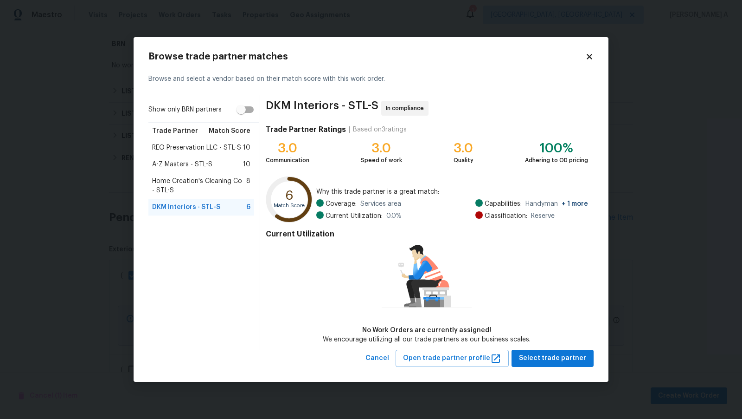
click at [207, 177] on span "Home Creation's Cleaning Co - STL-S" at bounding box center [199, 185] width 94 height 19
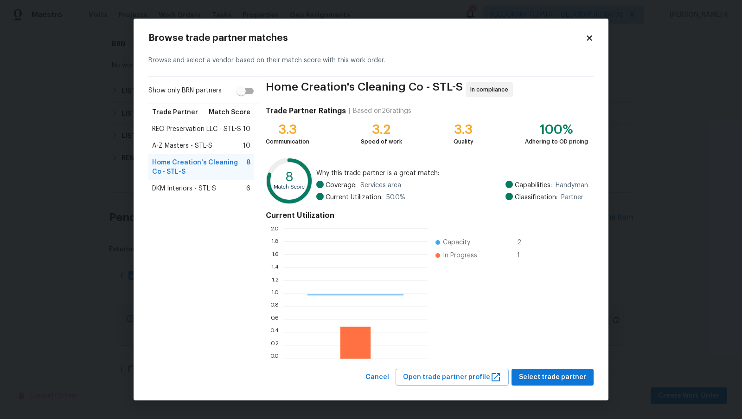
scroll to position [130, 144]
click at [210, 142] on span "A-Z Masters - STL-S" at bounding box center [182, 145] width 60 height 9
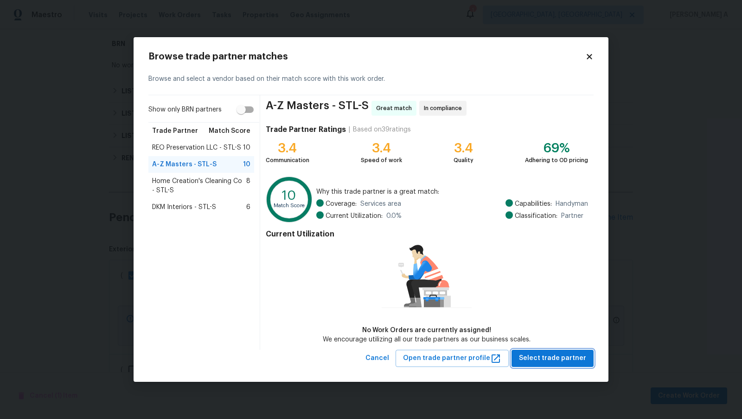
click at [569, 360] on span "Select trade partner" at bounding box center [552, 358] width 67 height 12
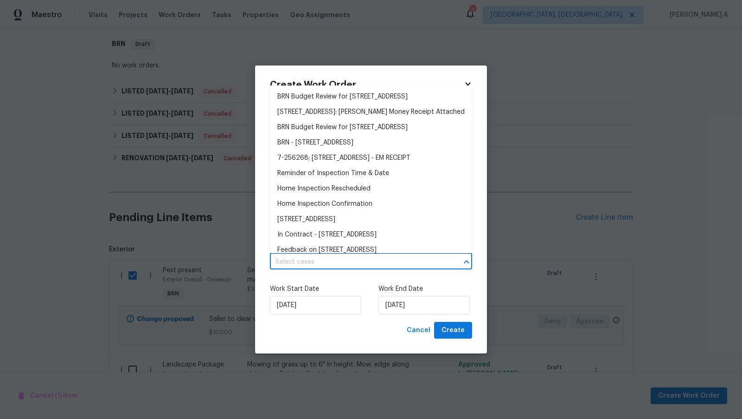
click at [302, 265] on input "text" at bounding box center [358, 262] width 176 height 14
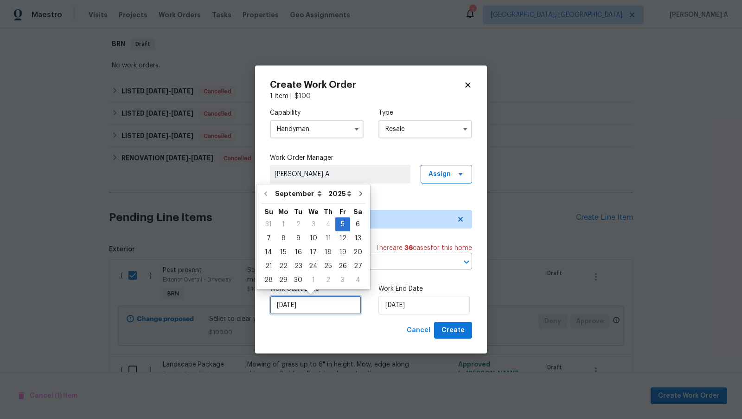
click at [306, 308] on input "9/5/2025" at bounding box center [315, 305] width 91 height 19
click at [354, 226] on div "6" at bounding box center [357, 224] width 15 height 13
type input "9/6/2025"
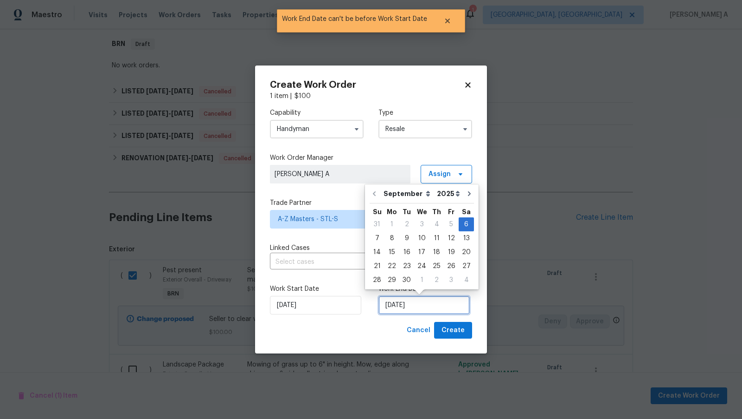
click at [400, 300] on input "9/6/2025" at bounding box center [424, 305] width 91 height 19
click at [401, 241] on div "9" at bounding box center [407, 238] width 15 height 13
type input "9/9/2025"
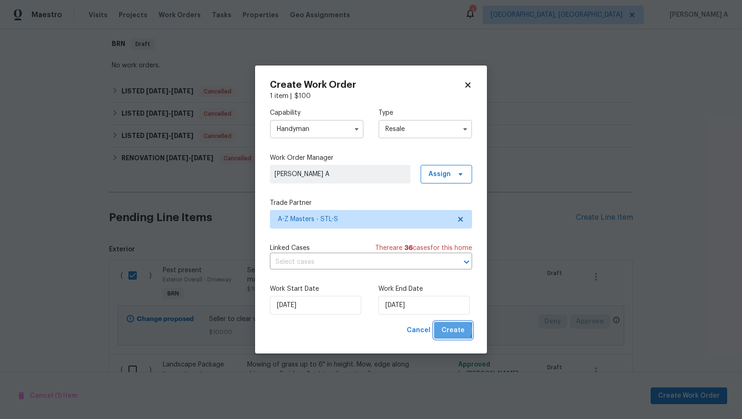
click at [448, 329] on span "Create" at bounding box center [453, 330] width 23 height 12
checkbox input "false"
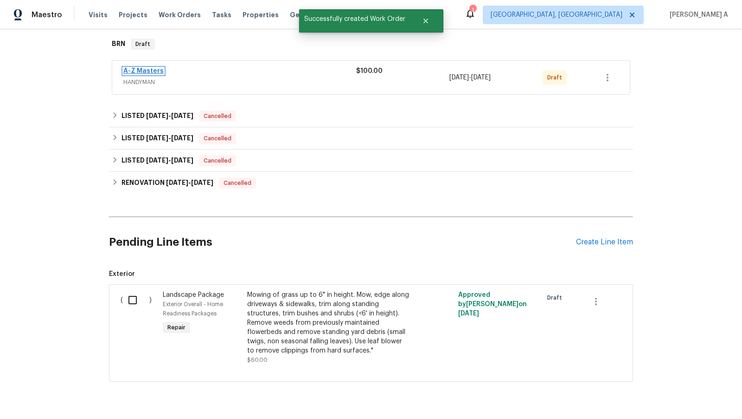
click at [142, 68] on link "A-Z Masters" at bounding box center [143, 71] width 40 height 6
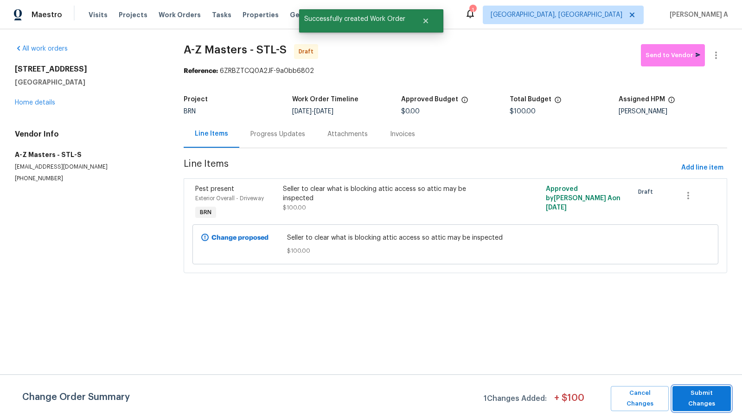
click at [703, 394] on span "Submit Changes" at bounding box center [702, 397] width 49 height 21
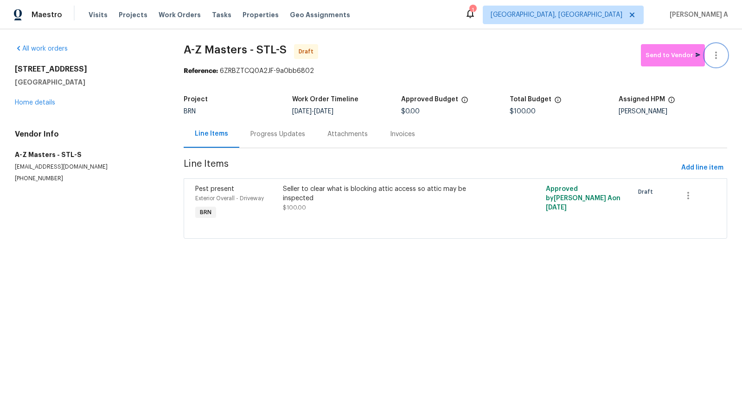
click at [723, 58] on button "button" at bounding box center [716, 55] width 22 height 22
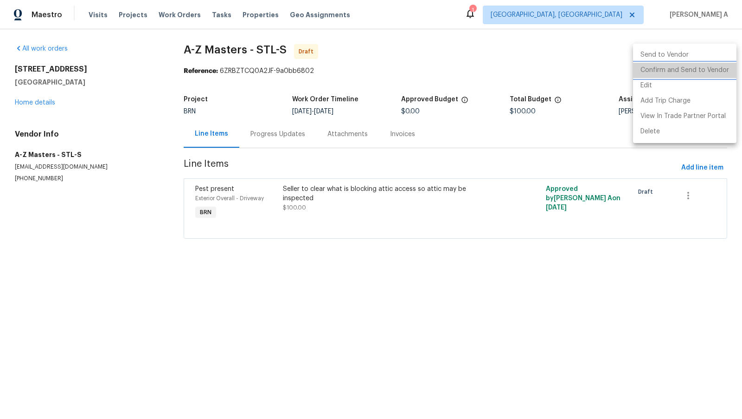
click at [724, 68] on li "Confirm and Send to Vendor" at bounding box center [684, 70] width 103 height 15
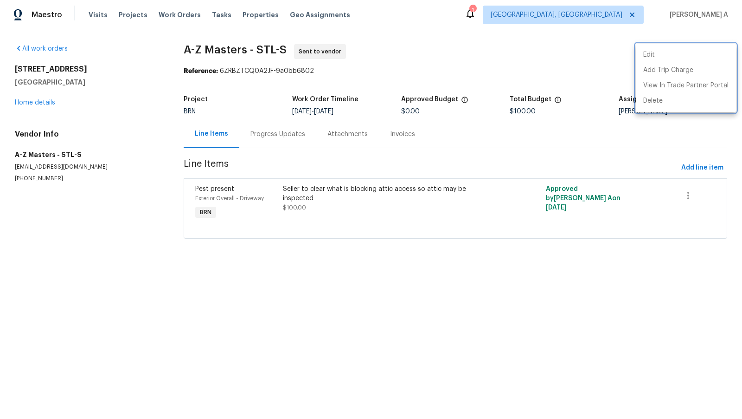
click at [262, 124] on div at bounding box center [371, 209] width 742 height 419
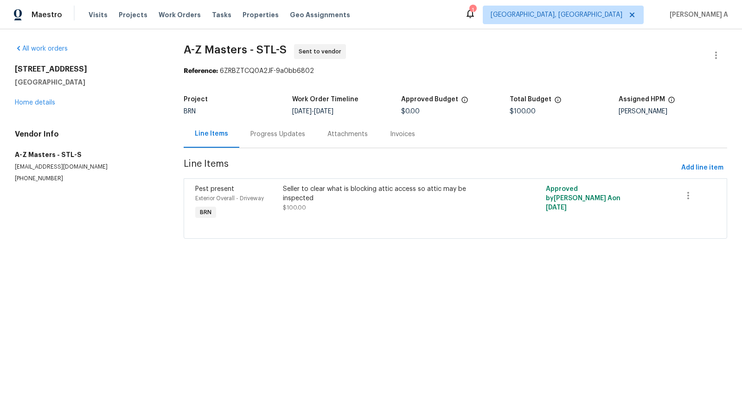
click at [262, 130] on div "Progress Updates" at bounding box center [278, 133] width 55 height 9
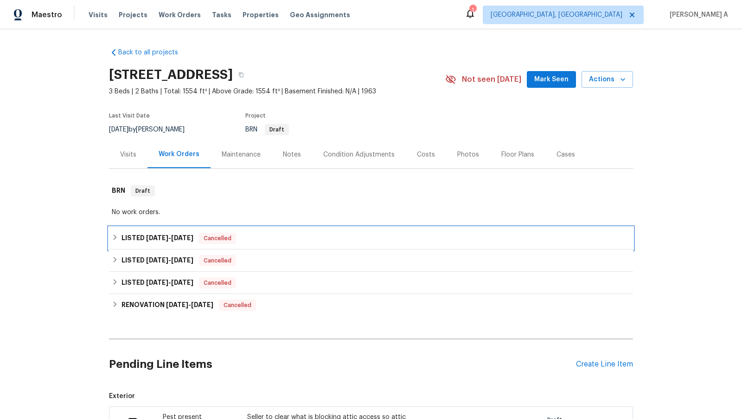
click at [194, 242] on div "LISTED 7/8/25 - 7/10/25 Cancelled" at bounding box center [371, 237] width 519 height 11
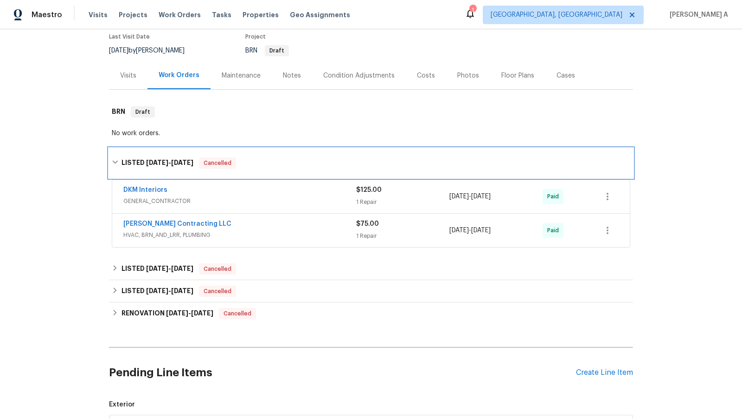
scroll to position [94, 0]
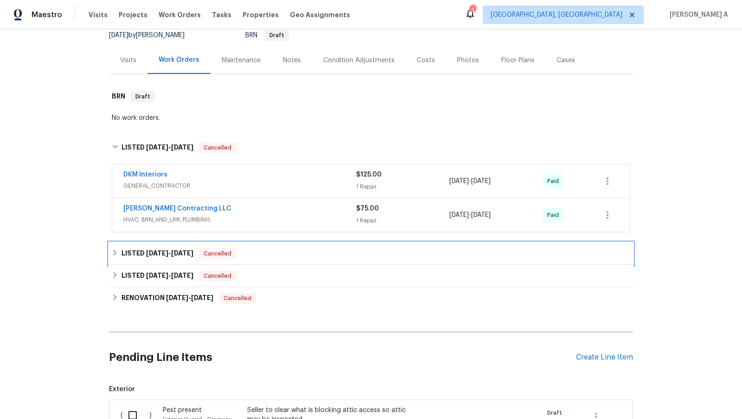
click at [191, 251] on span "[DATE]" at bounding box center [182, 253] width 22 height 6
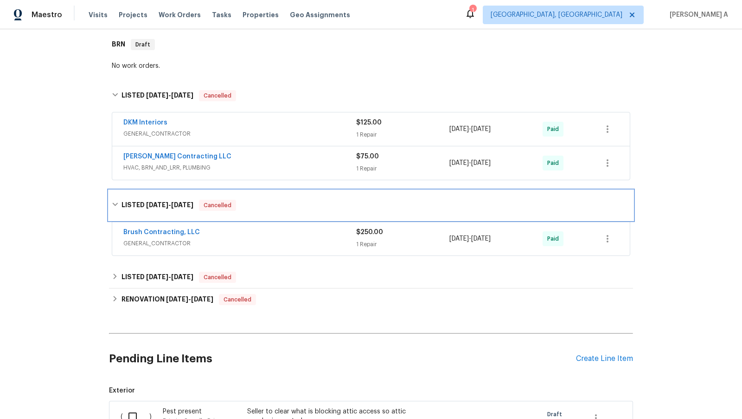
scroll to position [168, 0]
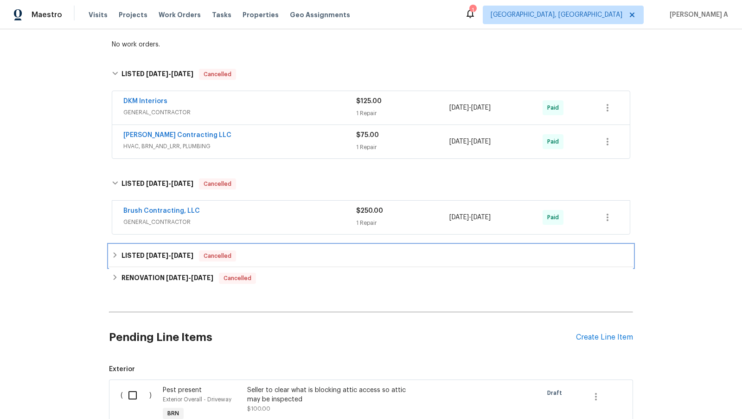
click at [190, 260] on div "LISTED 6/18/25 - 6/24/25 Cancelled" at bounding box center [371, 256] width 524 height 22
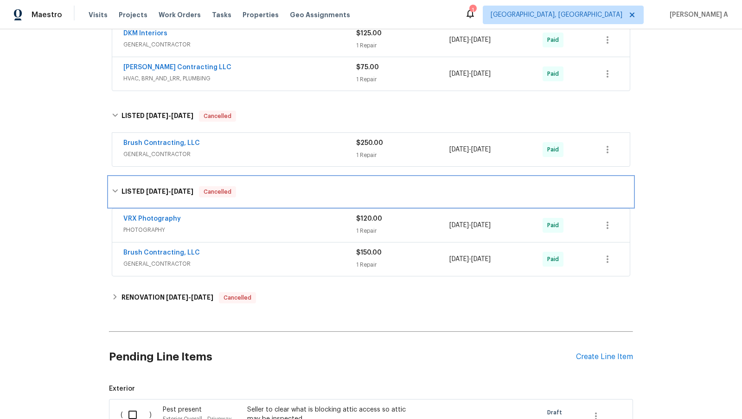
scroll to position [263, 0]
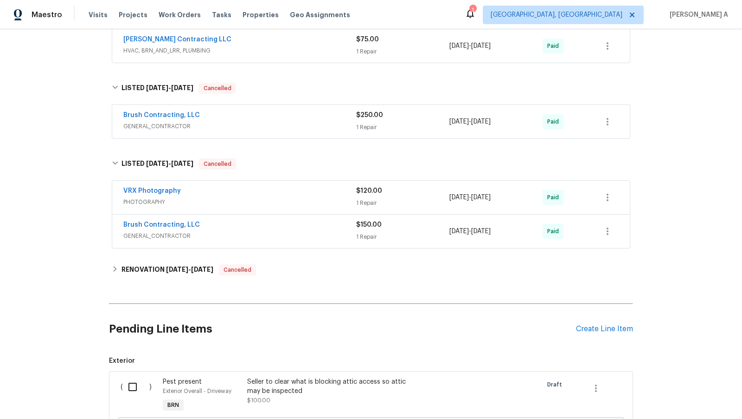
click at [186, 253] on div "Back to all projects 9418 Crestwood Manor Dr, Saint Louis, MO 63126 3 Beds | 2 …" at bounding box center [371, 173] width 524 height 793
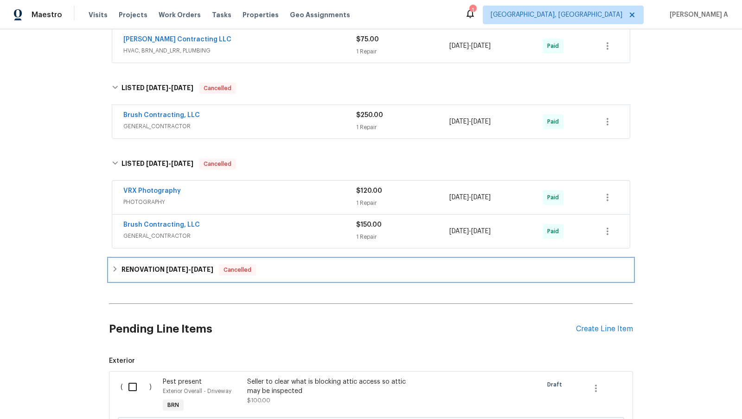
click at [185, 259] on div "RENOVATION 5/12/25 - 6/13/25 Cancelled" at bounding box center [371, 269] width 524 height 22
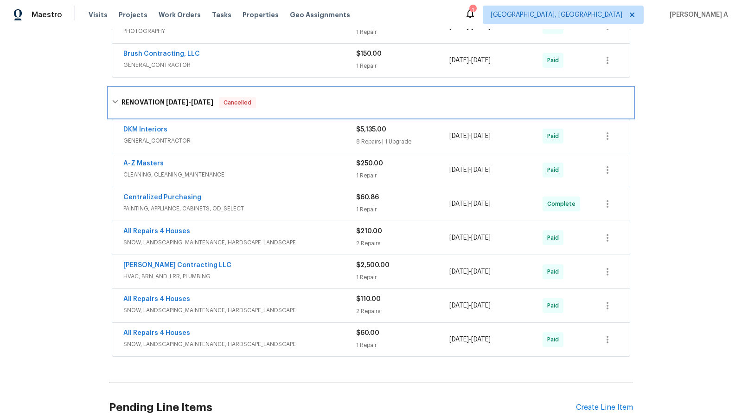
scroll to position [435, 0]
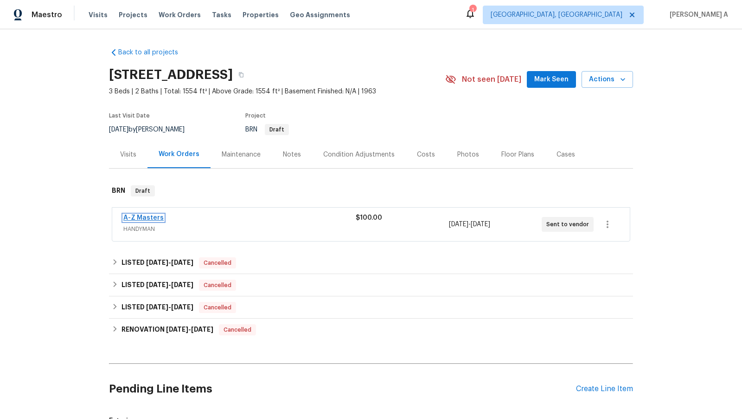
click at [134, 217] on link "A-Z Masters" at bounding box center [143, 217] width 40 height 6
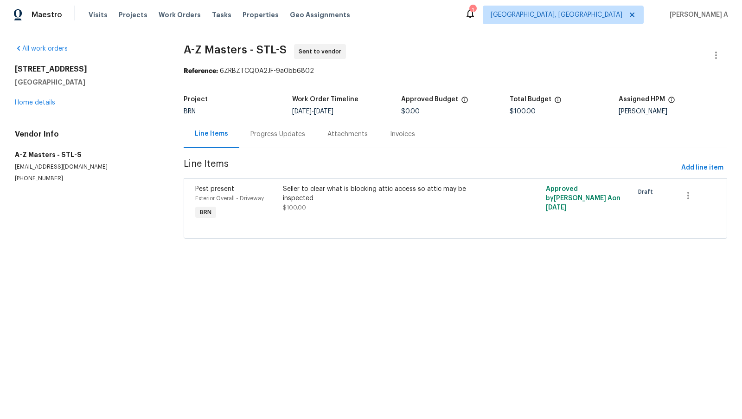
click at [273, 132] on div "Progress Updates" at bounding box center [278, 133] width 55 height 9
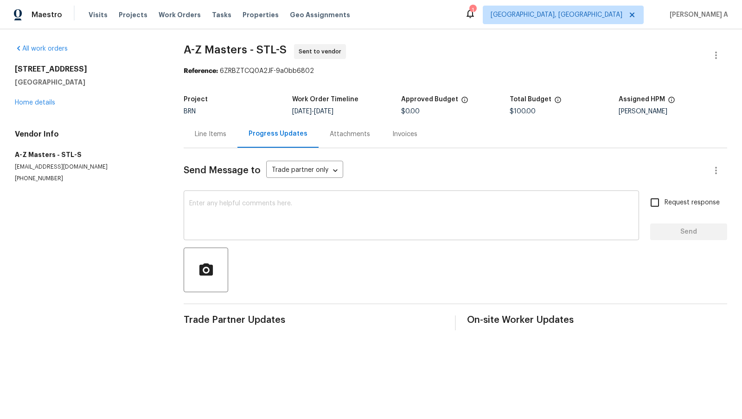
click at [280, 221] on textarea at bounding box center [411, 216] width 445 height 32
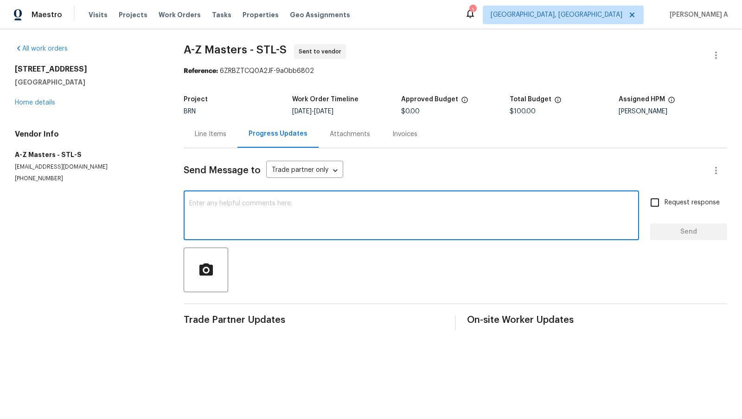
paste textarea "Hi, I'm Akshay from Opendoor. Just wanted to check if you received the workorde…"
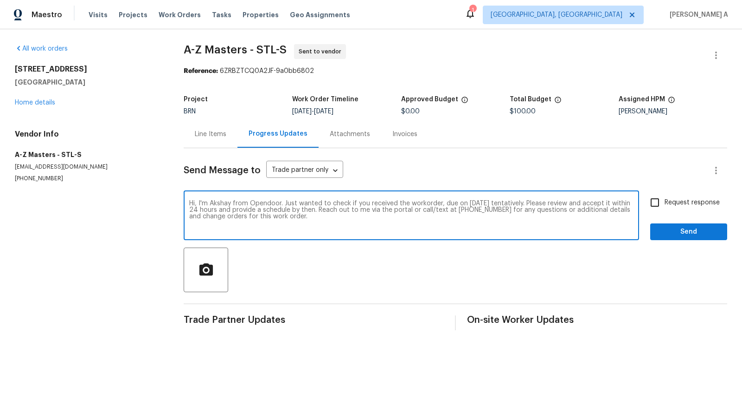
type textarea "Hi, I'm Akshay from Opendoor. Just wanted to check if you received the workorde…"
click at [651, 208] on input "Request response" at bounding box center [655, 202] width 19 height 19
checkbox input "true"
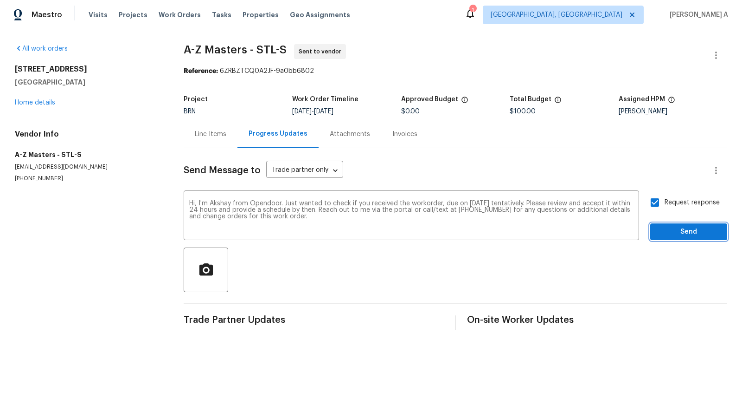
click at [695, 231] on span "Send" at bounding box center [689, 232] width 62 height 12
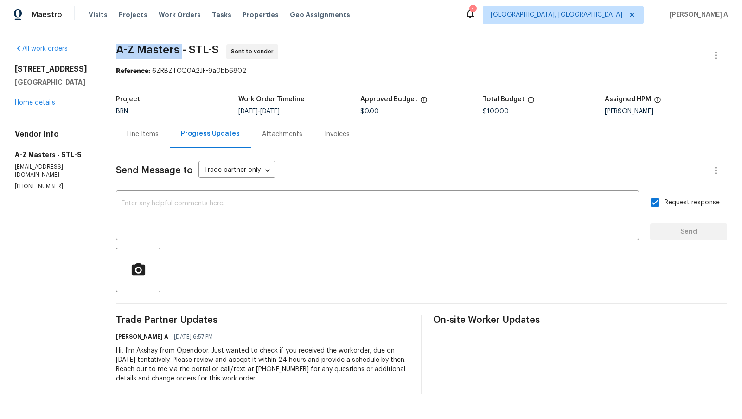
copy span "A-Z Masters"
drag, startPoint x: 113, startPoint y: 49, endPoint x: 184, endPoint y: 49, distance: 71.0
click at [184, 49] on div "All work orders 9418 Crestwood Manor Dr Saint Louis, MO 63126 Home details Vend…" at bounding box center [371, 219] width 742 height 380
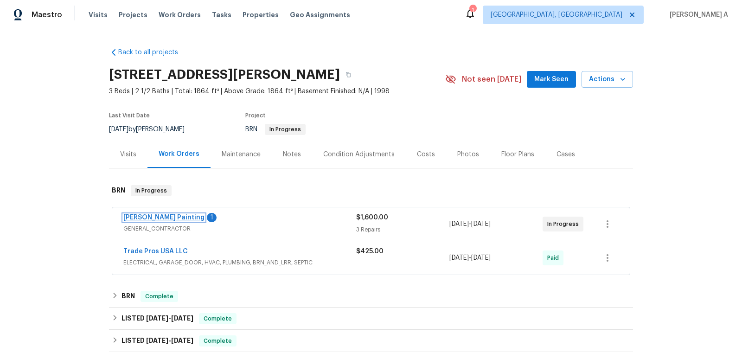
click at [142, 216] on link "[PERSON_NAME] Painting" at bounding box center [163, 217] width 81 height 6
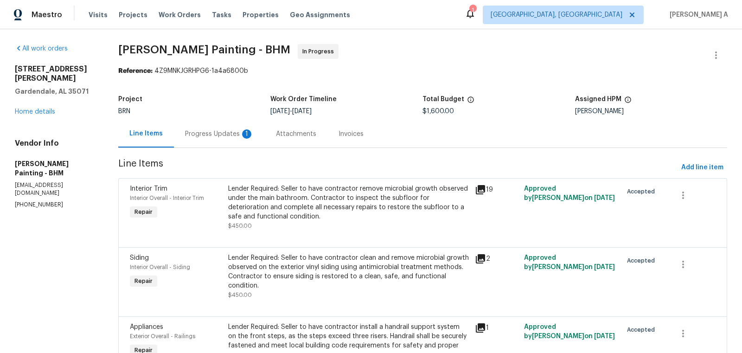
click at [245, 135] on div "Progress Updates 1" at bounding box center [219, 133] width 69 height 9
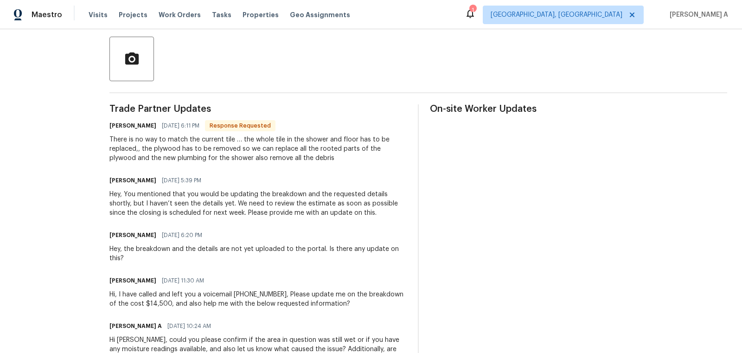
scroll to position [191, 0]
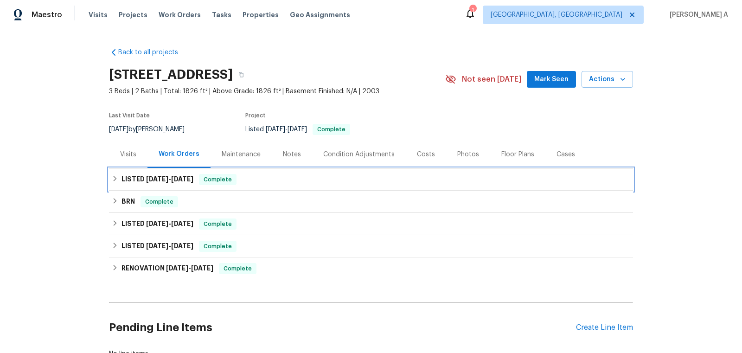
click at [194, 177] on span "[DATE]" at bounding box center [182, 179] width 22 height 6
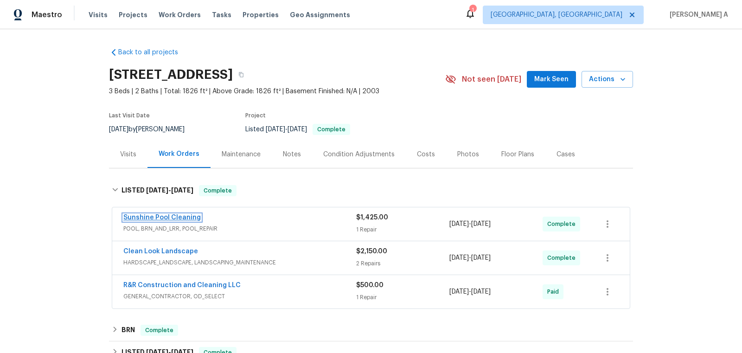
click at [175, 218] on link "Sunshine Pool Cleaning" at bounding box center [161, 217] width 77 height 6
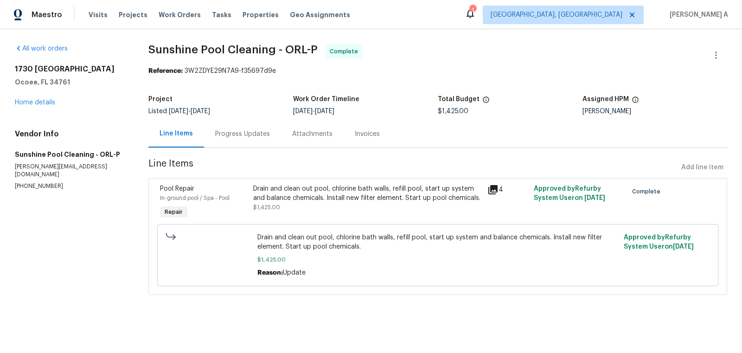
click at [238, 131] on div "Progress Updates" at bounding box center [242, 133] width 55 height 9
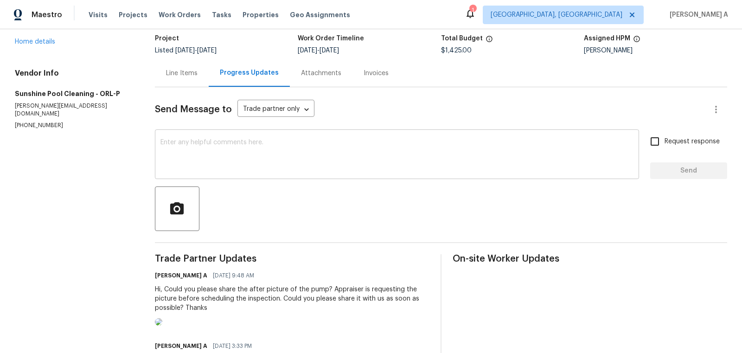
scroll to position [68, 0]
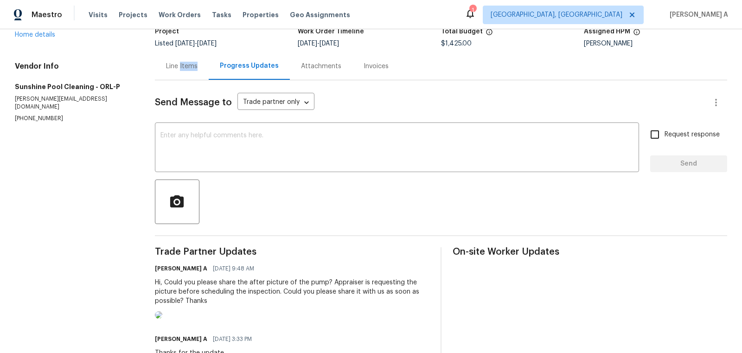
click at [184, 65] on div "Line Items" at bounding box center [182, 66] width 32 height 9
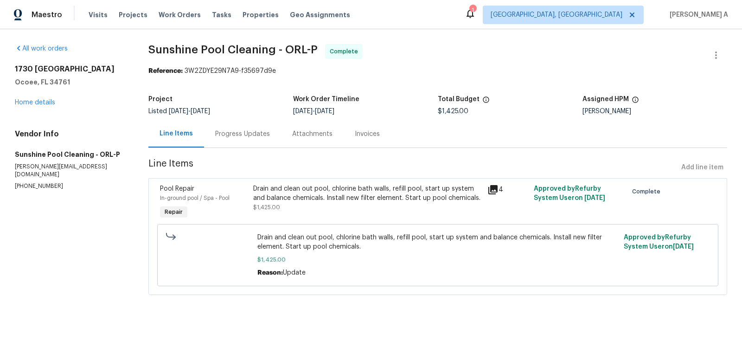
click at [379, 192] on div "Drain and clean out pool, chlorine bath walls, refill pool, start up system and…" at bounding box center [367, 193] width 228 height 19
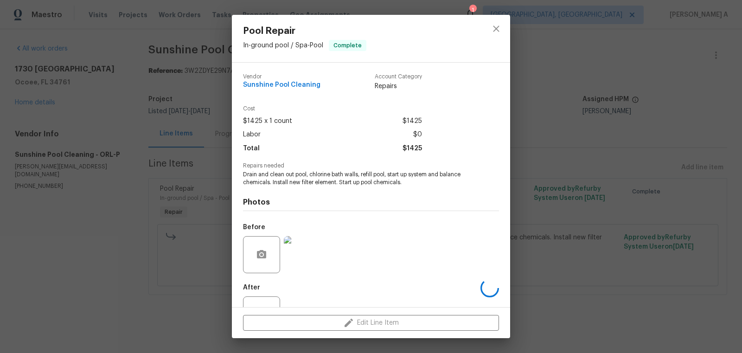
scroll to position [35, 0]
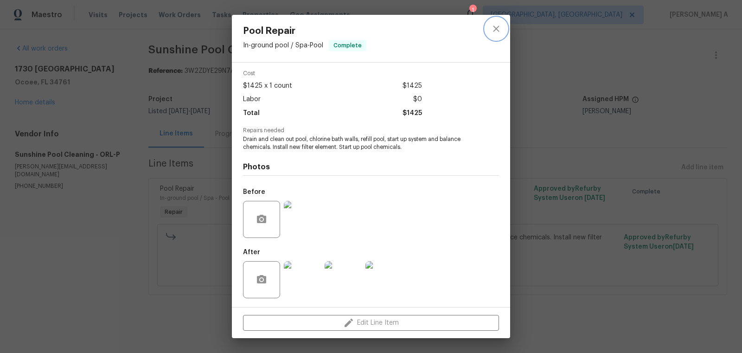
click at [498, 32] on icon "close" at bounding box center [496, 28] width 11 height 11
